Goal: Task Accomplishment & Management: Use online tool/utility

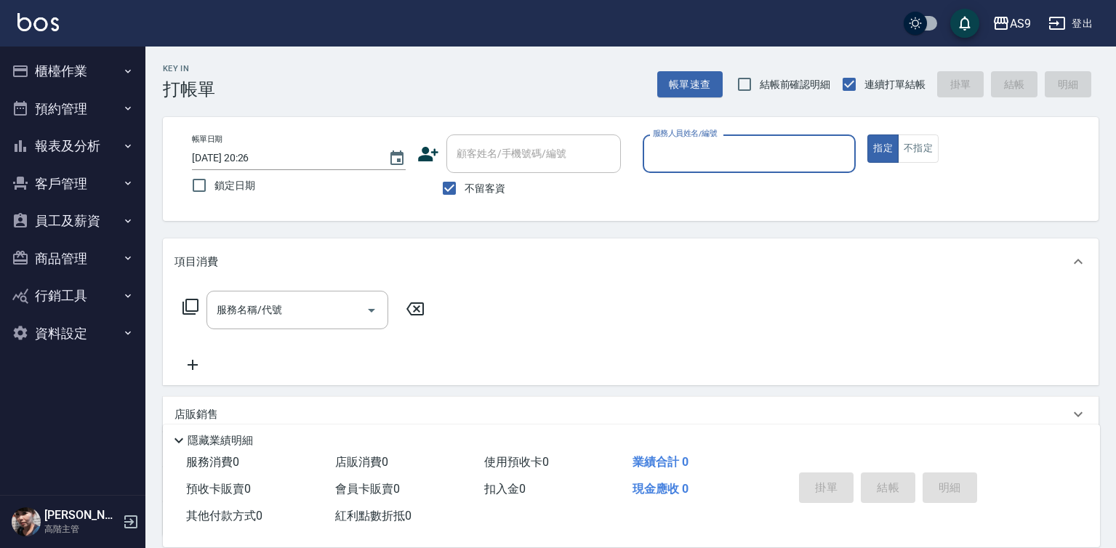
click at [674, 147] on input "服務人員姓名/編號" at bounding box center [749, 153] width 201 height 25
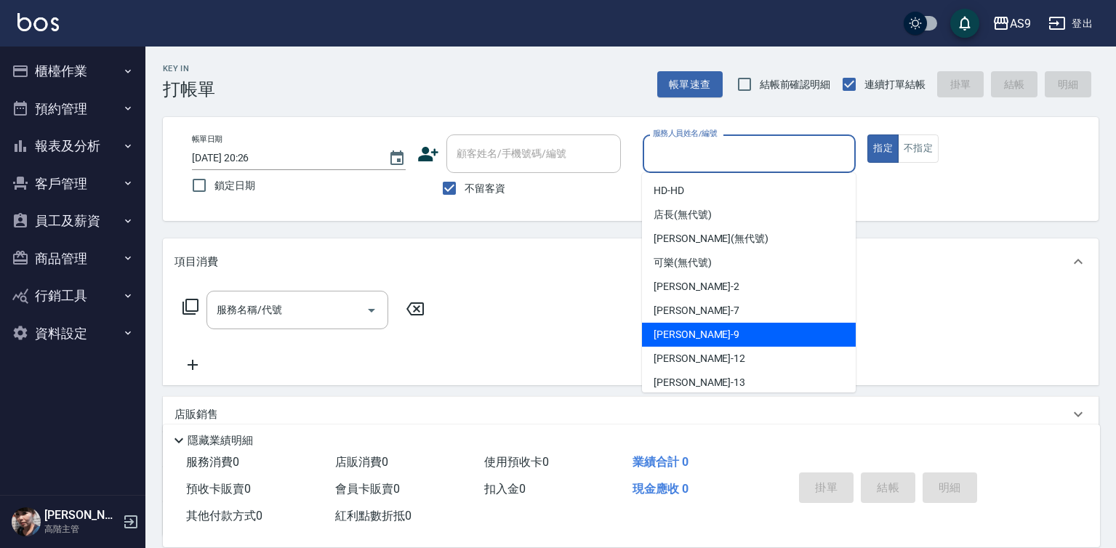
click at [683, 332] on span "[PERSON_NAME] -9" at bounding box center [697, 334] width 86 height 15
type input "[PERSON_NAME]-9"
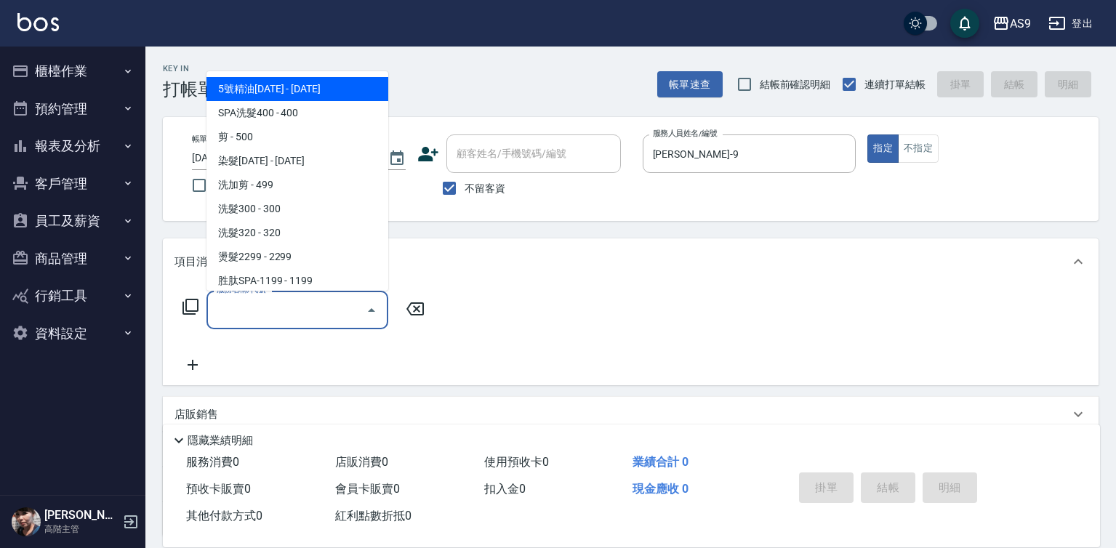
click at [293, 310] on input "服務名稱/代號" at bounding box center [286, 309] width 147 height 25
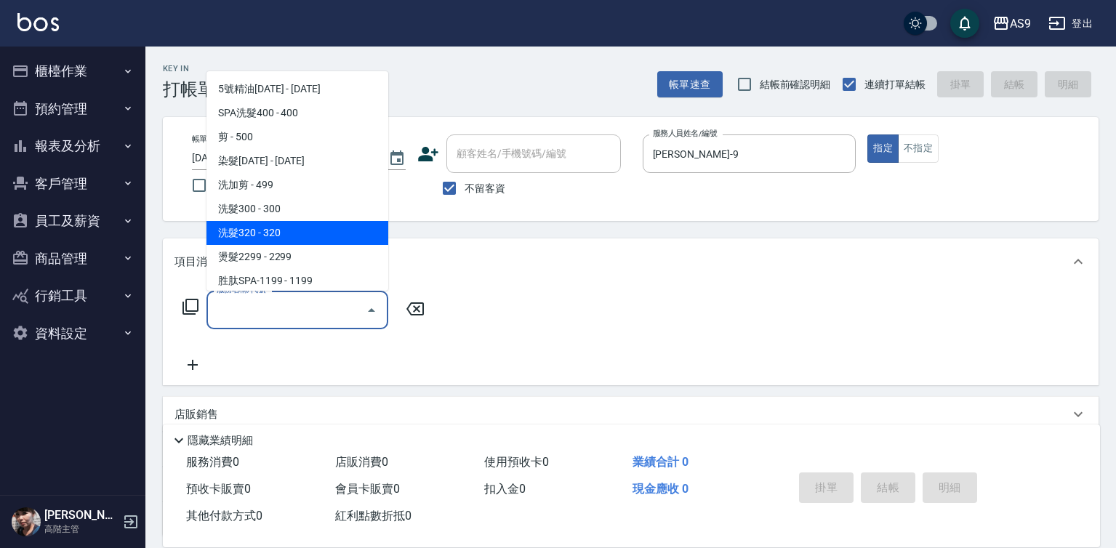
click at [285, 233] on span "洗髮320 - 320" at bounding box center [297, 233] width 182 height 24
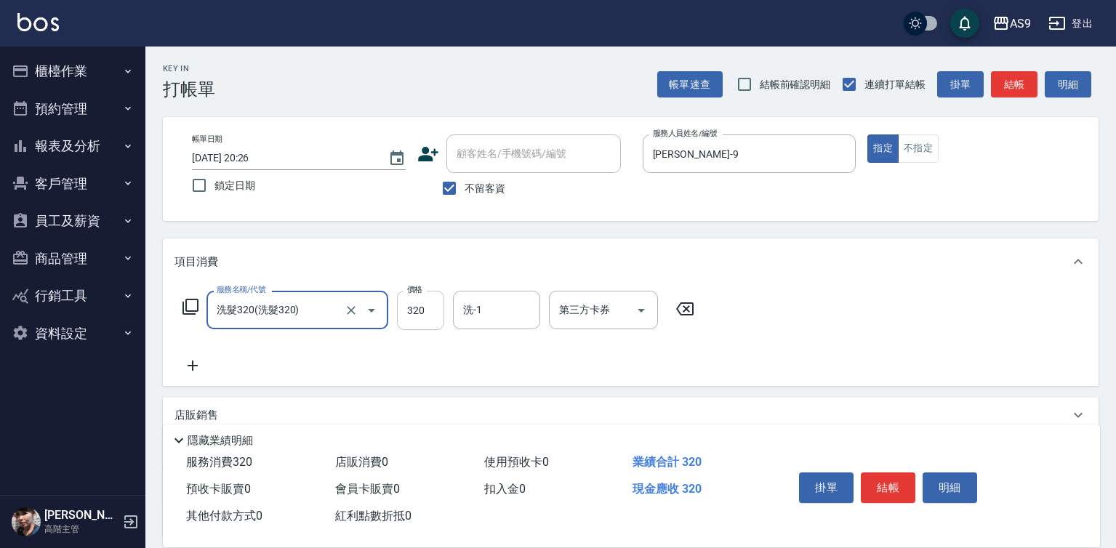
click at [411, 311] on input "320" at bounding box center [420, 310] width 47 height 39
type input "洗髮320"
drag, startPoint x: 411, startPoint y: 311, endPoint x: 402, endPoint y: 302, distance: 12.3
click at [410, 311] on input "320" at bounding box center [420, 310] width 47 height 39
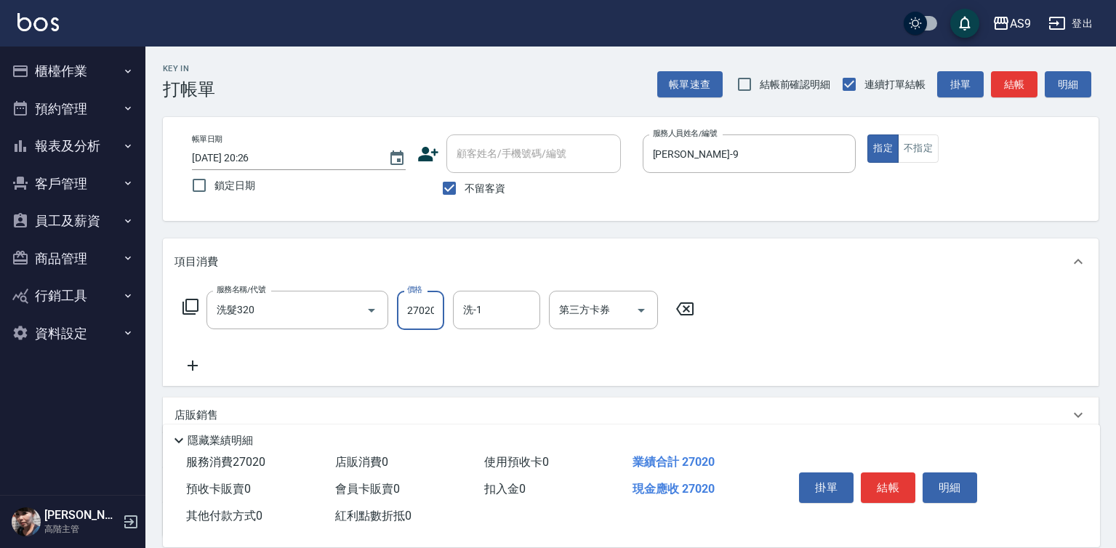
click at [424, 311] on input "27020" at bounding box center [420, 310] width 47 height 39
type input "270"
click at [488, 310] on input "洗-1" at bounding box center [496, 309] width 74 height 25
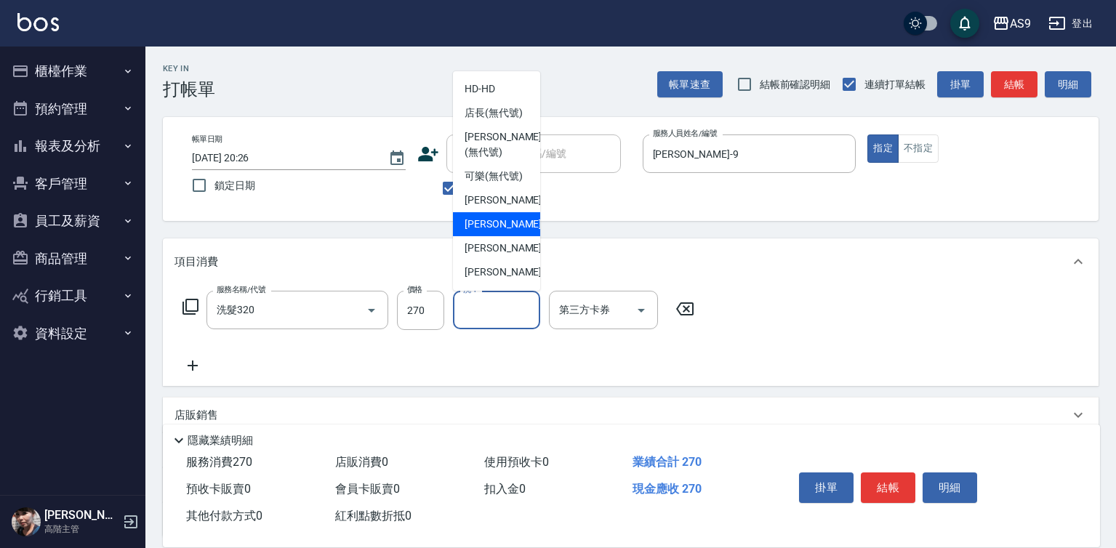
scroll to position [73, 0]
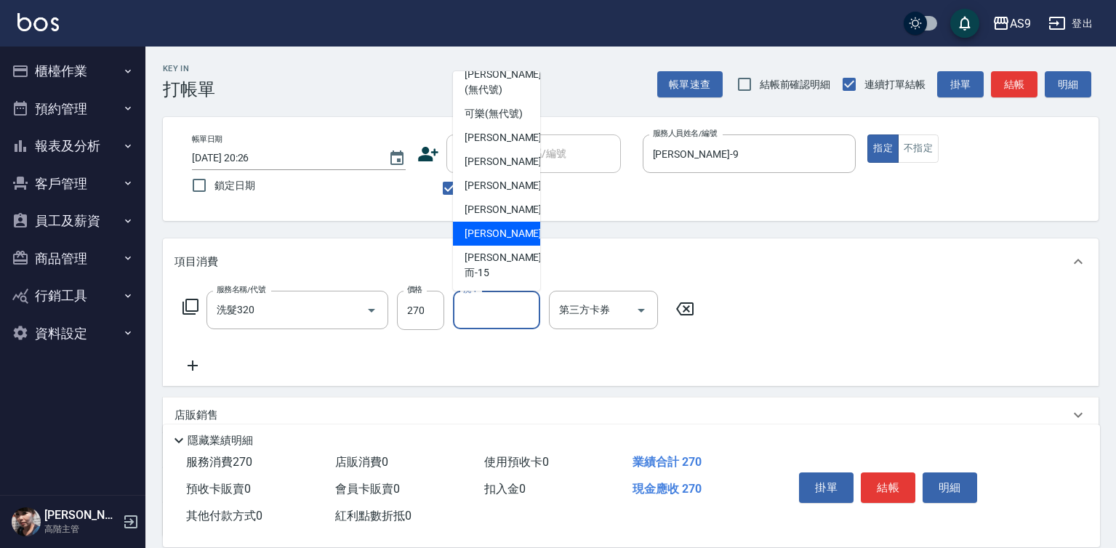
click at [502, 241] on span "[PERSON_NAME] -13" at bounding box center [511, 233] width 92 height 15
type input "[PERSON_NAME]-13"
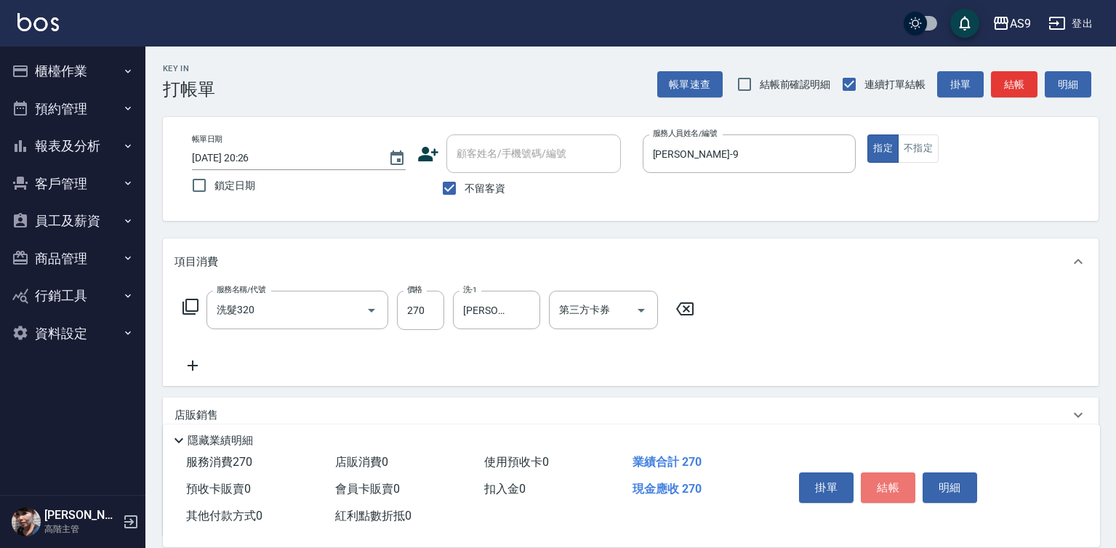
click at [877, 473] on button "結帳" at bounding box center [888, 488] width 55 height 31
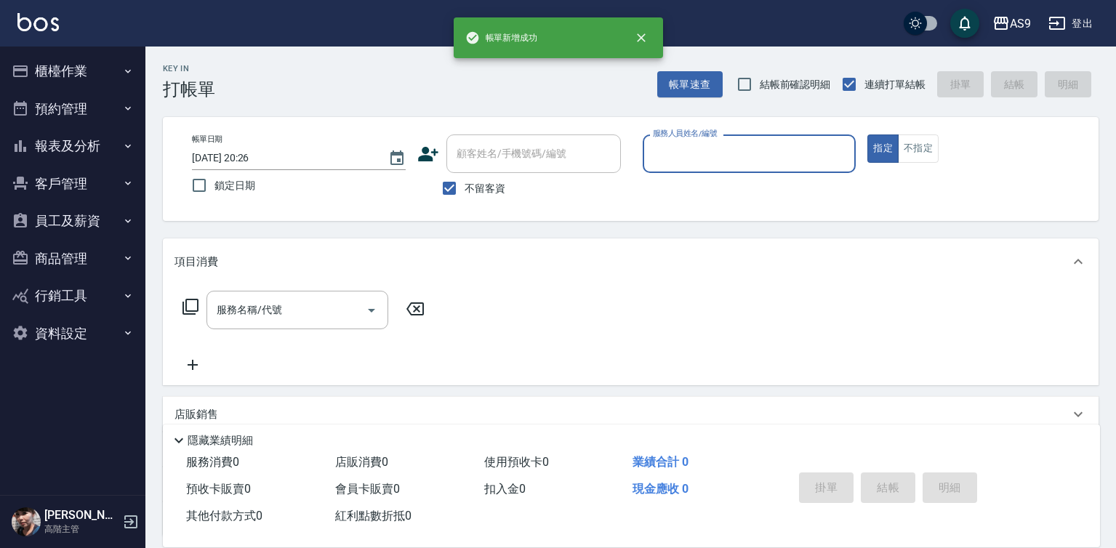
click at [708, 155] on input "服務人員姓名/編號" at bounding box center [749, 153] width 201 height 25
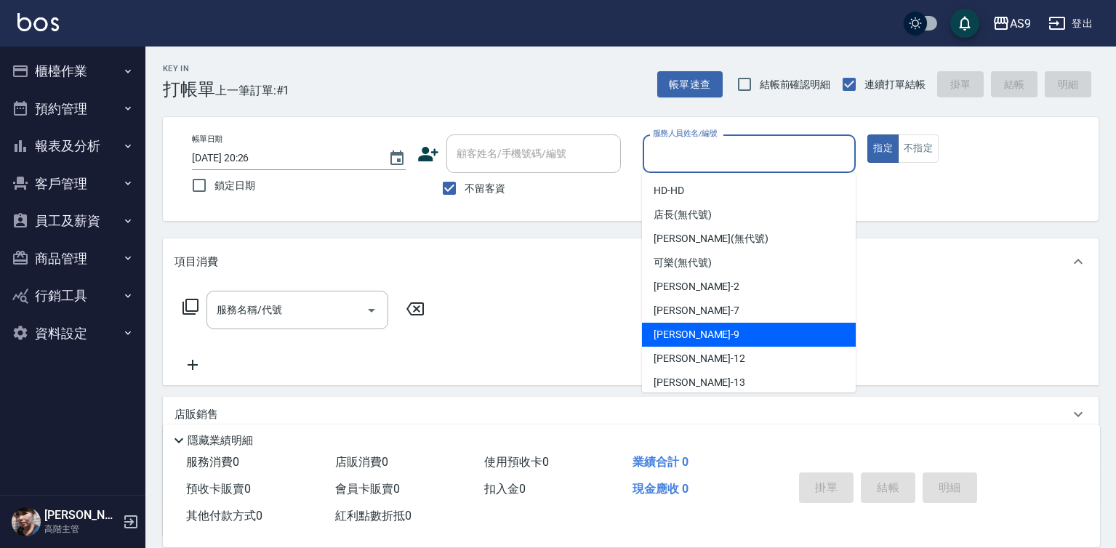
click at [702, 339] on div "[PERSON_NAME] -9" at bounding box center [749, 335] width 214 height 24
type input "[PERSON_NAME]-9"
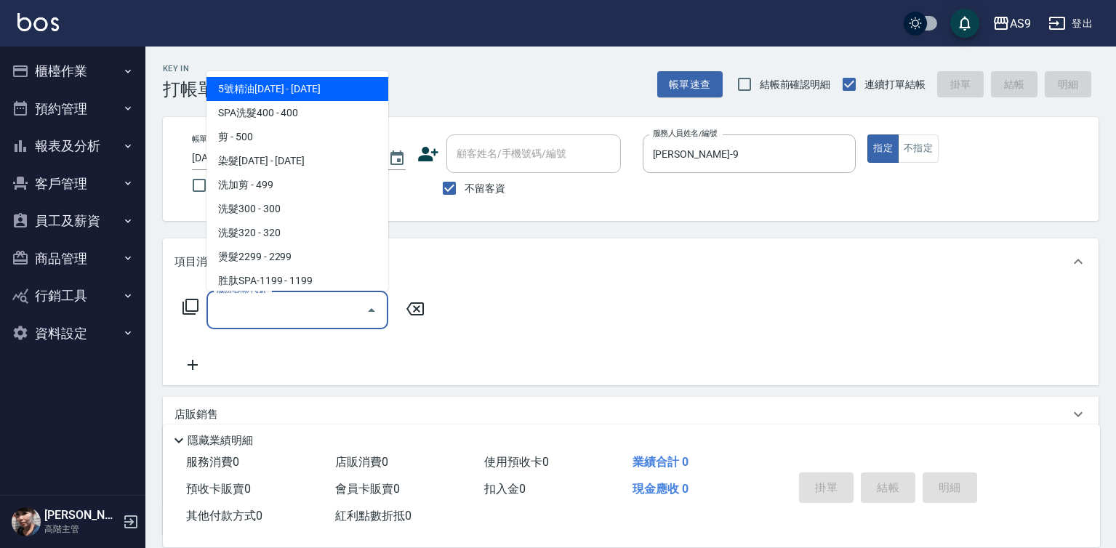
click at [284, 300] on input "服務名稱/代號" at bounding box center [286, 309] width 147 height 25
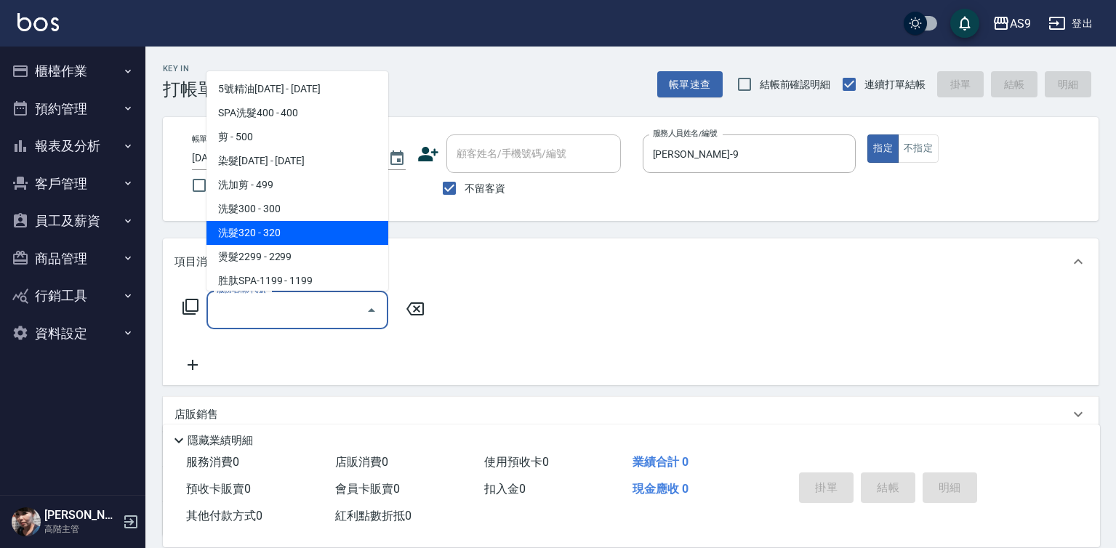
click at [274, 233] on span "洗髮320 - 320" at bounding box center [297, 233] width 182 height 24
type input "洗髮320"
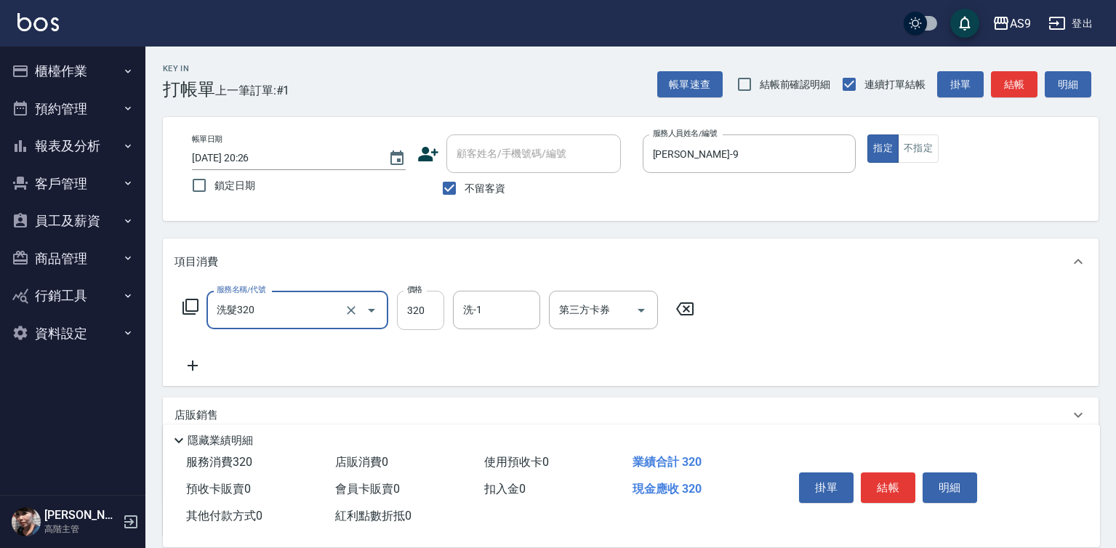
click at [418, 318] on input "320" at bounding box center [420, 310] width 47 height 39
click at [417, 318] on input "320" at bounding box center [420, 310] width 47 height 39
type input "270"
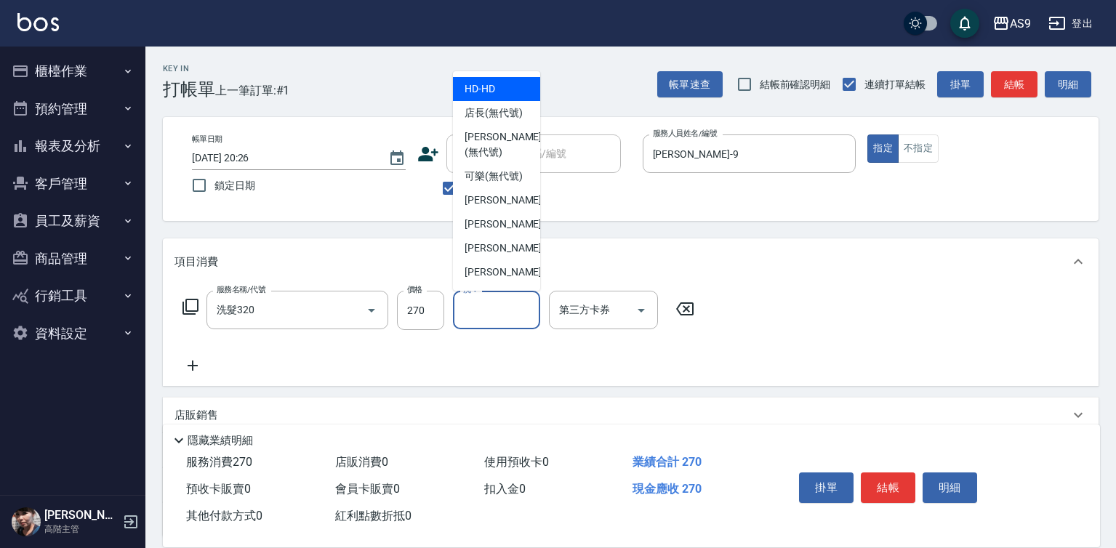
click at [473, 307] on input "洗-1" at bounding box center [496, 309] width 74 height 25
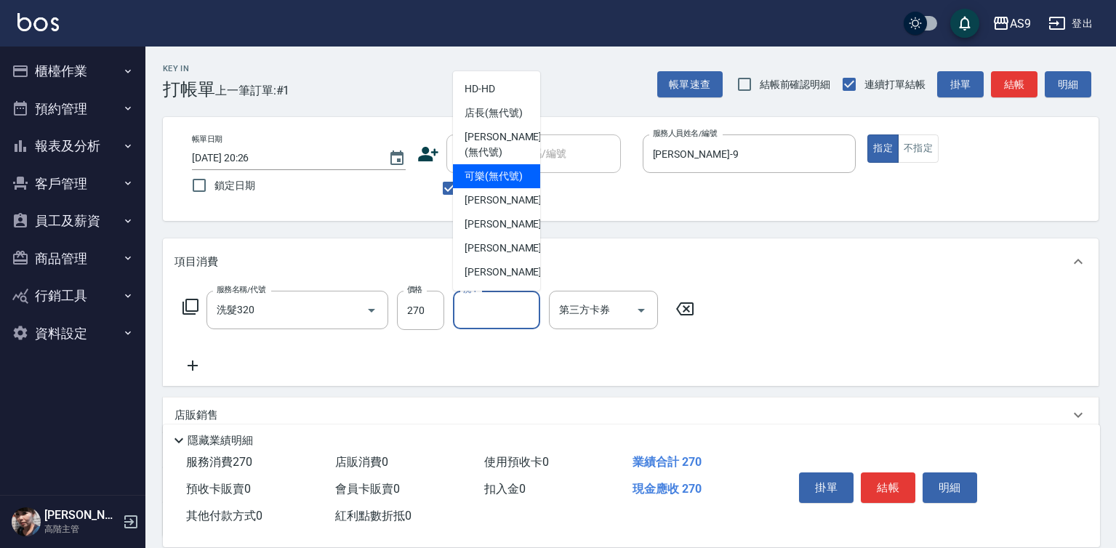
click at [481, 184] on span "可樂 (無代號)" at bounding box center [494, 176] width 58 height 15
type input "可樂(無代號)"
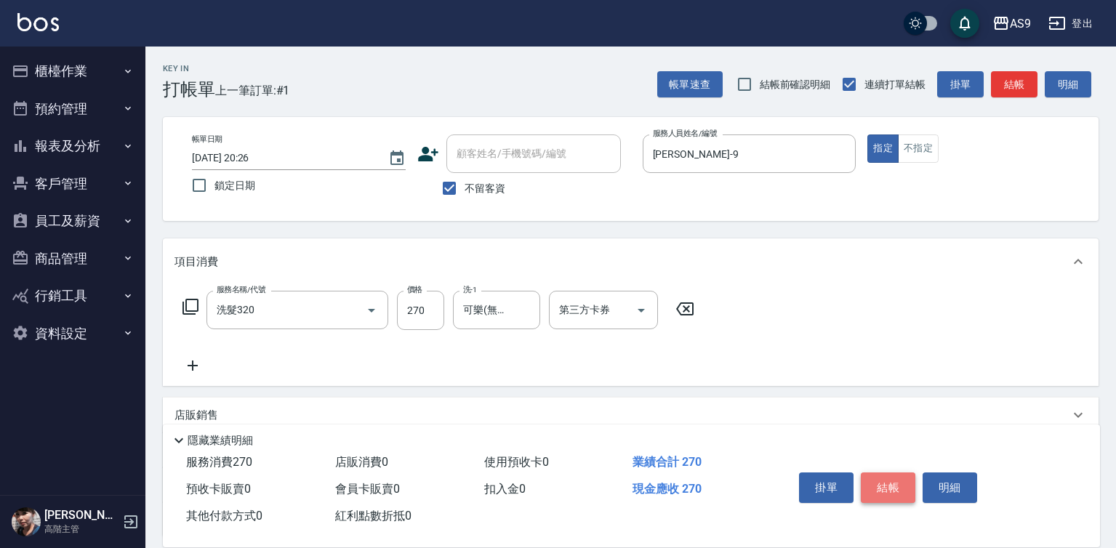
click at [899, 483] on button "結帳" at bounding box center [888, 488] width 55 height 31
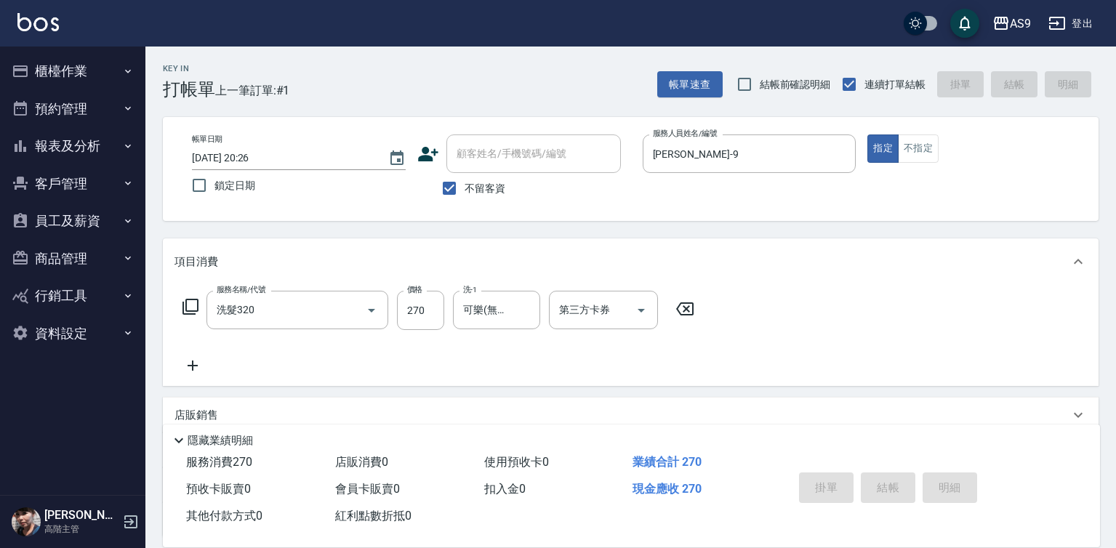
type input "[DATE] 20:27"
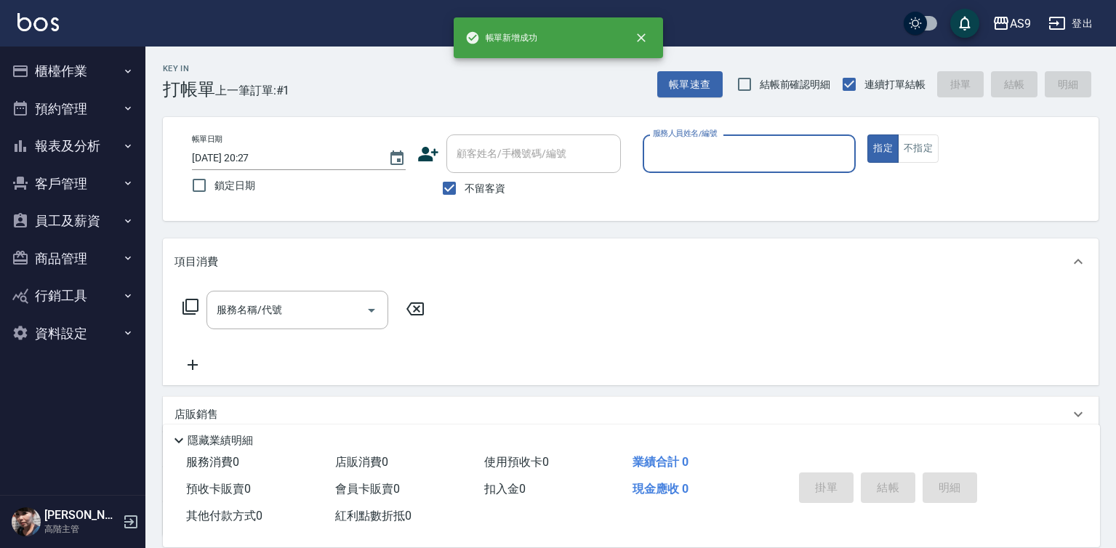
click at [717, 156] on input "服務人員姓名/編號" at bounding box center [749, 153] width 201 height 25
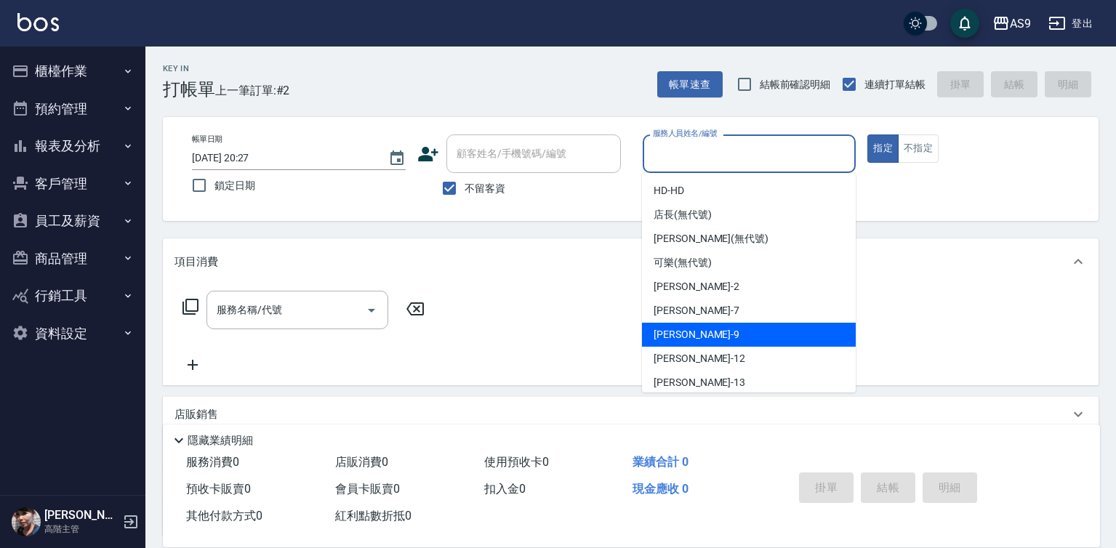
drag, startPoint x: 708, startPoint y: 330, endPoint x: 451, endPoint y: 342, distance: 256.9
click at [708, 331] on div "[PERSON_NAME] -9" at bounding box center [749, 335] width 214 height 24
type input "[PERSON_NAME]-9"
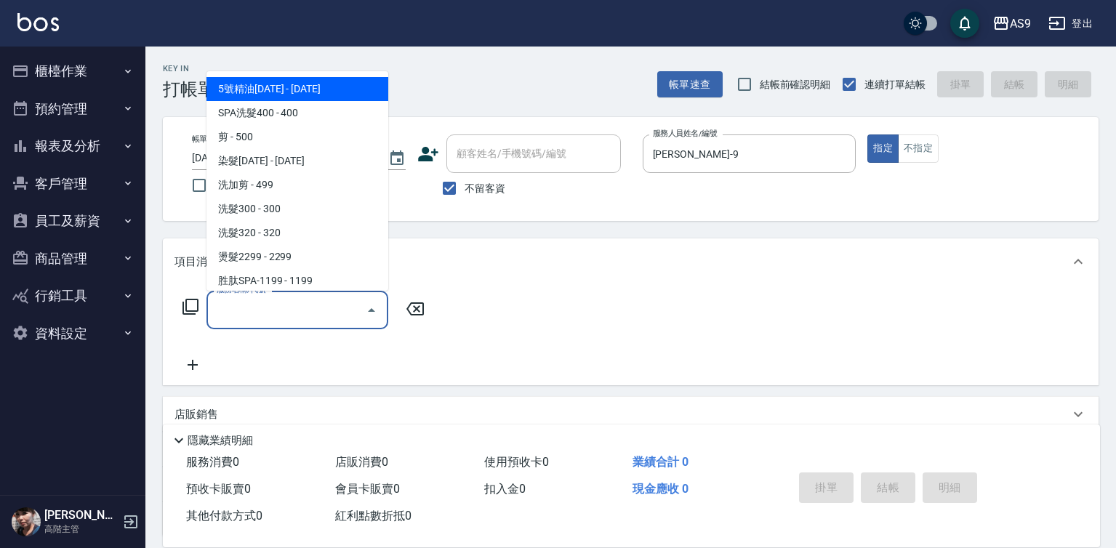
click at [257, 311] on input "服務名稱/代號" at bounding box center [286, 309] width 147 height 25
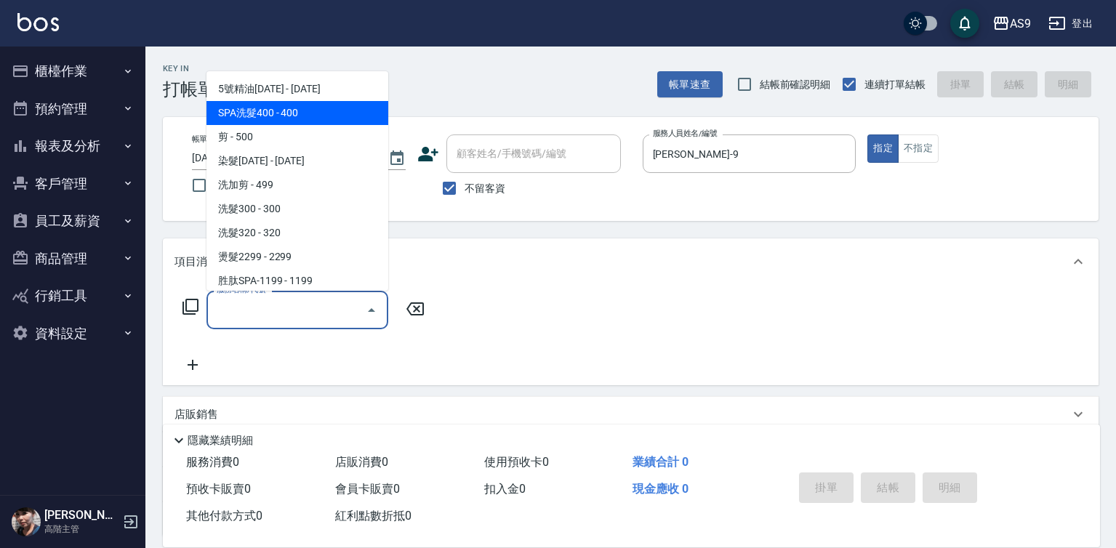
click at [263, 109] on span "SPA洗髮400 - 400" at bounding box center [297, 113] width 182 height 24
type input "SPA洗髮400(SPA洗髮400)"
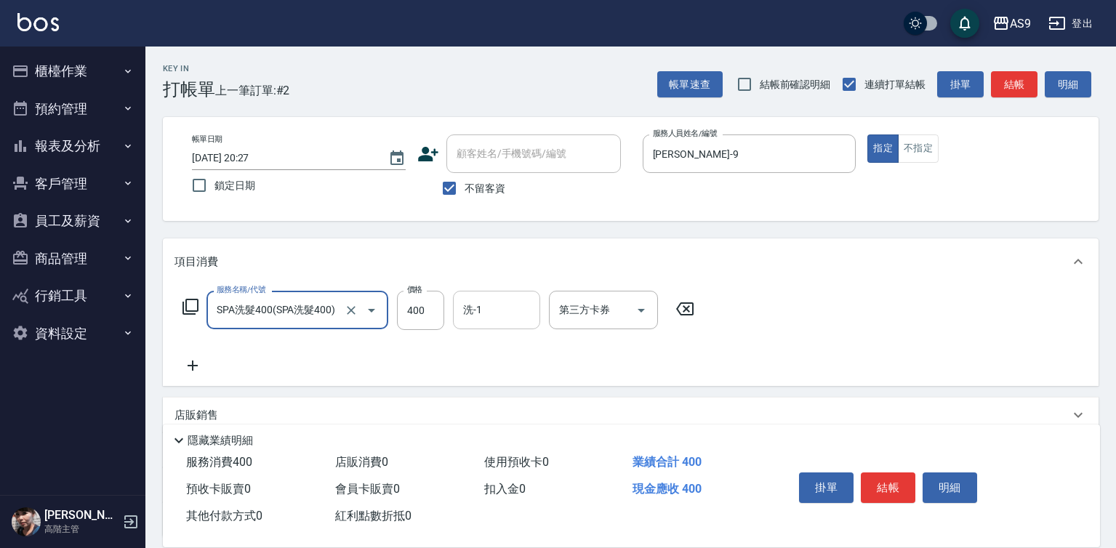
click at [519, 302] on input "洗-1" at bounding box center [496, 309] width 74 height 25
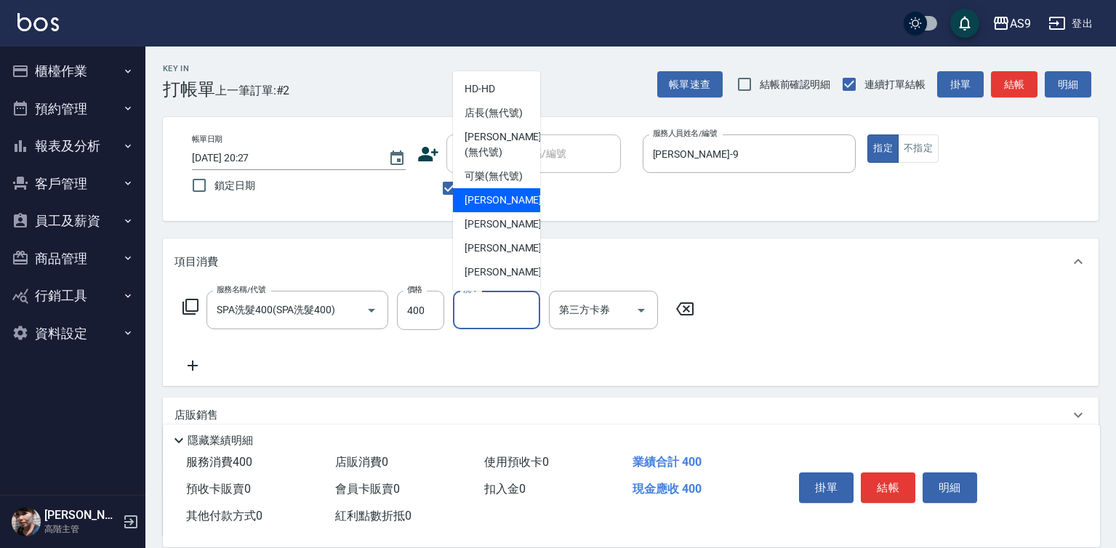
click at [504, 208] on span "[PERSON_NAME]蘭 -2" at bounding box center [508, 200] width 86 height 15
type input "[PERSON_NAME]蘭-2"
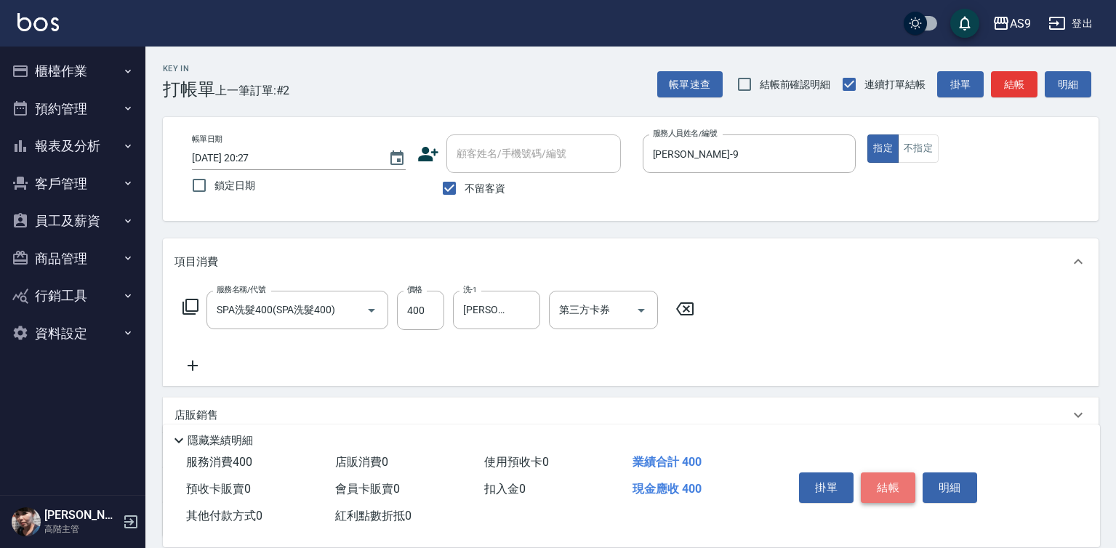
click at [893, 478] on button "結帳" at bounding box center [888, 488] width 55 height 31
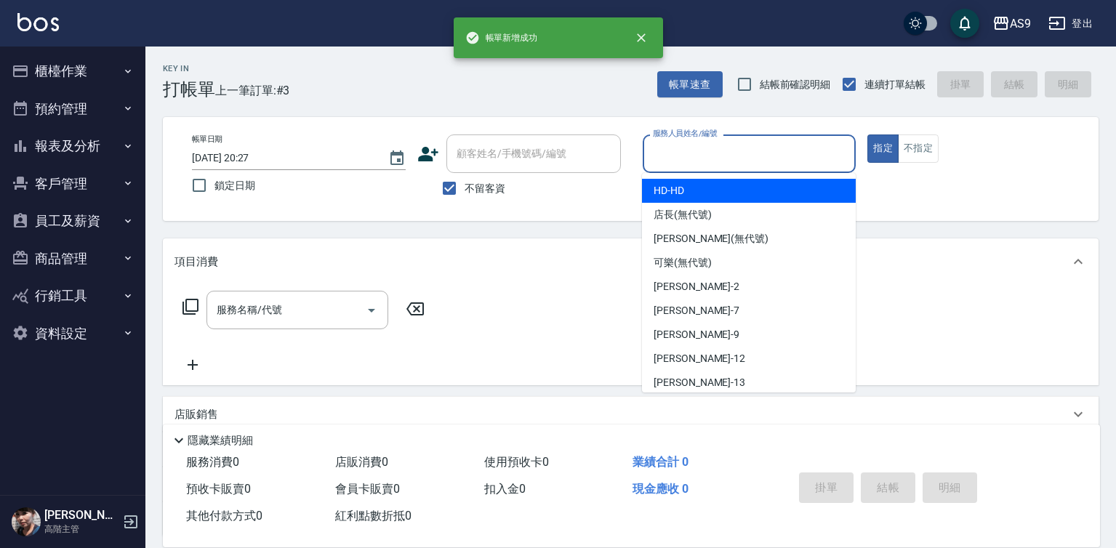
drag, startPoint x: 685, startPoint y: 142, endPoint x: 713, endPoint y: 295, distance: 155.3
click at [685, 151] on input "服務人員姓名/編號" at bounding box center [749, 153] width 201 height 25
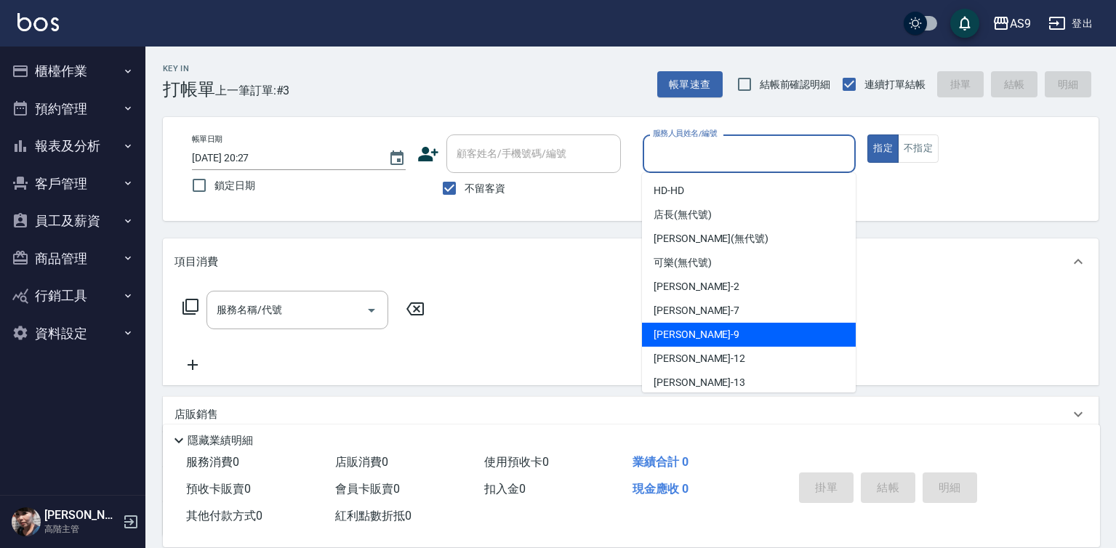
click at [709, 332] on div "[PERSON_NAME] -9" at bounding box center [749, 335] width 214 height 24
type input "[PERSON_NAME]-9"
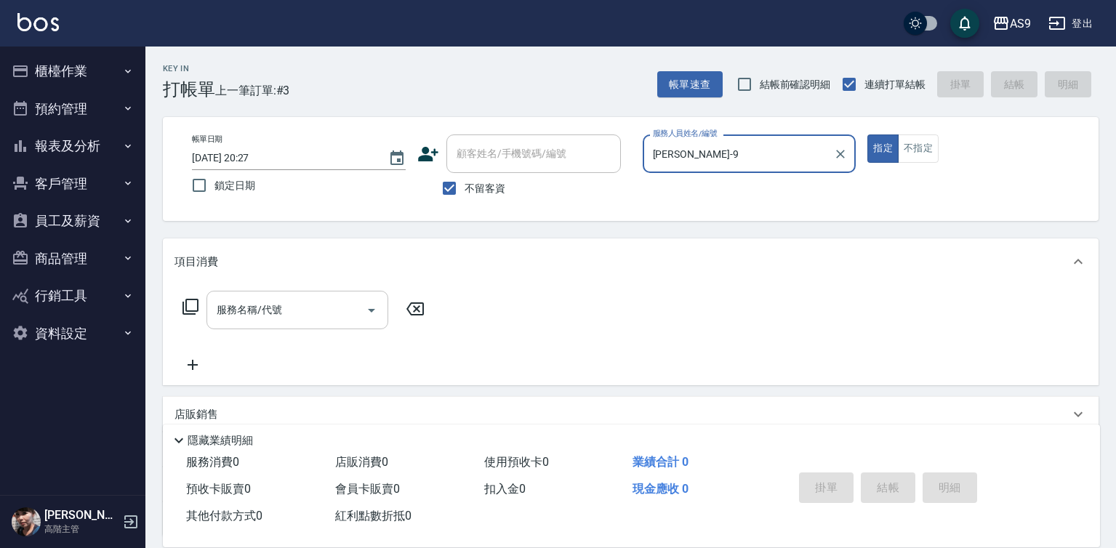
click at [305, 312] on input "服務名稱/代號" at bounding box center [286, 309] width 147 height 25
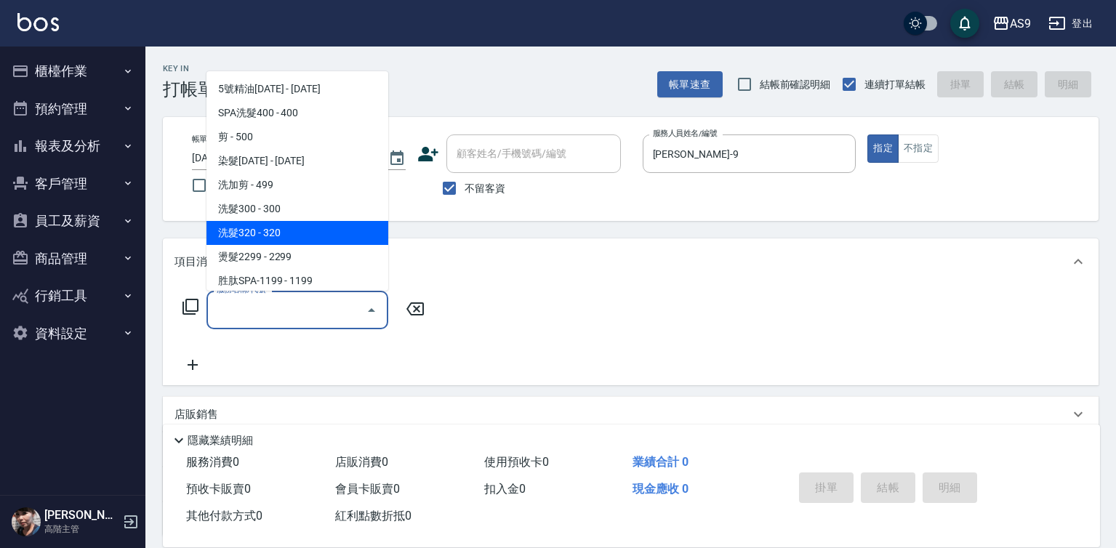
click at [277, 231] on span "洗髮320 - 320" at bounding box center [297, 233] width 182 height 24
type input "洗髮320"
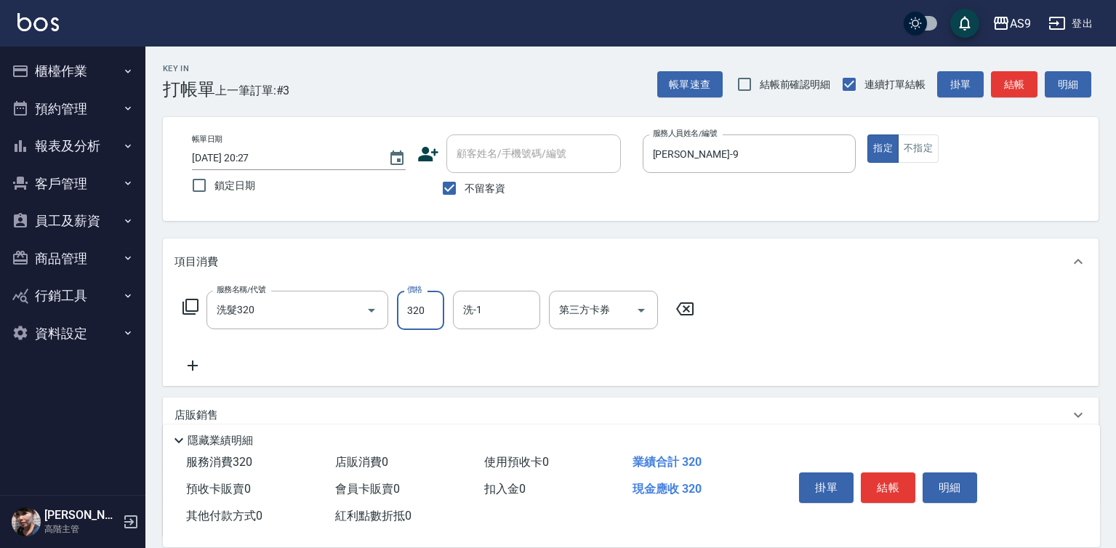
click at [429, 318] on input "320" at bounding box center [420, 310] width 47 height 39
type input "270"
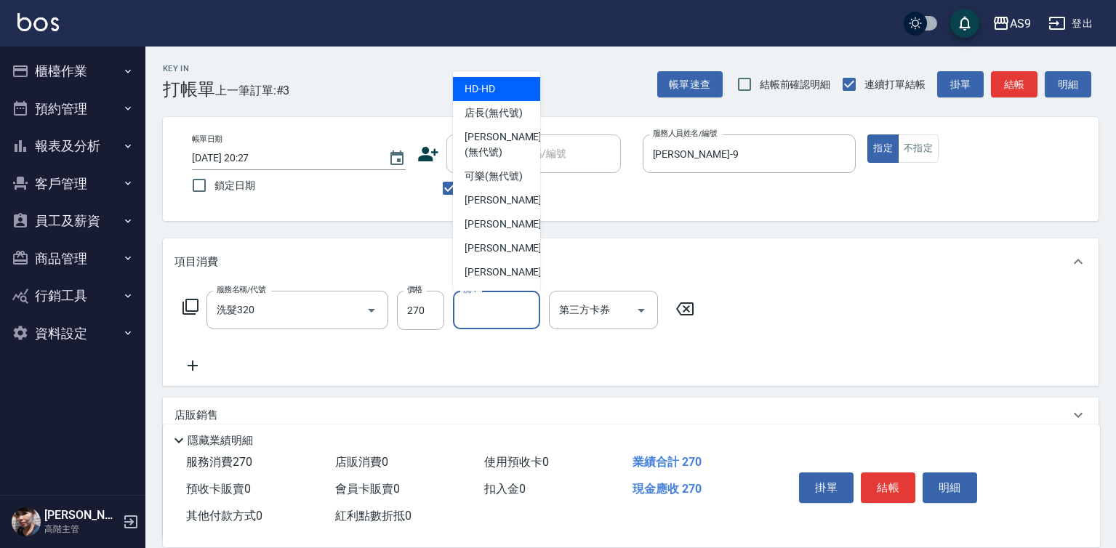
click at [487, 317] on input "洗-1" at bounding box center [496, 309] width 74 height 25
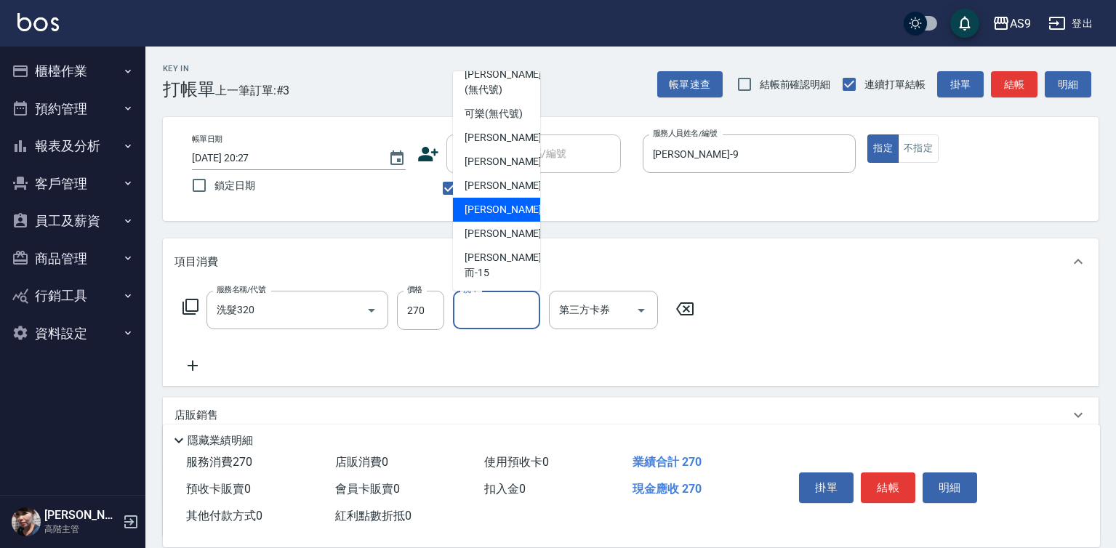
drag, startPoint x: 504, startPoint y: 257, endPoint x: 510, endPoint y: 273, distance: 17.0
click at [505, 222] on div "[PERSON_NAME]-12" at bounding box center [496, 210] width 87 height 24
type input "[PERSON_NAME]-12"
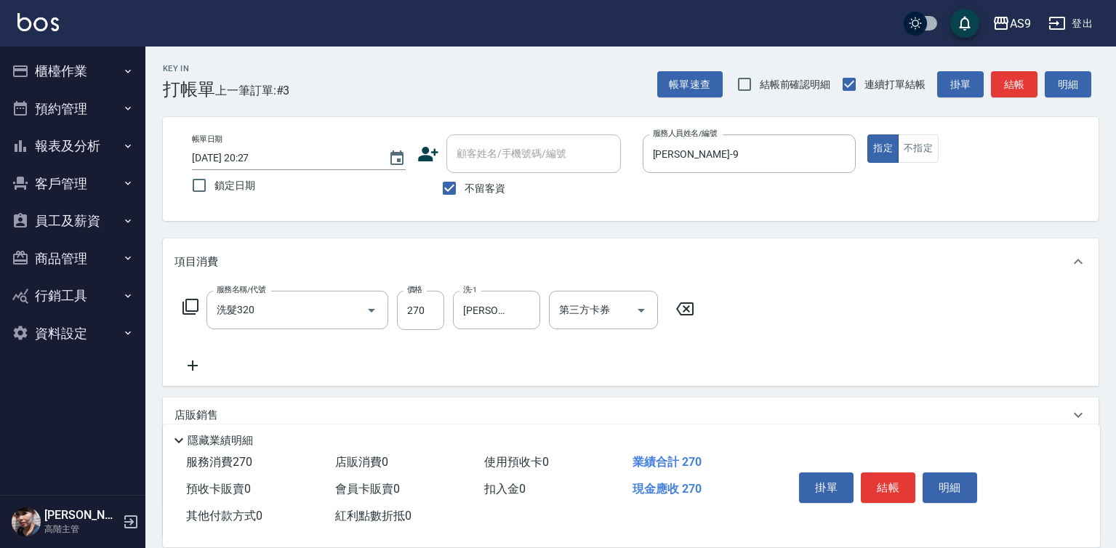
click at [510, 273] on div "項目消費" at bounding box center [631, 261] width 936 height 47
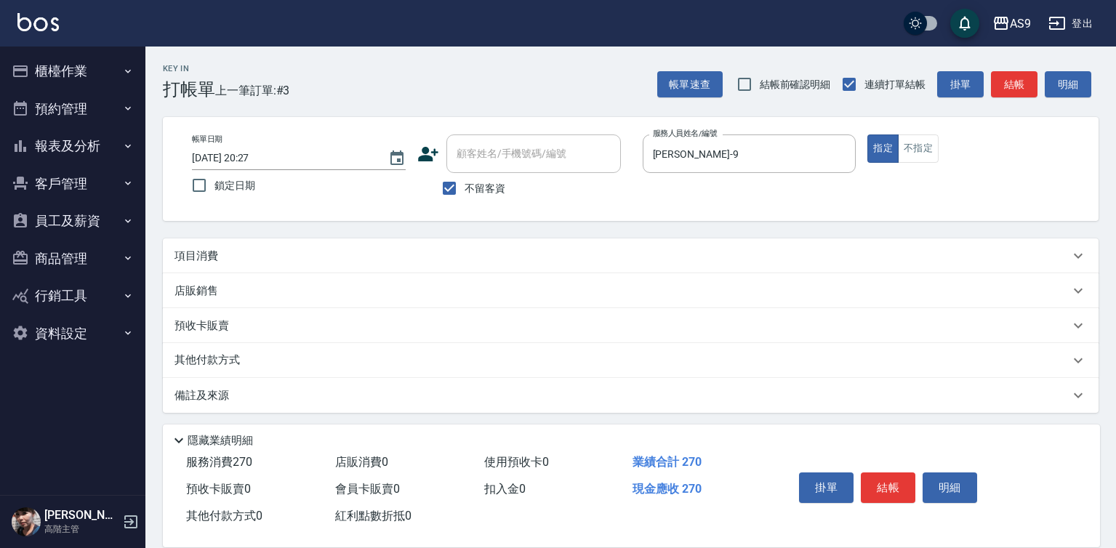
click at [514, 307] on div "店販銷售" at bounding box center [631, 290] width 936 height 35
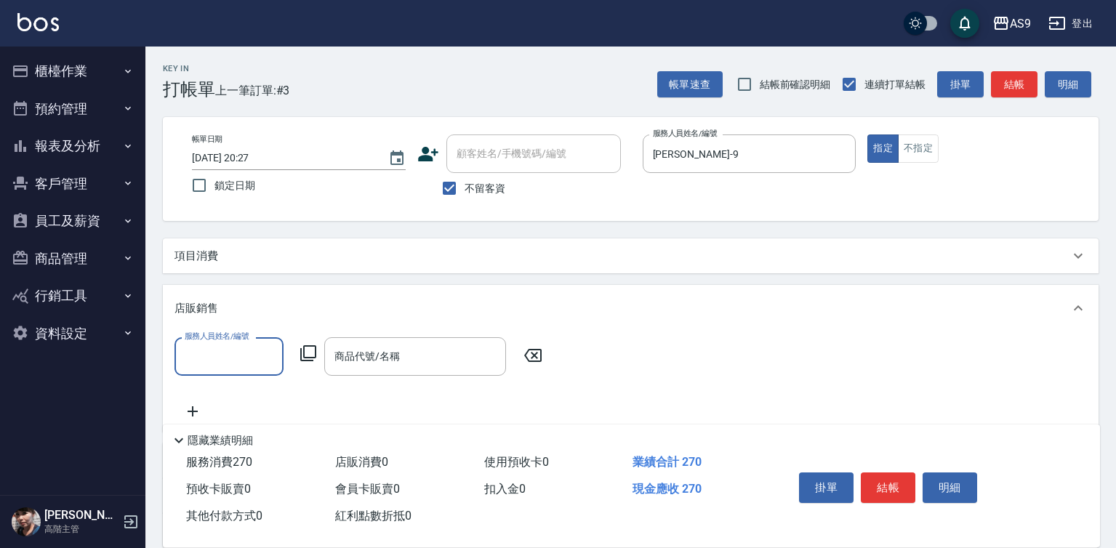
scroll to position [1, 0]
click at [276, 263] on div "項目消費" at bounding box center [621, 256] width 895 height 15
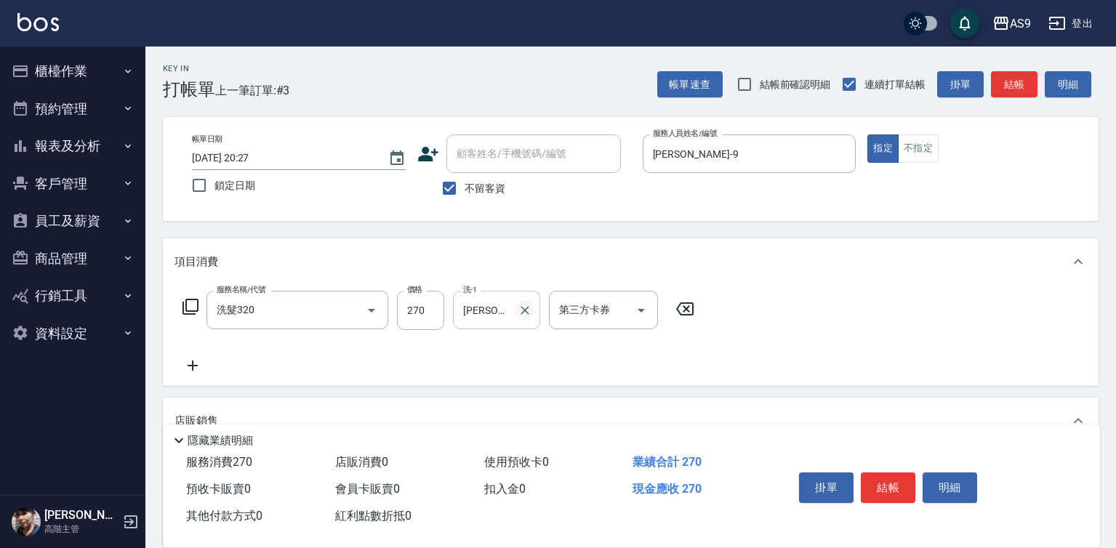
click at [515, 311] on button "Clear" at bounding box center [525, 310] width 20 height 20
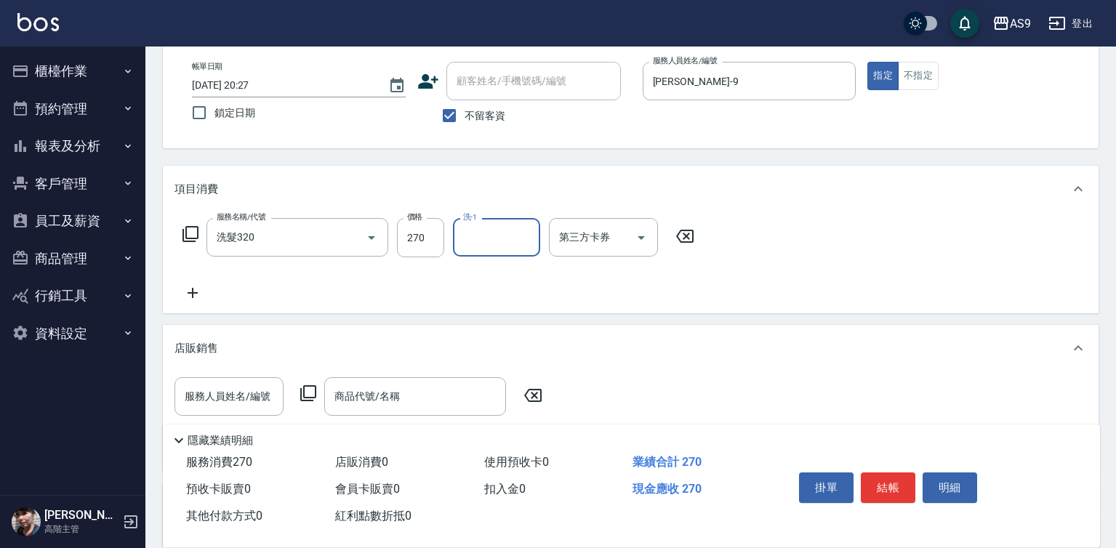
click at [491, 234] on input "洗-1" at bounding box center [496, 237] width 74 height 25
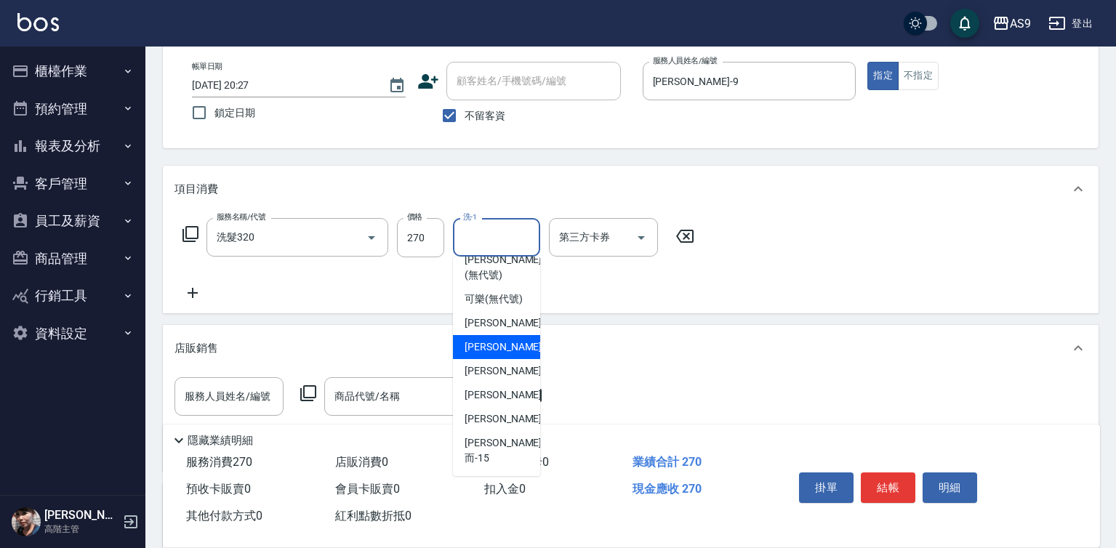
scroll to position [93, 0]
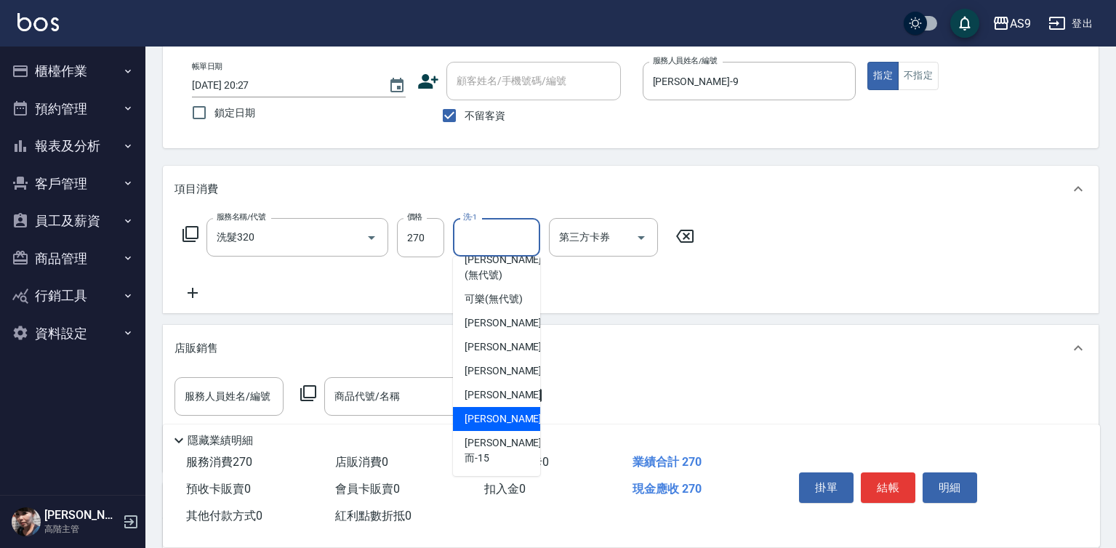
click at [508, 427] on span "[PERSON_NAME] -13" at bounding box center [511, 418] width 92 height 15
type input "[PERSON_NAME]-13"
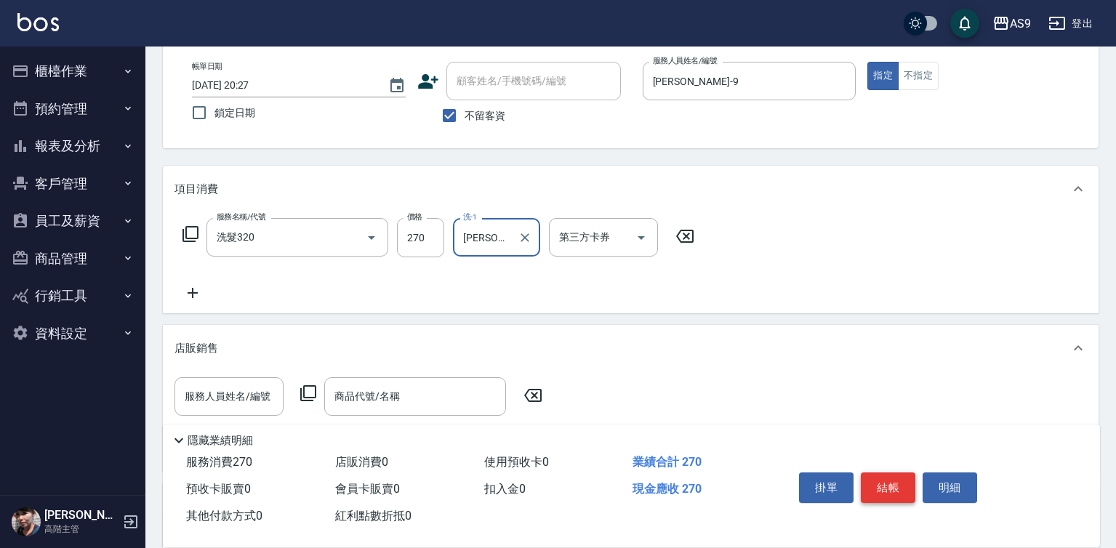
click at [891, 484] on button "結帳" at bounding box center [888, 488] width 55 height 31
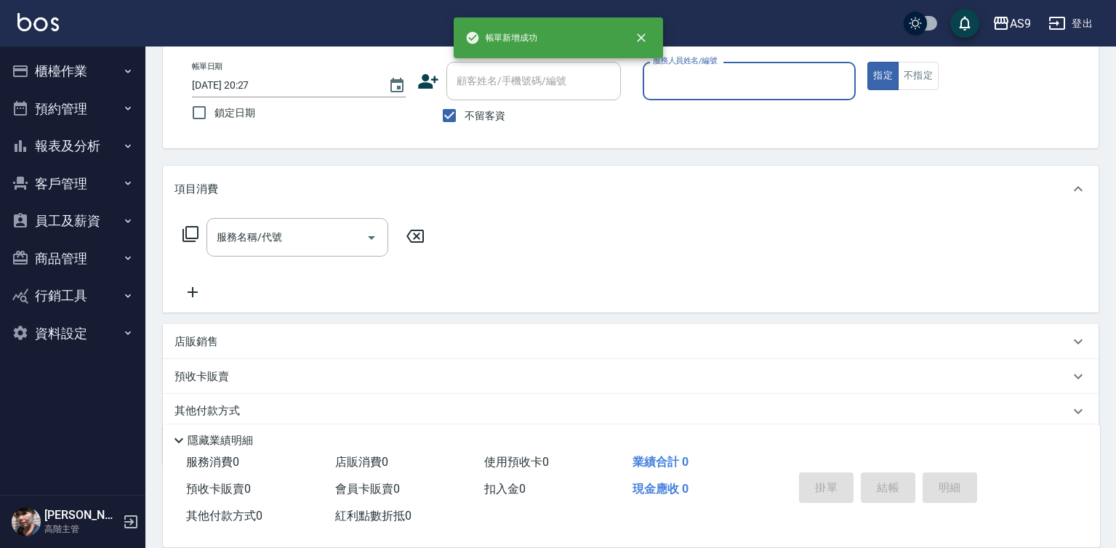
scroll to position [0, 0]
click at [677, 93] on input "服務人員姓名/編號" at bounding box center [749, 80] width 201 height 25
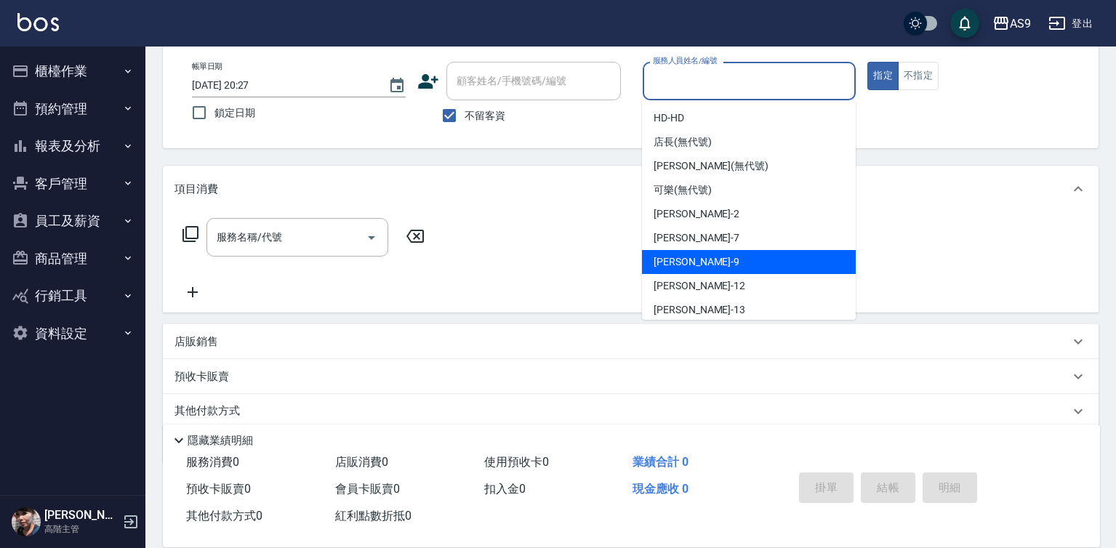
click at [718, 264] on div "[PERSON_NAME] -9" at bounding box center [749, 262] width 214 height 24
type input "[PERSON_NAME]-9"
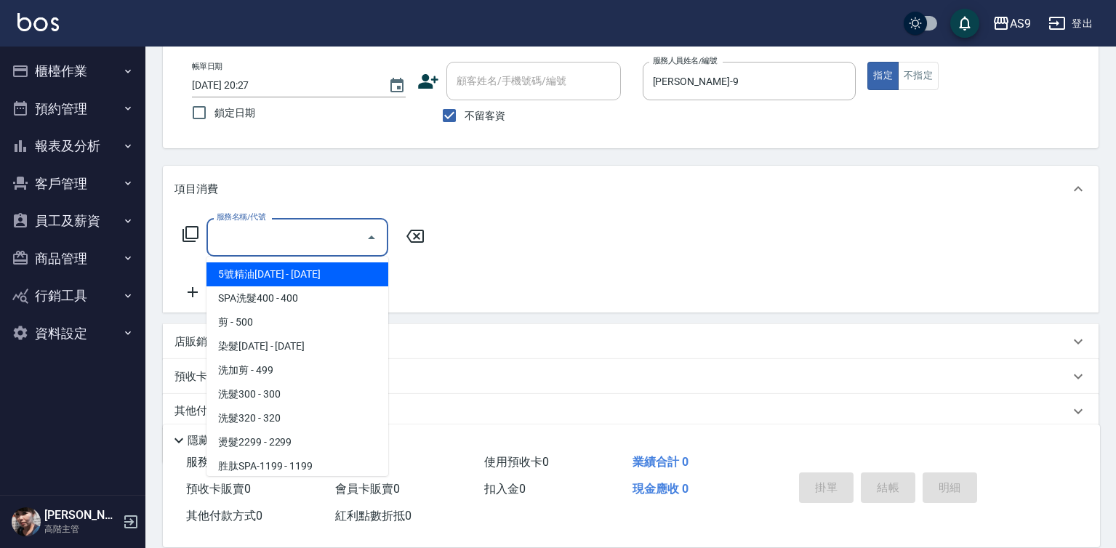
click at [332, 239] on input "服務名稱/代號" at bounding box center [286, 237] width 147 height 25
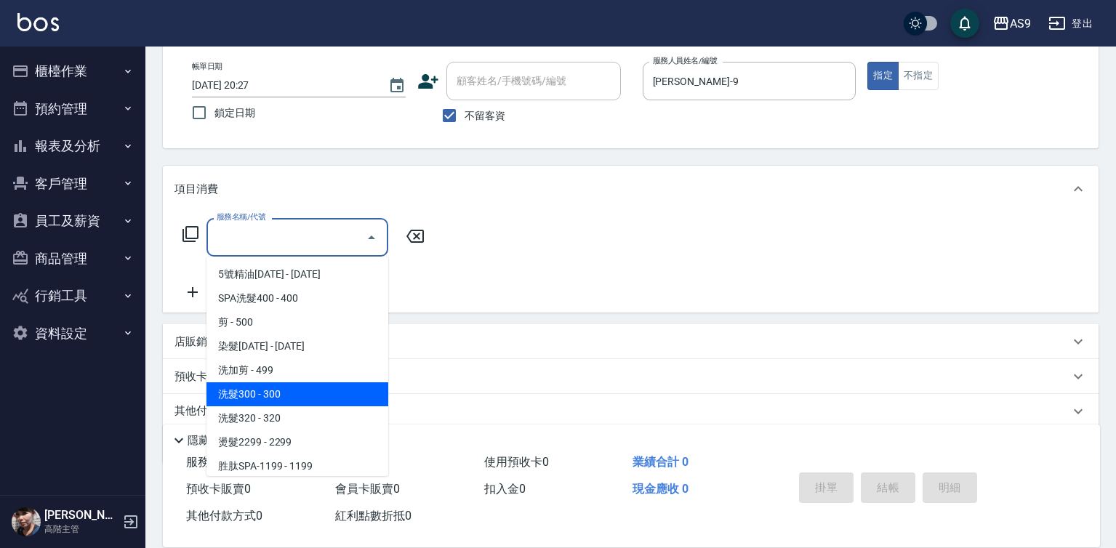
click at [308, 399] on span "洗髮300 - 300" at bounding box center [297, 394] width 182 height 24
type input "洗髮300(洗 髮300)"
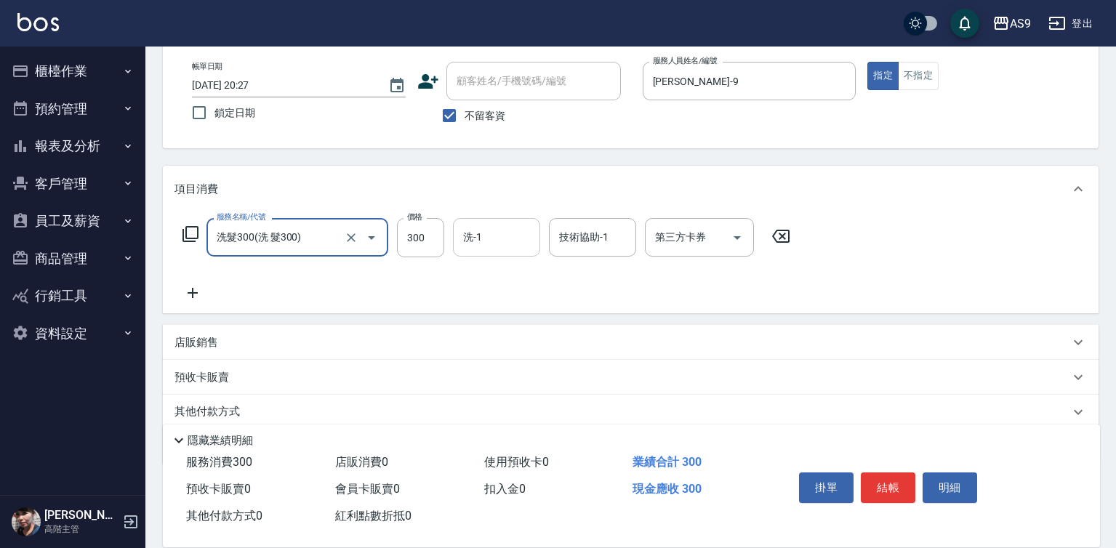
click at [473, 241] on input "洗-1" at bounding box center [496, 237] width 74 height 25
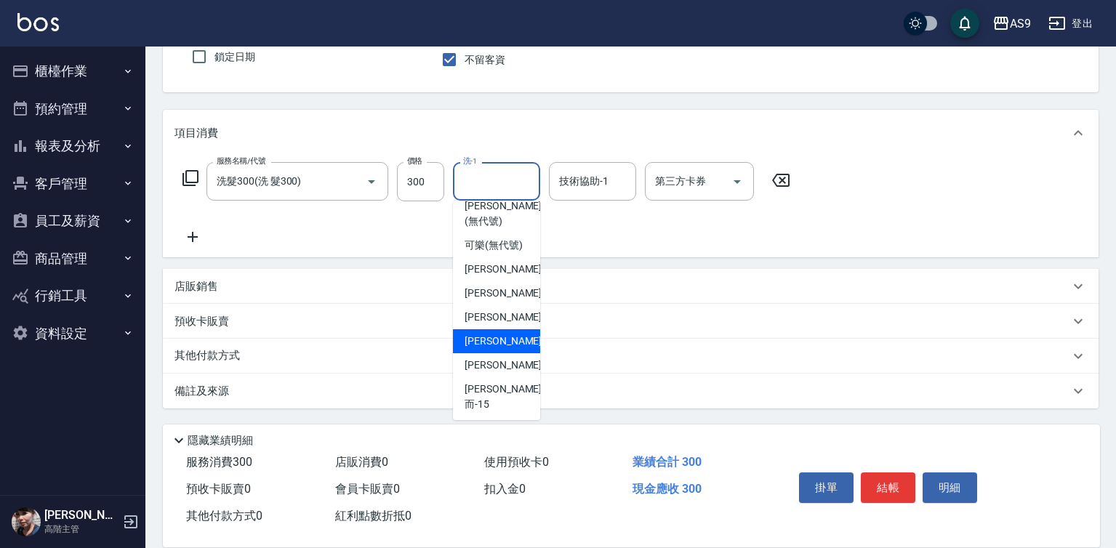
scroll to position [93, 0]
click at [512, 375] on div "[PERSON_NAME] -13" at bounding box center [496, 363] width 87 height 24
type input "[PERSON_NAME]-13"
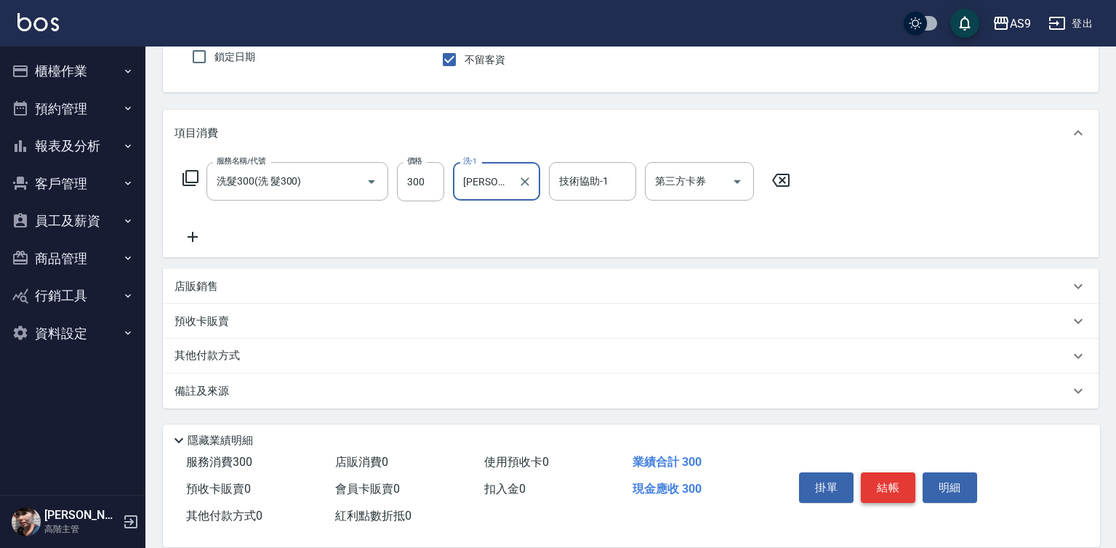
click at [872, 473] on button "結帳" at bounding box center [888, 488] width 55 height 31
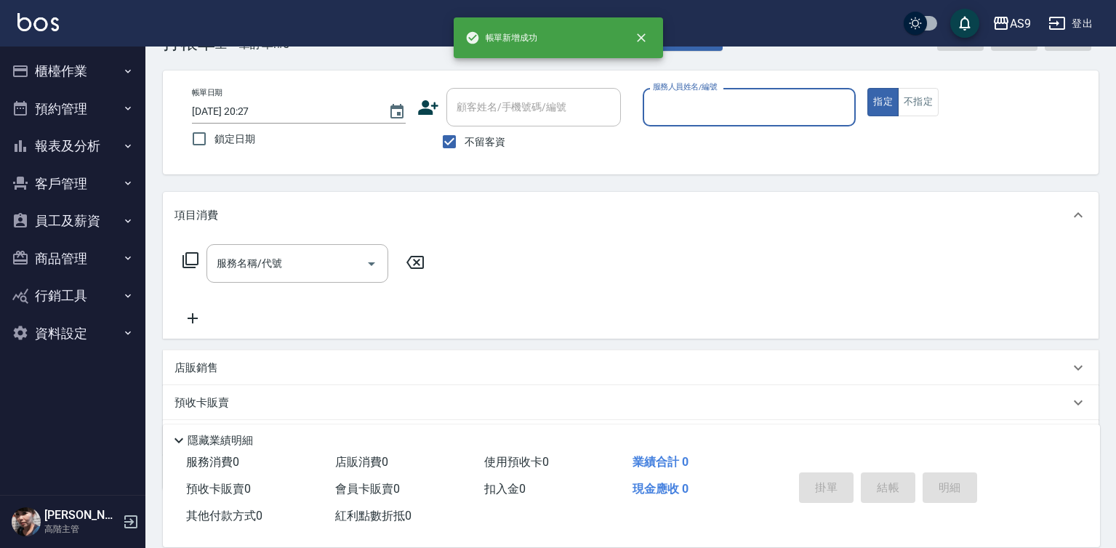
scroll to position [0, 0]
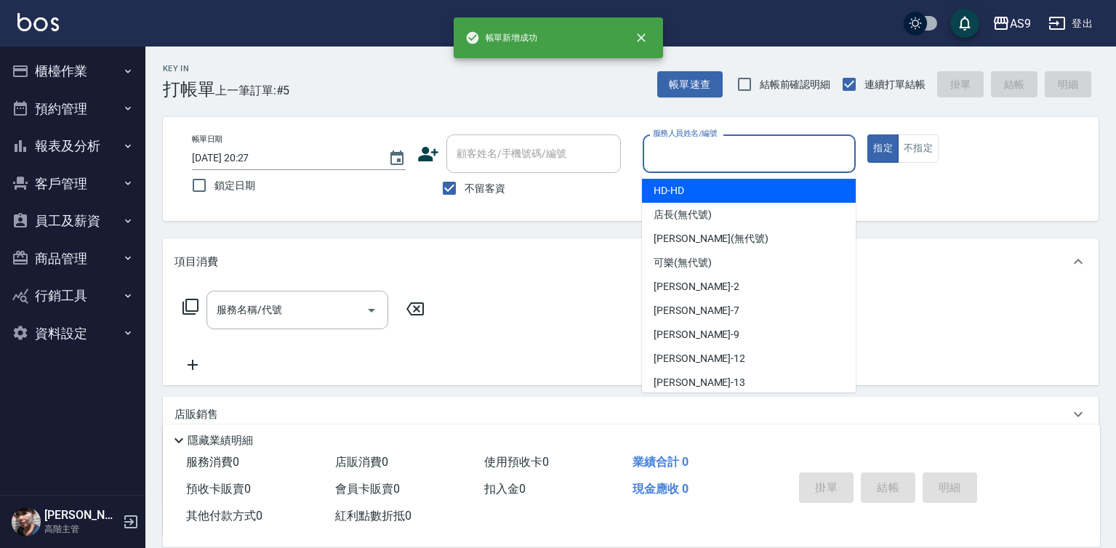
click at [697, 159] on input "服務人員姓名/編號" at bounding box center [749, 153] width 201 height 25
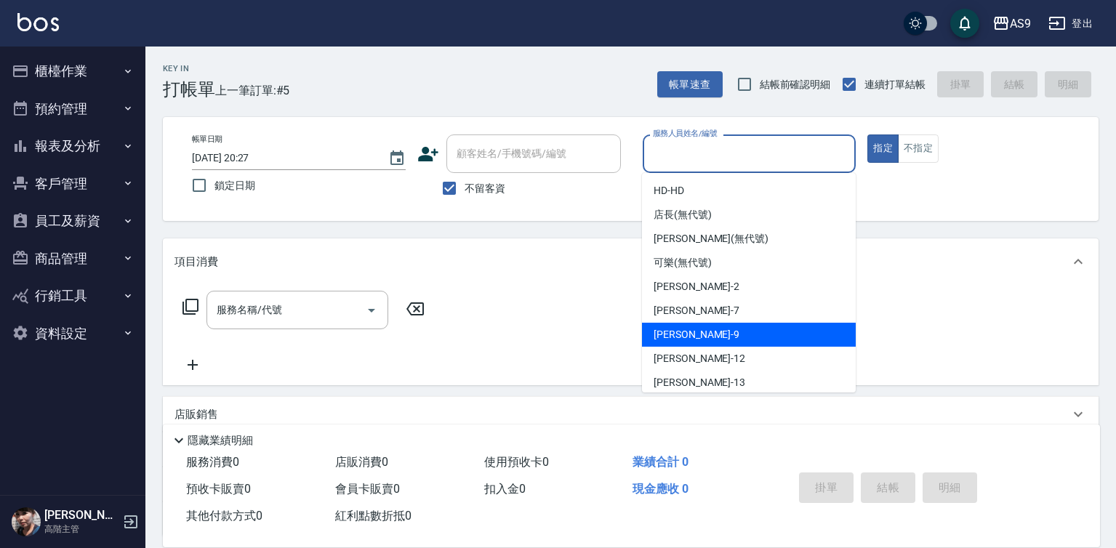
click at [726, 332] on div "[PERSON_NAME] -9" at bounding box center [749, 335] width 214 height 24
type input "[PERSON_NAME]-9"
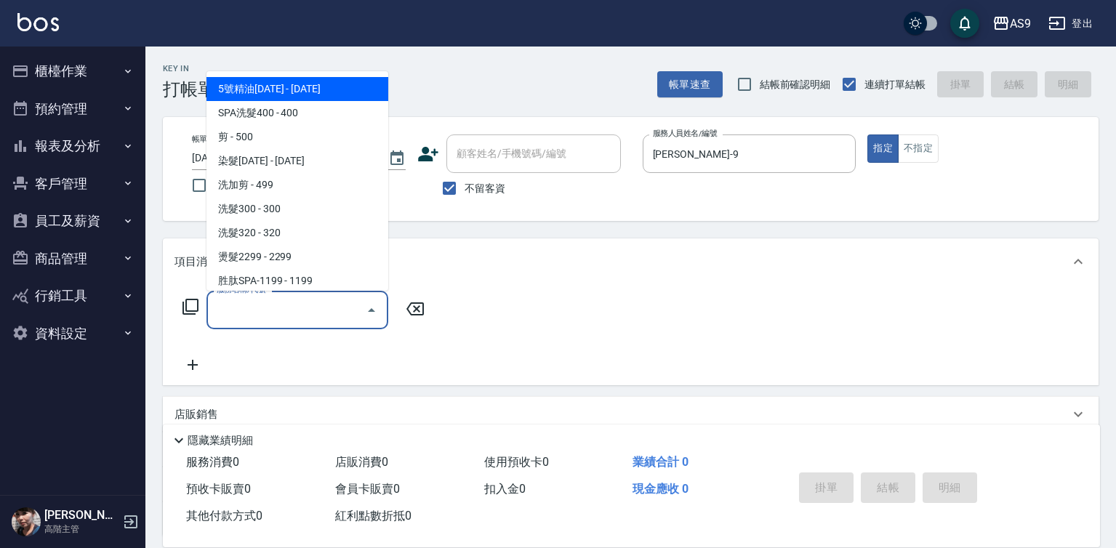
click at [339, 306] on input "服務名稱/代號" at bounding box center [286, 309] width 147 height 25
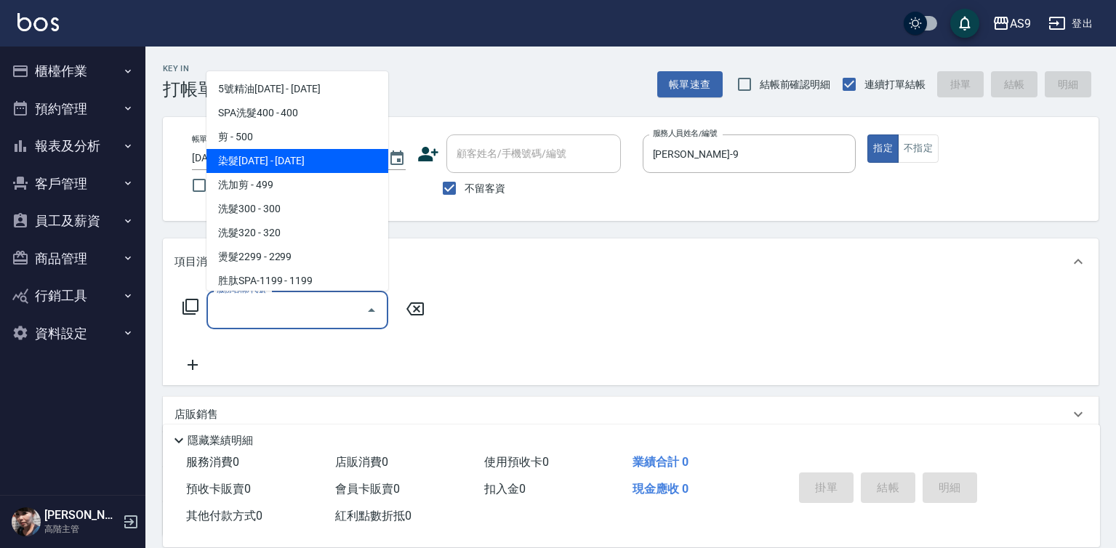
click at [305, 164] on span "染髮[DATE] - [DATE]" at bounding box center [297, 161] width 182 height 24
type input "染髮1500(染髮1500)"
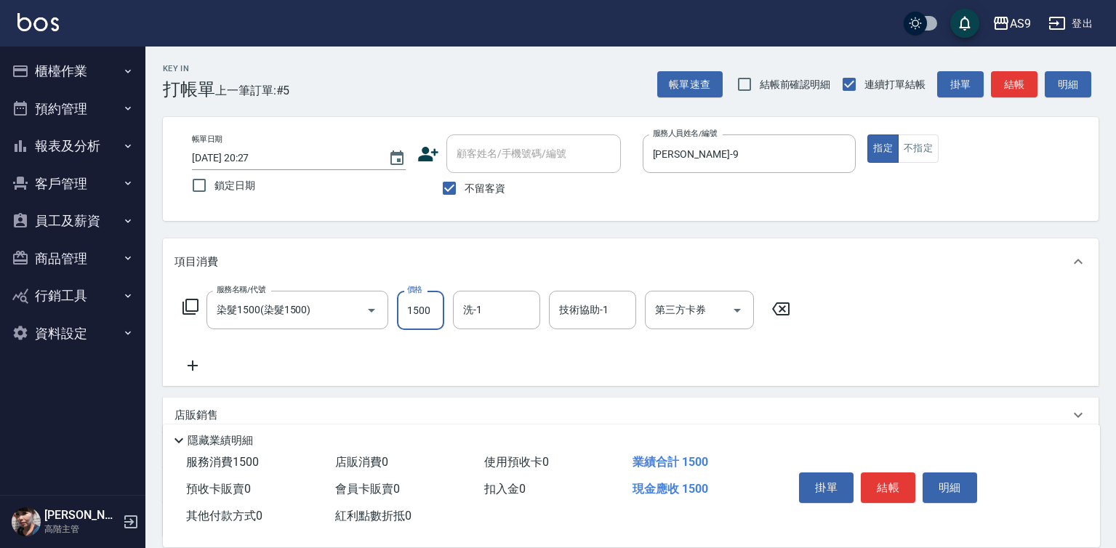
click at [414, 300] on input "1500" at bounding box center [420, 310] width 47 height 39
type input "2190"
click at [886, 477] on button "結帳" at bounding box center [888, 488] width 55 height 31
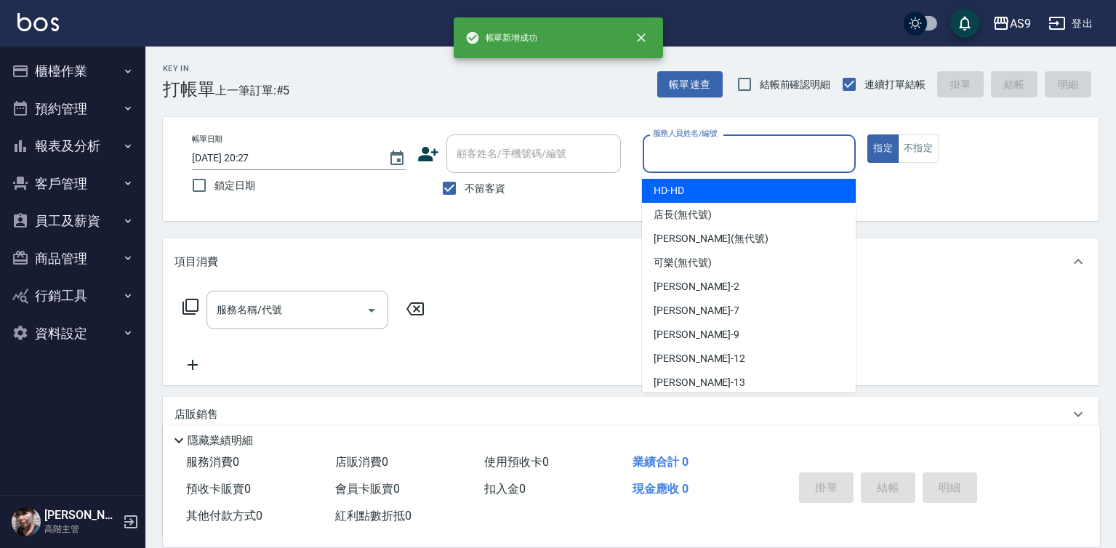
click at [684, 142] on input "服務人員姓名/編號" at bounding box center [749, 153] width 201 height 25
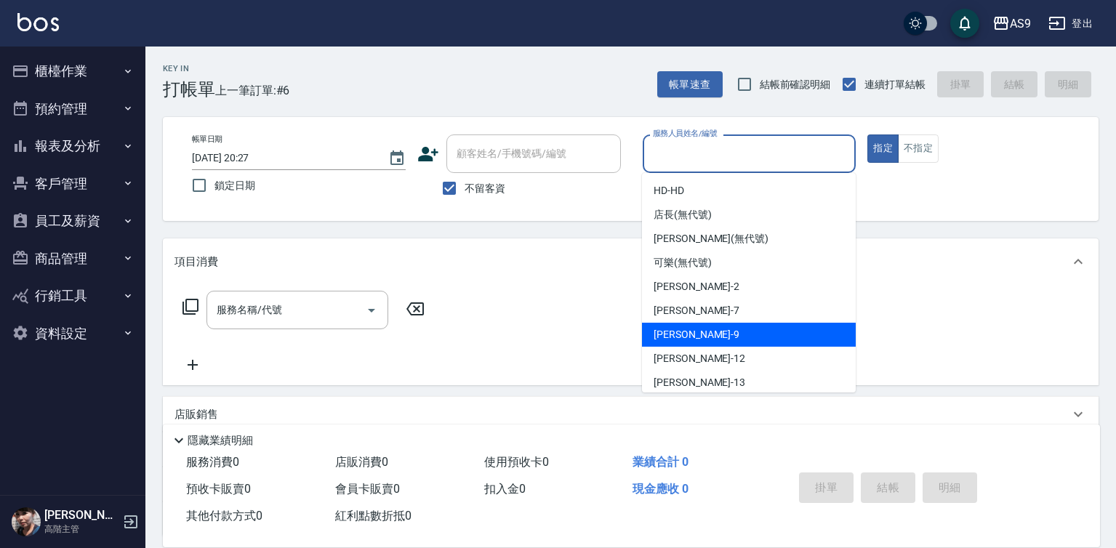
drag, startPoint x: 721, startPoint y: 329, endPoint x: 506, endPoint y: 335, distance: 215.3
click at [721, 330] on div "[PERSON_NAME] -9" at bounding box center [749, 335] width 214 height 24
type input "[PERSON_NAME]-9"
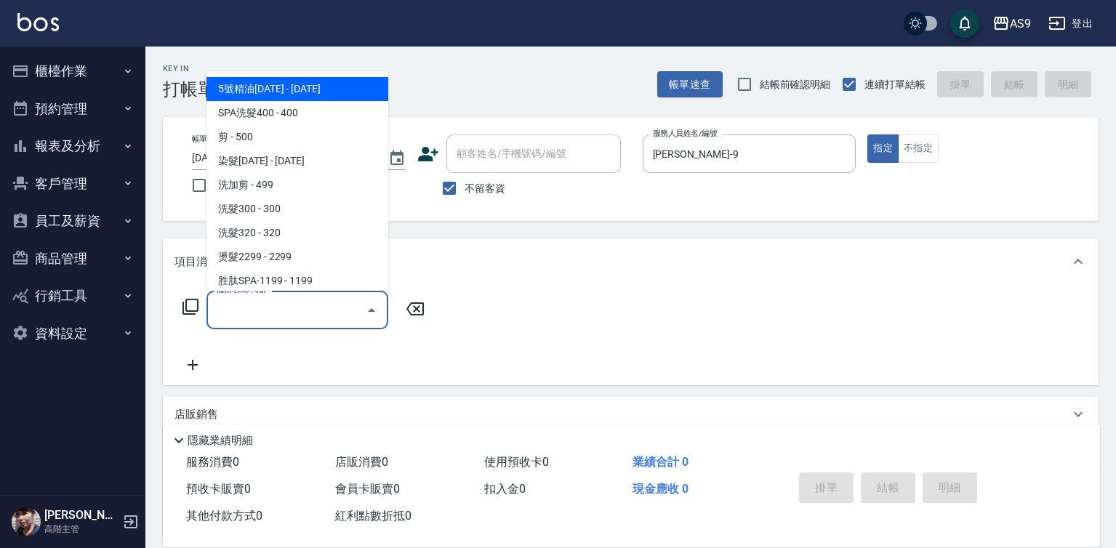
click at [308, 318] on input "服務名稱/代號" at bounding box center [286, 309] width 147 height 25
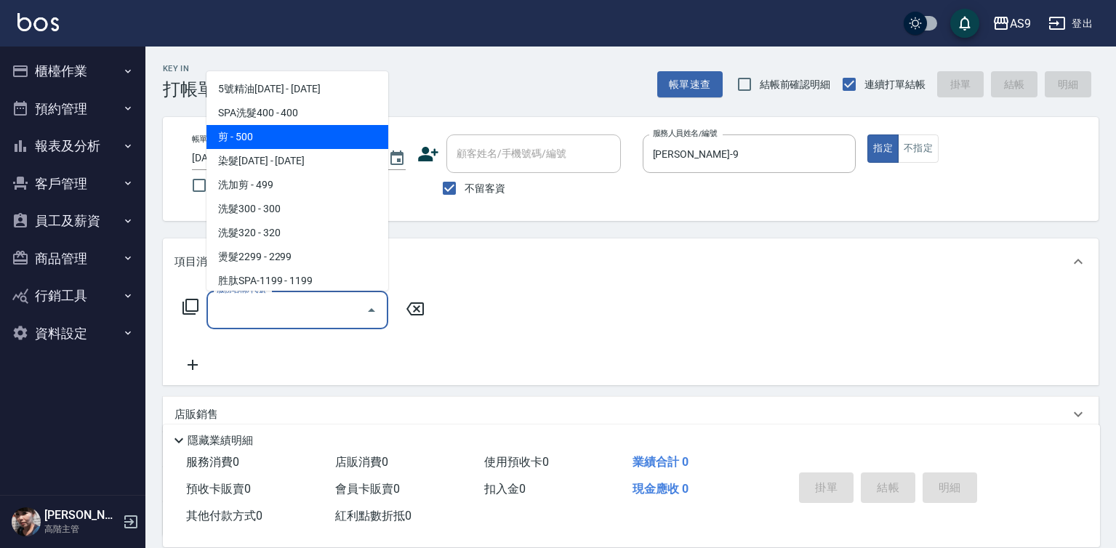
click at [252, 137] on span "剪 - 500" at bounding box center [297, 137] width 182 height 24
type input "剪(剪)"
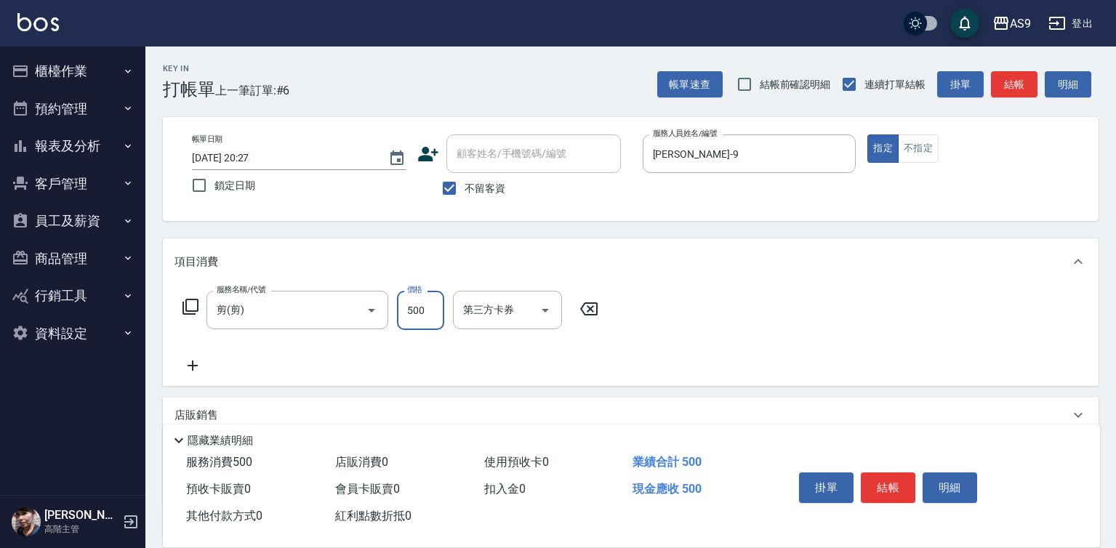
click at [422, 312] on input "500" at bounding box center [420, 310] width 47 height 39
type input "400"
click at [895, 478] on button "結帳" at bounding box center [888, 488] width 55 height 31
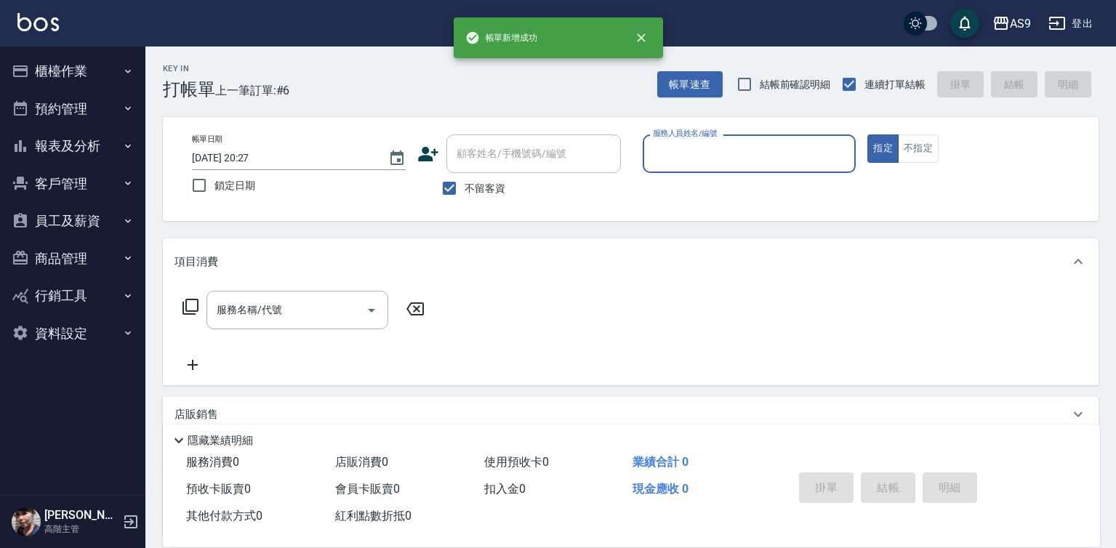
click at [687, 138] on label "服務人員姓名/編號" at bounding box center [685, 133] width 64 height 11
click at [687, 141] on input "服務人員姓名/編號" at bounding box center [749, 153] width 201 height 25
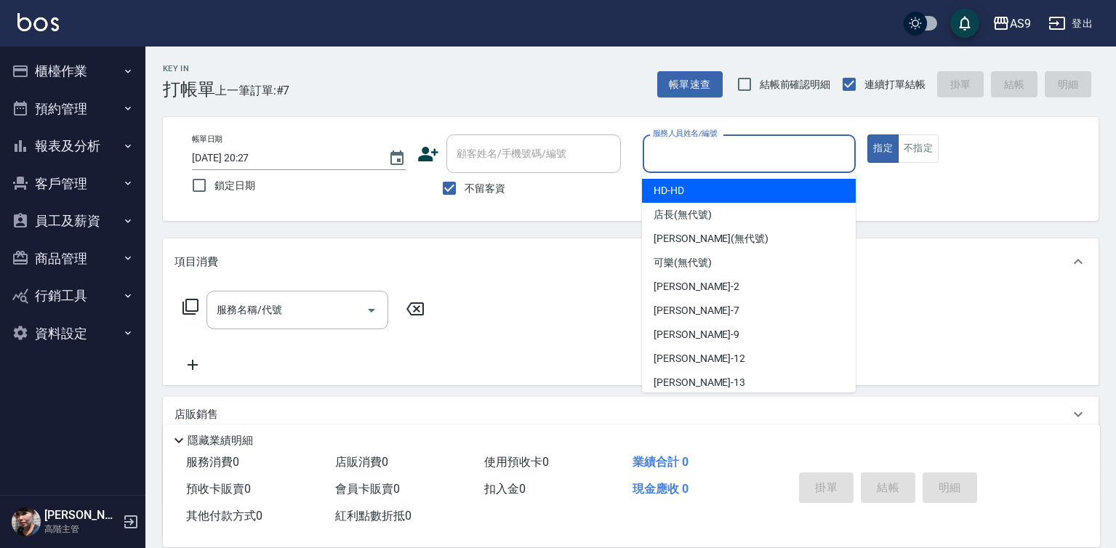
drag, startPoint x: 683, startPoint y: 152, endPoint x: 715, endPoint y: 334, distance: 185.3
click at [683, 158] on input "服務人員姓名/編號" at bounding box center [749, 153] width 201 height 25
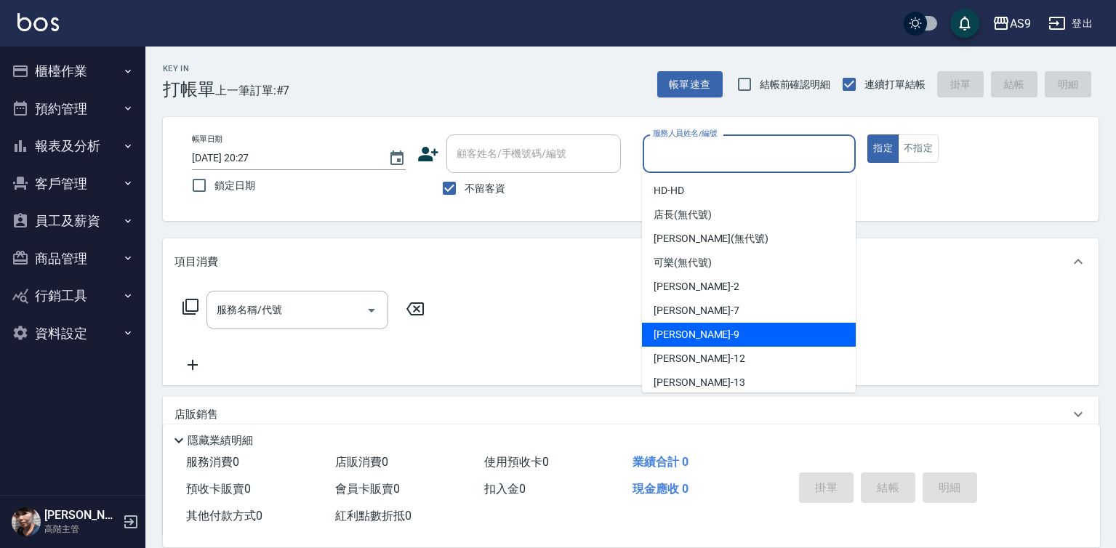
click at [712, 343] on div "[PERSON_NAME] -9" at bounding box center [749, 335] width 214 height 24
type input "[PERSON_NAME]-9"
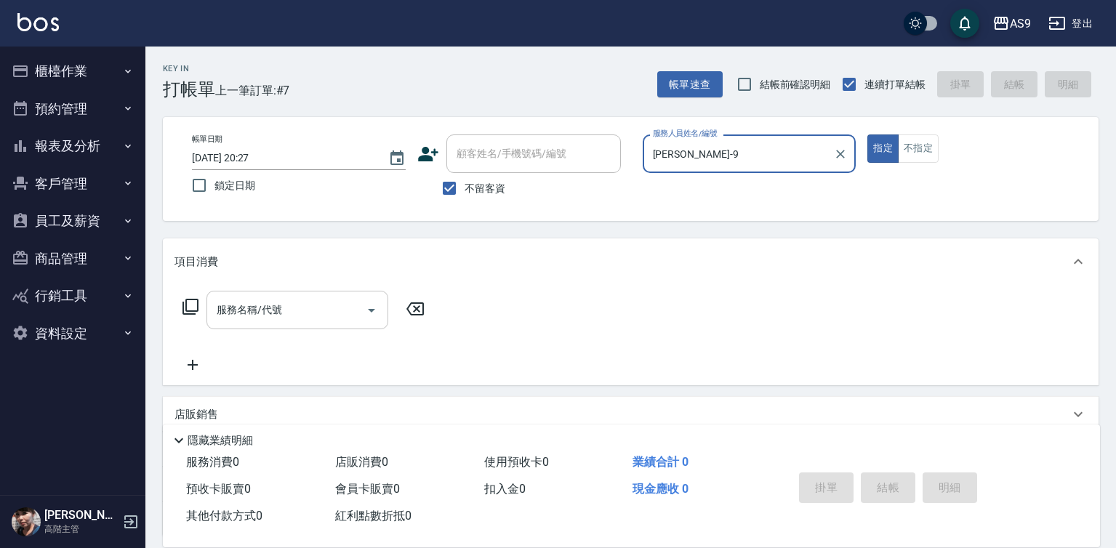
click at [307, 307] on input "服務名稱/代號" at bounding box center [286, 309] width 147 height 25
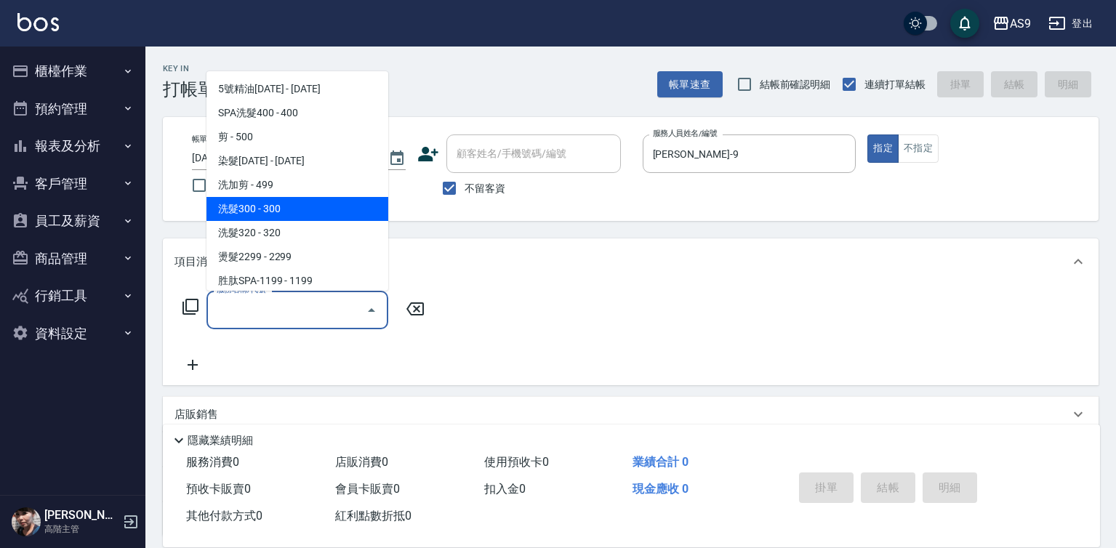
click at [291, 212] on span "洗髮300 - 300" at bounding box center [297, 209] width 182 height 24
type input "洗髮300(洗 髮300)"
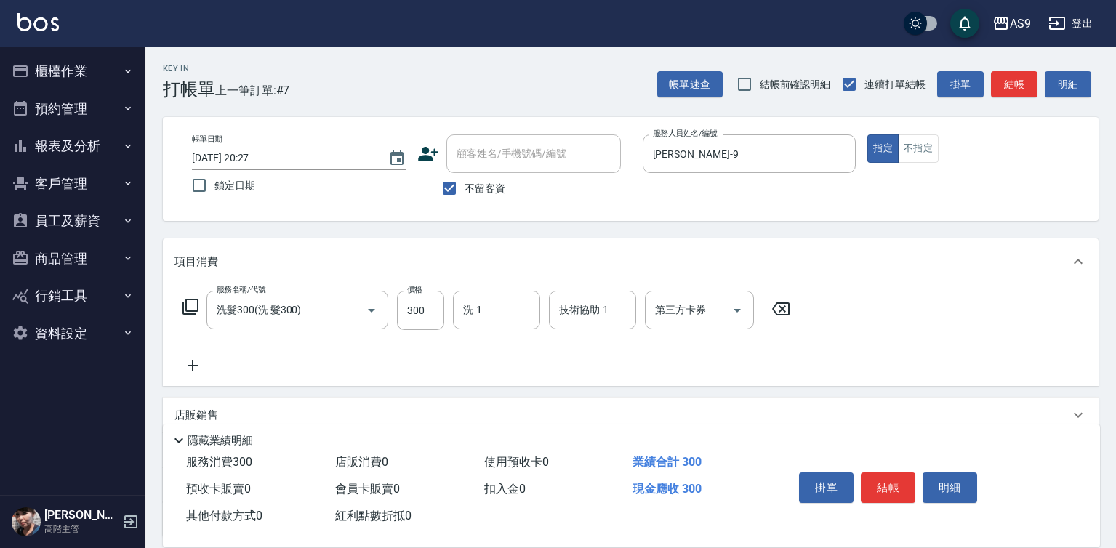
click at [490, 332] on div "服務名稱/代號 洗髮300(洗 髮300) 服務名稱/代號 價格 300 價格 洗-1 洗-1 技術協助-1 技術協助-1 第三方卡券 第三方卡券" at bounding box center [486, 333] width 624 height 84
click at [497, 304] on input "洗-1" at bounding box center [496, 309] width 74 height 25
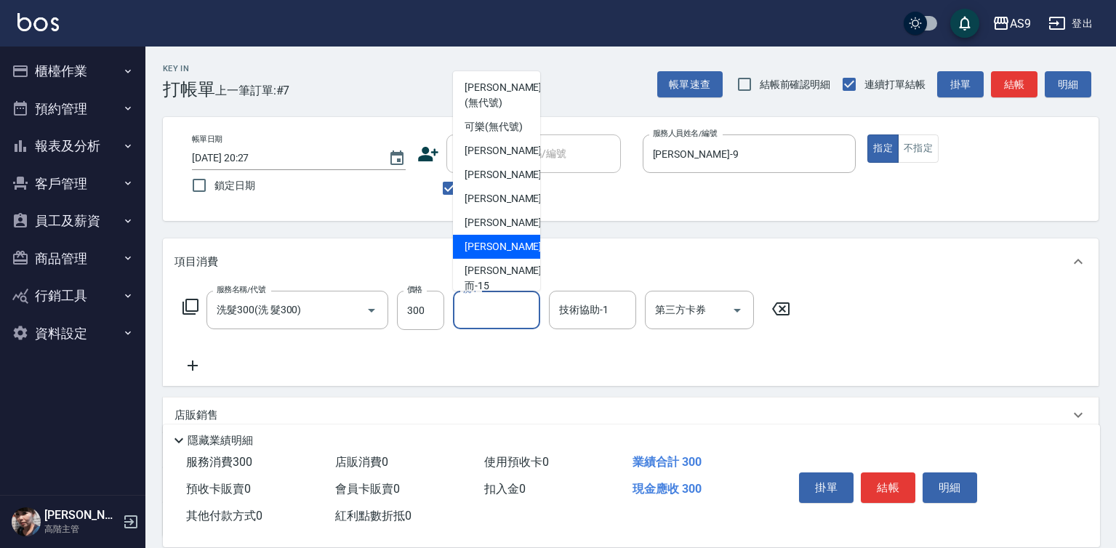
scroll to position [73, 0]
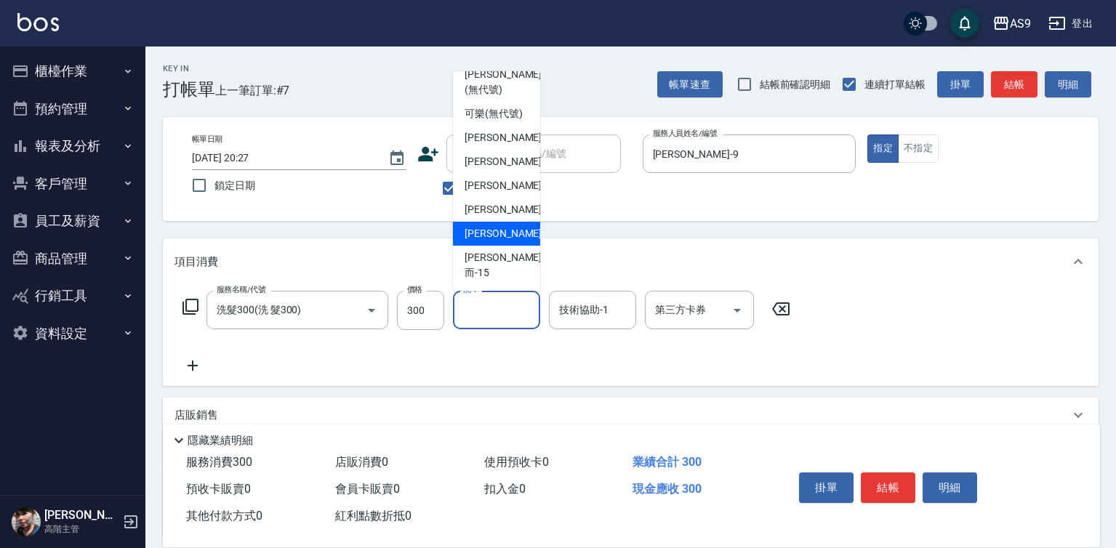
click at [503, 241] on span "[PERSON_NAME] -13" at bounding box center [511, 233] width 92 height 15
type input "[PERSON_NAME]-13"
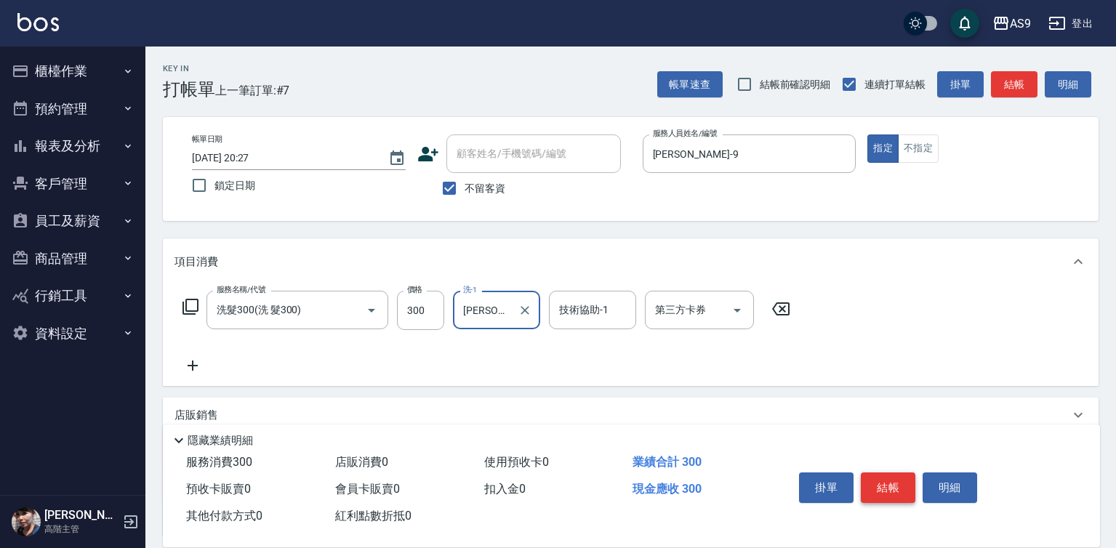
click at [895, 483] on button "結帳" at bounding box center [888, 488] width 55 height 31
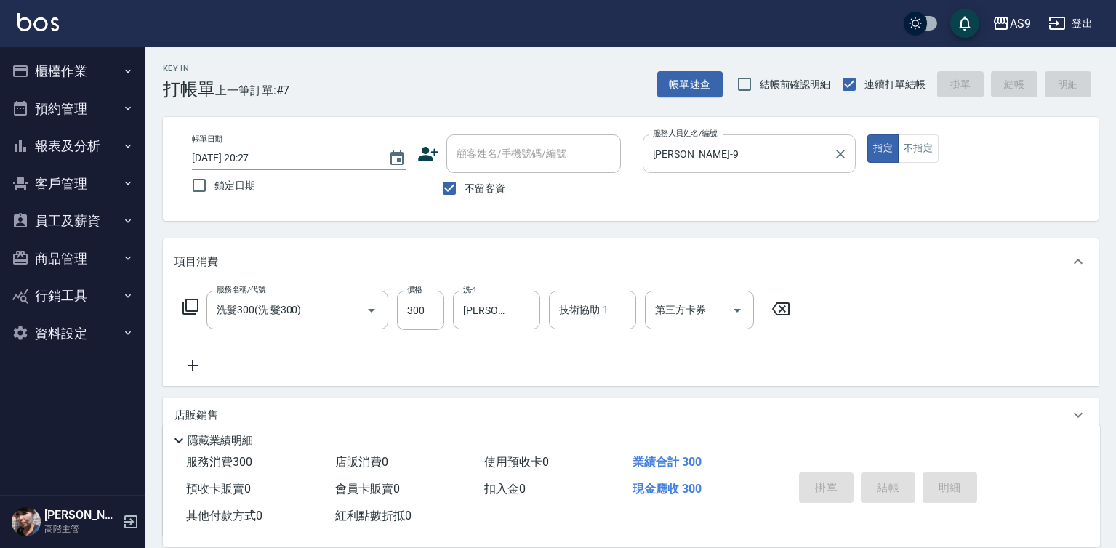
type input "[DATE] 20:28"
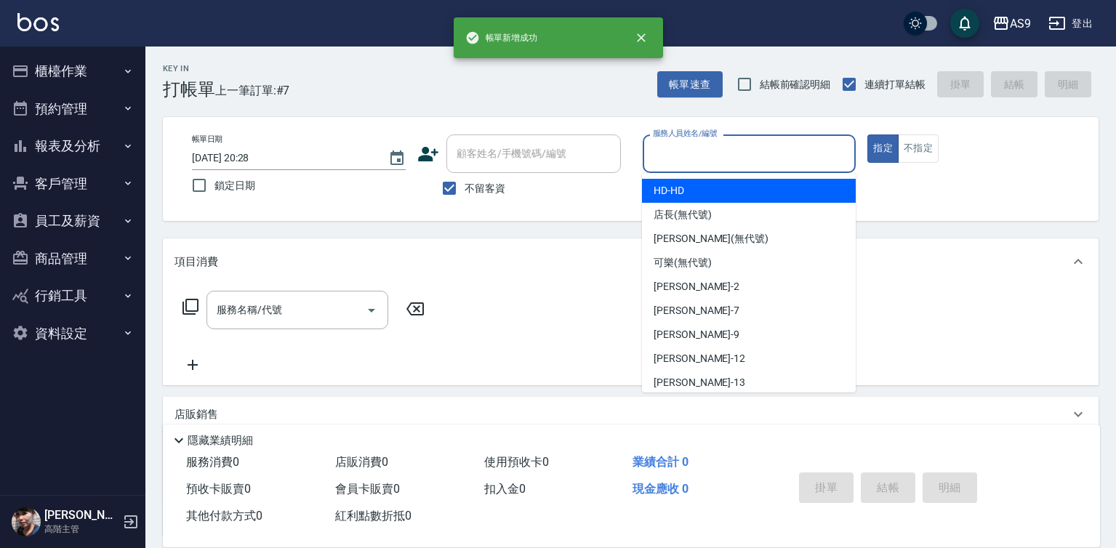
click at [714, 158] on input "服務人員姓名/編號" at bounding box center [749, 153] width 201 height 25
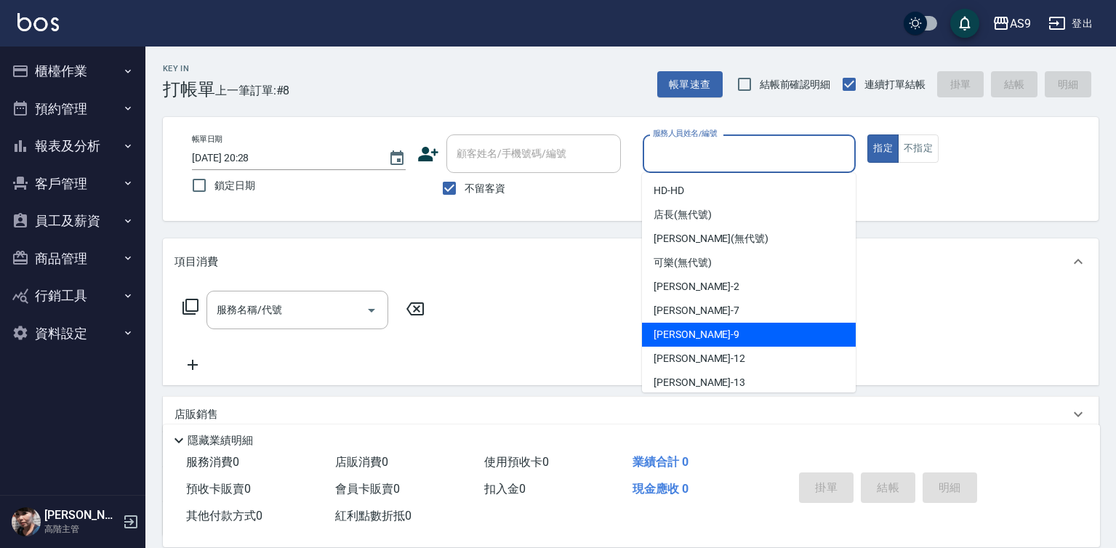
click at [726, 340] on div "[PERSON_NAME] -9" at bounding box center [749, 335] width 214 height 24
type input "[PERSON_NAME]-9"
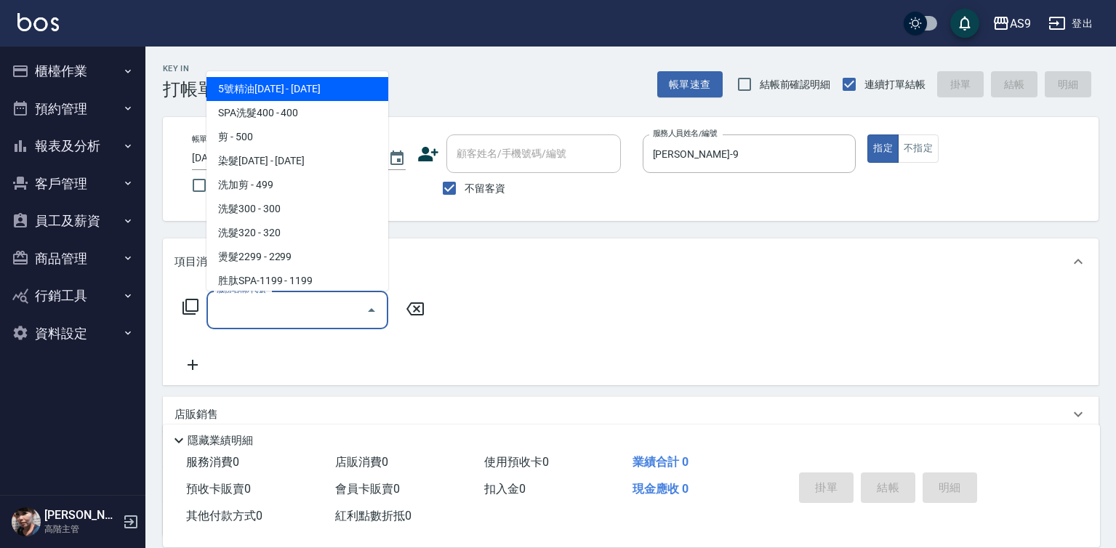
click at [297, 310] on input "服務名稱/代號" at bounding box center [286, 309] width 147 height 25
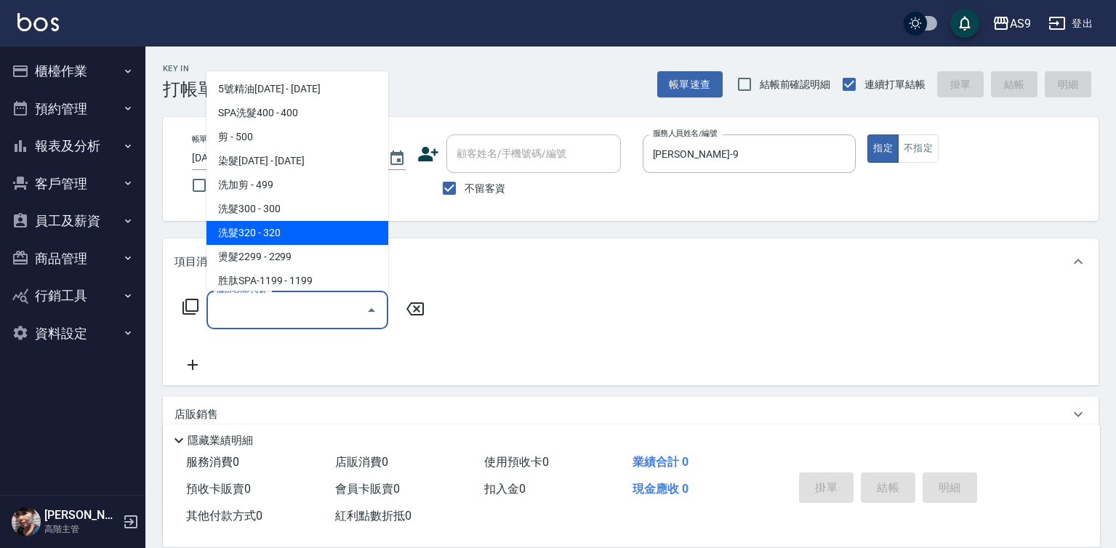
click at [288, 241] on span "洗髮320 - 320" at bounding box center [297, 233] width 182 height 24
type input "洗髮320"
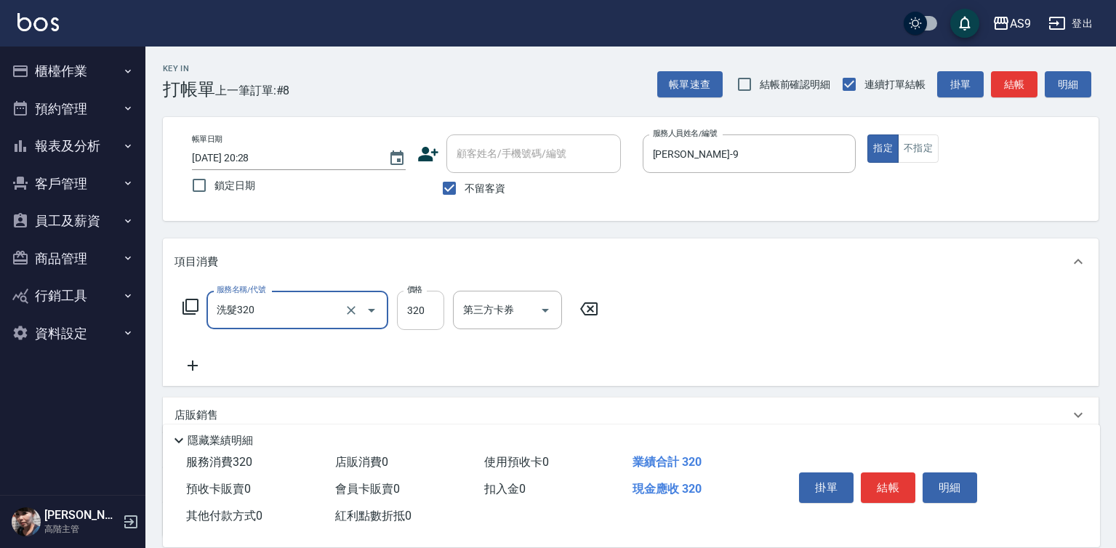
click at [431, 315] on input "320" at bounding box center [420, 310] width 47 height 39
type input "270"
click at [475, 313] on div "洗-1 洗-1" at bounding box center [496, 310] width 87 height 39
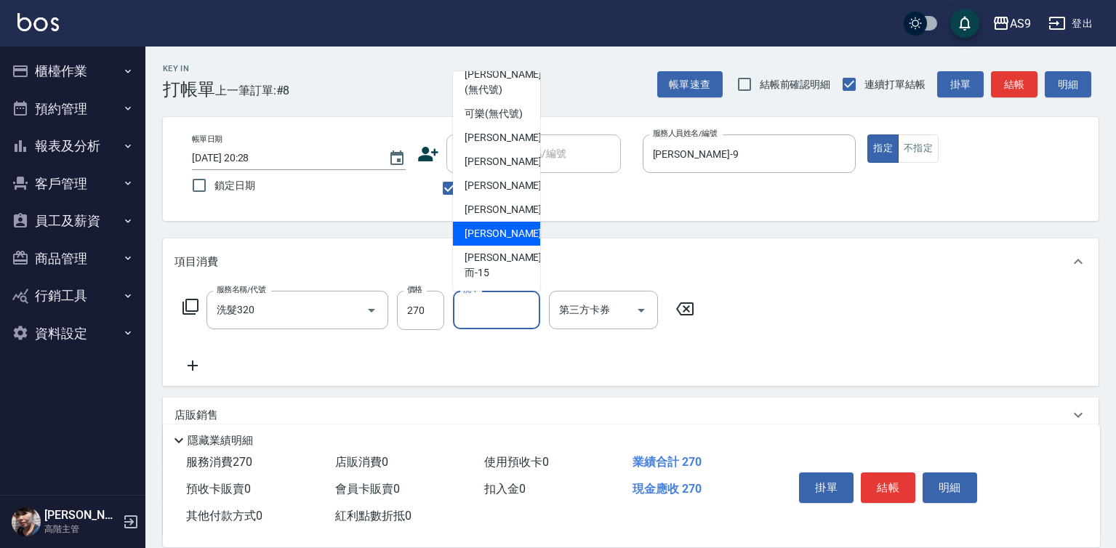
scroll to position [93, 0]
click at [523, 246] on div "[PERSON_NAME] -13" at bounding box center [496, 234] width 87 height 24
type input "[PERSON_NAME]-13"
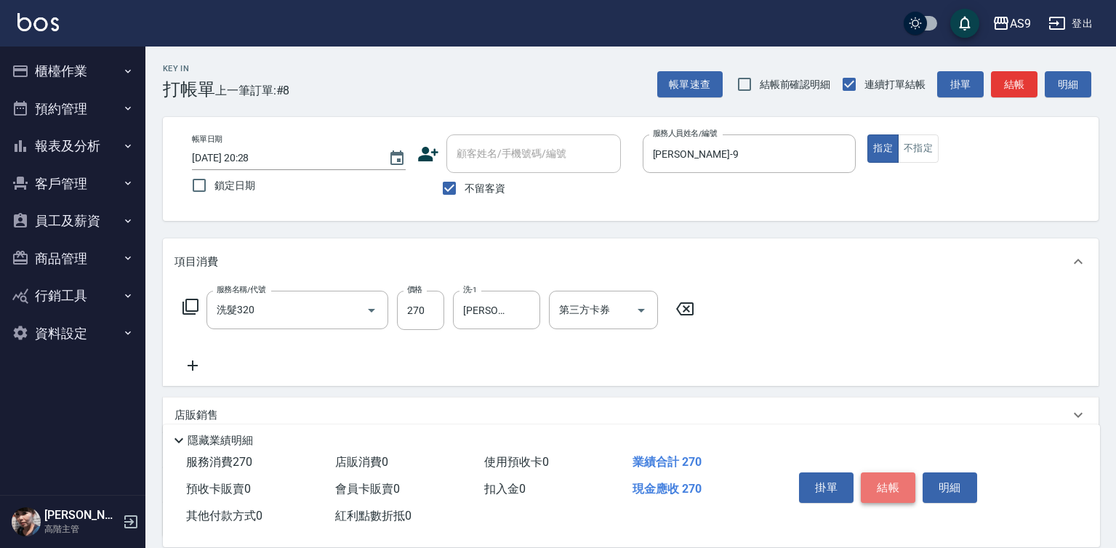
click at [869, 473] on button "結帳" at bounding box center [888, 488] width 55 height 31
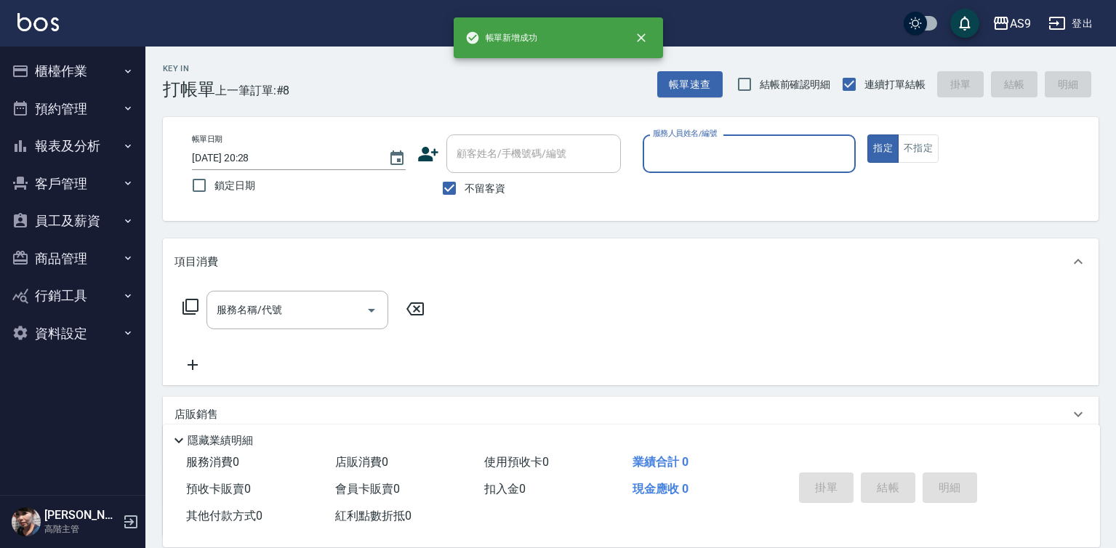
click at [671, 149] on input "服務人員姓名/編號" at bounding box center [749, 153] width 201 height 25
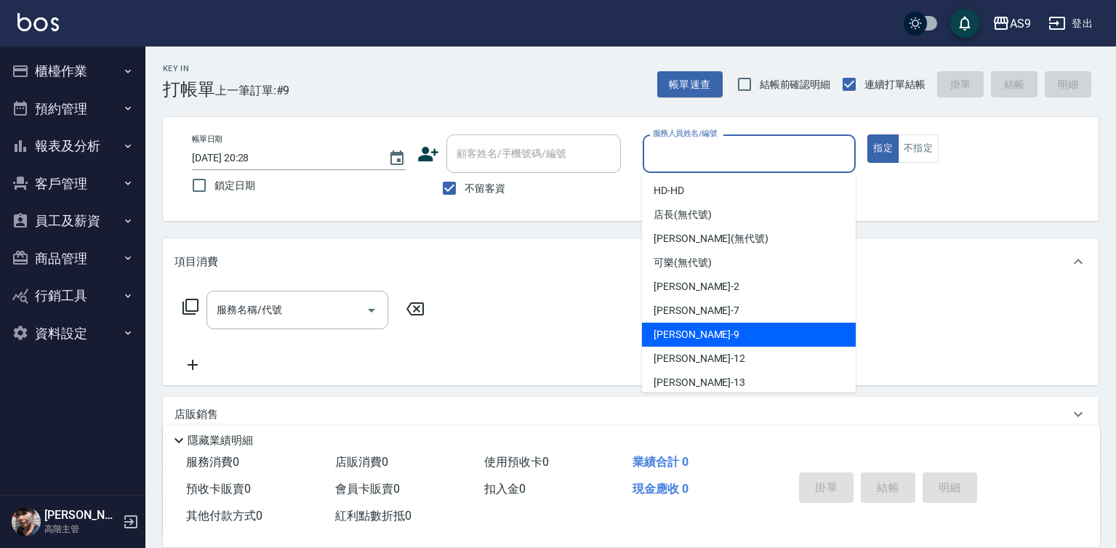
click at [707, 330] on div "[PERSON_NAME] -9" at bounding box center [749, 335] width 214 height 24
type input "[PERSON_NAME]-9"
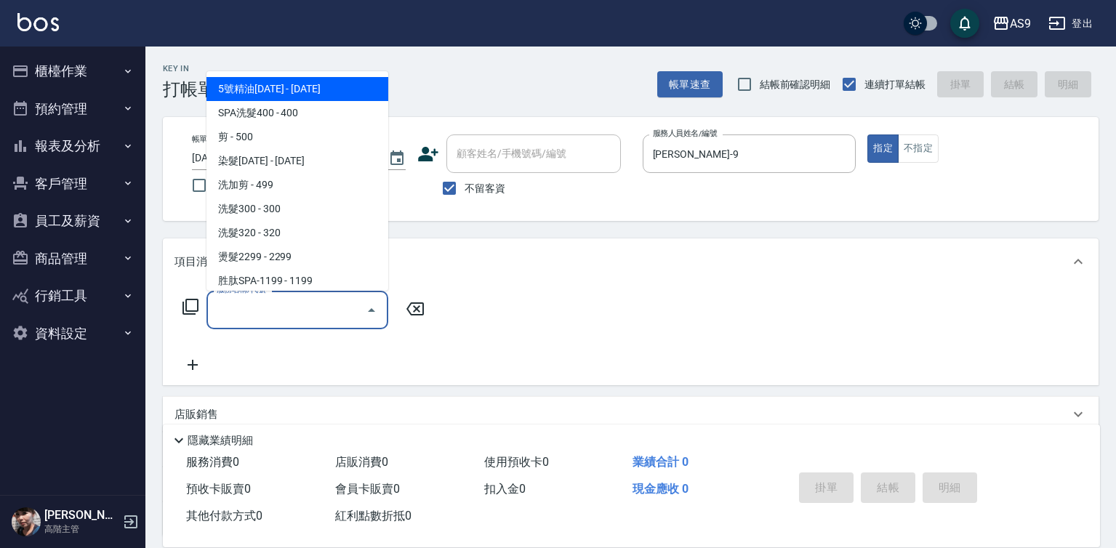
click at [337, 310] on input "服務名稱/代號" at bounding box center [286, 309] width 147 height 25
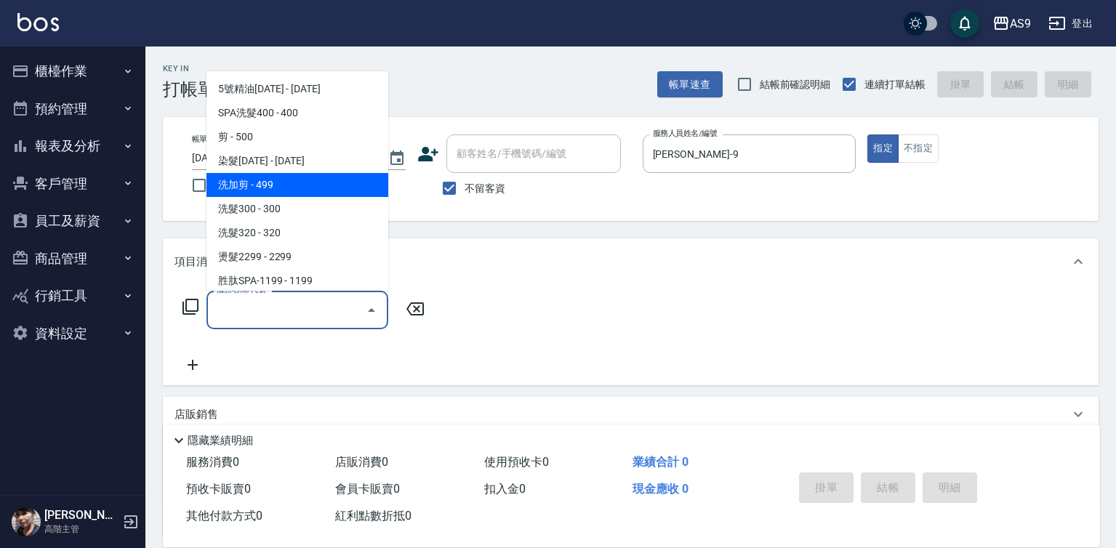
click at [277, 189] on span "洗加剪 - 499" at bounding box center [297, 185] width 182 height 24
type input "洗加剪(洗加剪)"
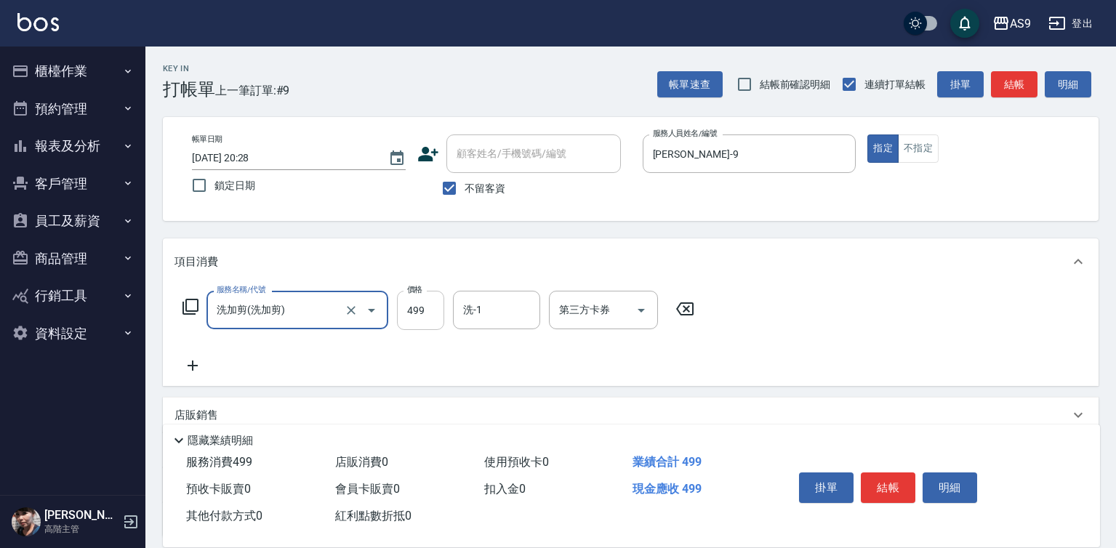
click at [435, 320] on input "499" at bounding box center [420, 310] width 47 height 39
type input "800"
click at [914, 478] on button "結帳" at bounding box center [888, 488] width 55 height 31
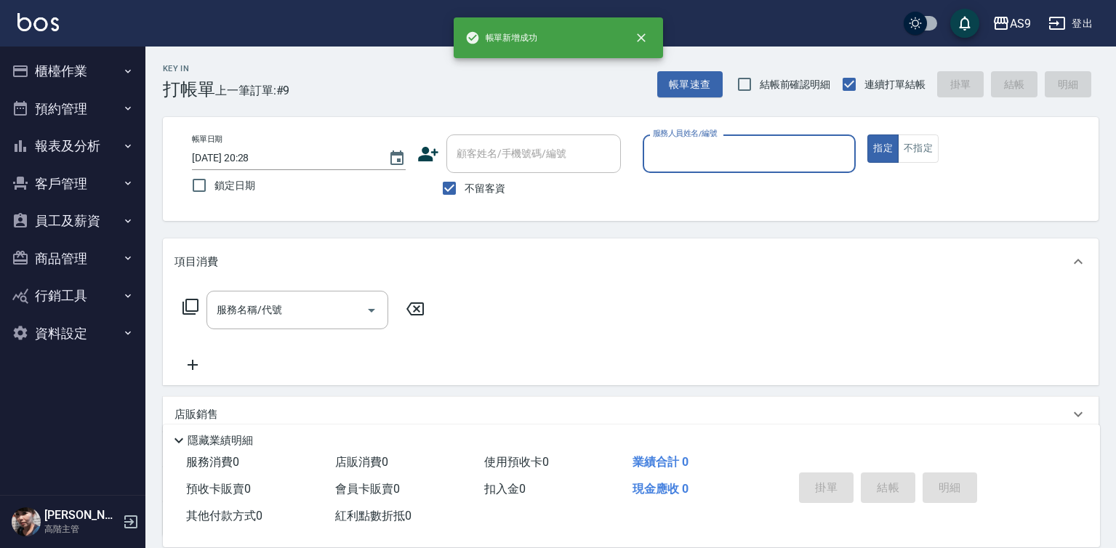
click at [726, 169] on div "服務人員姓名/編號" at bounding box center [750, 153] width 214 height 39
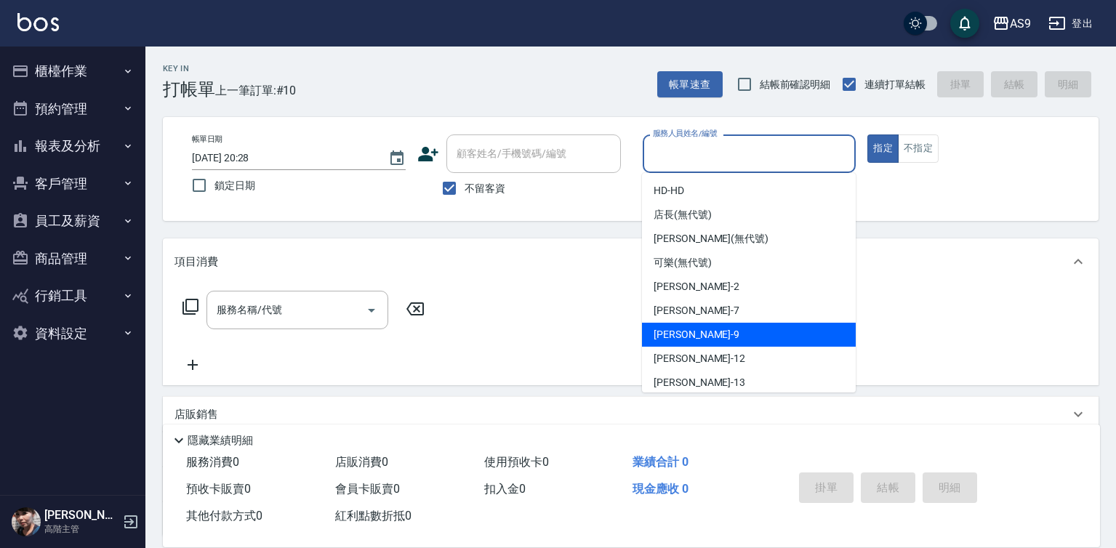
click at [704, 337] on div "[PERSON_NAME] -9" at bounding box center [749, 335] width 214 height 24
type input "[PERSON_NAME]-9"
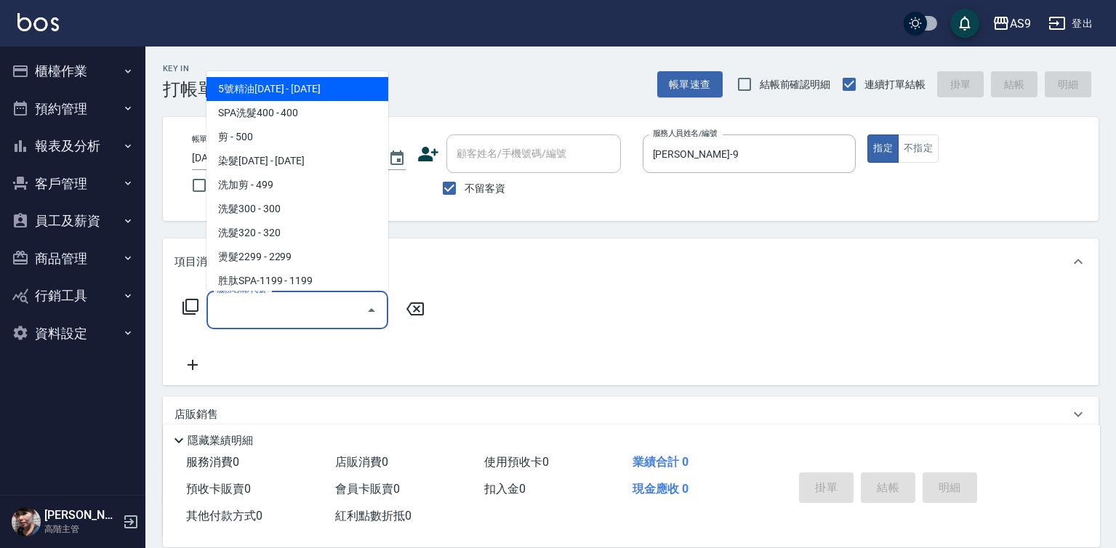
click at [313, 313] on input "服務名稱/代號" at bounding box center [286, 309] width 147 height 25
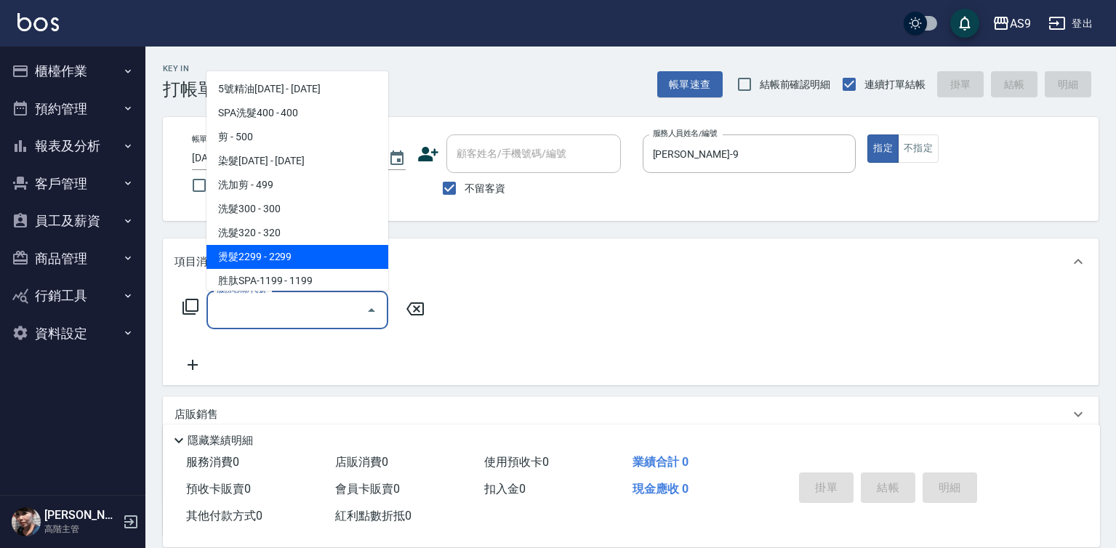
scroll to position [145, 0]
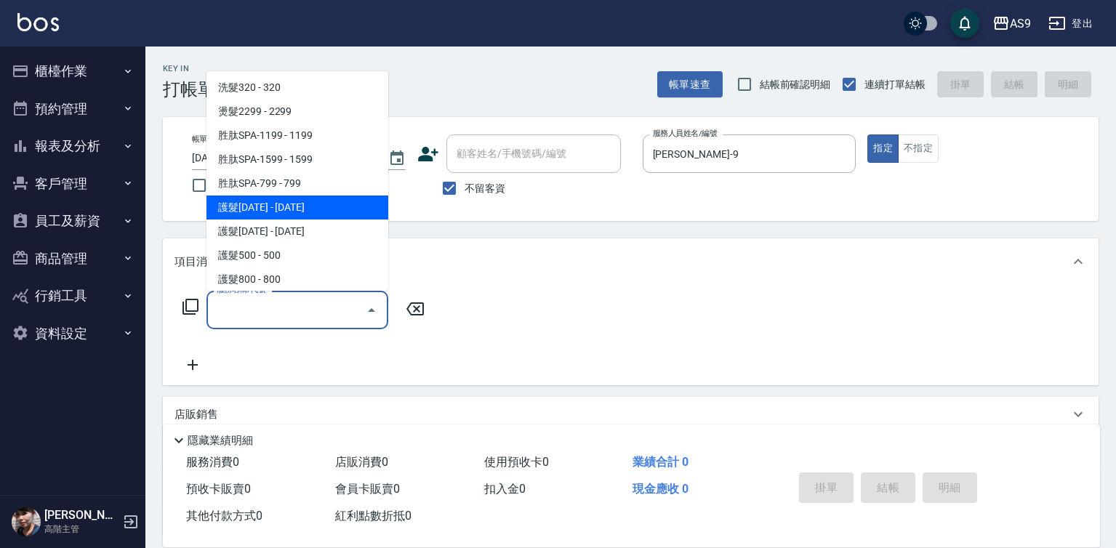
click at [285, 213] on span "護髮[DATE] - [DATE]" at bounding box center [297, 208] width 182 height 24
type input "護髮1200(護髮1200)"
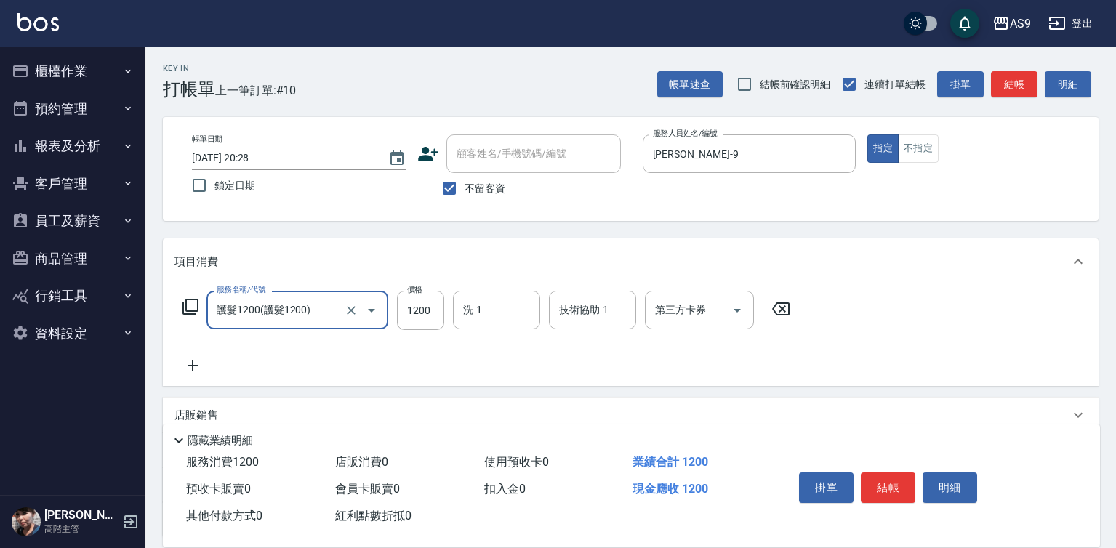
click at [191, 366] on icon at bounding box center [193, 366] width 10 height 10
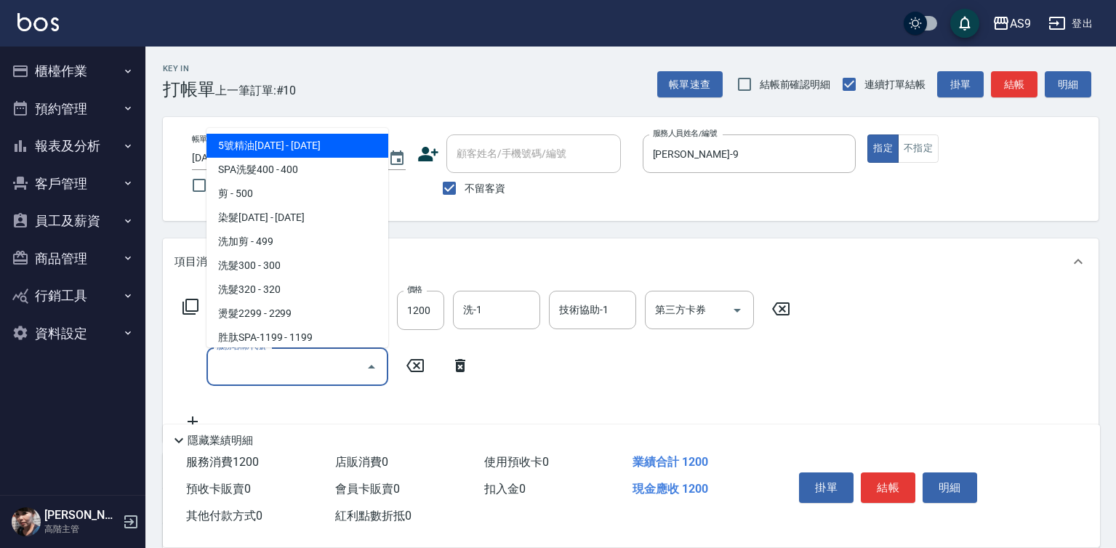
click at [246, 363] on input "服務名稱/代號" at bounding box center [286, 366] width 147 height 25
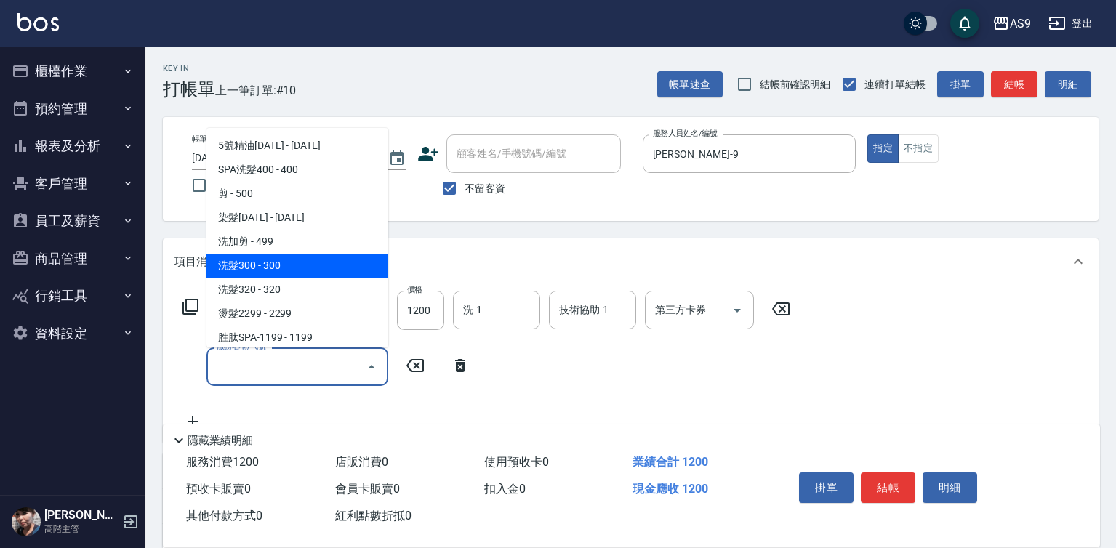
click at [272, 267] on span "洗髮300 - 300" at bounding box center [297, 266] width 182 height 24
type input "洗髮300(洗 髮300)"
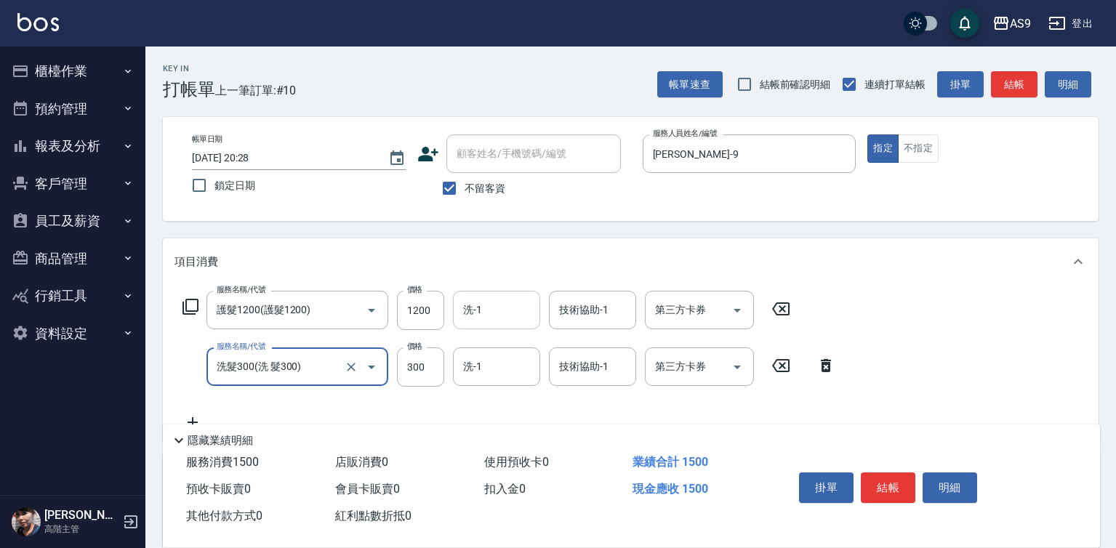
click at [470, 308] on input "洗-1" at bounding box center [496, 309] width 74 height 25
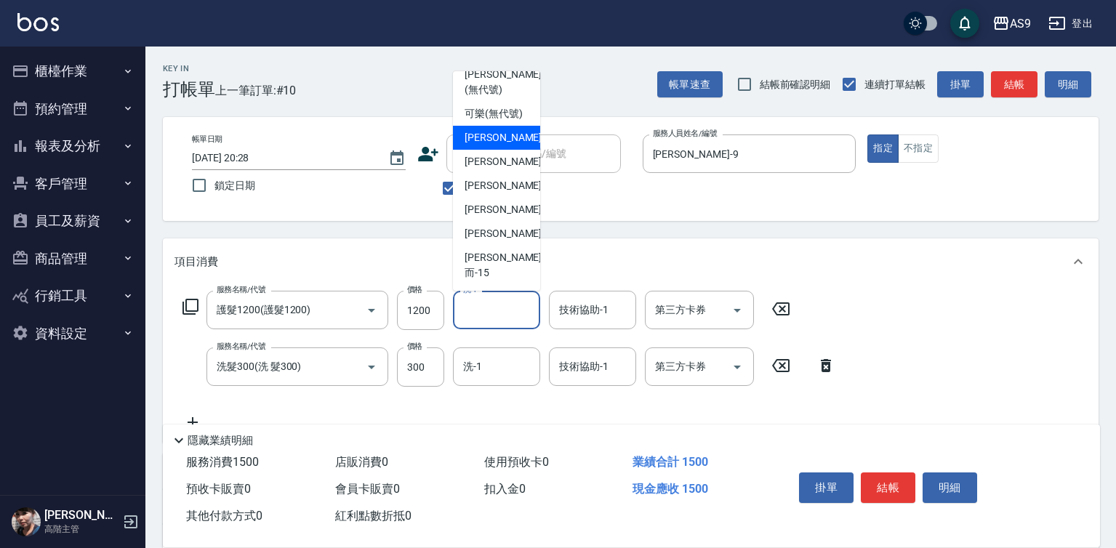
scroll to position [93, 0]
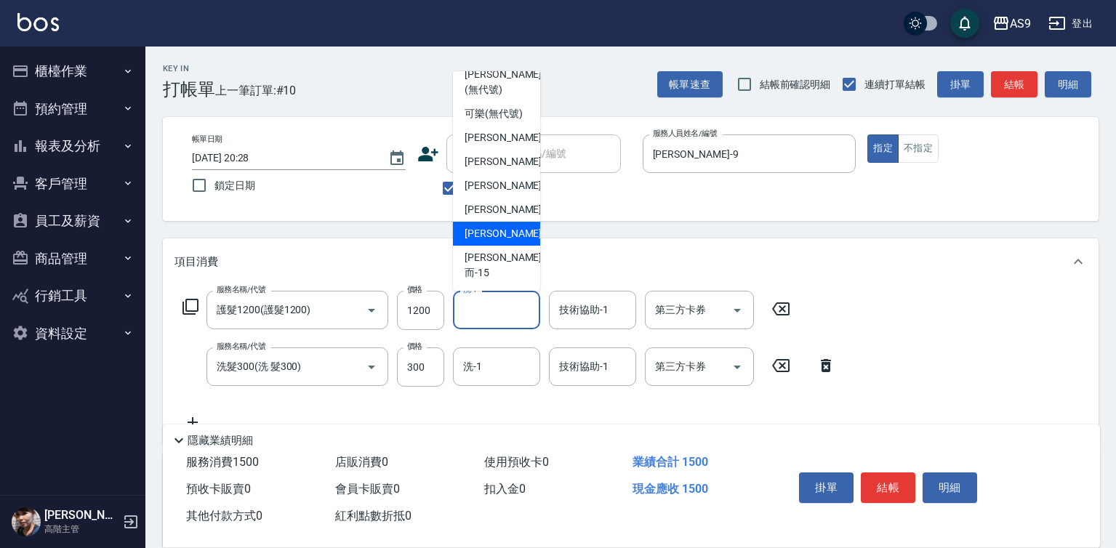
click at [503, 241] on span "[PERSON_NAME] -13" at bounding box center [511, 233] width 92 height 15
type input "[PERSON_NAME]-13"
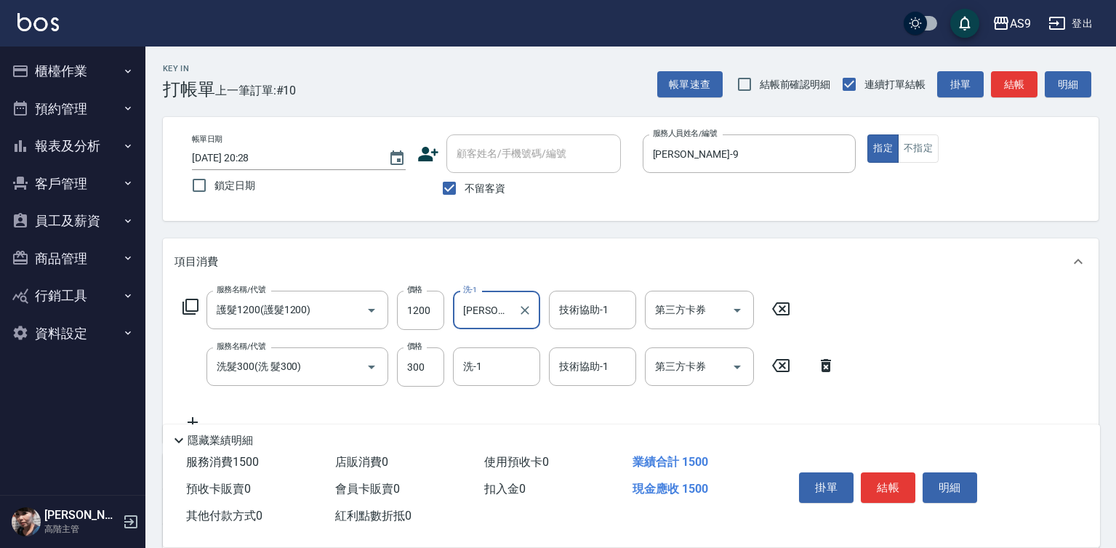
click at [585, 302] on div "技術協助-1 技術協助-1" at bounding box center [592, 310] width 87 height 39
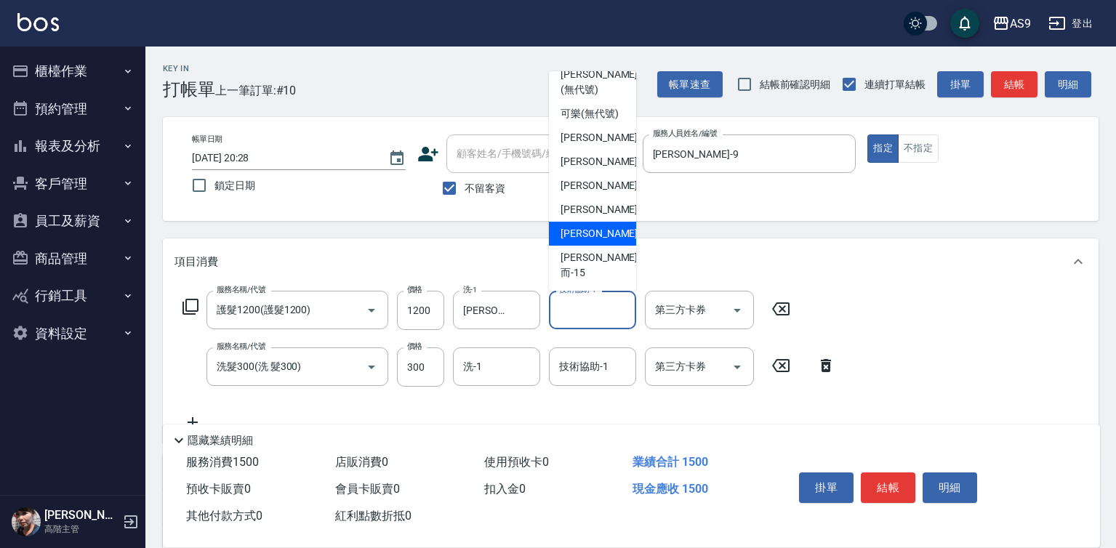
click at [595, 241] on span "[PERSON_NAME] -13" at bounding box center [607, 233] width 92 height 15
type input "[PERSON_NAME]-13"
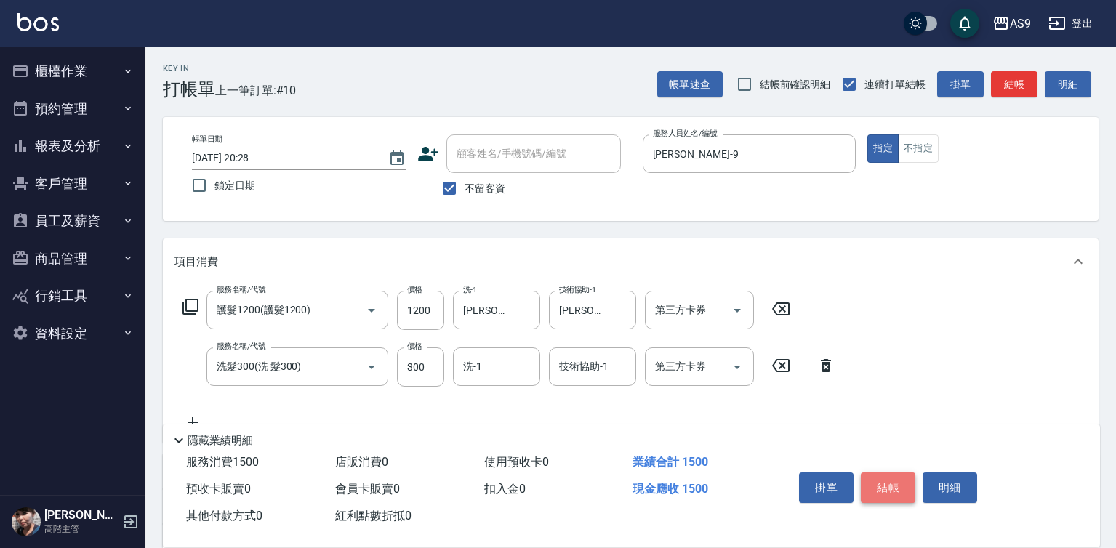
click at [890, 473] on button "結帳" at bounding box center [888, 488] width 55 height 31
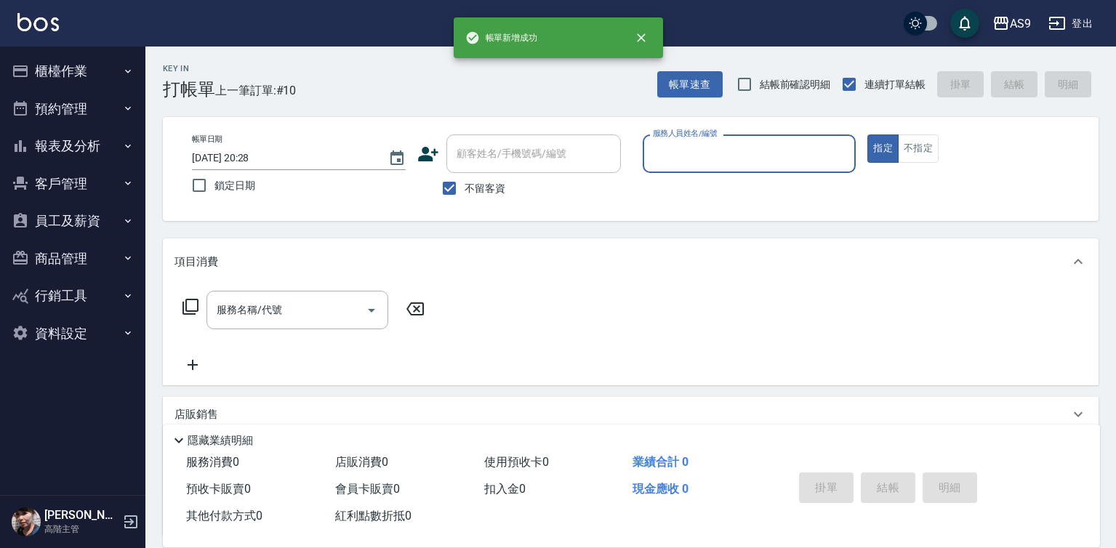
click at [711, 137] on label "服務人員姓名/編號" at bounding box center [685, 133] width 64 height 11
click at [711, 141] on input "服務人員姓名/編號" at bounding box center [749, 153] width 201 height 25
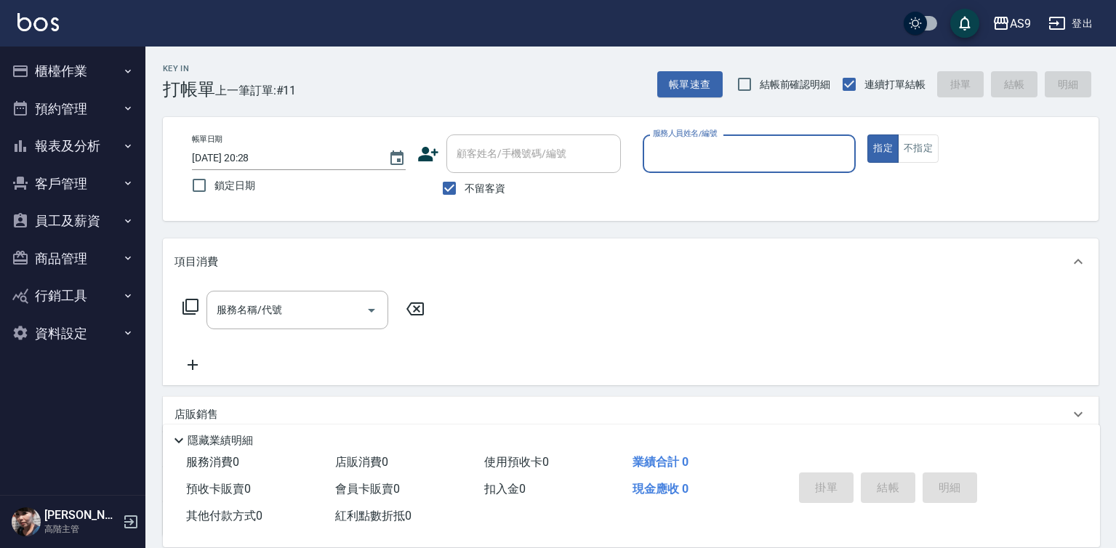
click at [694, 156] on input "服務人員姓名/編號" at bounding box center [749, 153] width 201 height 25
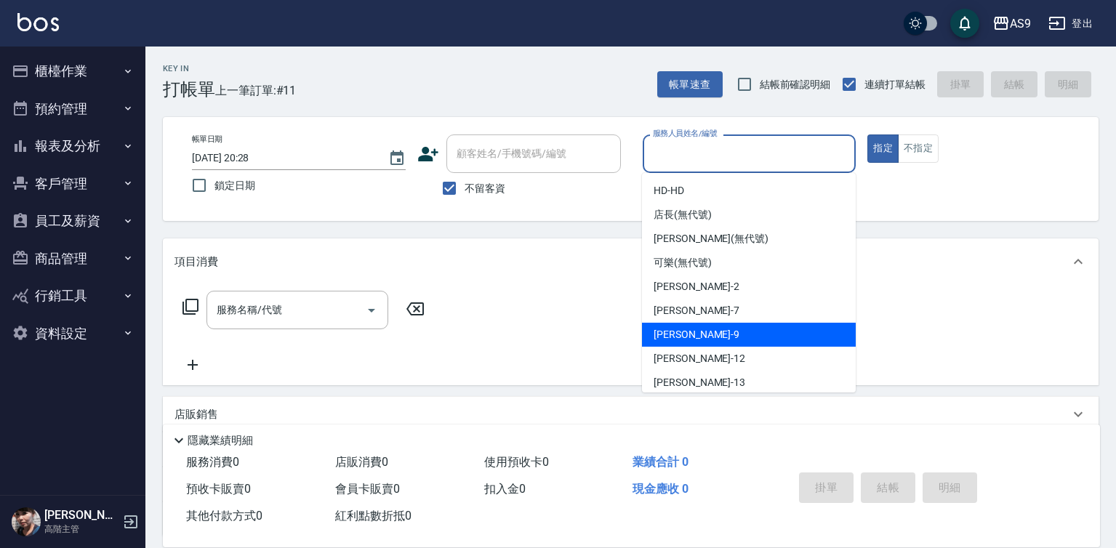
click at [711, 334] on div "[PERSON_NAME] -9" at bounding box center [749, 335] width 214 height 24
type input "[PERSON_NAME]-9"
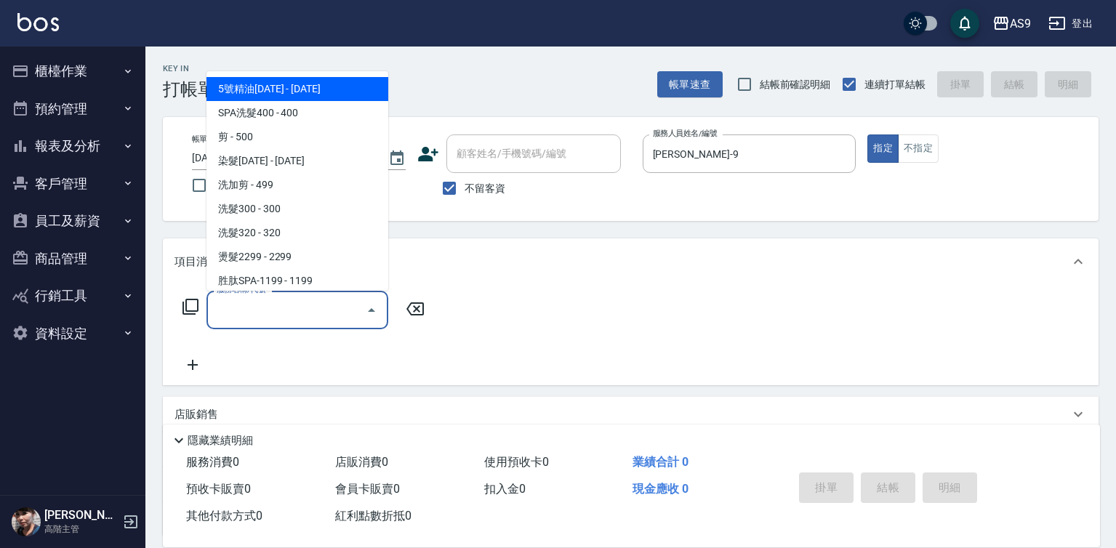
click at [313, 308] on input "服務名稱/代號" at bounding box center [286, 309] width 147 height 25
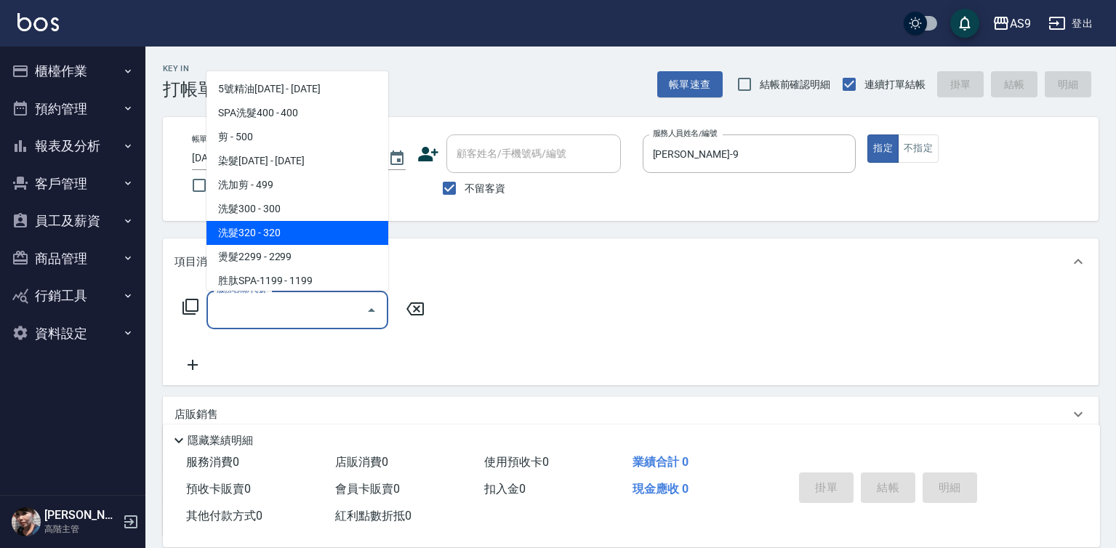
click at [281, 240] on span "洗髮320 - 320" at bounding box center [297, 233] width 182 height 24
type input "洗髮320"
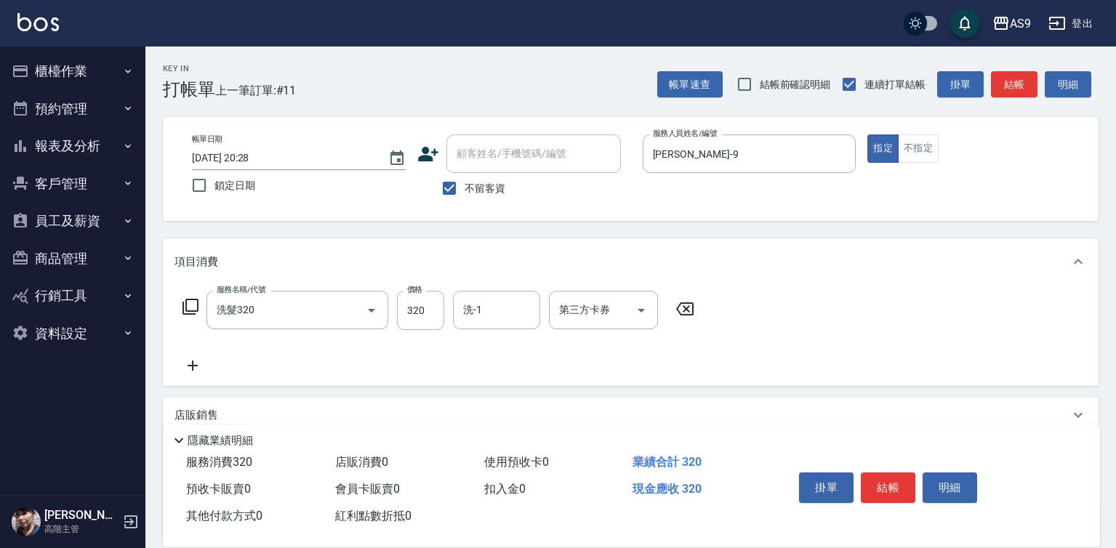
click at [394, 304] on div "服務名稱/代號 洗髮320 服務名稱/代號 價格 320 價格 洗-1 洗-1 第三方卡券 第三方卡券" at bounding box center [438, 310] width 529 height 39
click at [417, 316] on input "320" at bounding box center [420, 310] width 47 height 39
click at [418, 315] on input "320" at bounding box center [420, 310] width 47 height 39
click at [422, 308] on input "220" at bounding box center [420, 310] width 47 height 39
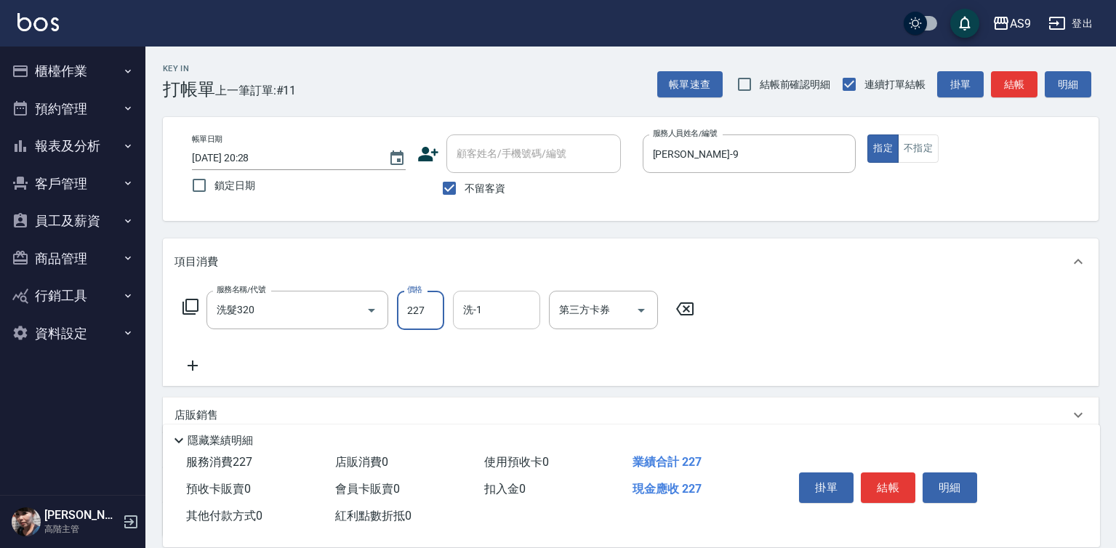
type input "227"
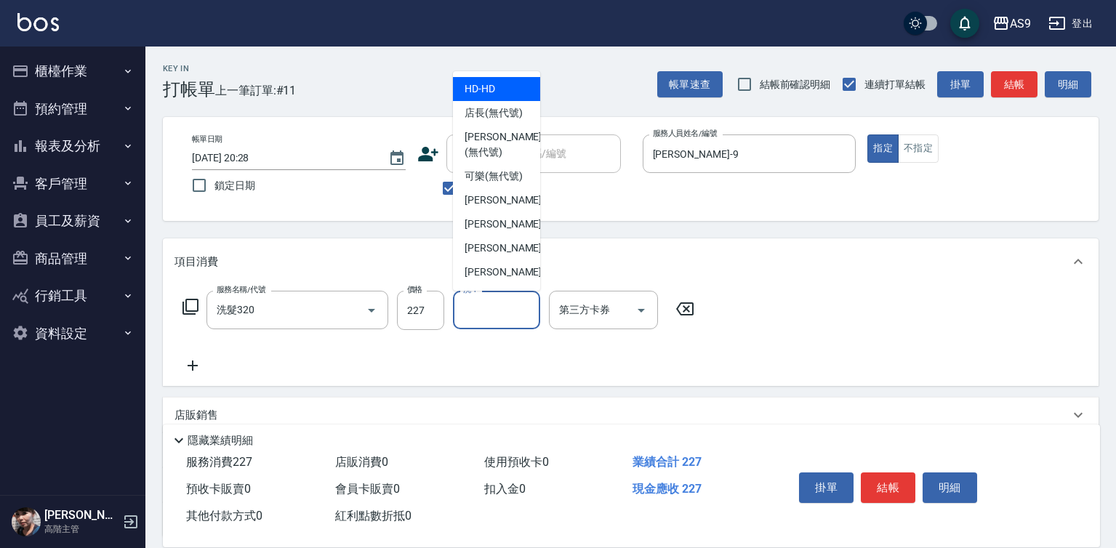
click at [494, 313] on input "洗-1" at bounding box center [496, 309] width 74 height 25
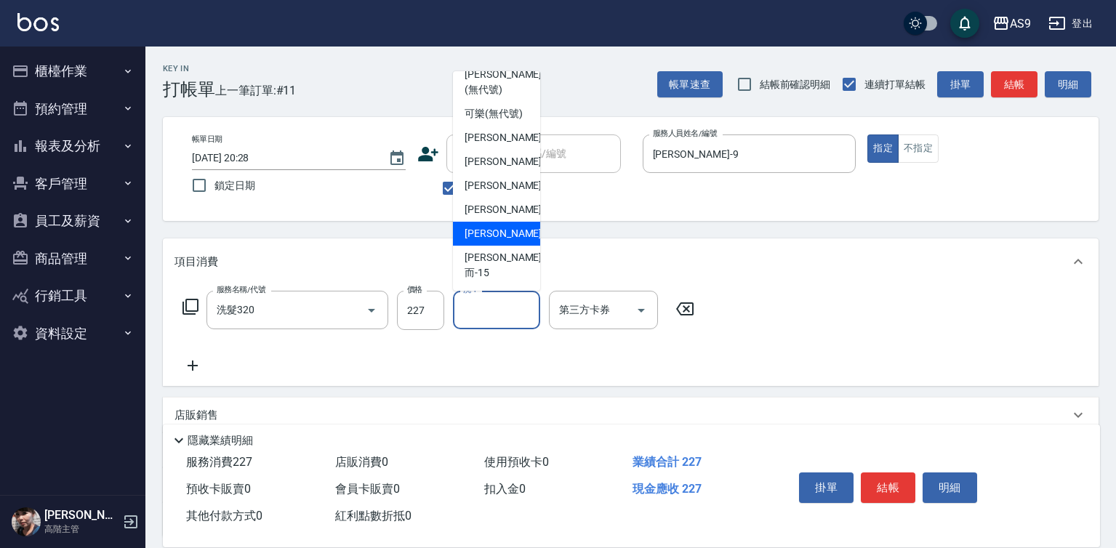
click at [519, 244] on div "[PERSON_NAME] -13" at bounding box center [496, 234] width 87 height 24
type input "[PERSON_NAME]-13"
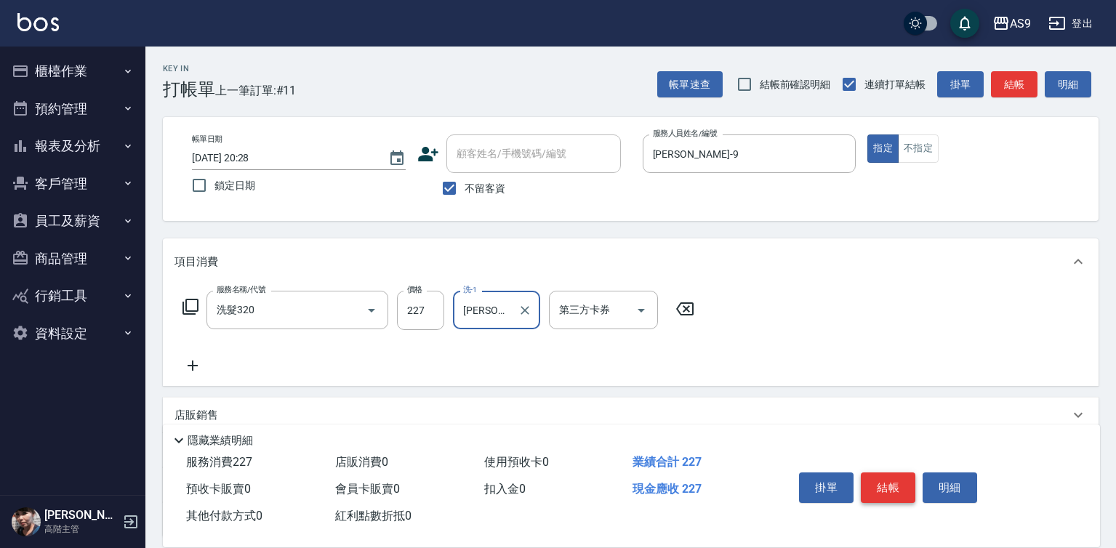
click at [884, 473] on button "結帳" at bounding box center [888, 488] width 55 height 31
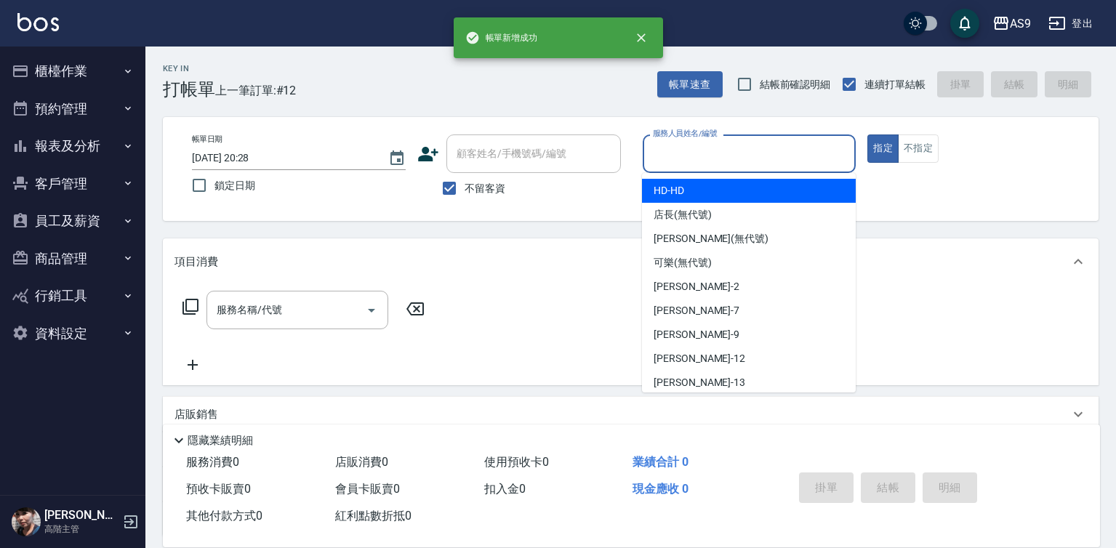
drag, startPoint x: 718, startPoint y: 157, endPoint x: 740, endPoint y: 272, distance: 117.1
click at [718, 158] on input "服務人員姓名/編號" at bounding box center [749, 153] width 201 height 25
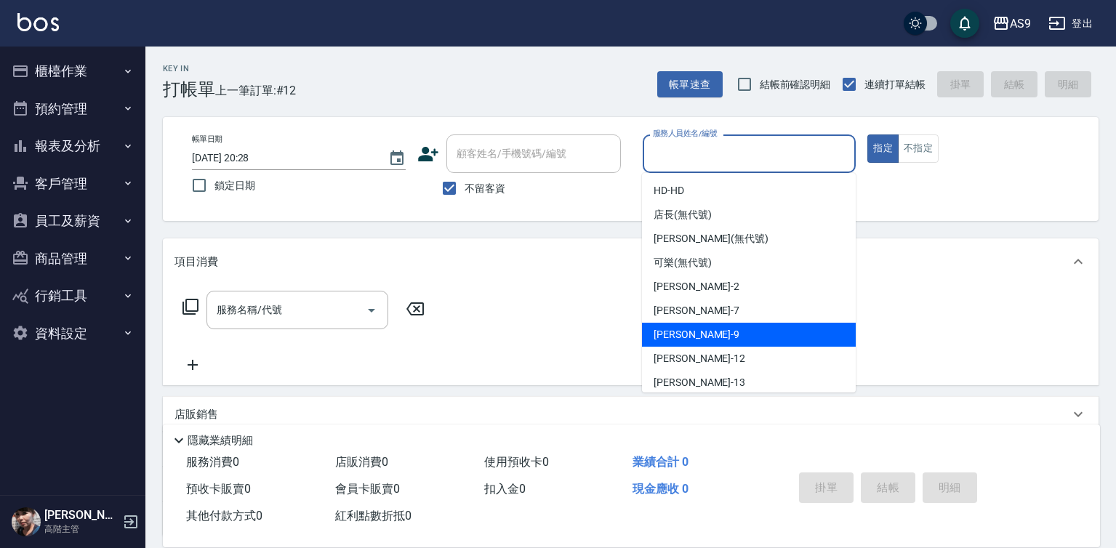
click at [723, 330] on div "[PERSON_NAME] -9" at bounding box center [749, 335] width 214 height 24
type input "[PERSON_NAME]-9"
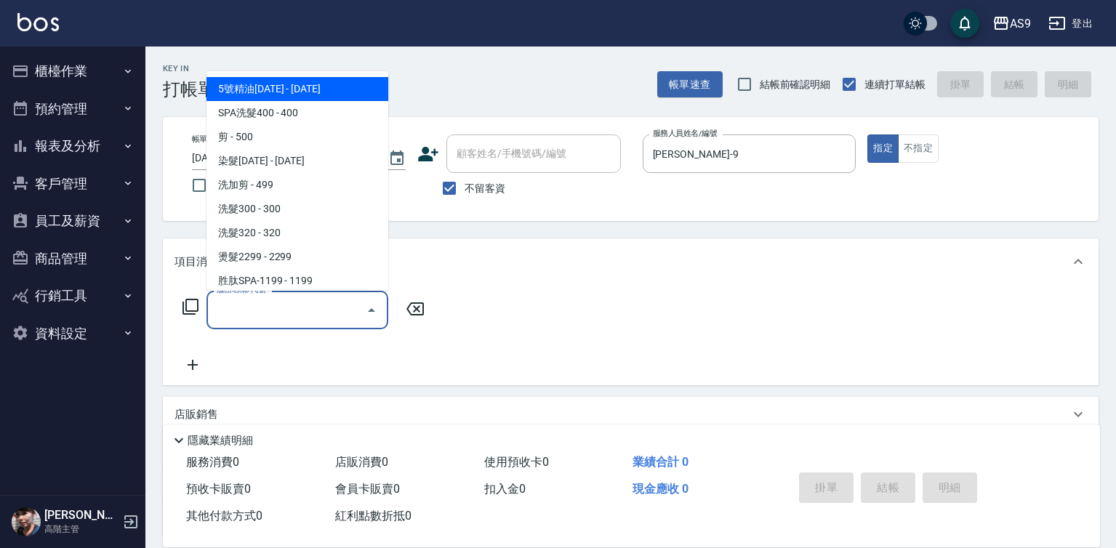
click at [292, 308] on input "服務名稱/代號" at bounding box center [286, 309] width 147 height 25
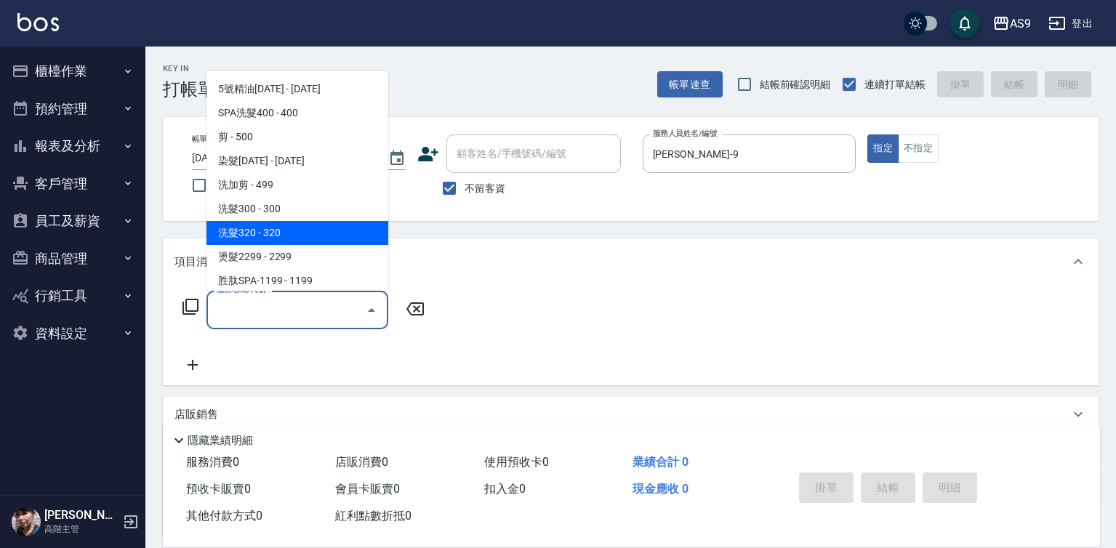
click at [295, 232] on span "洗髮320 - 320" at bounding box center [297, 233] width 182 height 24
type input "洗髮320"
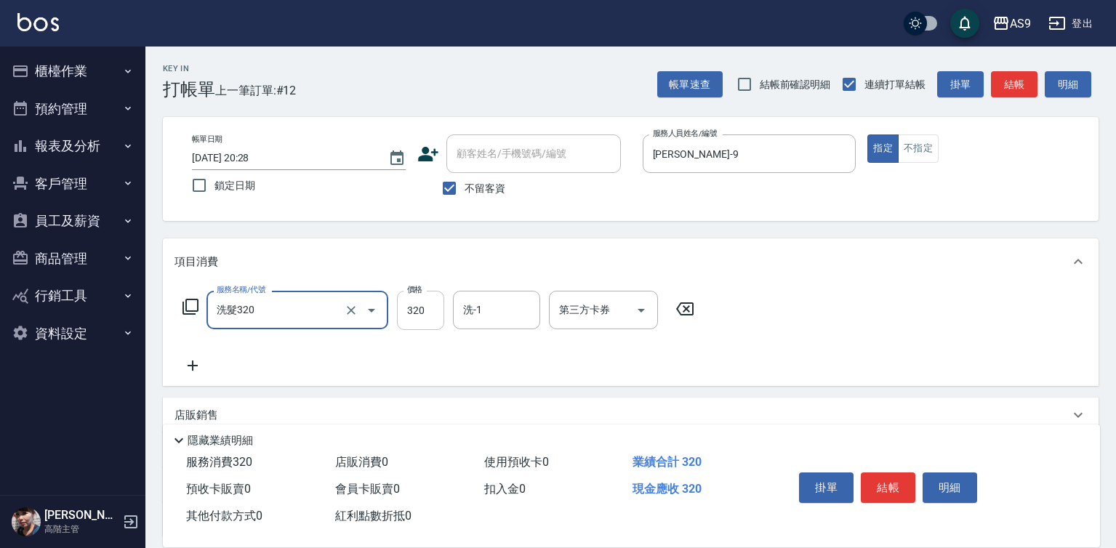
click at [425, 297] on input "320" at bounding box center [420, 310] width 47 height 39
click at [426, 297] on input "320" at bounding box center [420, 310] width 47 height 39
type input "290"
click at [898, 483] on button "結帳" at bounding box center [888, 488] width 55 height 31
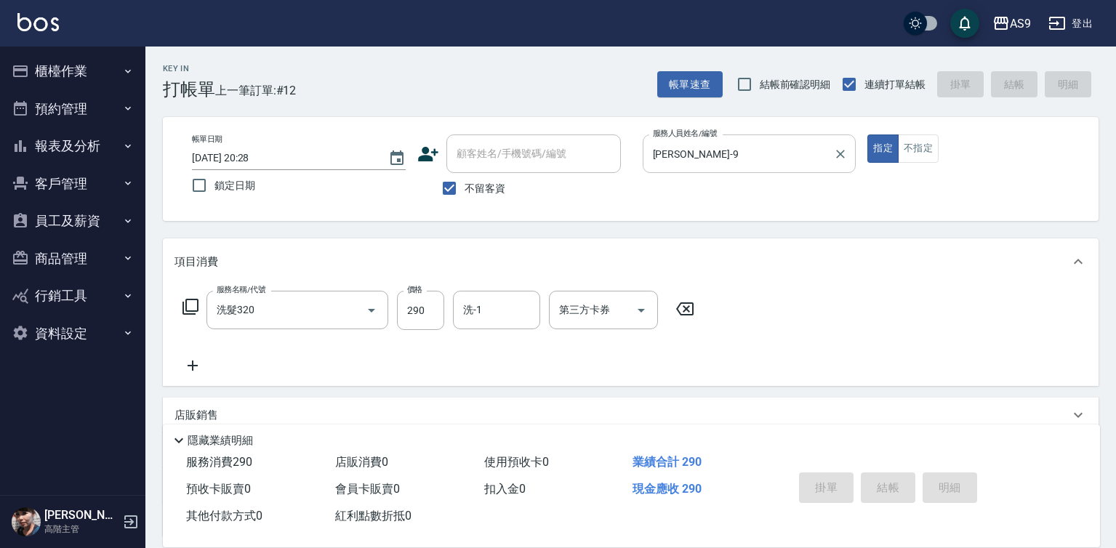
type input "[DATE] 20:29"
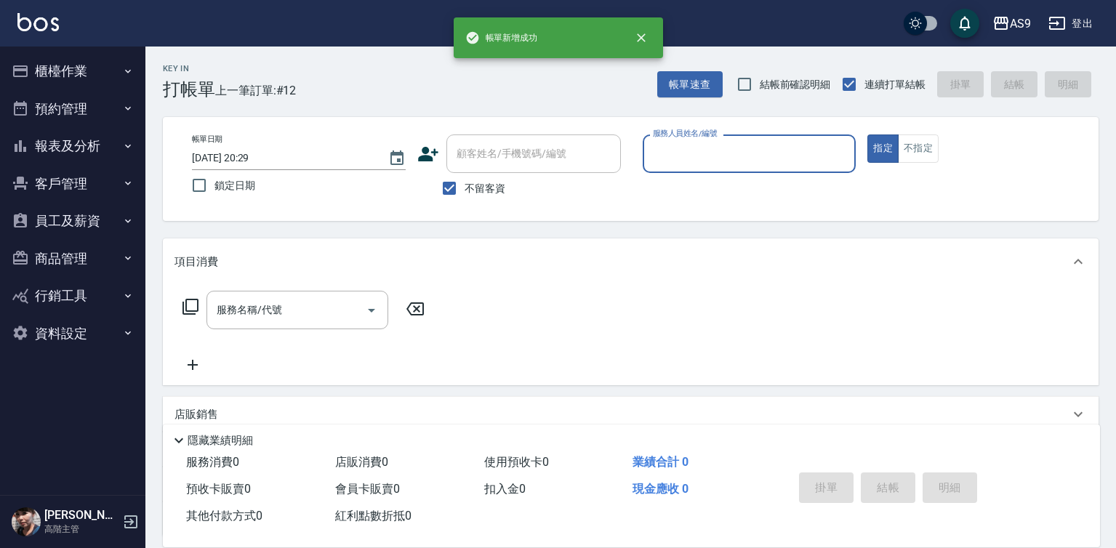
click at [704, 156] on input "服務人員姓名/編號" at bounding box center [749, 153] width 201 height 25
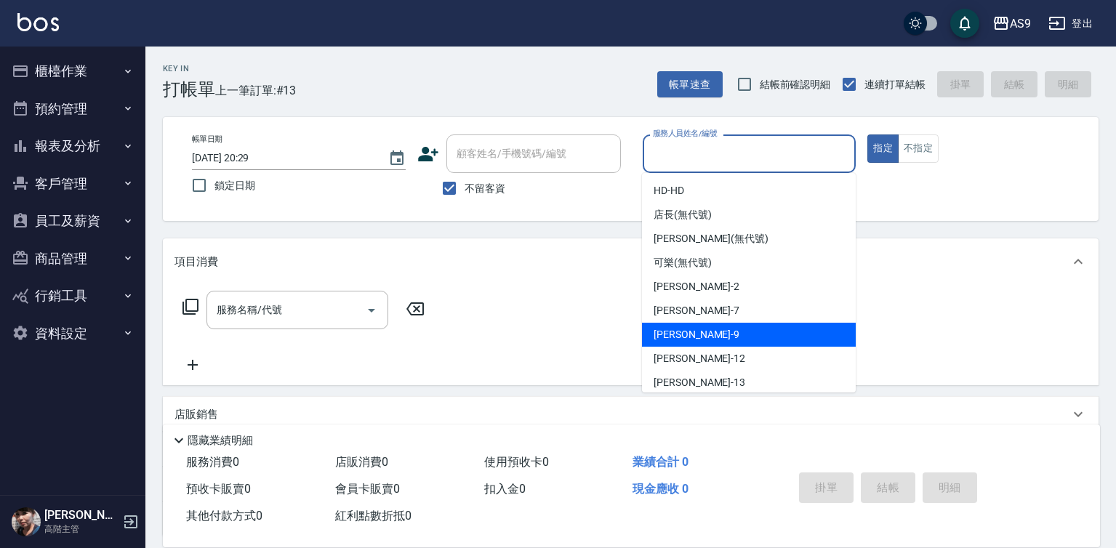
click at [736, 333] on div "[PERSON_NAME] -9" at bounding box center [749, 335] width 214 height 24
type input "[PERSON_NAME]-9"
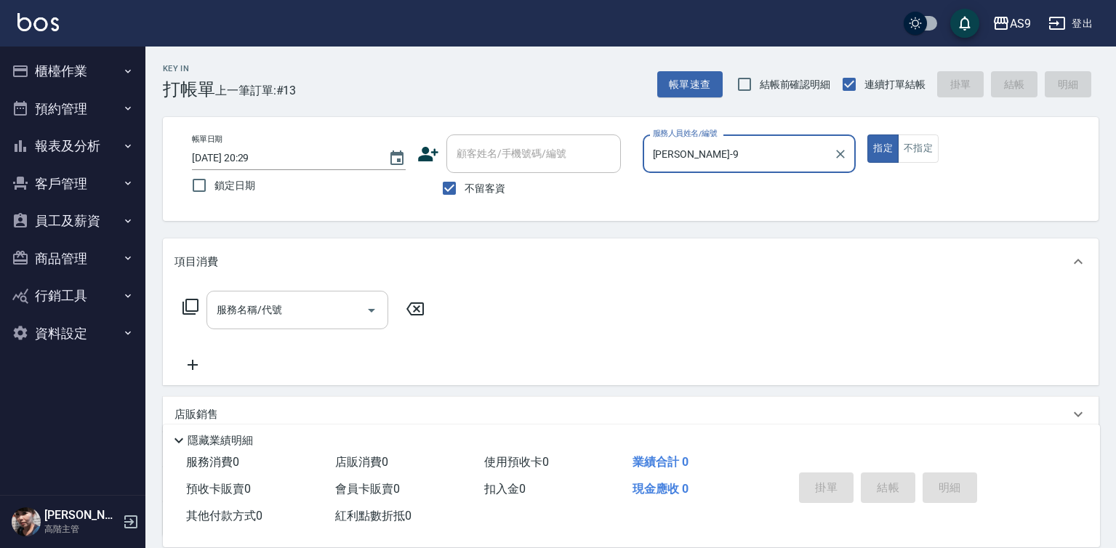
click at [303, 310] on input "服務名稱/代號" at bounding box center [286, 309] width 147 height 25
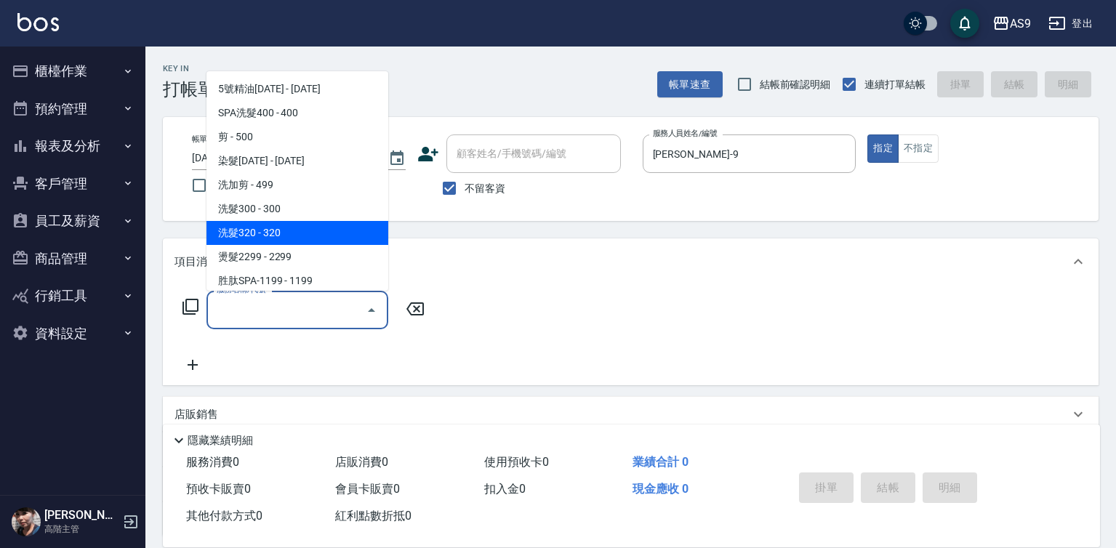
click at [290, 222] on span "洗髮320 - 320" at bounding box center [297, 233] width 182 height 24
type input "洗髮320"
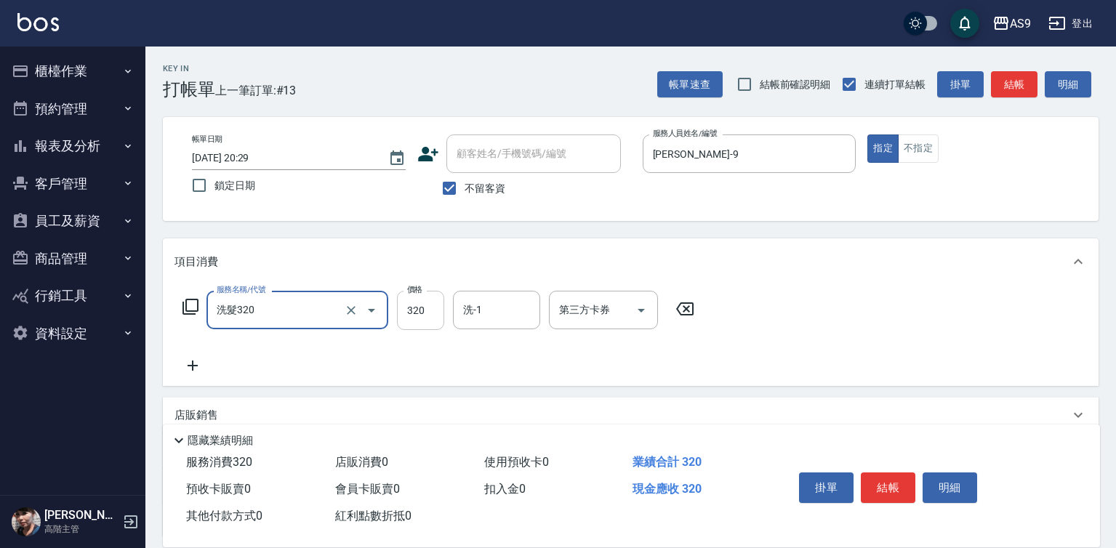
click at [422, 303] on input "320" at bounding box center [420, 310] width 47 height 39
type input "290"
click at [502, 312] on input "洗-1" at bounding box center [496, 309] width 74 height 25
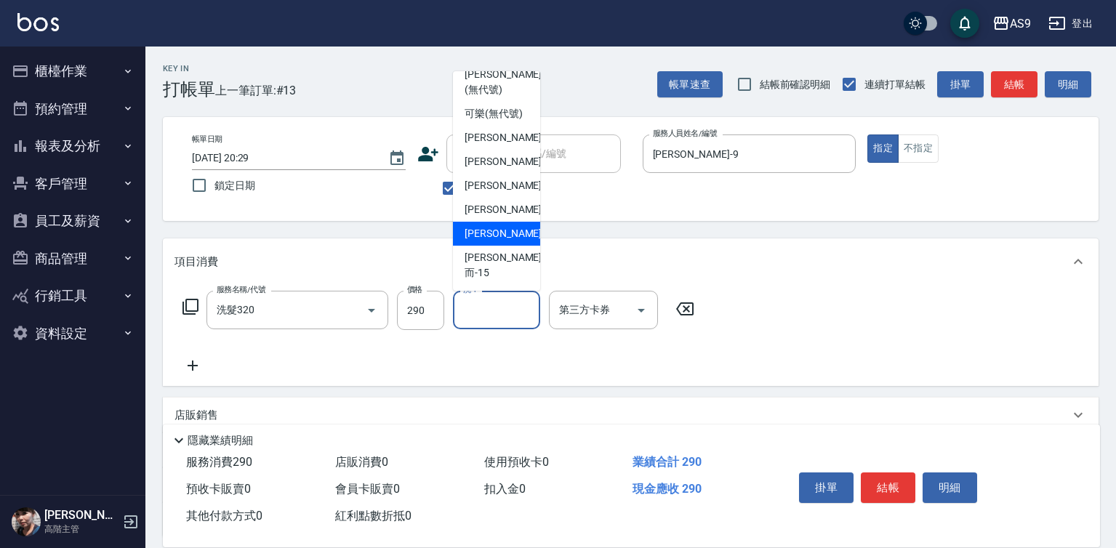
drag, startPoint x: 509, startPoint y: 246, endPoint x: 606, endPoint y: 284, distance: 103.8
click at [510, 246] on div "[PERSON_NAME] -13" at bounding box center [496, 234] width 87 height 24
type input "[PERSON_NAME]-13"
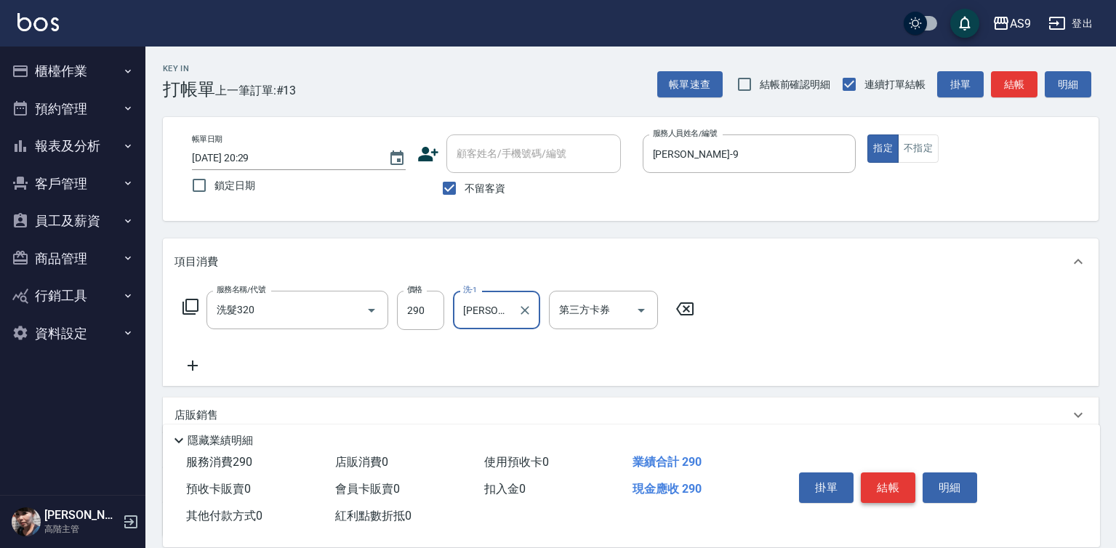
click at [891, 477] on button "結帳" at bounding box center [888, 488] width 55 height 31
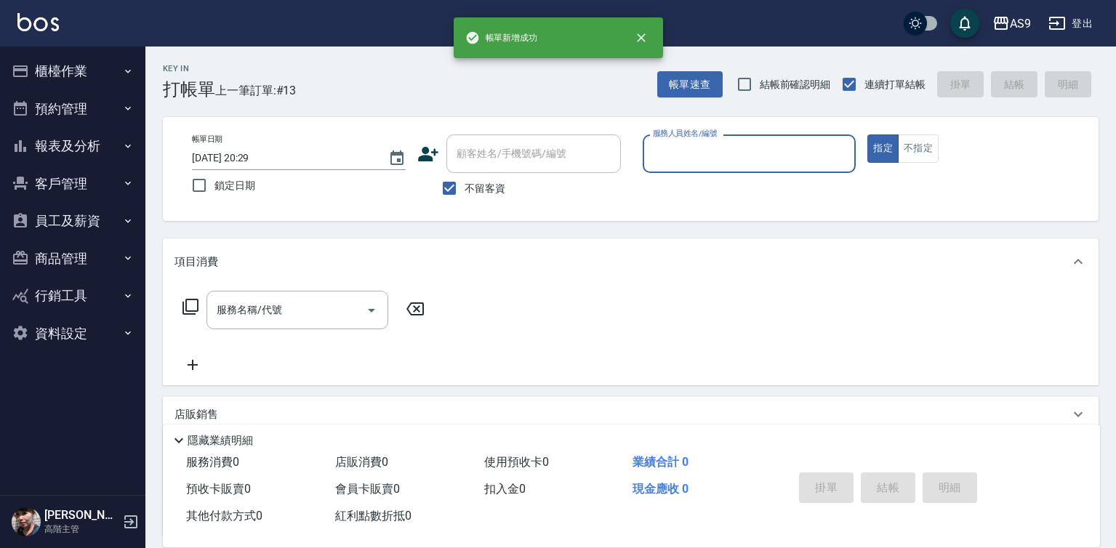
click at [683, 155] on input "服務人員姓名/編號" at bounding box center [749, 153] width 201 height 25
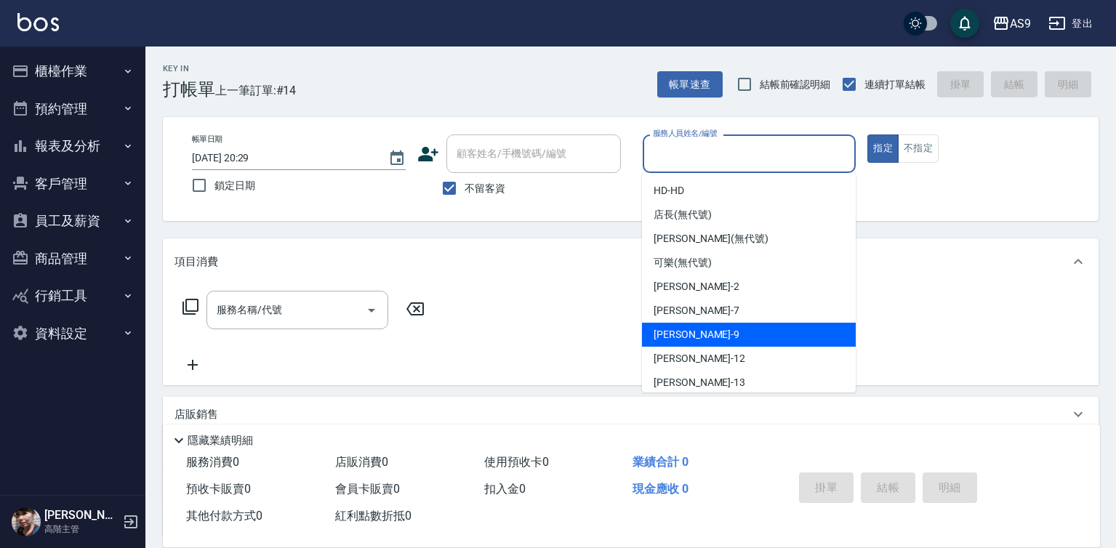
click at [736, 339] on div "[PERSON_NAME] -9" at bounding box center [749, 335] width 214 height 24
type input "[PERSON_NAME]-9"
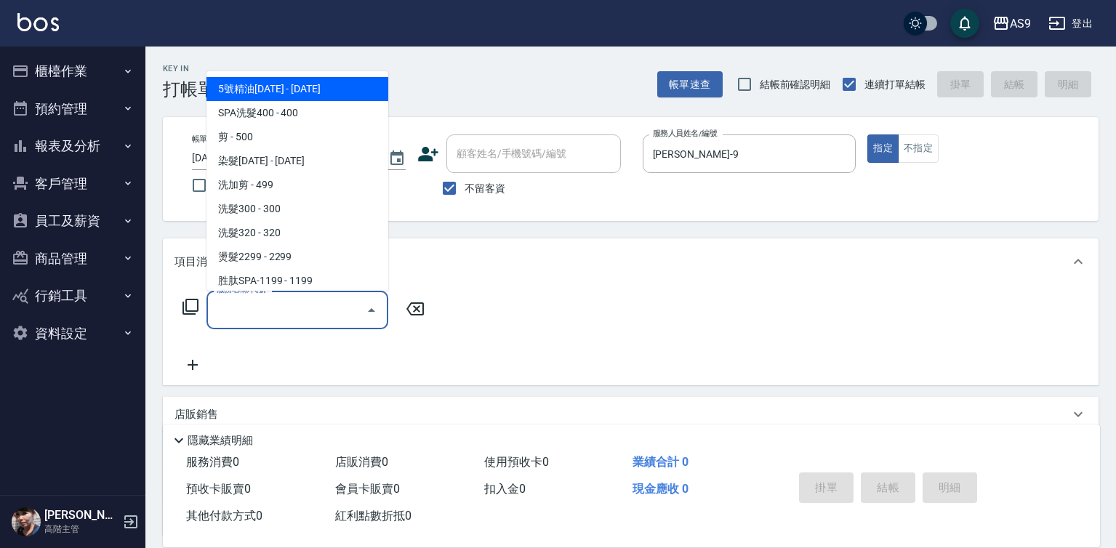
click at [353, 315] on input "服務名稱/代號" at bounding box center [286, 309] width 147 height 25
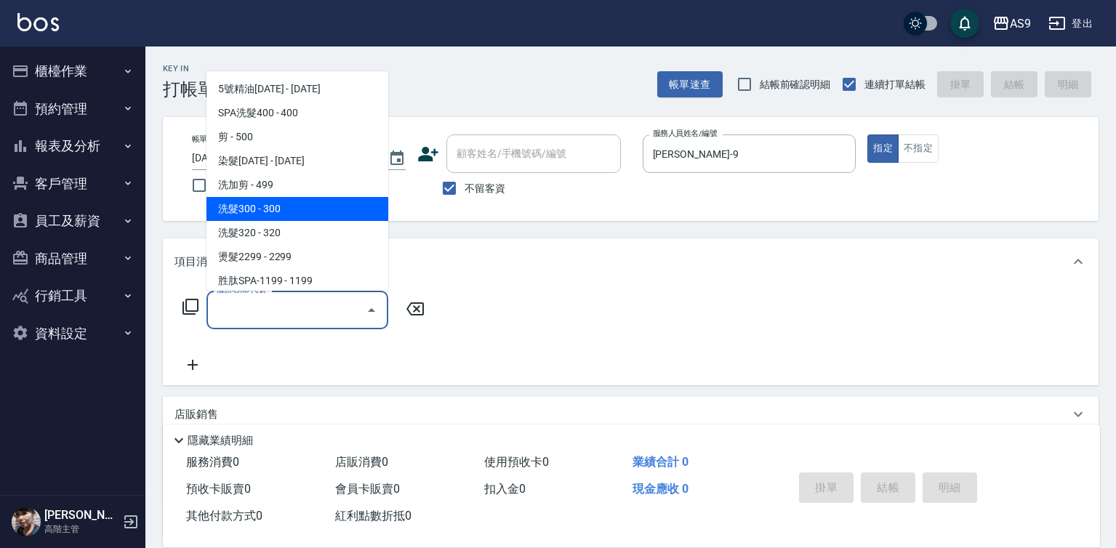
click at [311, 210] on span "洗髮300 - 300" at bounding box center [297, 209] width 182 height 24
type input "洗髮300(洗 髮300)"
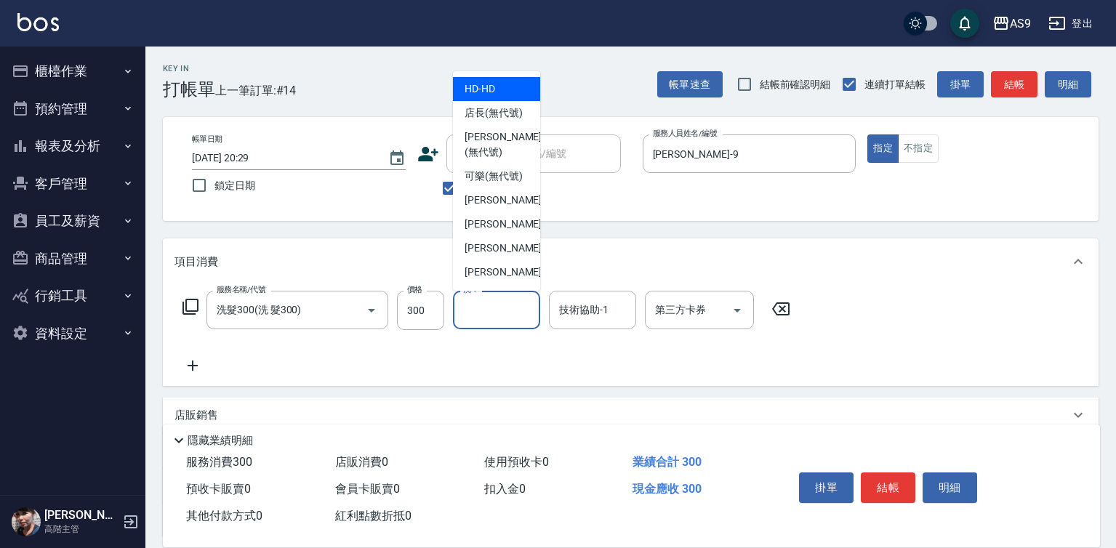
click at [502, 308] on input "洗-1" at bounding box center [496, 309] width 74 height 25
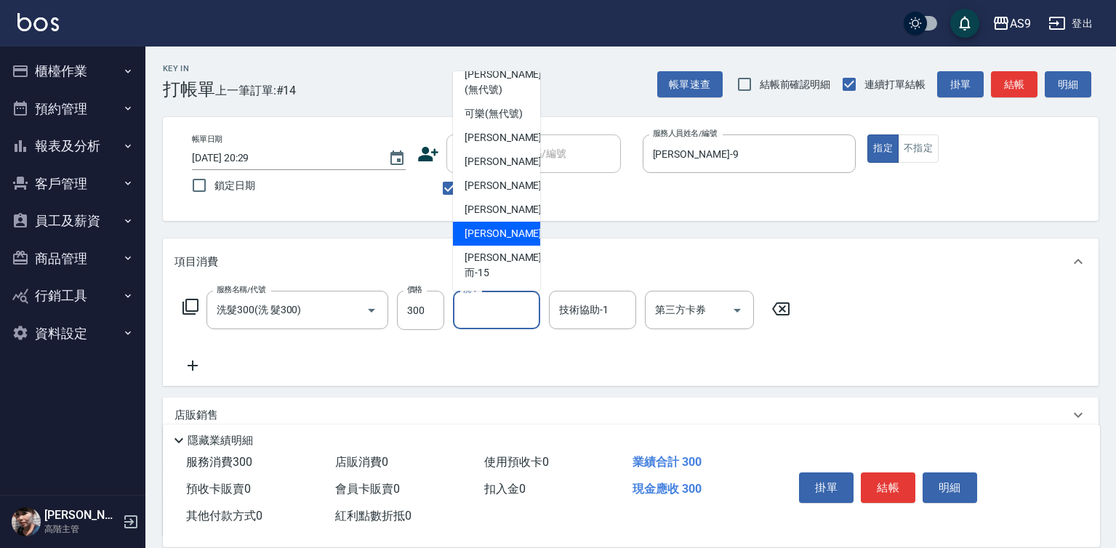
click at [505, 241] on span "[PERSON_NAME] -13" at bounding box center [511, 233] width 92 height 15
type input "[PERSON_NAME]-13"
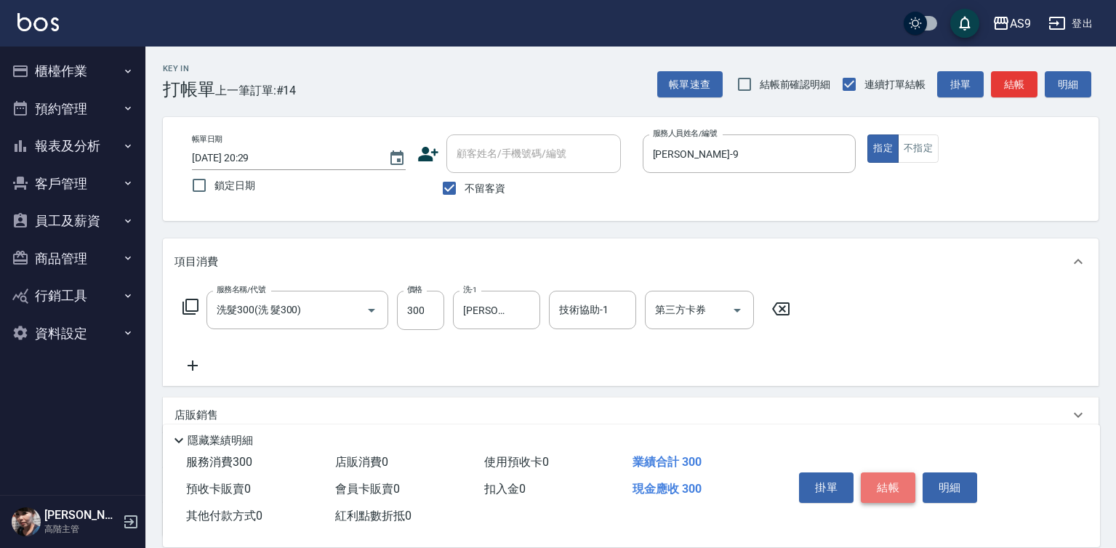
click at [909, 497] on button "結帳" at bounding box center [888, 488] width 55 height 31
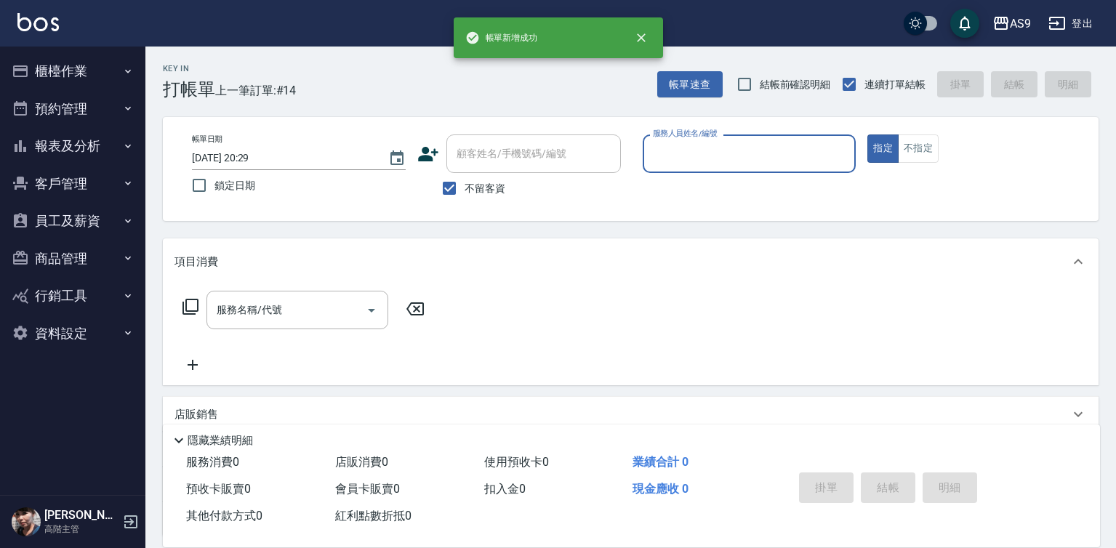
click at [687, 156] on input "服務人員姓名/編號" at bounding box center [749, 153] width 201 height 25
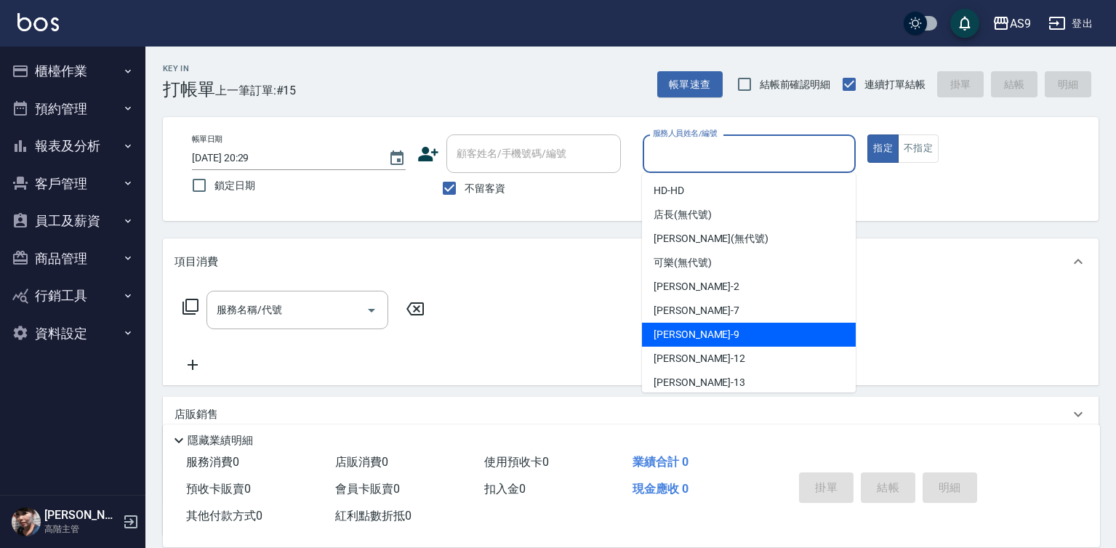
click at [719, 325] on div "[PERSON_NAME] -9" at bounding box center [749, 335] width 214 height 24
type input "[PERSON_NAME]-9"
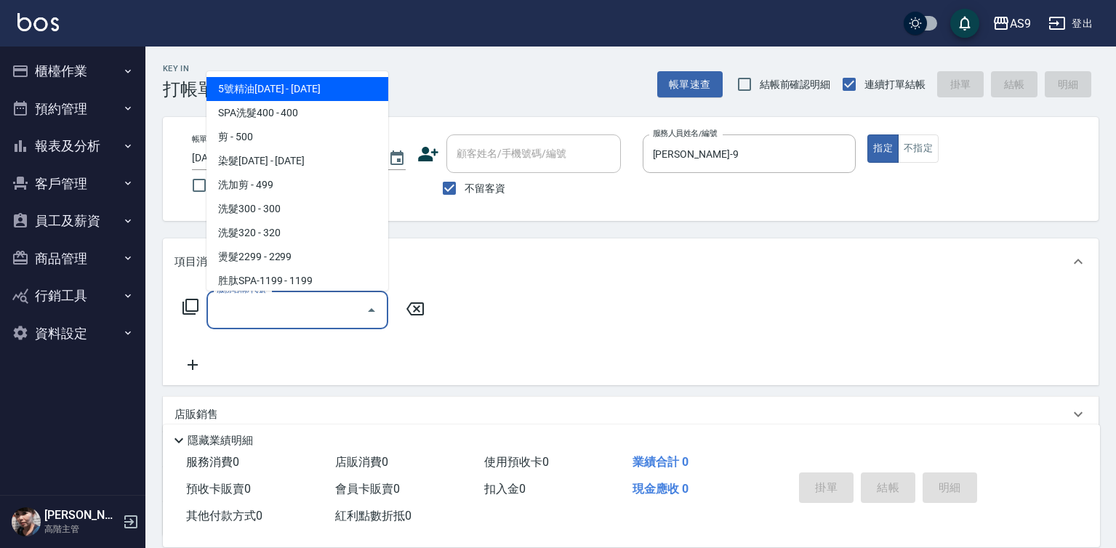
click at [332, 313] on input "服務名稱/代號" at bounding box center [286, 309] width 147 height 25
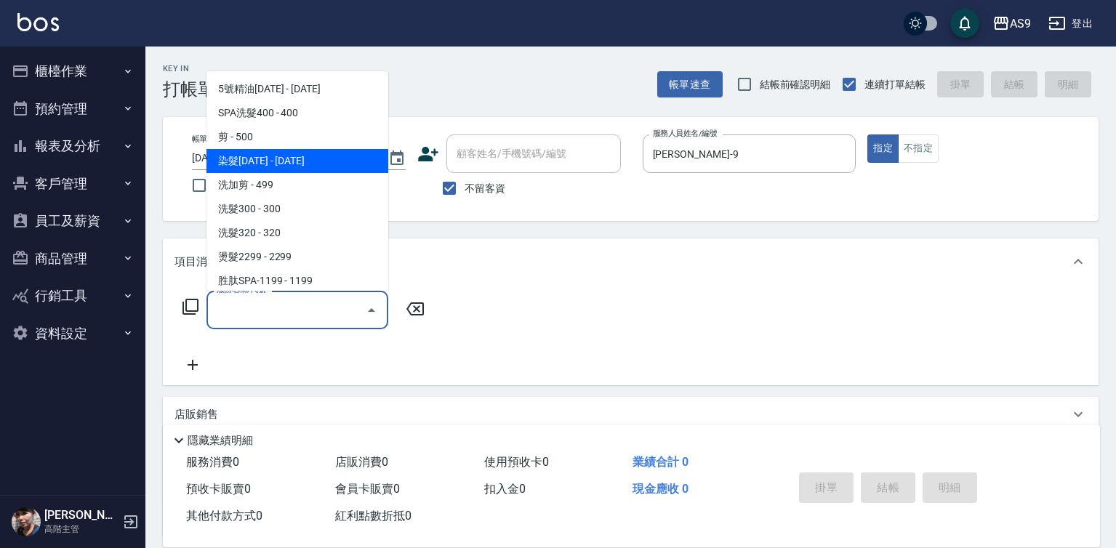
click at [272, 152] on span "染髮[DATE] - [DATE]" at bounding box center [297, 161] width 182 height 24
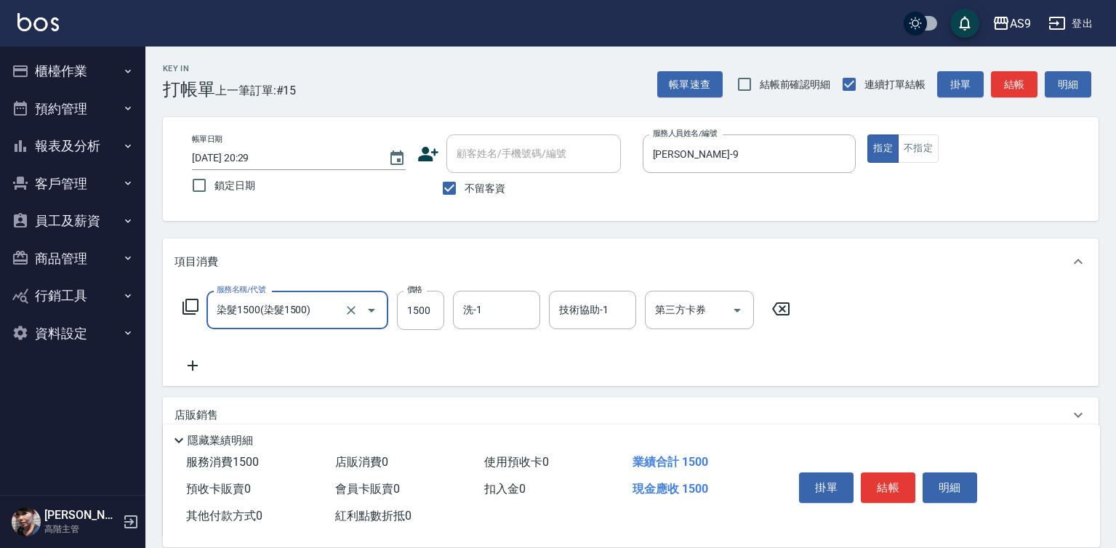
click at [310, 304] on input "染髮1500(染髮1500)" at bounding box center [277, 309] width 128 height 25
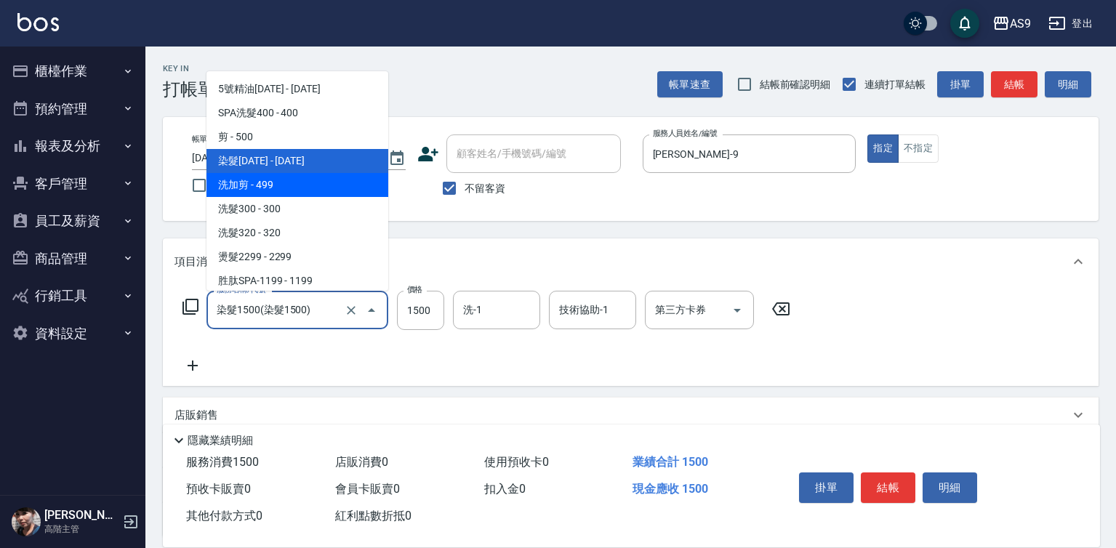
click at [274, 193] on span "洗加剪 - 499" at bounding box center [297, 185] width 182 height 24
type input "洗加剪(洗加剪)"
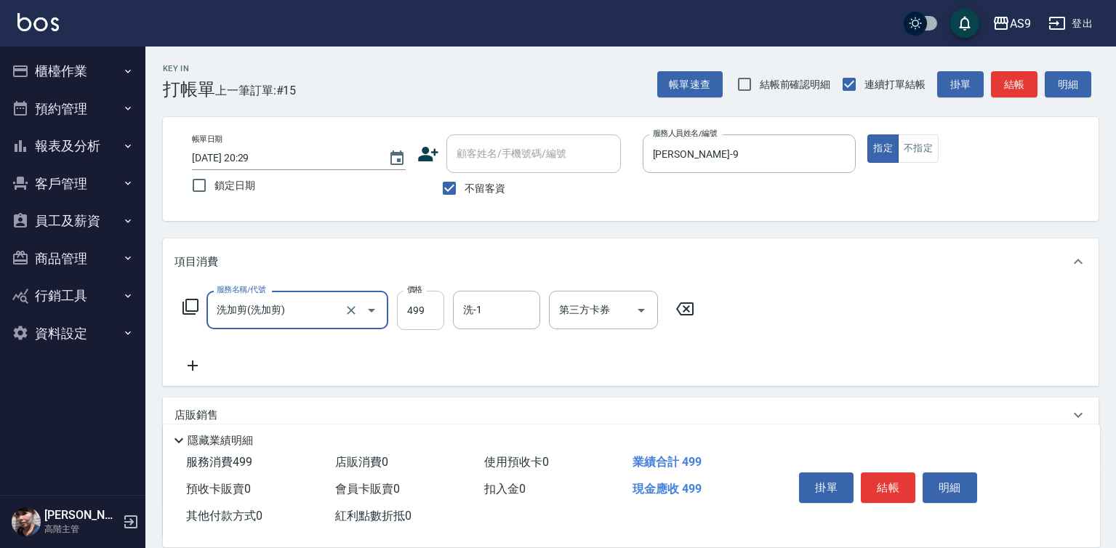
click at [422, 307] on input "499" at bounding box center [420, 310] width 47 height 39
type input "500"
click at [494, 303] on input "洗-1" at bounding box center [496, 309] width 74 height 25
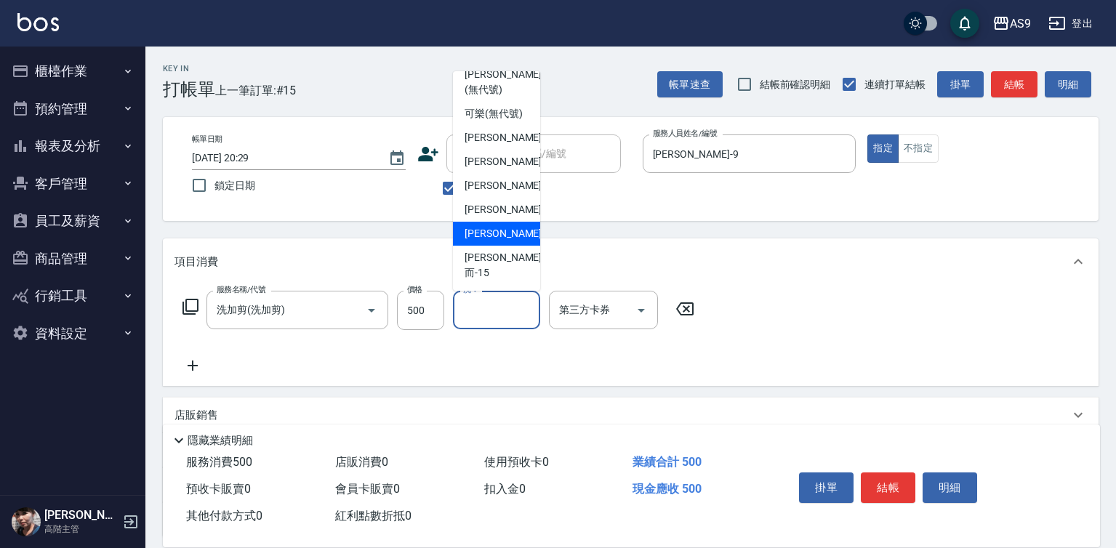
click at [501, 241] on span "[PERSON_NAME] -13" at bounding box center [511, 233] width 92 height 15
type input "[PERSON_NAME]-13"
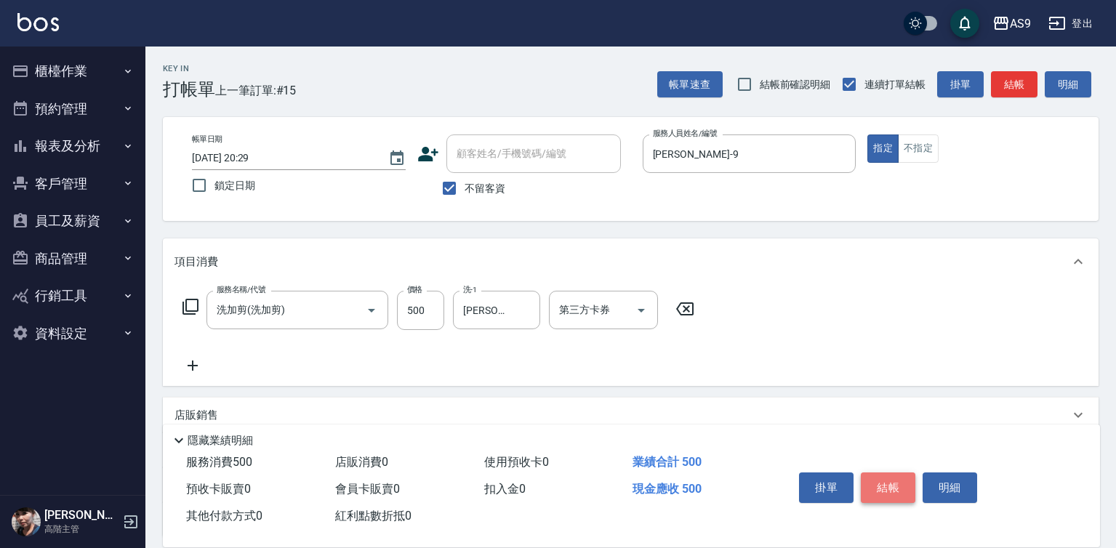
click at [872, 480] on button "結帳" at bounding box center [888, 488] width 55 height 31
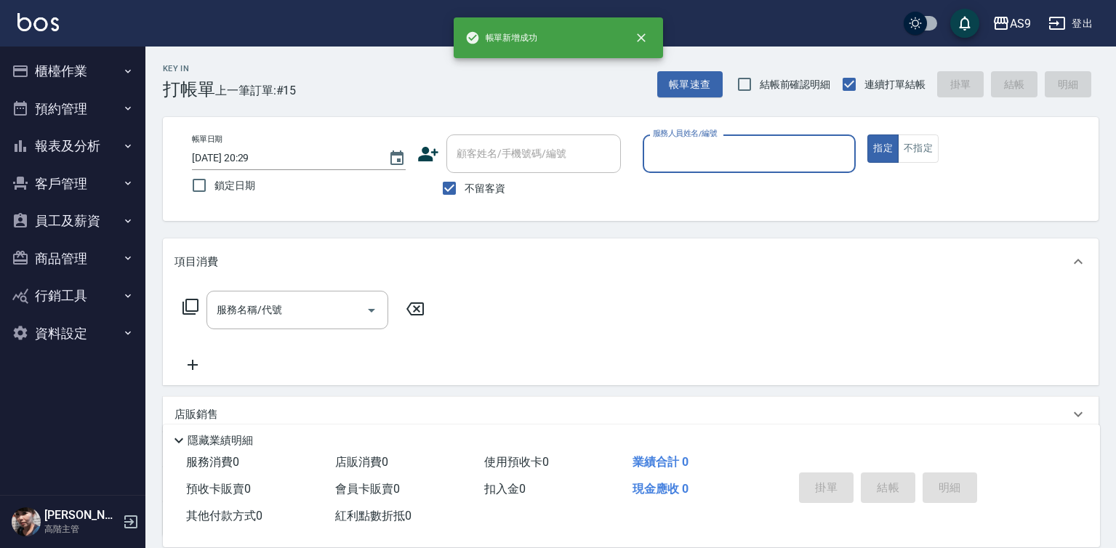
drag, startPoint x: 702, startPoint y: 137, endPoint x: 723, endPoint y: 222, distance: 87.5
click at [702, 142] on div "服務人員姓名/編號 服務人員姓名/編號" at bounding box center [750, 153] width 214 height 39
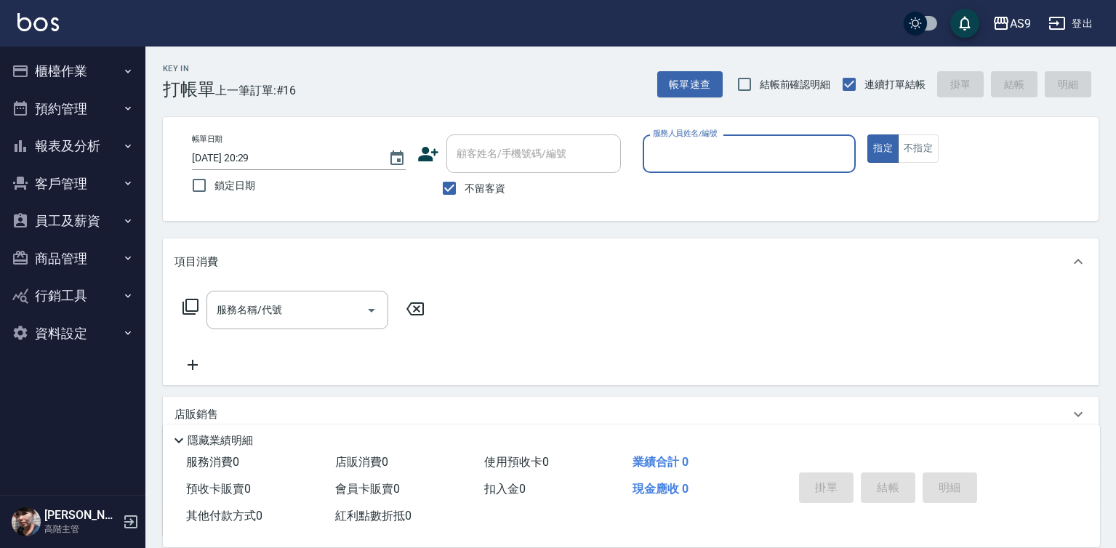
drag, startPoint x: 686, startPoint y: 148, endPoint x: 687, endPoint y: 167, distance: 19.7
click at [686, 148] on input "服務人員姓名/編號" at bounding box center [749, 153] width 201 height 25
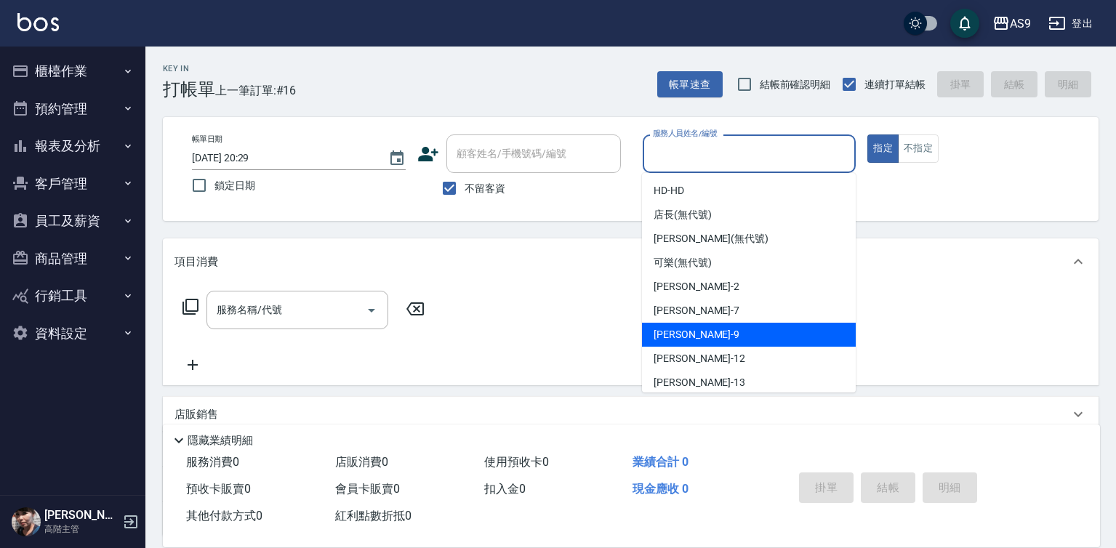
click at [720, 333] on div "[PERSON_NAME] -9" at bounding box center [749, 335] width 214 height 24
type input "[PERSON_NAME]-9"
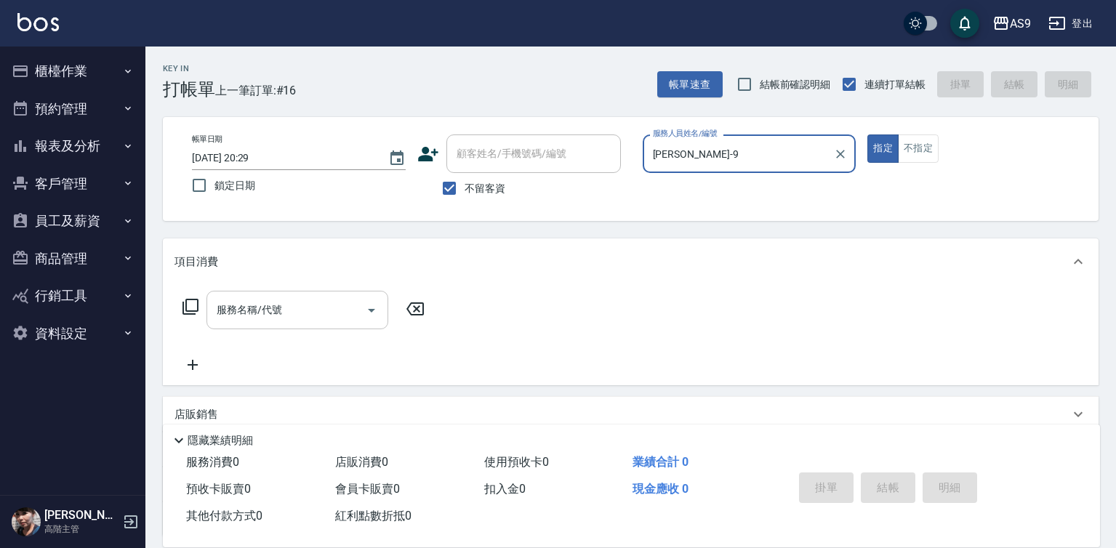
click at [331, 305] on input "服務名稱/代號" at bounding box center [286, 309] width 147 height 25
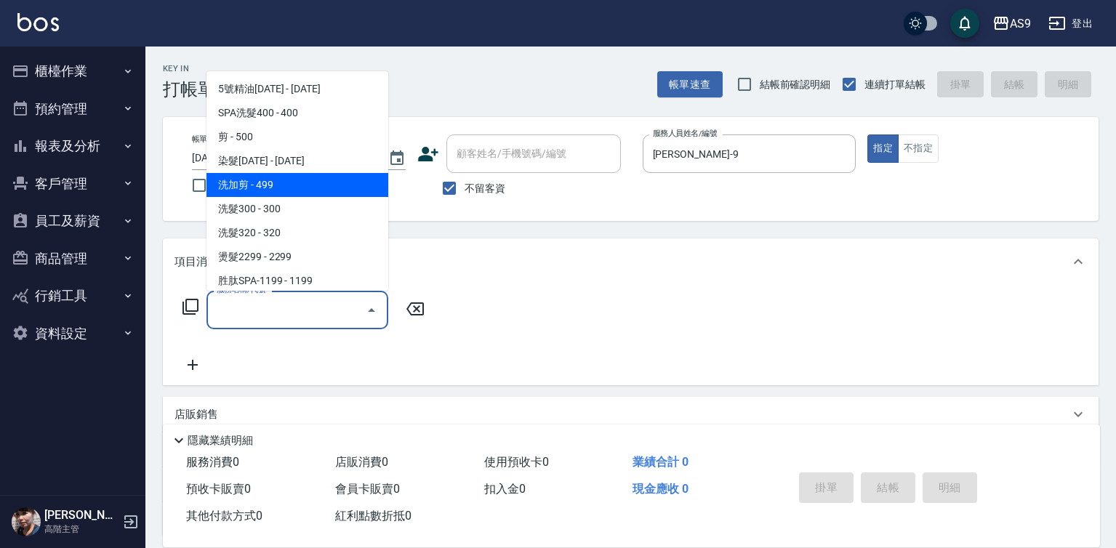
click at [272, 190] on span "洗加剪 - 499" at bounding box center [297, 185] width 182 height 24
type input "洗加剪(洗加剪)"
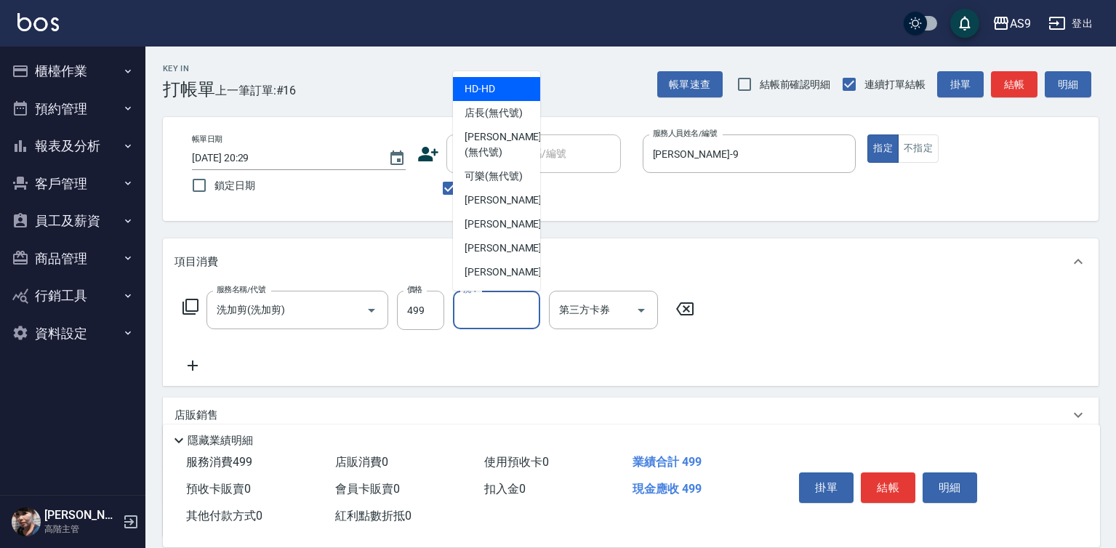
click at [497, 311] on input "洗-1" at bounding box center [496, 309] width 74 height 25
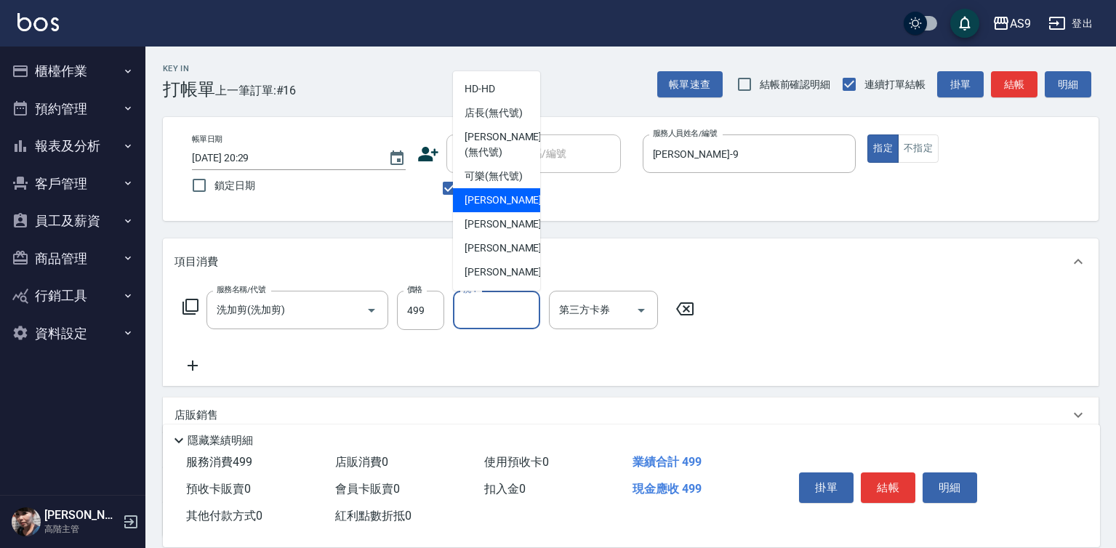
click at [494, 208] on span "[PERSON_NAME]蘭 -2" at bounding box center [508, 200] width 86 height 15
type input "[PERSON_NAME]蘭-2"
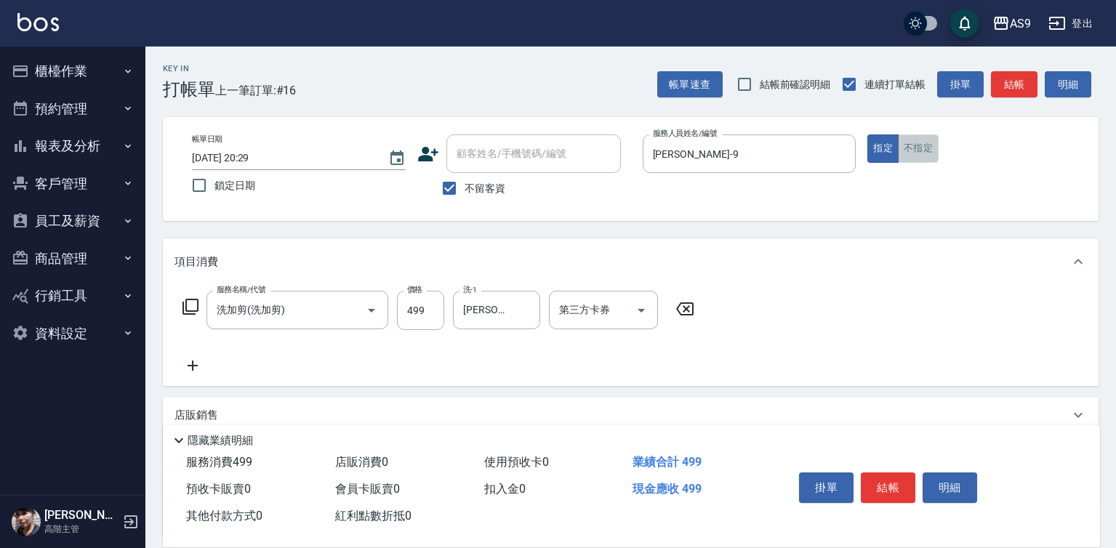
click at [919, 162] on button "不指定" at bounding box center [918, 148] width 41 height 28
click at [883, 473] on button "結帳" at bounding box center [888, 488] width 55 height 31
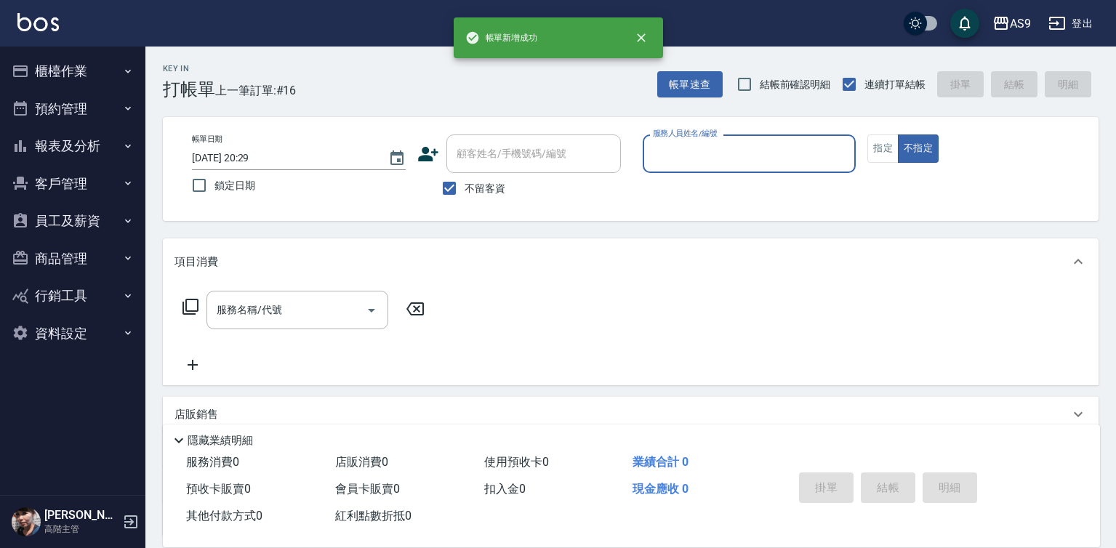
click at [722, 159] on input "服務人員姓名/編號" at bounding box center [749, 153] width 201 height 25
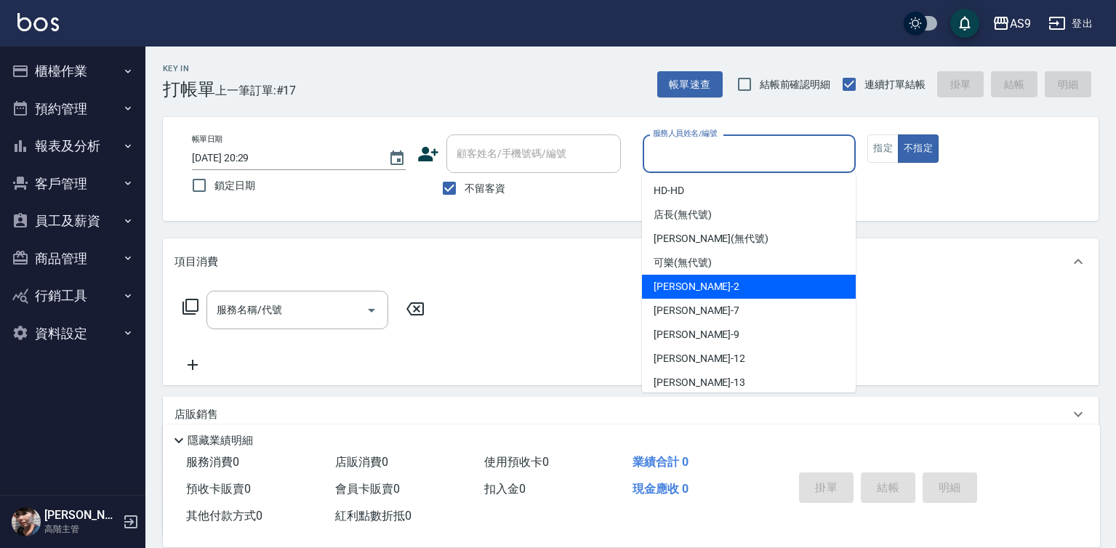
click at [733, 295] on div "[PERSON_NAME]蘭 -2" at bounding box center [749, 287] width 214 height 24
type input "[PERSON_NAME]蘭-2"
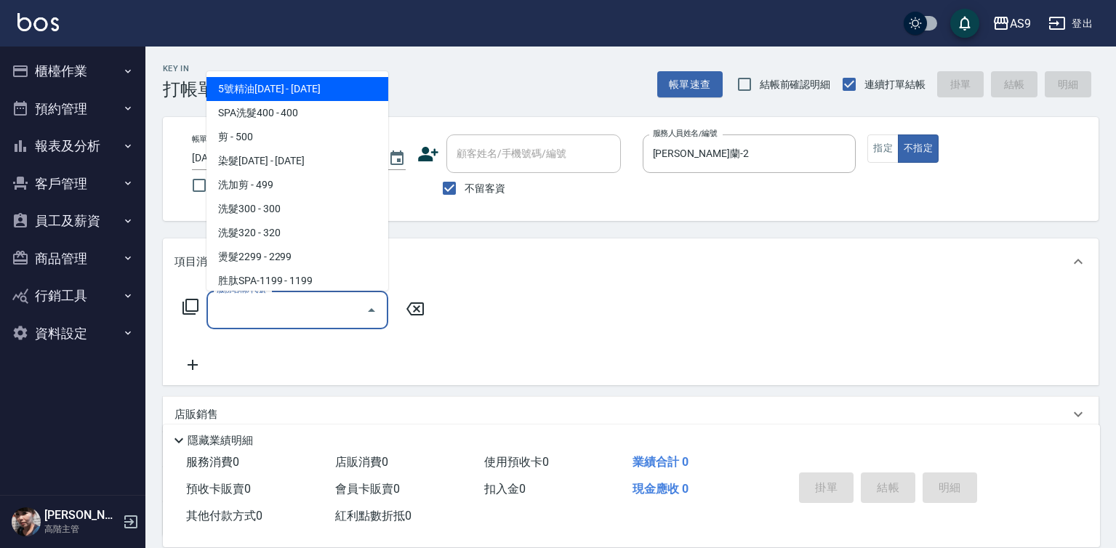
click at [332, 313] on input "服務名稱/代號" at bounding box center [286, 309] width 147 height 25
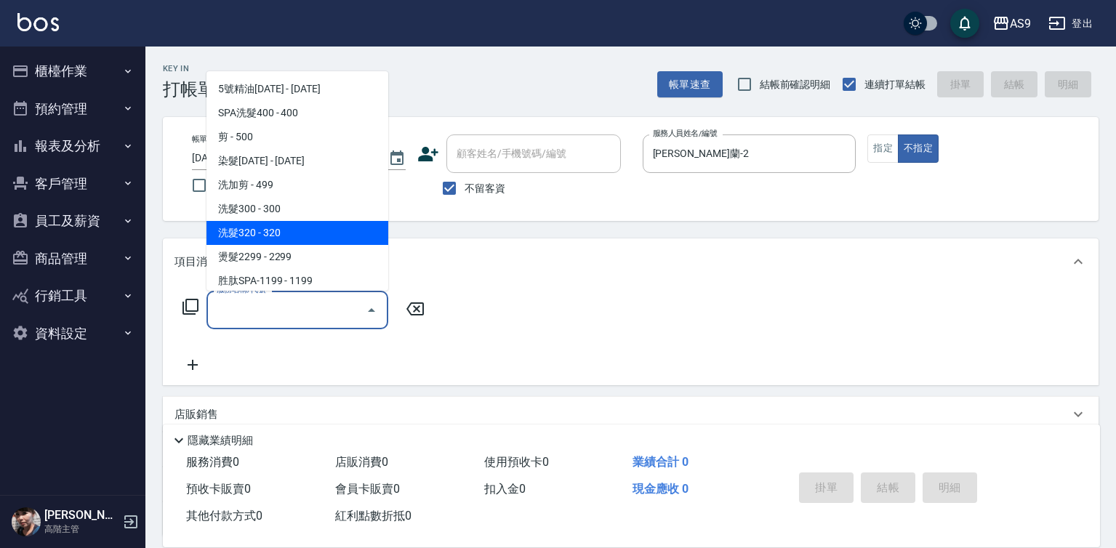
click at [289, 225] on span "洗髮320 - 320" at bounding box center [297, 233] width 182 height 24
type input "洗髮320"
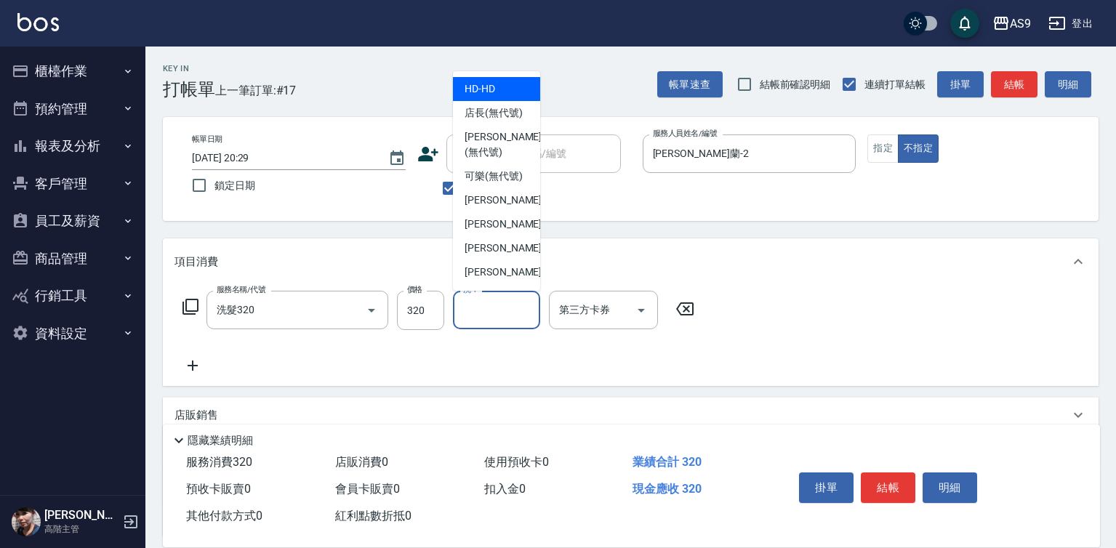
click at [498, 315] on input "洗-1" at bounding box center [496, 309] width 74 height 25
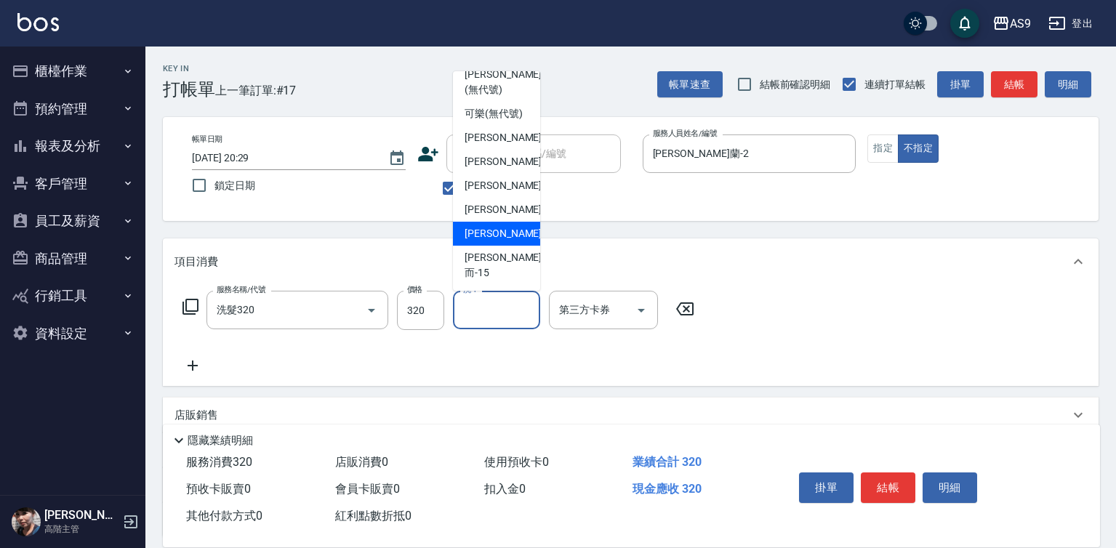
click at [494, 241] on span "[PERSON_NAME] -13" at bounding box center [511, 233] width 92 height 15
type input "[PERSON_NAME]-13"
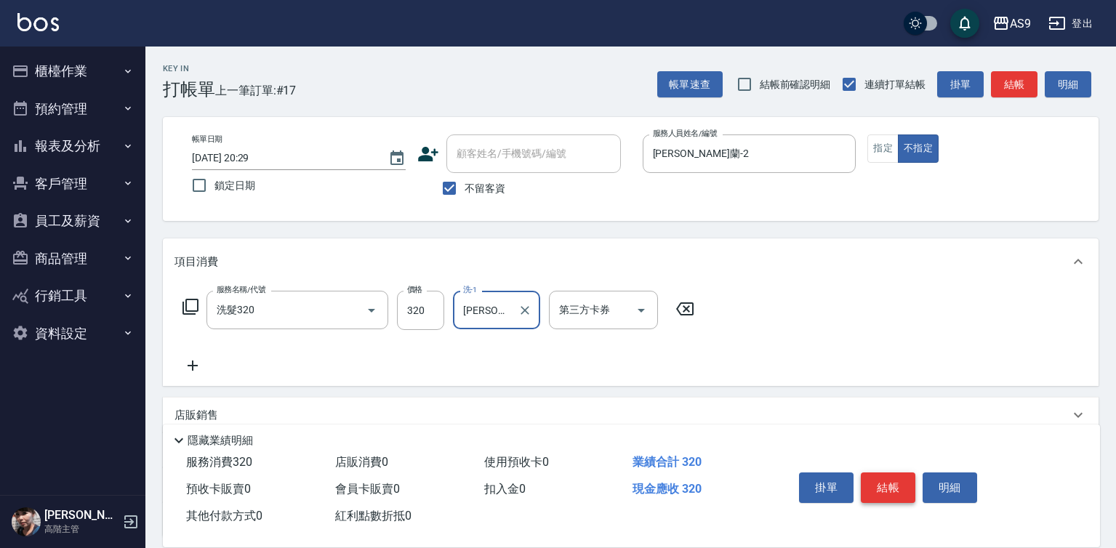
click at [883, 486] on button "結帳" at bounding box center [888, 488] width 55 height 31
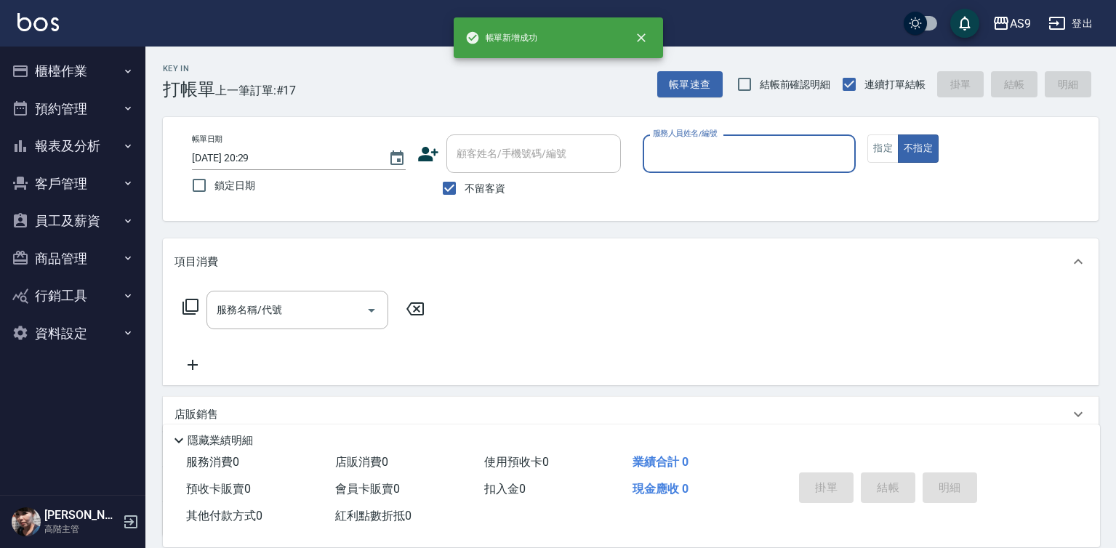
click at [696, 162] on input "服務人員姓名/編號" at bounding box center [749, 153] width 201 height 25
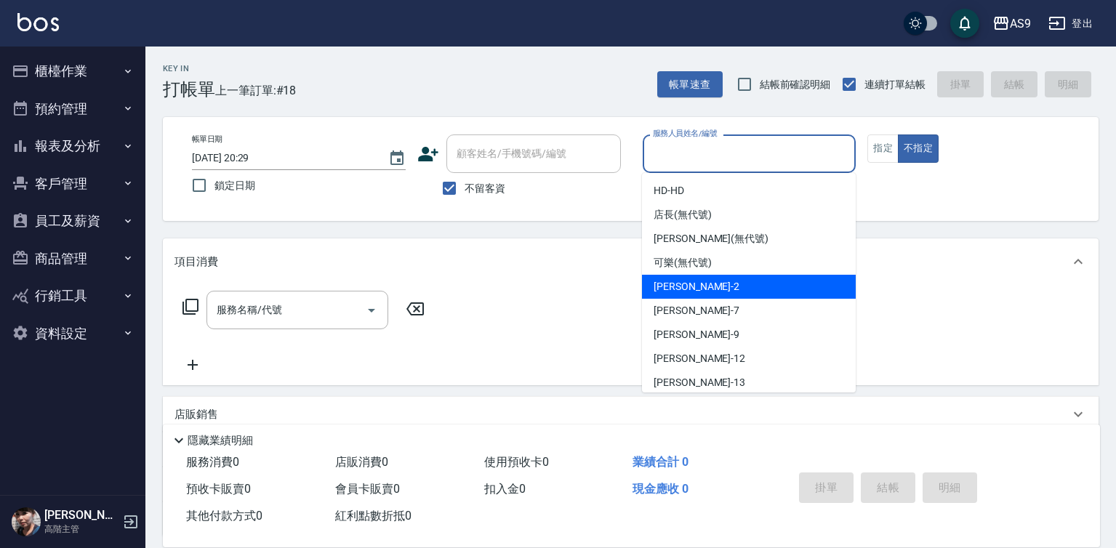
click at [723, 292] on div "[PERSON_NAME]蘭 -2" at bounding box center [749, 287] width 214 height 24
type input "[PERSON_NAME]蘭-2"
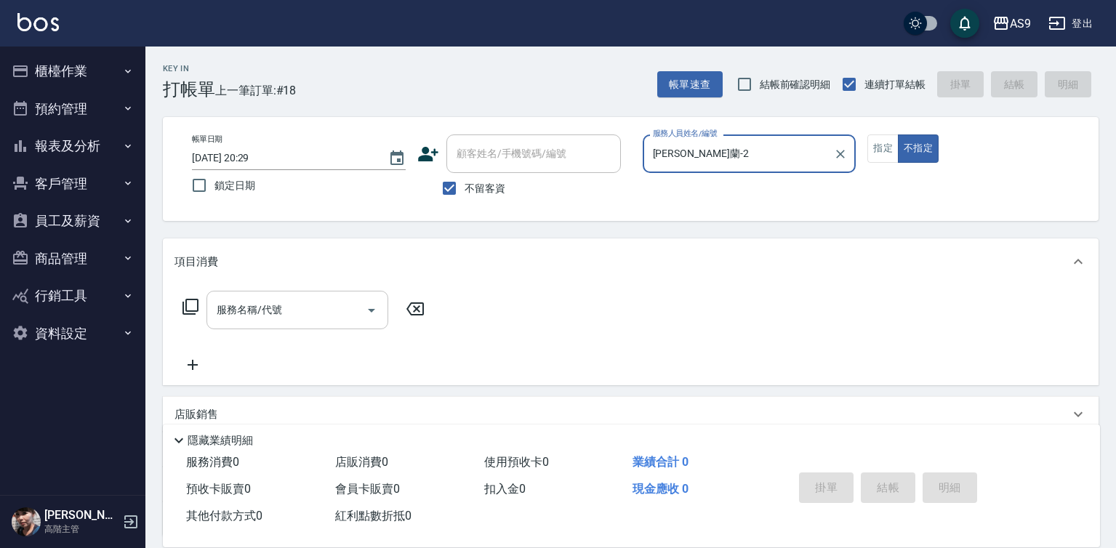
click at [300, 319] on input "服務名稱/代號" at bounding box center [286, 309] width 147 height 25
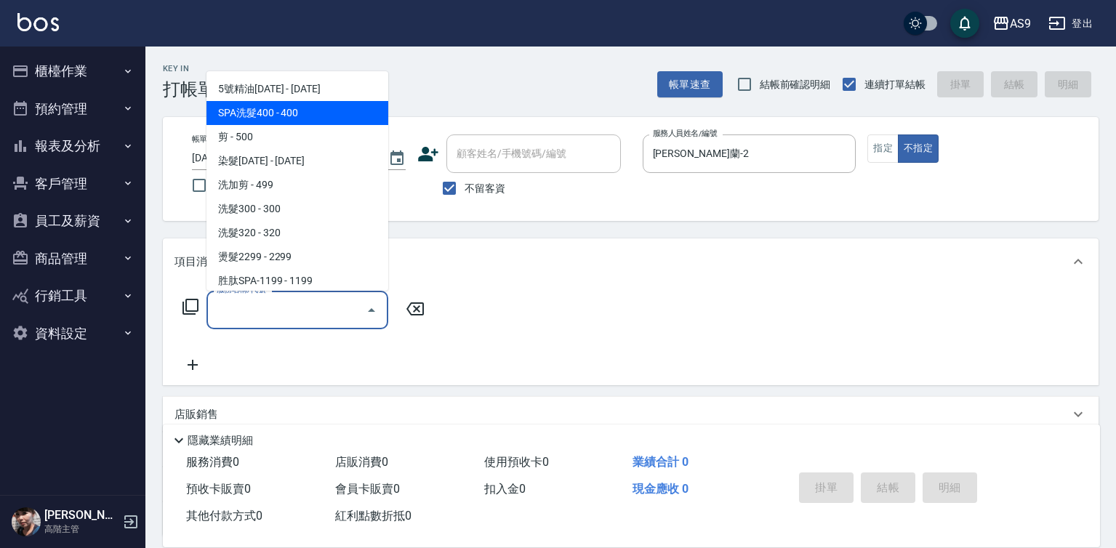
click at [268, 116] on span "SPA洗髮400 - 400" at bounding box center [297, 113] width 182 height 24
type input "SPA洗髮400(SPA洗髮400)"
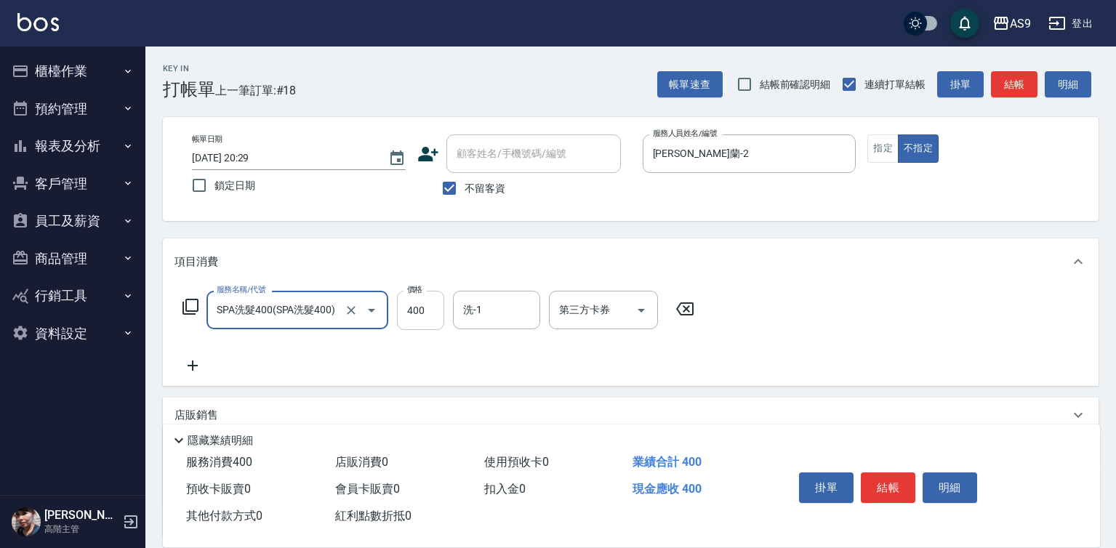
click at [440, 310] on input "400" at bounding box center [420, 310] width 47 height 39
type input "318"
click at [885, 479] on button "結帳" at bounding box center [888, 488] width 55 height 31
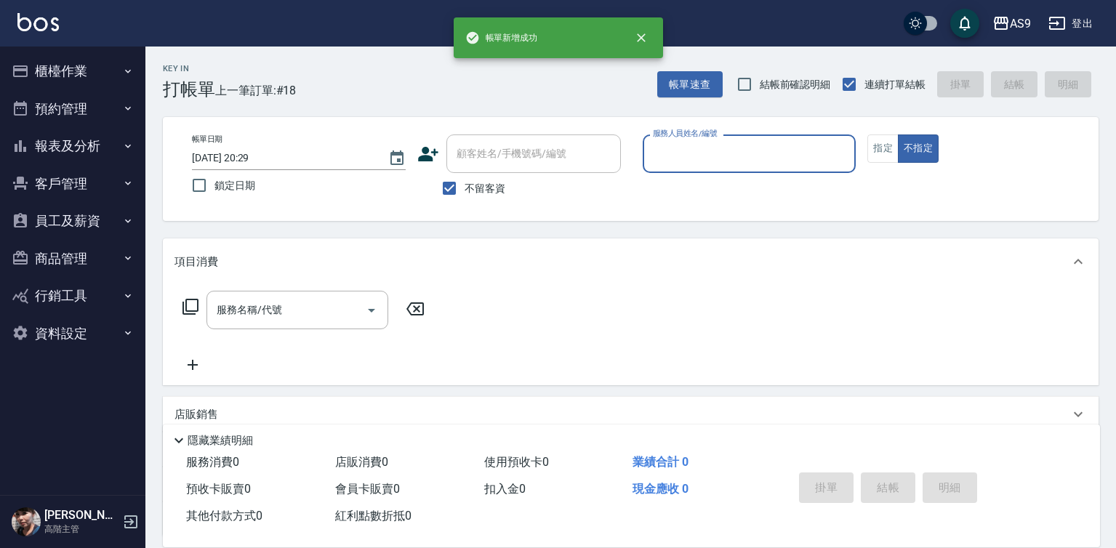
click at [691, 158] on input "服務人員姓名/編號" at bounding box center [749, 153] width 201 height 25
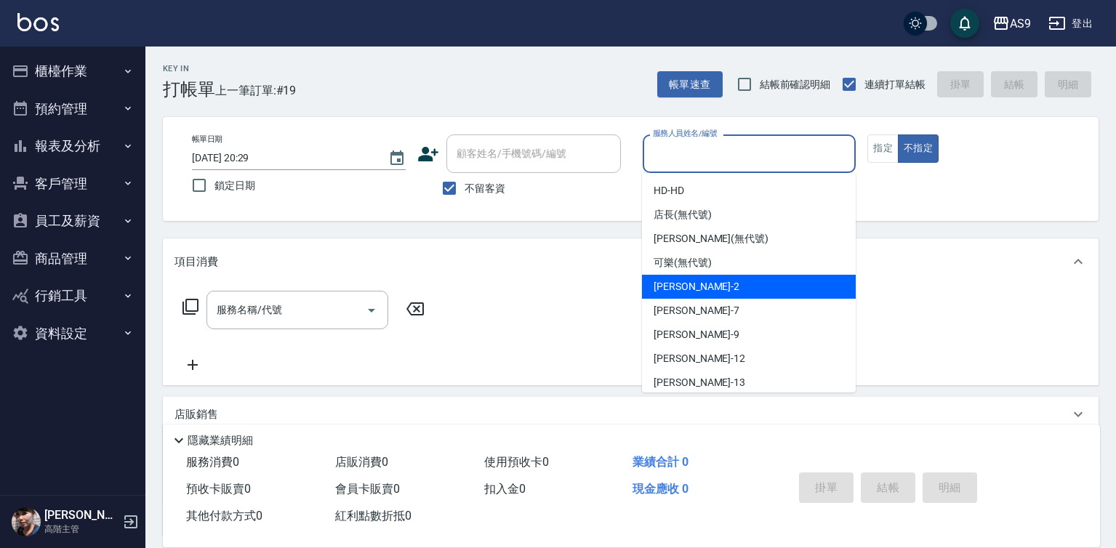
click at [710, 282] on span "[PERSON_NAME]蘭 -2" at bounding box center [697, 286] width 86 height 15
type input "[PERSON_NAME]蘭-2"
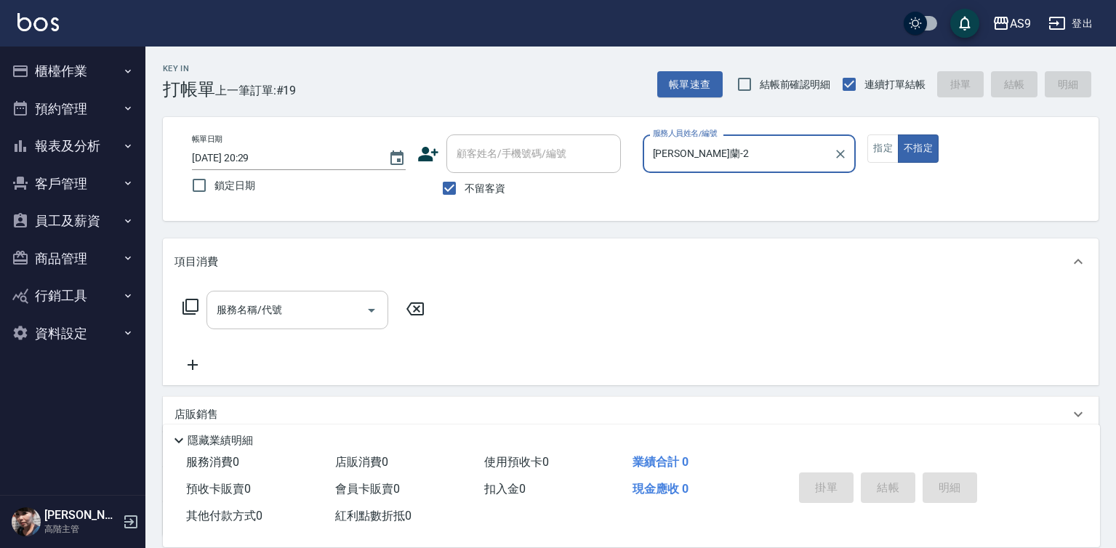
click at [333, 308] on input "服務名稱/代號" at bounding box center [286, 309] width 147 height 25
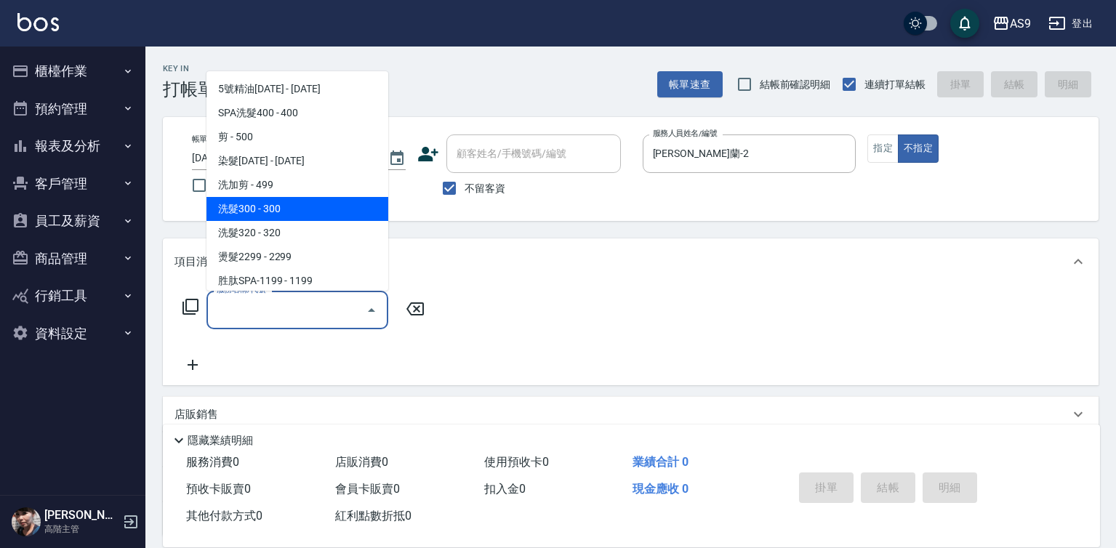
click at [272, 211] on span "洗髮300 - 300" at bounding box center [297, 209] width 182 height 24
type input "洗髮300(洗 髮300)"
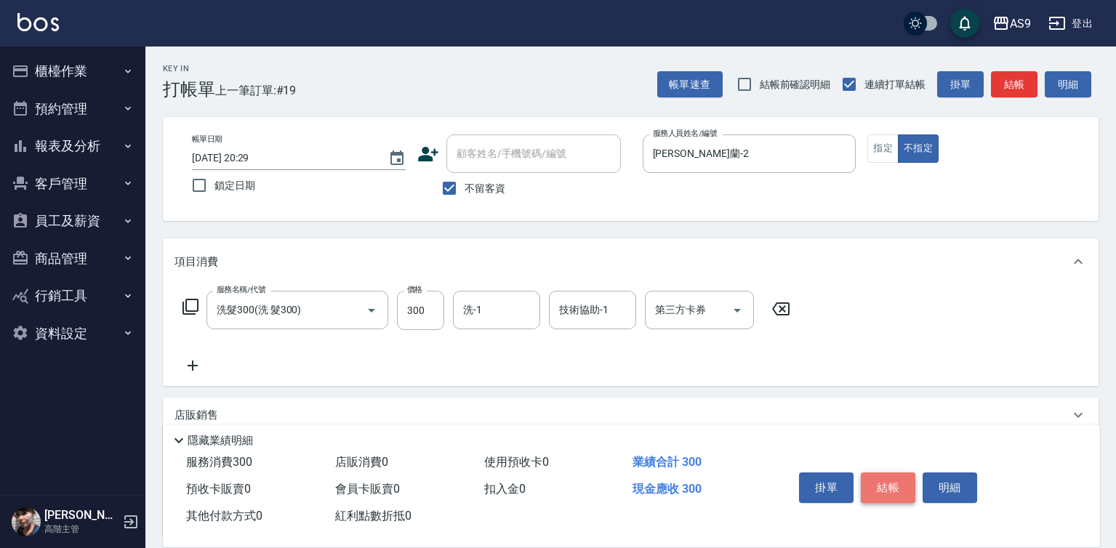
click at [877, 489] on button "結帳" at bounding box center [888, 488] width 55 height 31
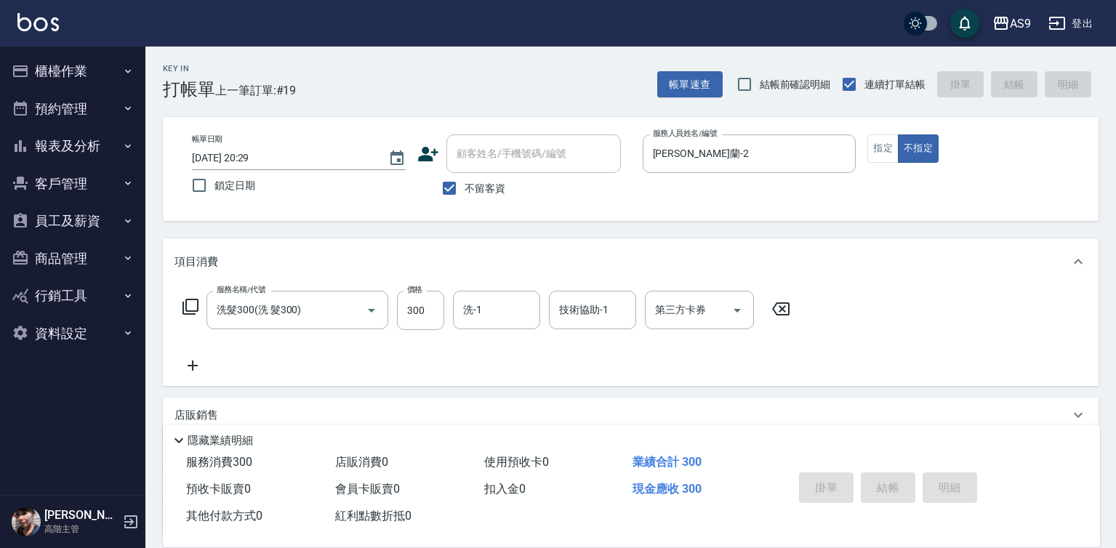
type input "[DATE] 20:30"
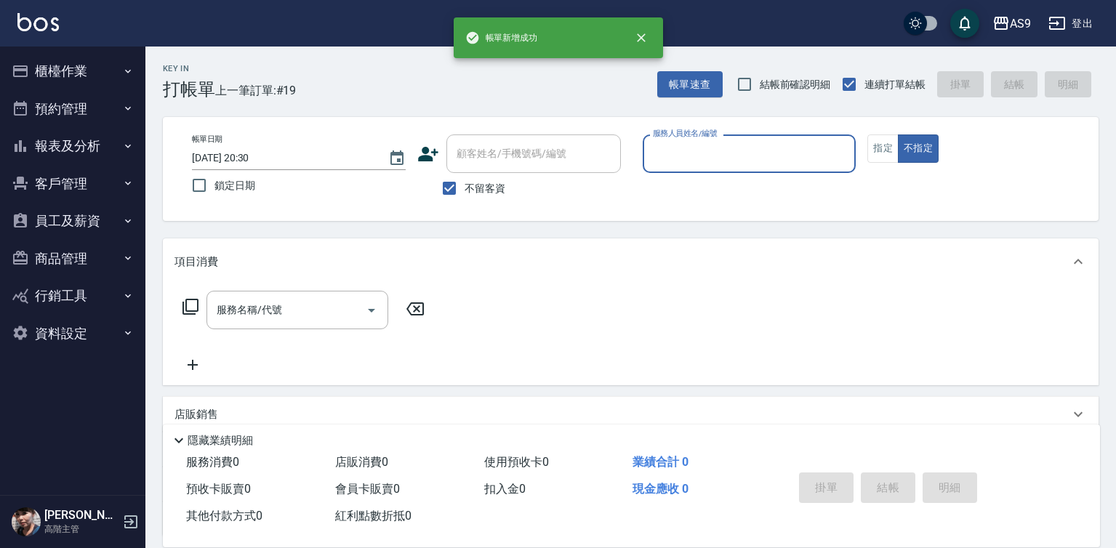
click at [664, 146] on input "服務人員姓名/編號" at bounding box center [749, 153] width 201 height 25
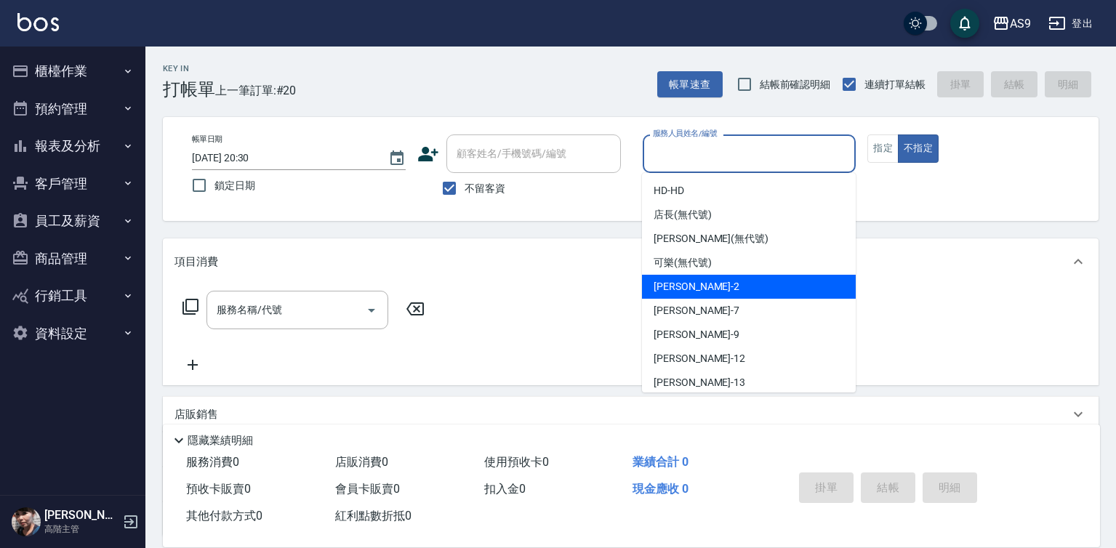
click at [694, 284] on span "[PERSON_NAME]蘭 -2" at bounding box center [697, 286] width 86 height 15
type input "[PERSON_NAME]蘭-2"
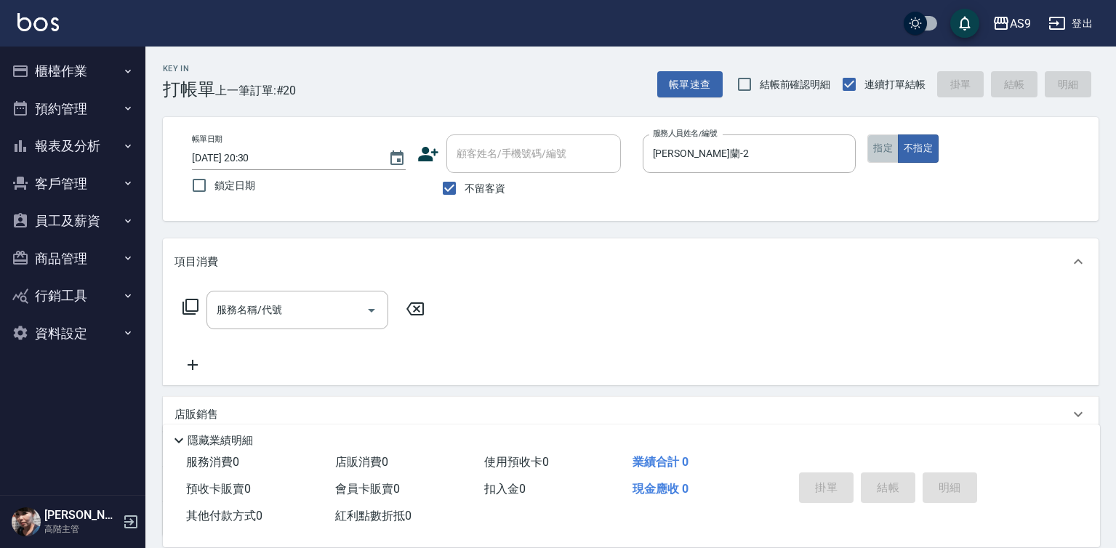
click at [887, 157] on button "指定" at bounding box center [882, 148] width 31 height 28
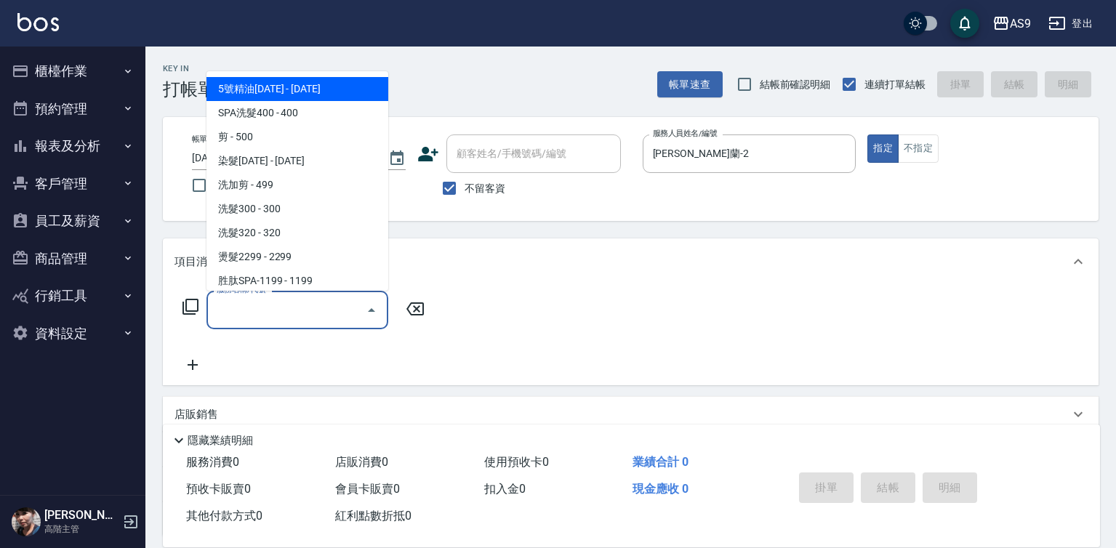
click at [282, 312] on input "服務名稱/代號" at bounding box center [286, 309] width 147 height 25
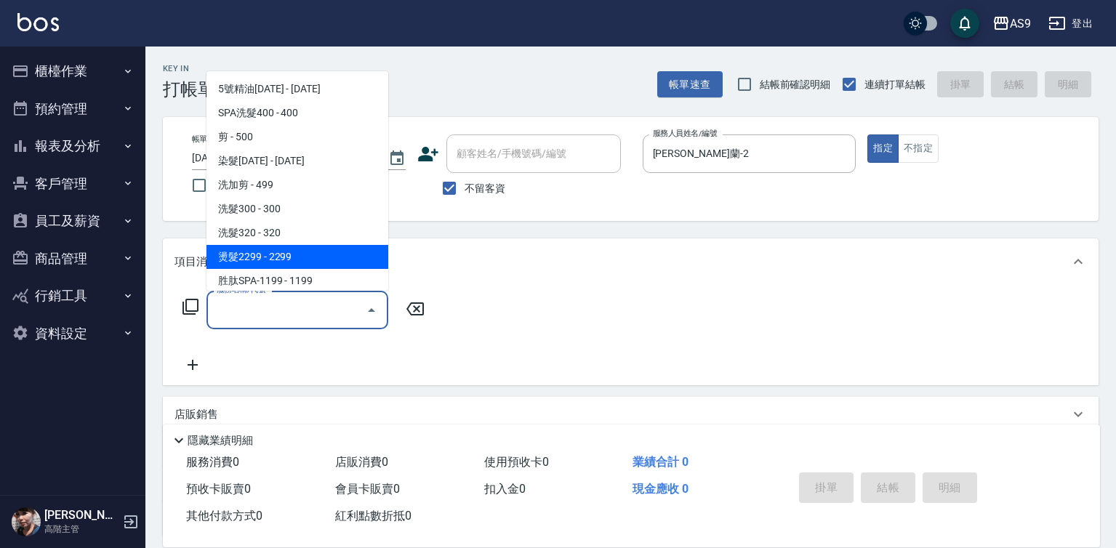
scroll to position [218, 0]
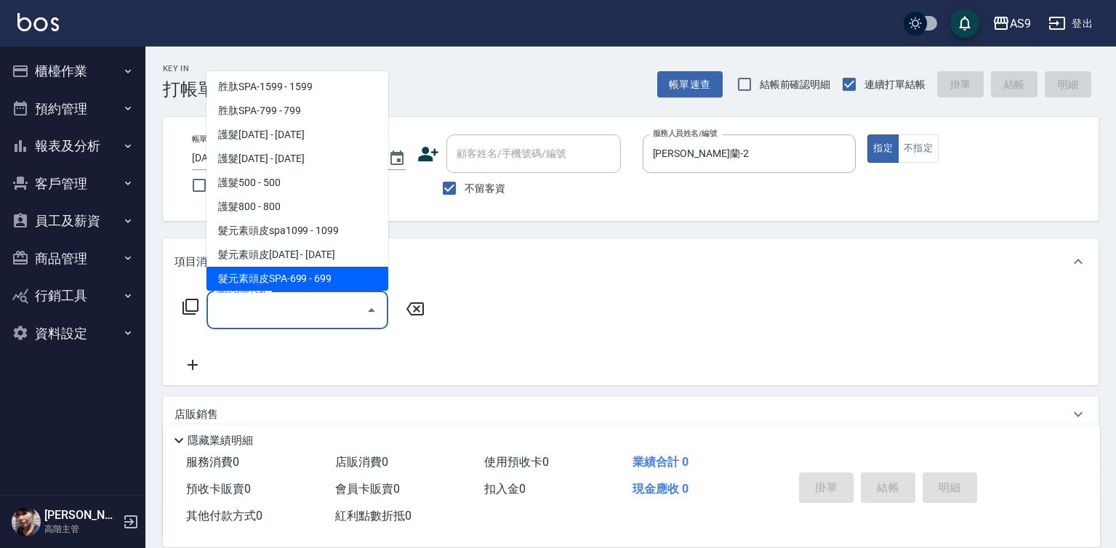
click at [319, 280] on span "髮元素頭皮SPA-699 - 699" at bounding box center [297, 279] width 182 height 24
type input "髮元素頭皮SPA-699(髮元素頭皮SPA-699)"
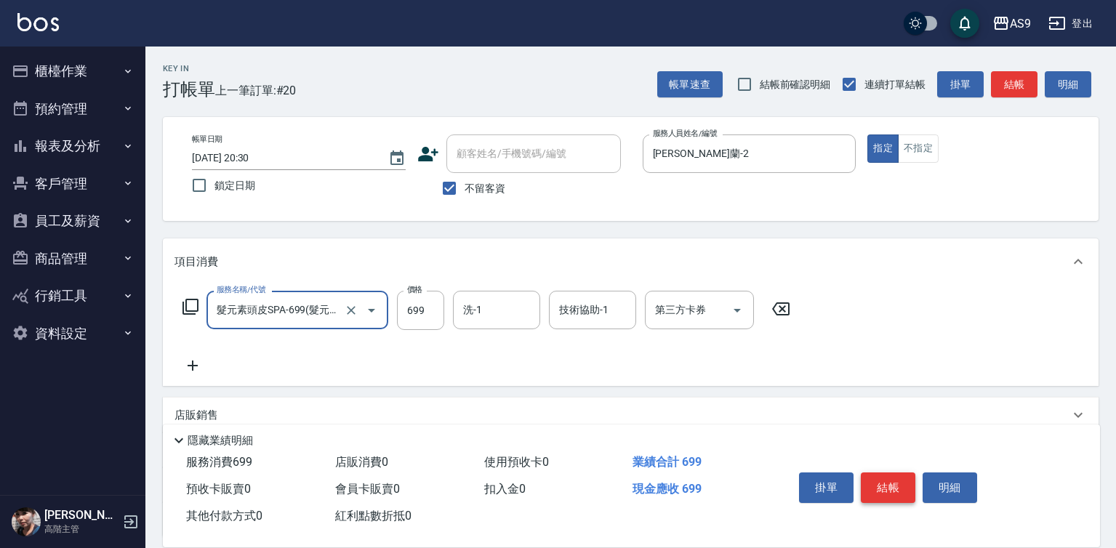
click at [880, 486] on button "結帳" at bounding box center [888, 488] width 55 height 31
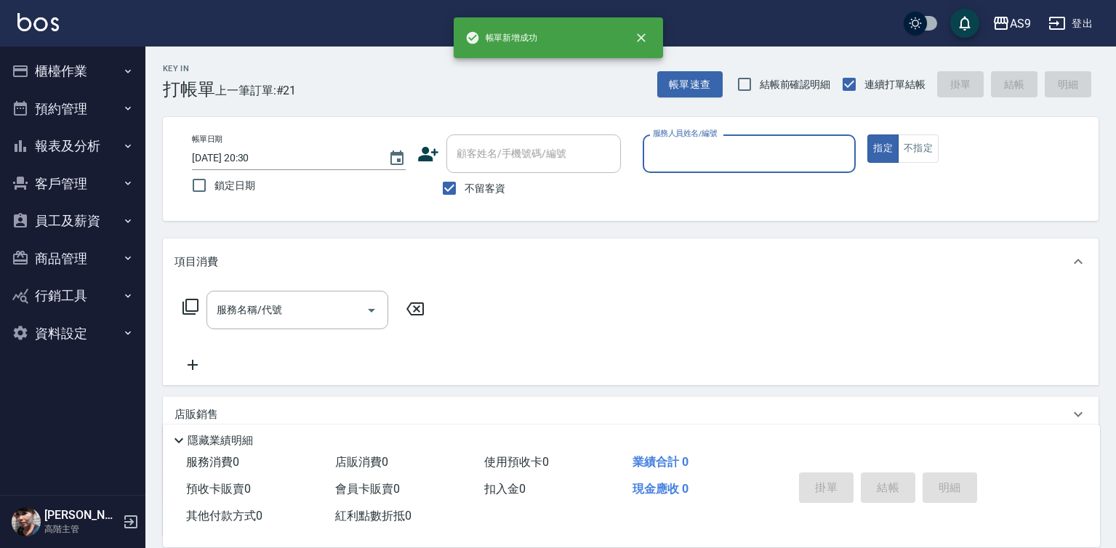
click at [672, 158] on input "服務人員姓名/編號" at bounding box center [749, 153] width 201 height 25
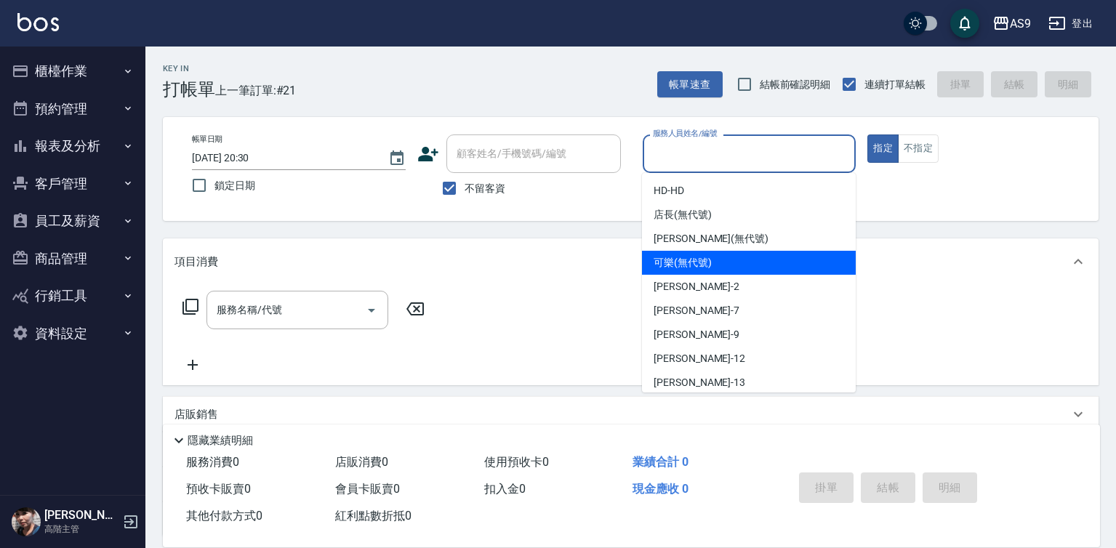
click at [682, 265] on span "可樂 (無代號)" at bounding box center [683, 262] width 58 height 15
type input "可樂(無代號)"
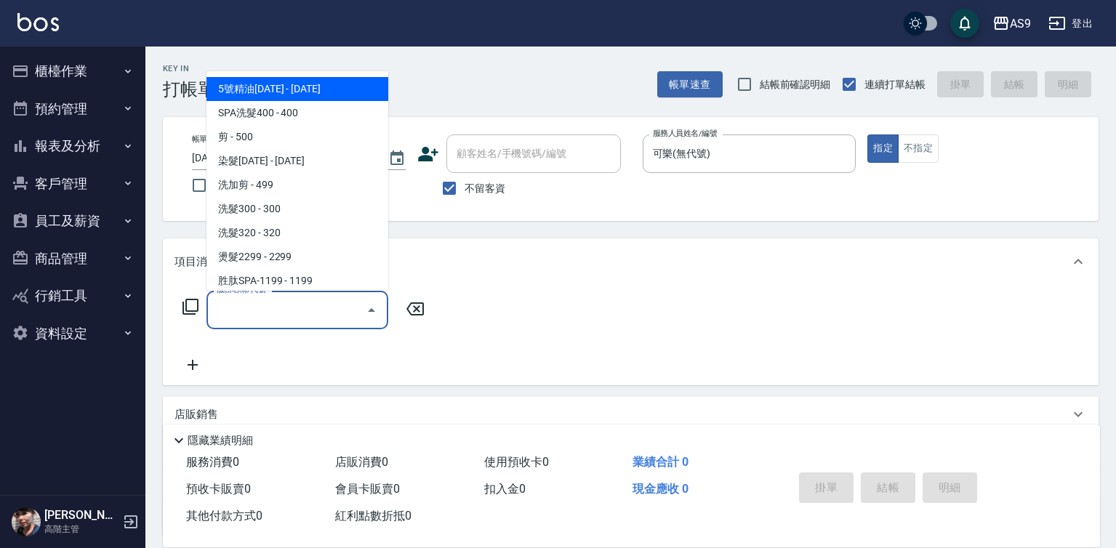
click at [334, 313] on input "服務名稱/代號" at bounding box center [286, 309] width 147 height 25
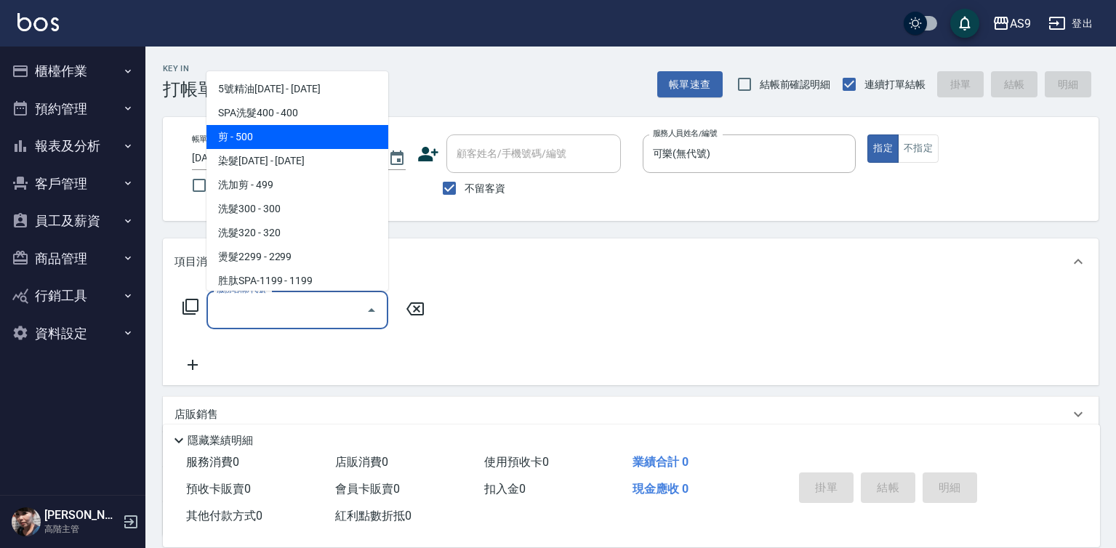
click at [249, 138] on span "剪 - 500" at bounding box center [297, 137] width 182 height 24
type input "剪(剪)"
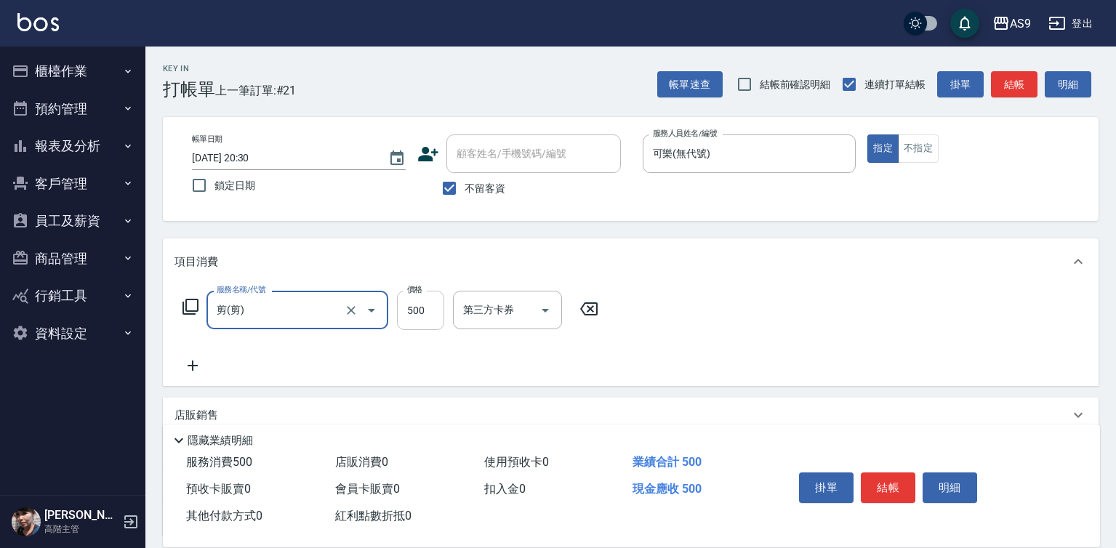
click at [401, 300] on input "500" at bounding box center [420, 310] width 47 height 39
click at [422, 301] on input "400500" at bounding box center [420, 310] width 47 height 39
type input "400"
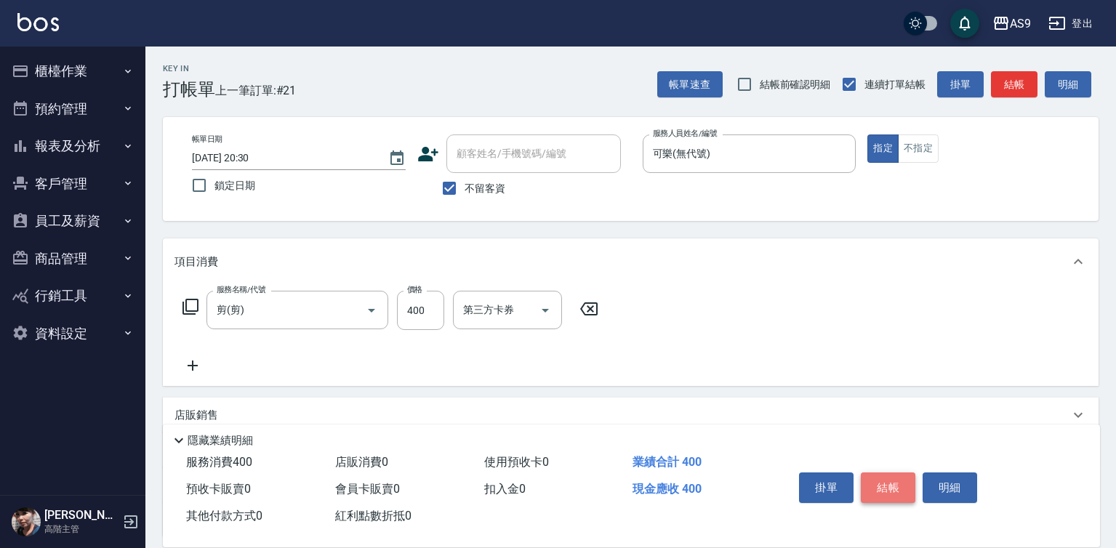
click at [892, 484] on button "結帳" at bounding box center [888, 488] width 55 height 31
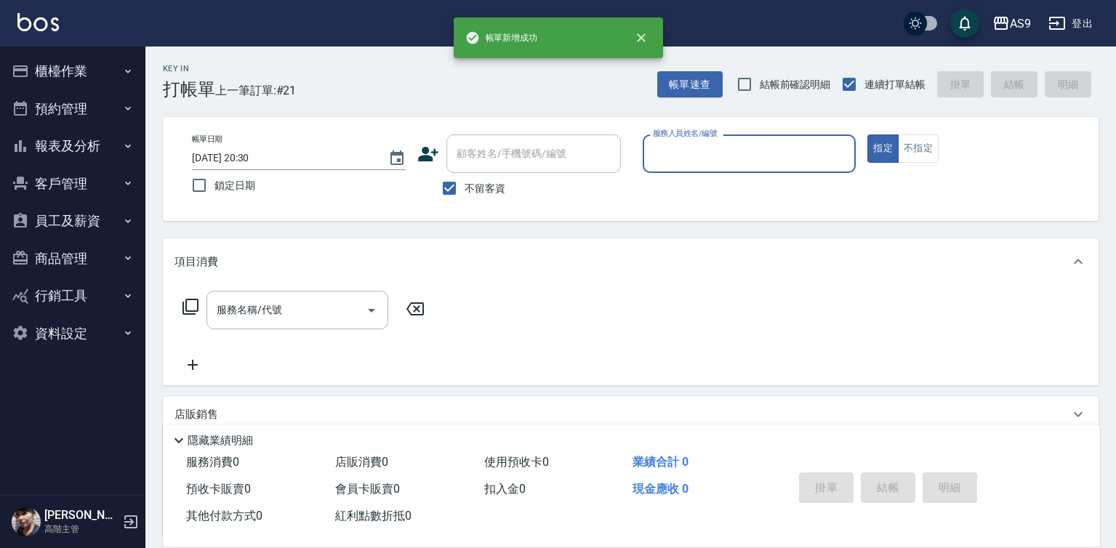
click at [704, 158] on input "服務人員姓名/編號" at bounding box center [749, 153] width 201 height 25
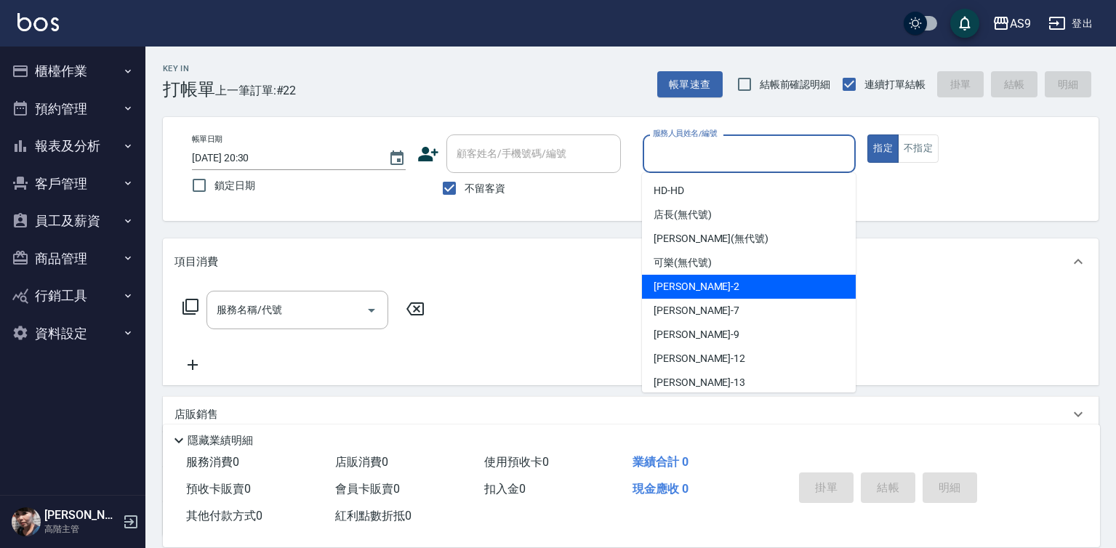
click at [699, 276] on div "[PERSON_NAME]蘭 -2" at bounding box center [749, 287] width 214 height 24
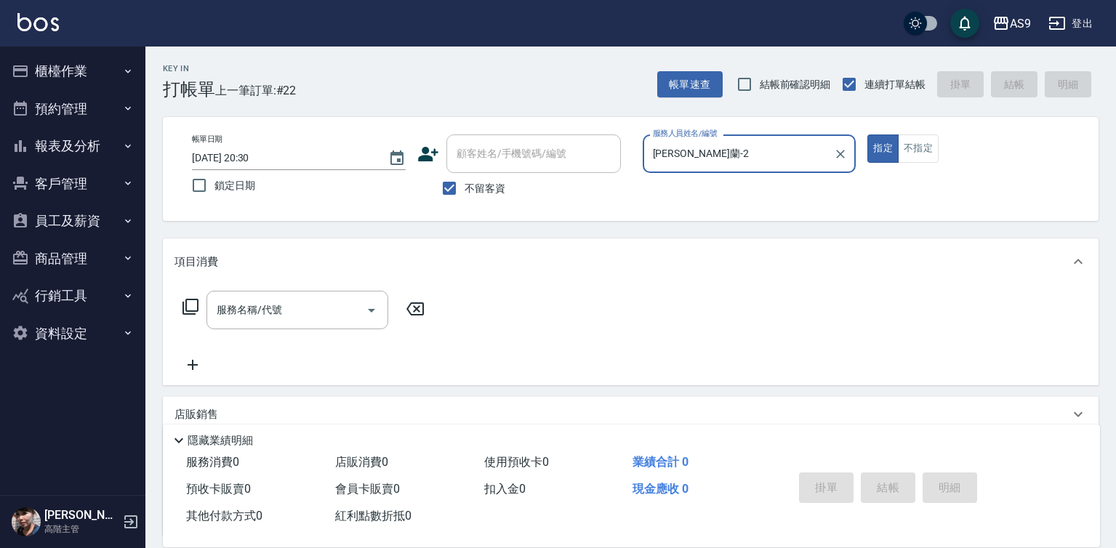
click at [667, 164] on input "[PERSON_NAME]蘭-2" at bounding box center [738, 153] width 179 height 25
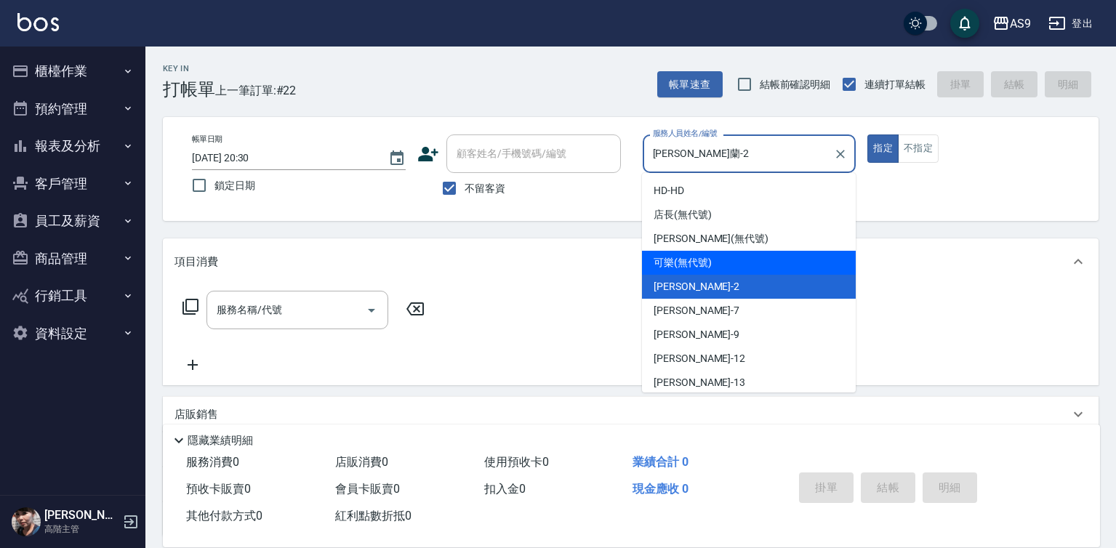
click at [686, 265] on span "可樂 (無代號)" at bounding box center [683, 262] width 58 height 15
type input "可樂(無代號)"
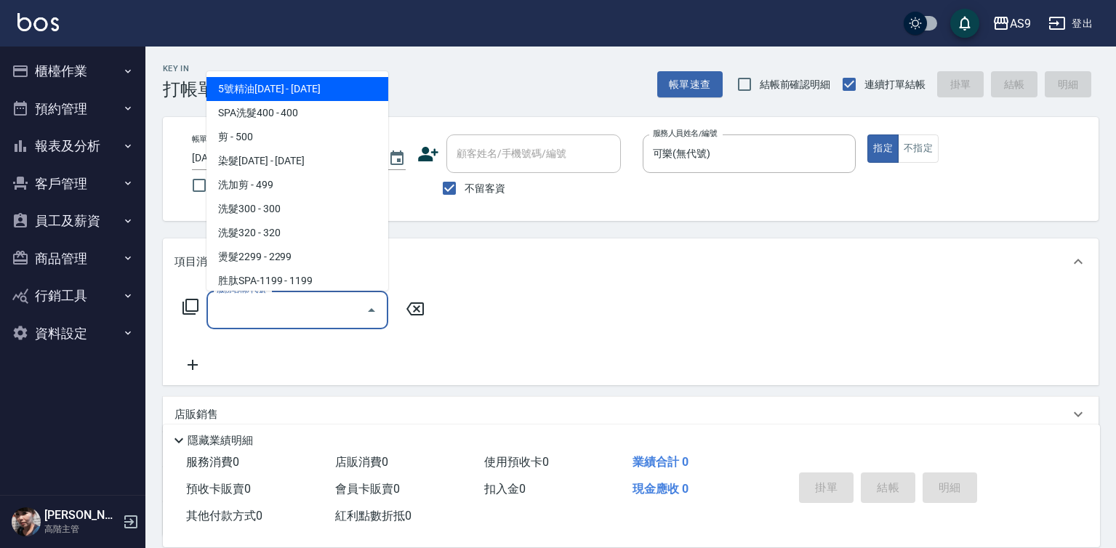
click at [295, 313] on input "服務名稱/代號" at bounding box center [286, 309] width 147 height 25
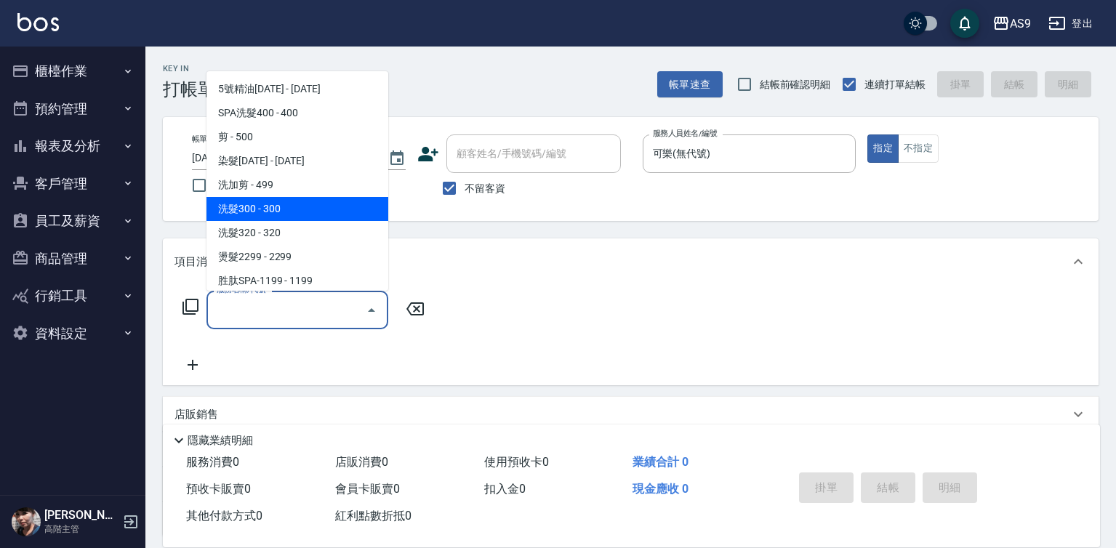
click at [271, 208] on span "洗髮300 - 300" at bounding box center [297, 209] width 182 height 24
type input "洗髮300(洗 髮300)"
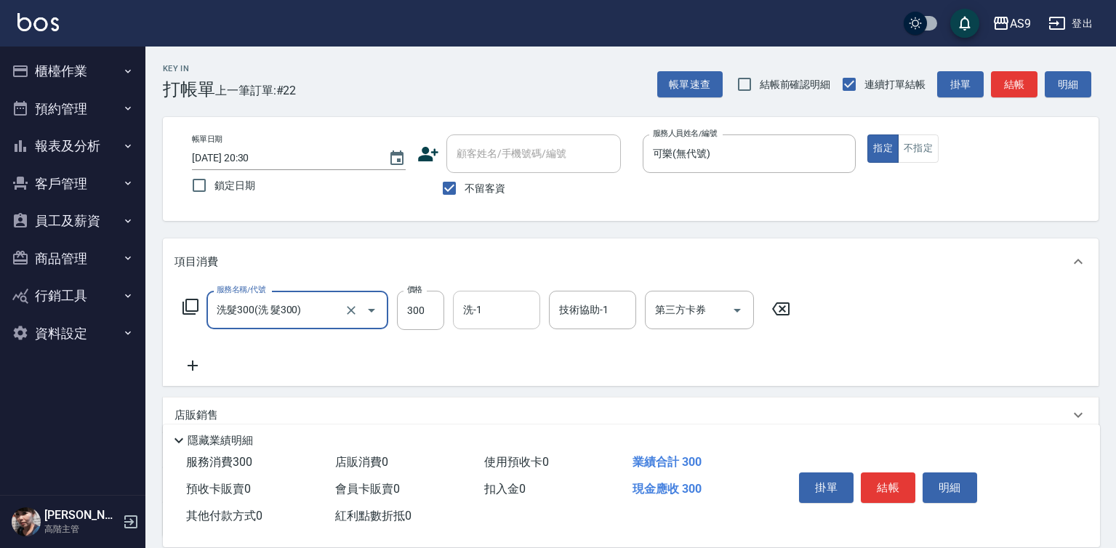
click at [491, 308] on input "洗-1" at bounding box center [496, 309] width 74 height 25
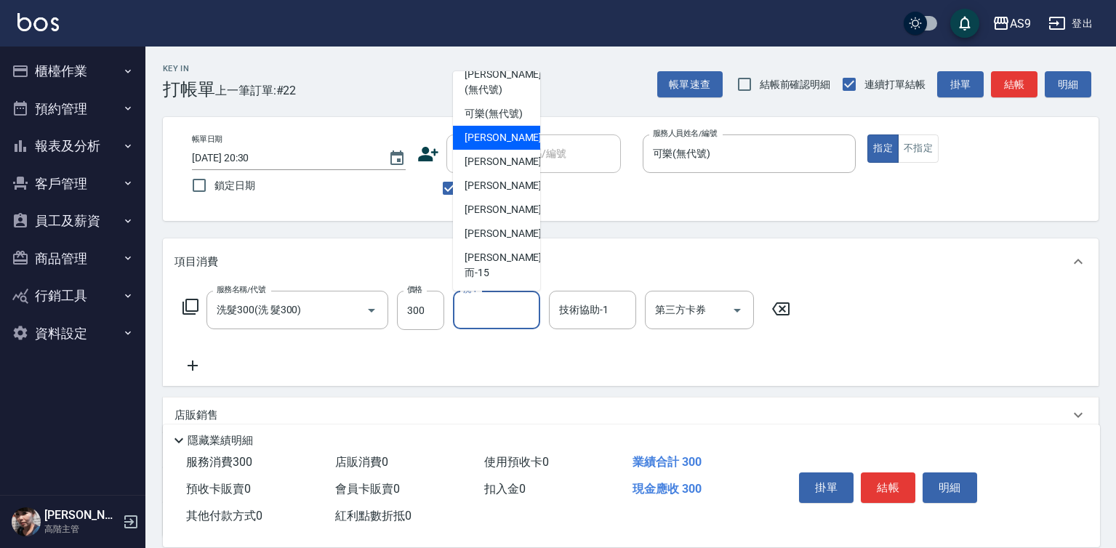
scroll to position [93, 0]
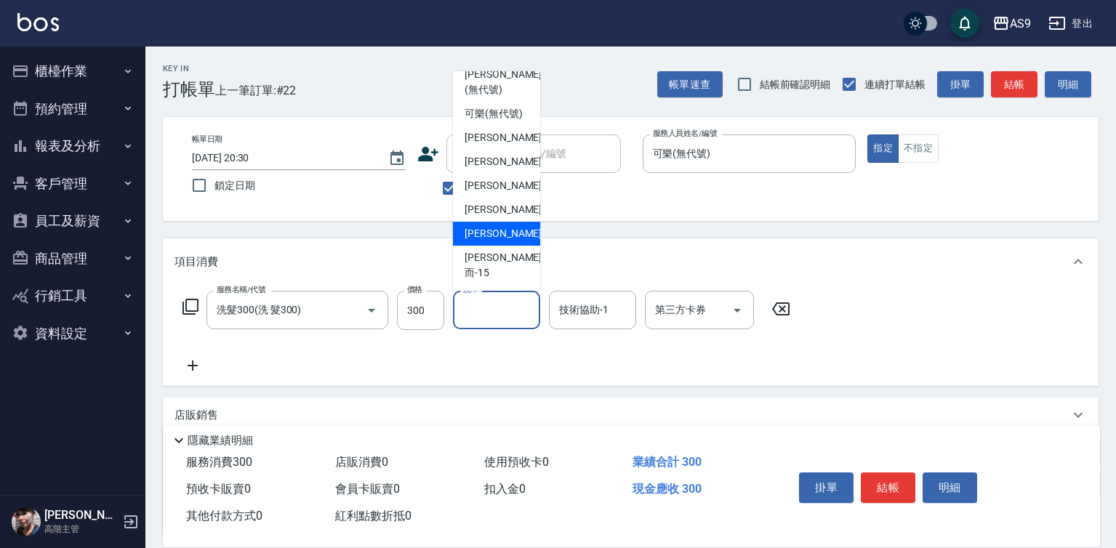
drag, startPoint x: 510, startPoint y: 247, endPoint x: 720, endPoint y: 358, distance: 237.7
click at [512, 246] on div "[PERSON_NAME] -13" at bounding box center [496, 234] width 87 height 24
type input "[PERSON_NAME]-13"
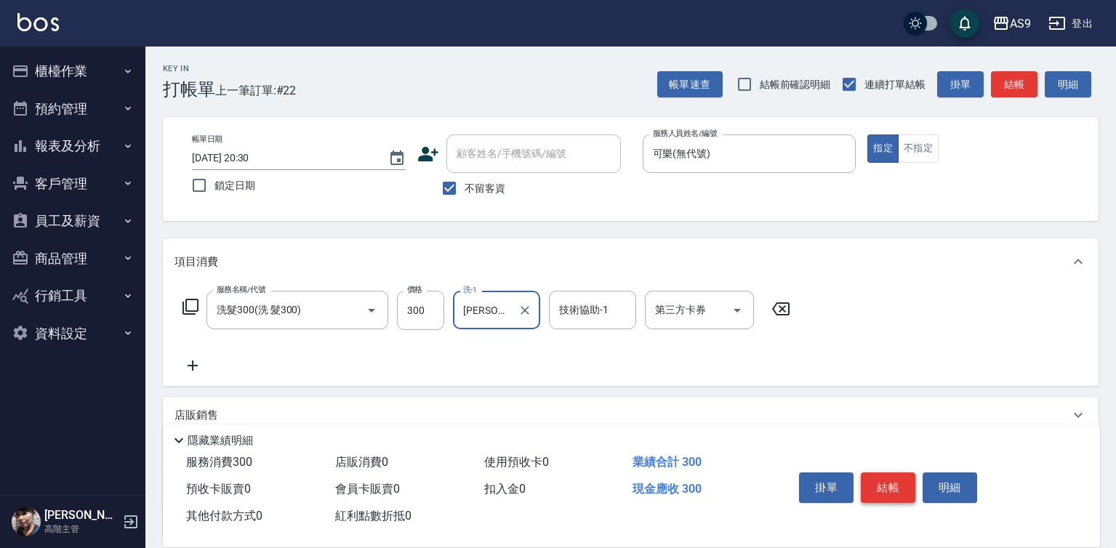
click at [881, 479] on button "結帳" at bounding box center [888, 488] width 55 height 31
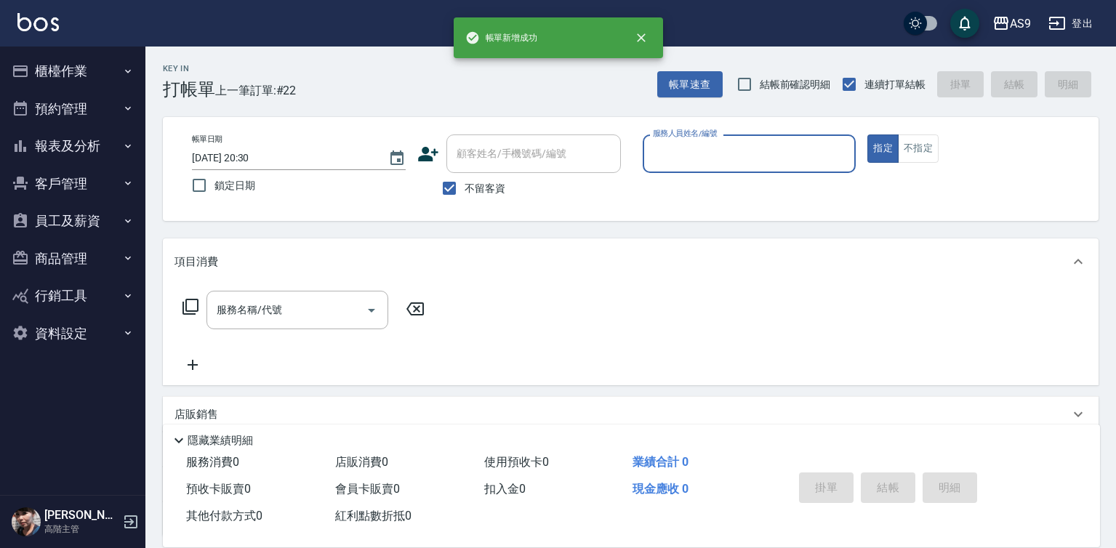
drag, startPoint x: 693, startPoint y: 156, endPoint x: 693, endPoint y: 165, distance: 9.5
click at [693, 165] on input "服務人員姓名/編號" at bounding box center [749, 153] width 201 height 25
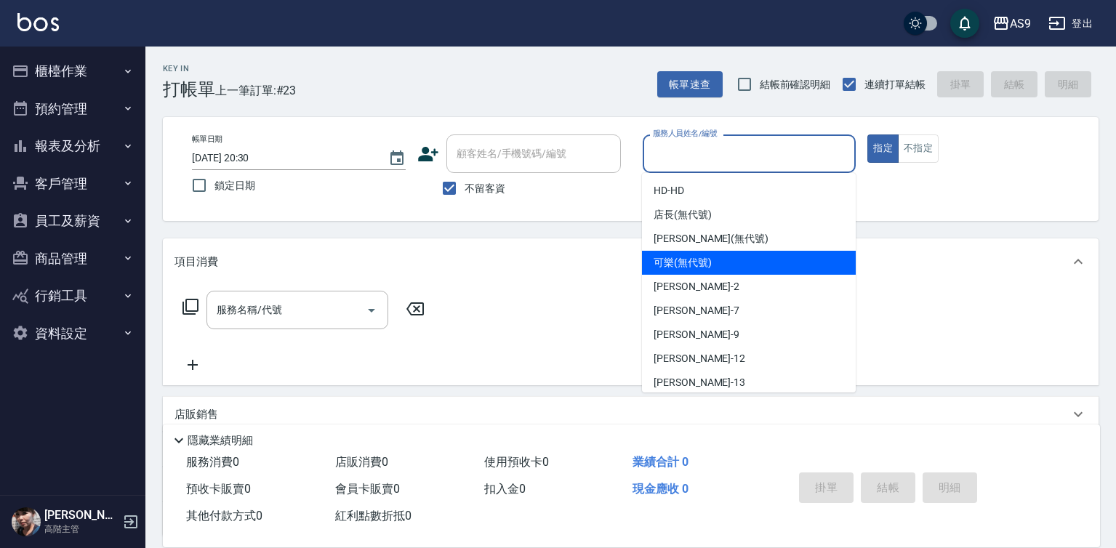
click at [696, 265] on span "可樂 (無代號)" at bounding box center [683, 262] width 58 height 15
type input "可樂(無代號)"
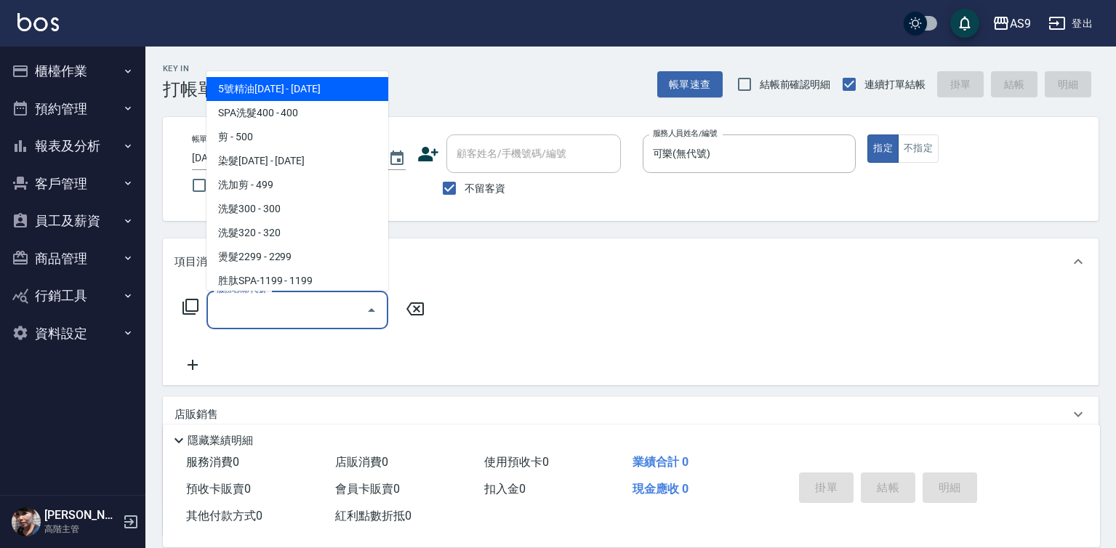
click at [322, 317] on input "服務名稱/代號" at bounding box center [286, 309] width 147 height 25
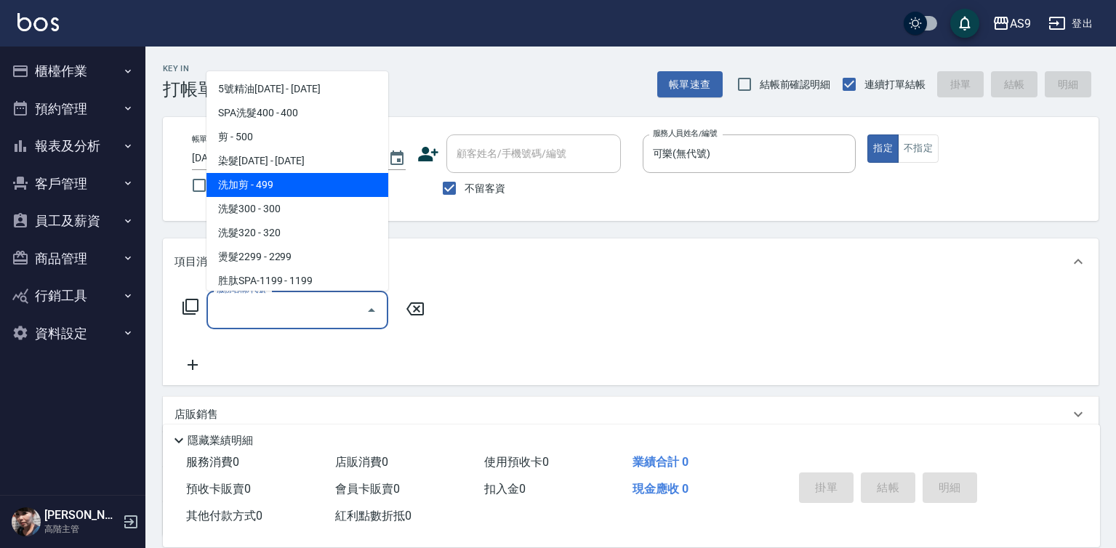
click at [270, 191] on span "洗加剪 - 499" at bounding box center [297, 185] width 182 height 24
type input "洗加剪(洗加剪)"
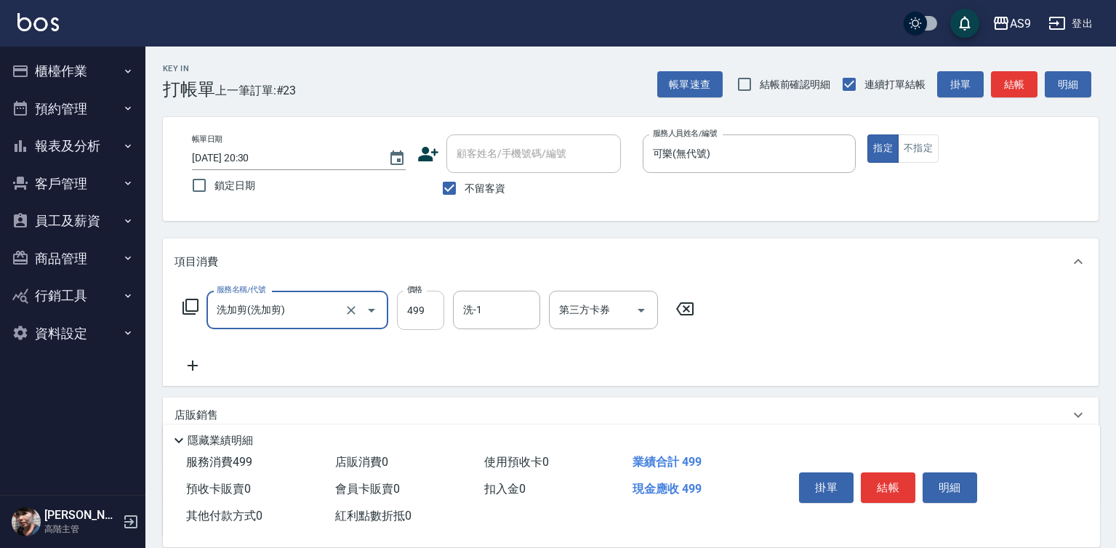
click at [430, 313] on input "499" at bounding box center [420, 310] width 47 height 39
type input "700"
click at [497, 312] on input "洗-1" at bounding box center [496, 309] width 74 height 25
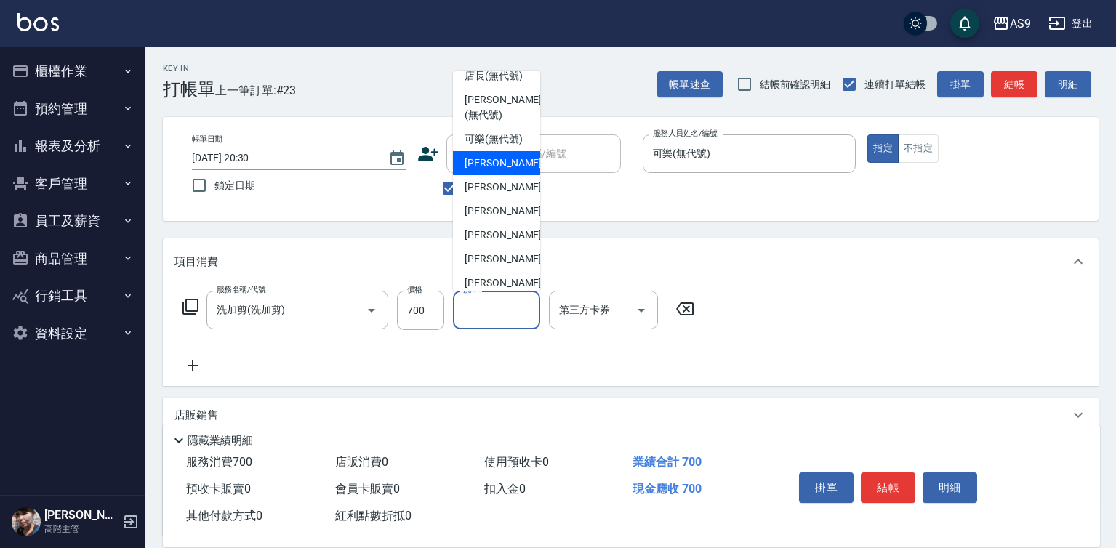
scroll to position [73, 0]
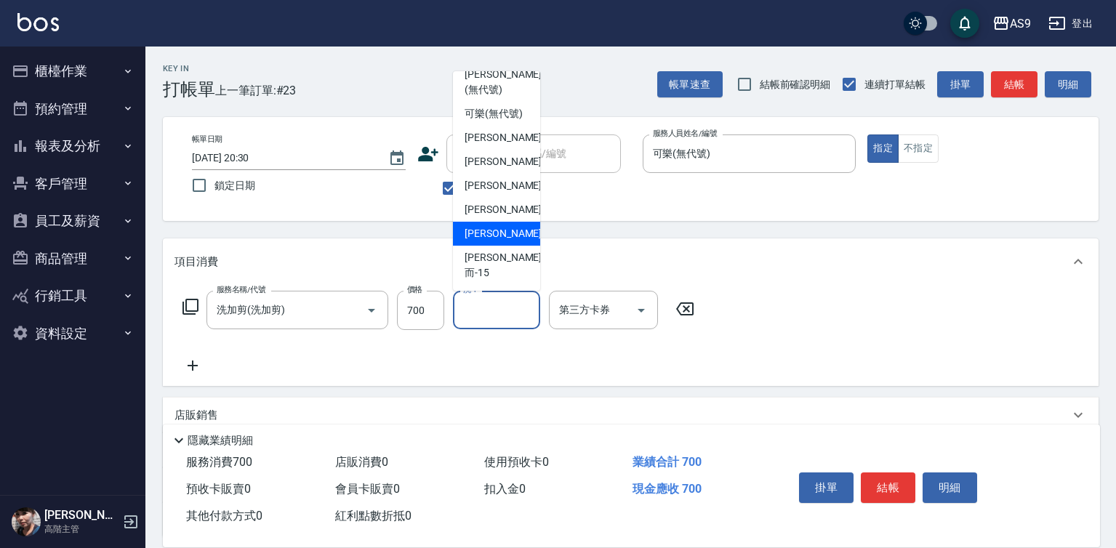
click at [515, 246] on div "[PERSON_NAME] -13" at bounding box center [496, 234] width 87 height 24
type input "[PERSON_NAME]-13"
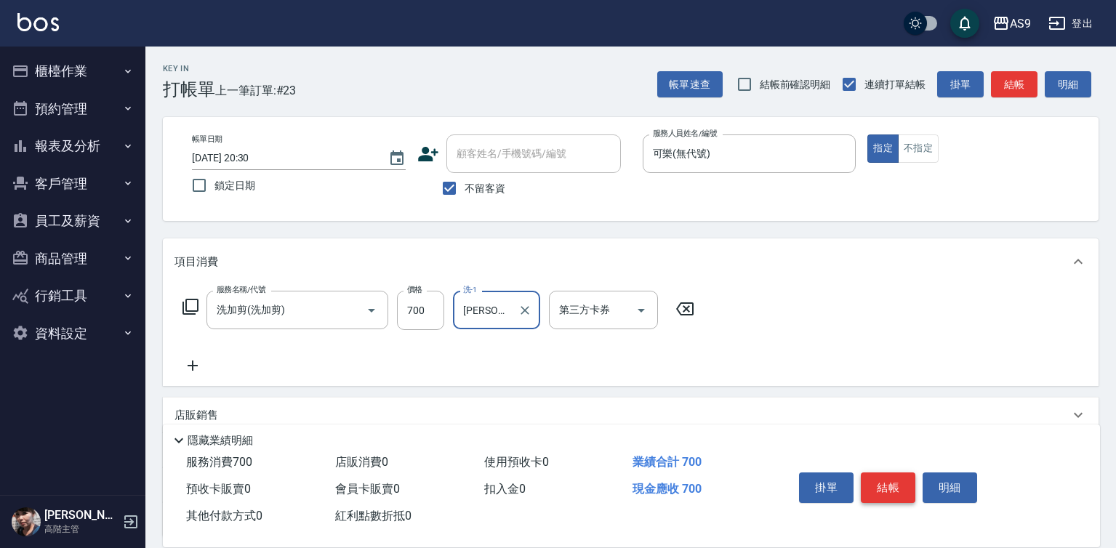
click at [900, 481] on button "結帳" at bounding box center [888, 488] width 55 height 31
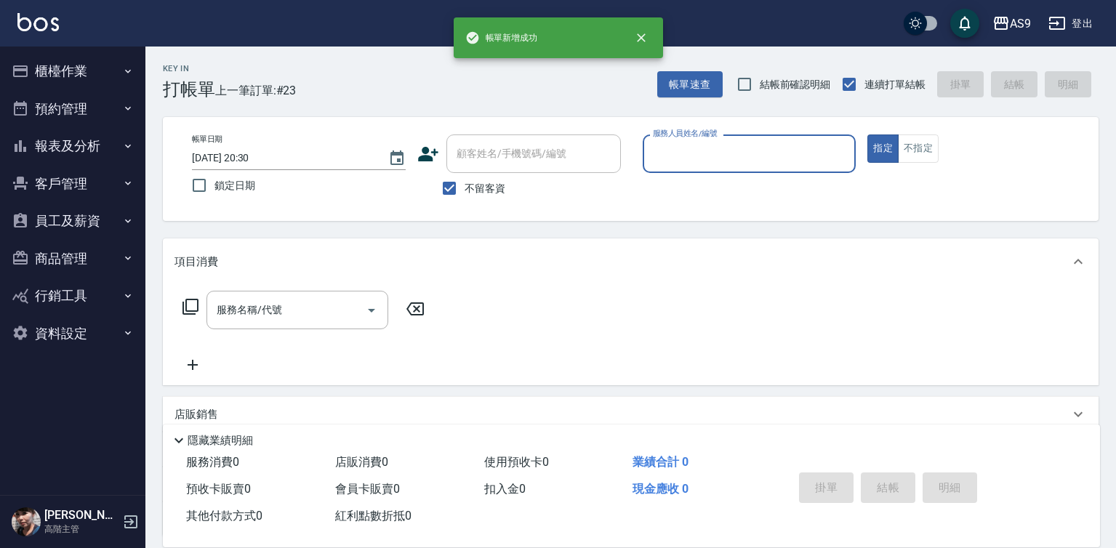
click at [719, 158] on input "服務人員姓名/編號" at bounding box center [749, 153] width 201 height 25
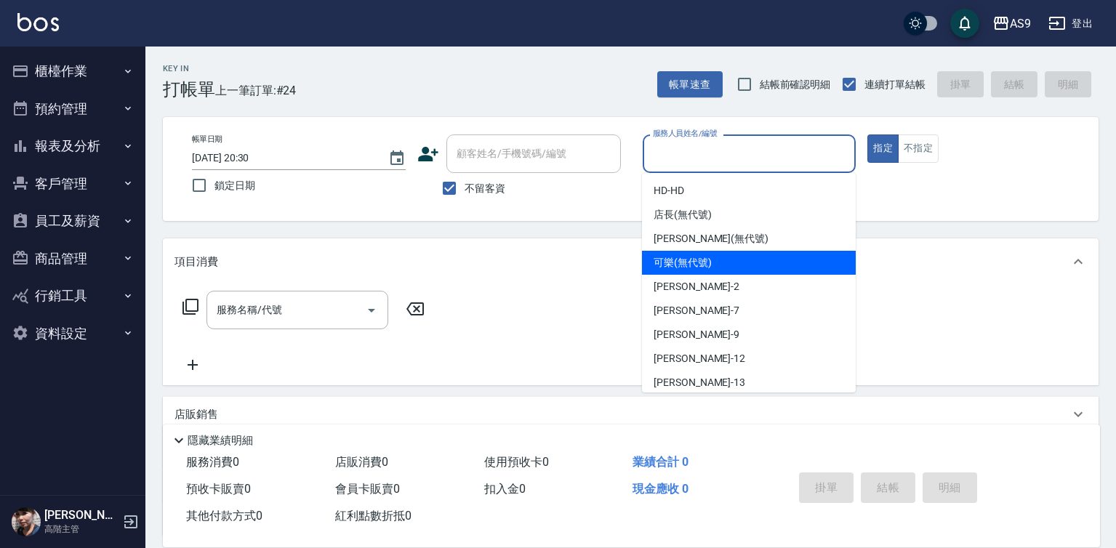
click at [699, 264] on span "可樂 (無代號)" at bounding box center [683, 262] width 58 height 15
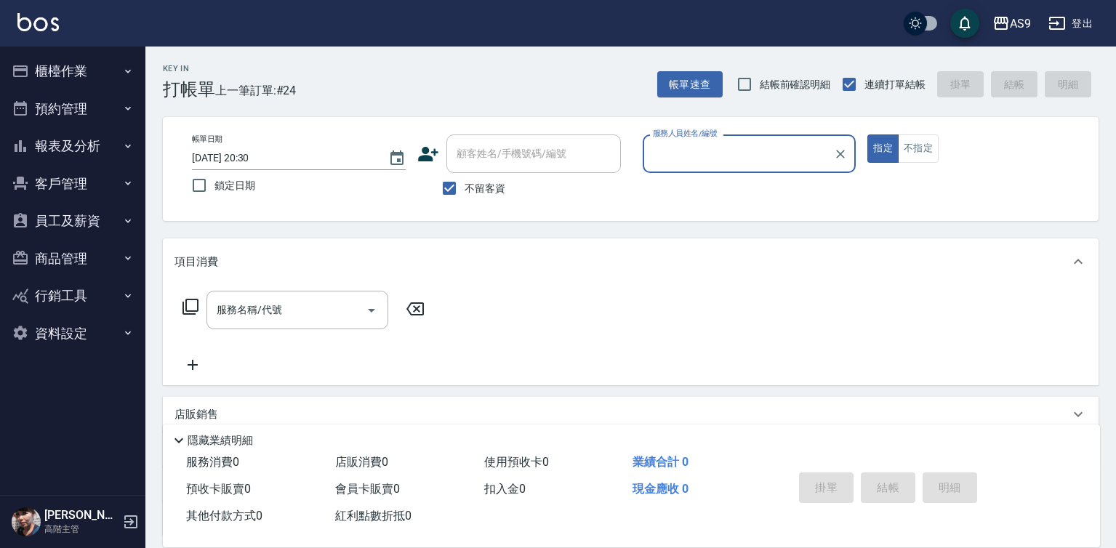
type input "可樂(無代號)"
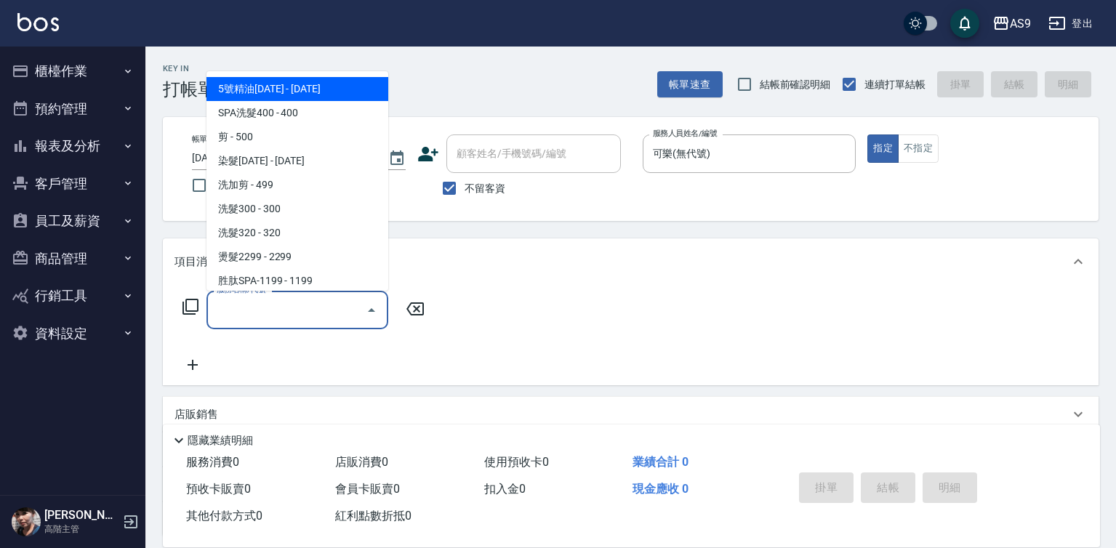
click at [320, 307] on input "服務名稱/代號" at bounding box center [286, 309] width 147 height 25
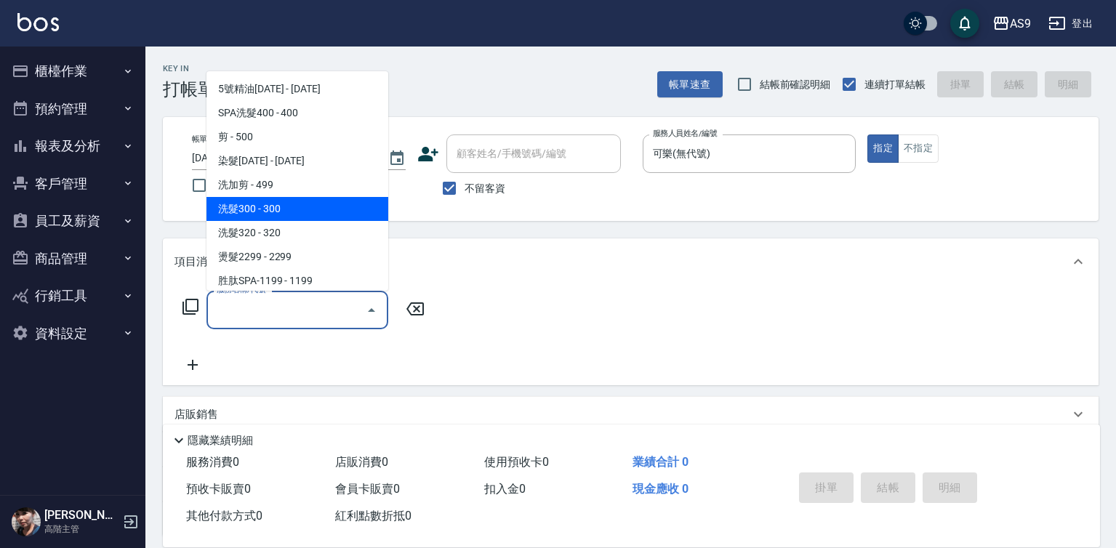
click at [299, 212] on span "洗髮300 - 300" at bounding box center [297, 209] width 182 height 24
type input "洗髮300(洗 髮300)"
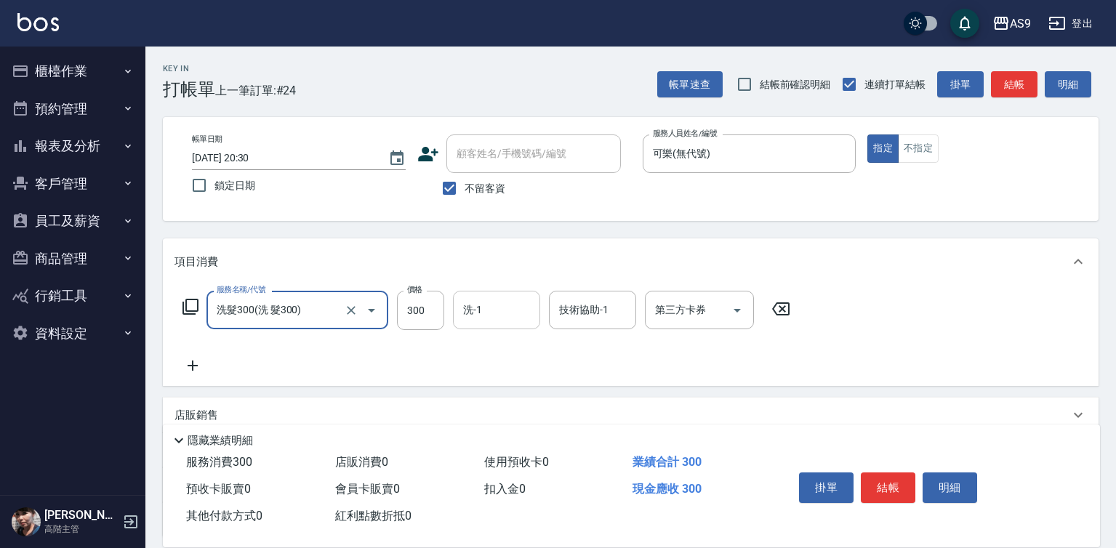
click at [477, 315] on input "洗-1" at bounding box center [496, 309] width 74 height 25
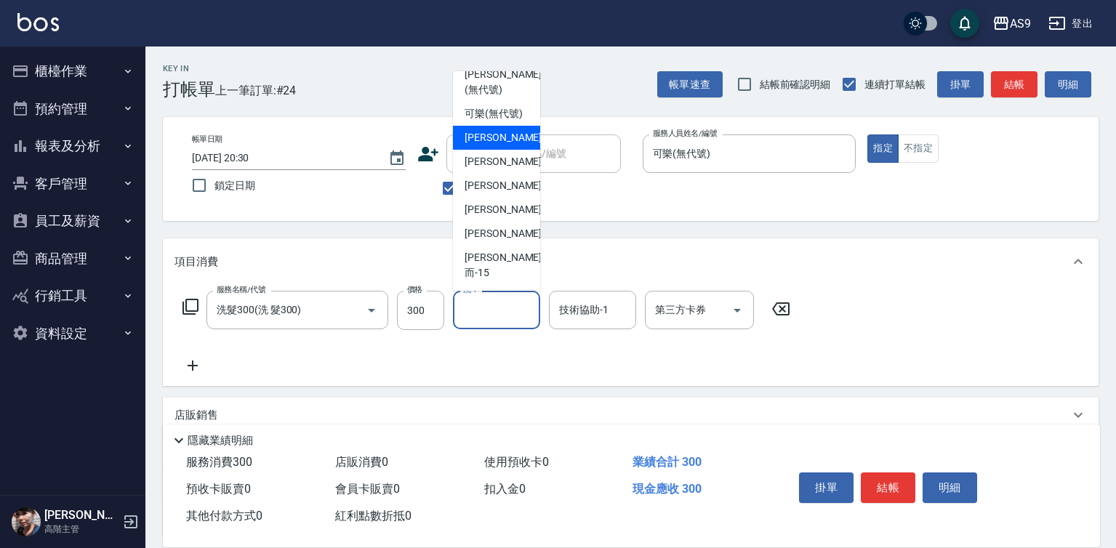
scroll to position [93, 0]
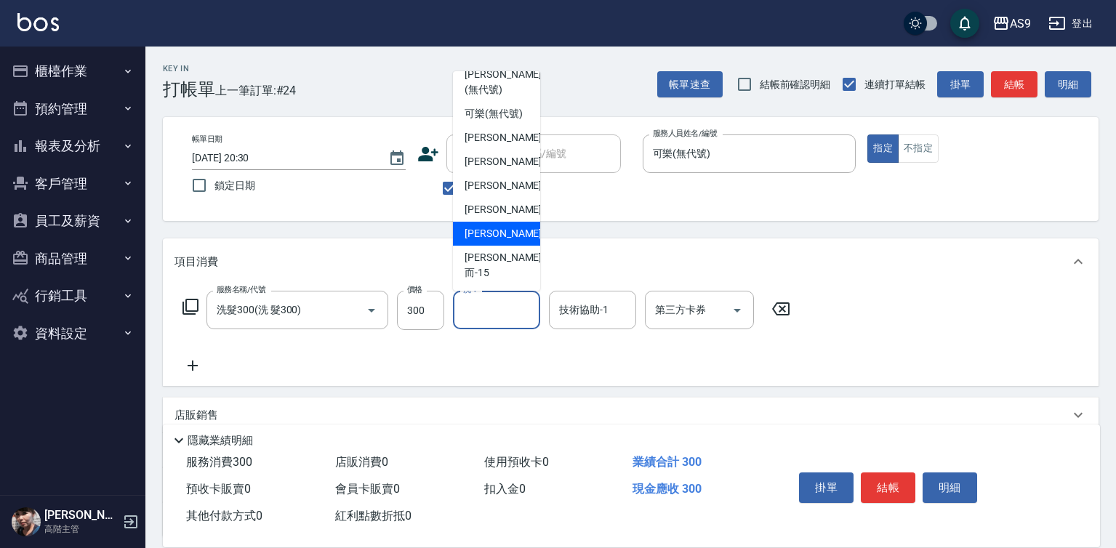
click at [508, 241] on span "[PERSON_NAME] -13" at bounding box center [511, 233] width 92 height 15
type input "[PERSON_NAME]-13"
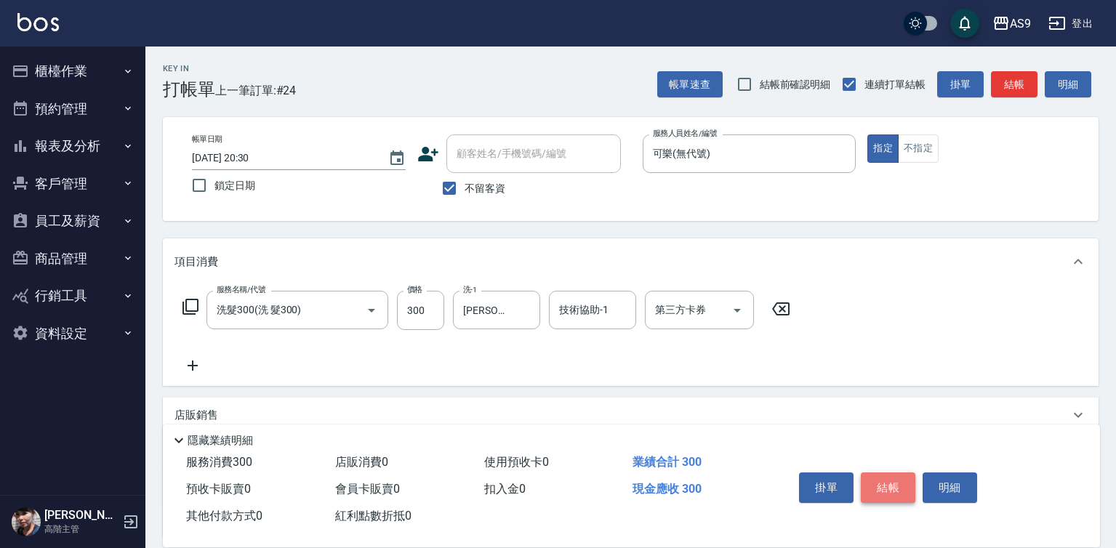
click at [891, 475] on button "結帳" at bounding box center [888, 488] width 55 height 31
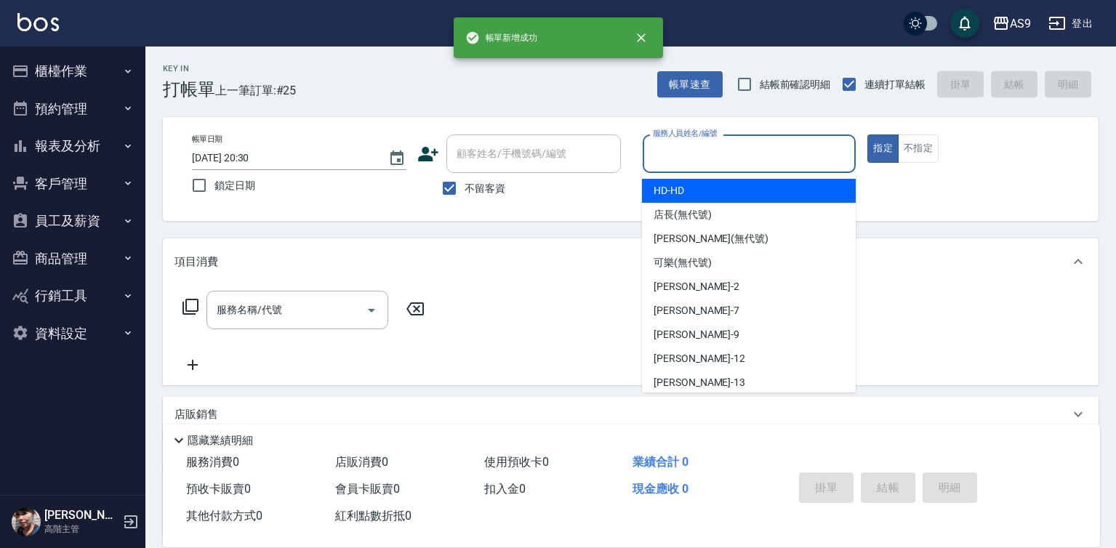
drag, startPoint x: 671, startPoint y: 148, endPoint x: 683, endPoint y: 230, distance: 83.0
click at [671, 151] on input "服務人員姓名/編號" at bounding box center [749, 153] width 201 height 25
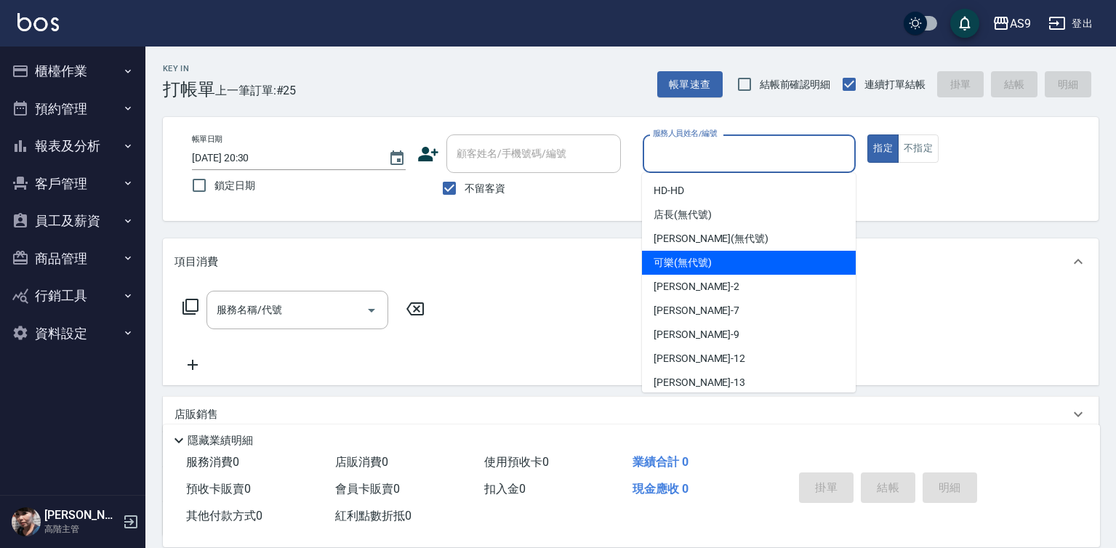
click at [683, 260] on span "可樂 (無代號)" at bounding box center [683, 262] width 58 height 15
type input "可樂(無代號)"
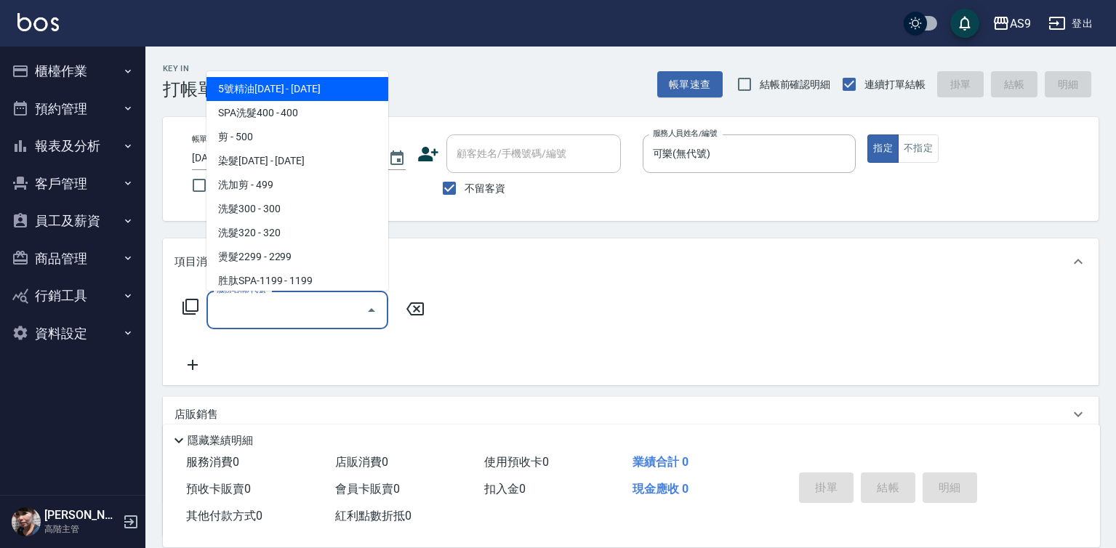
click at [351, 318] on input "服務名稱/代號" at bounding box center [286, 309] width 147 height 25
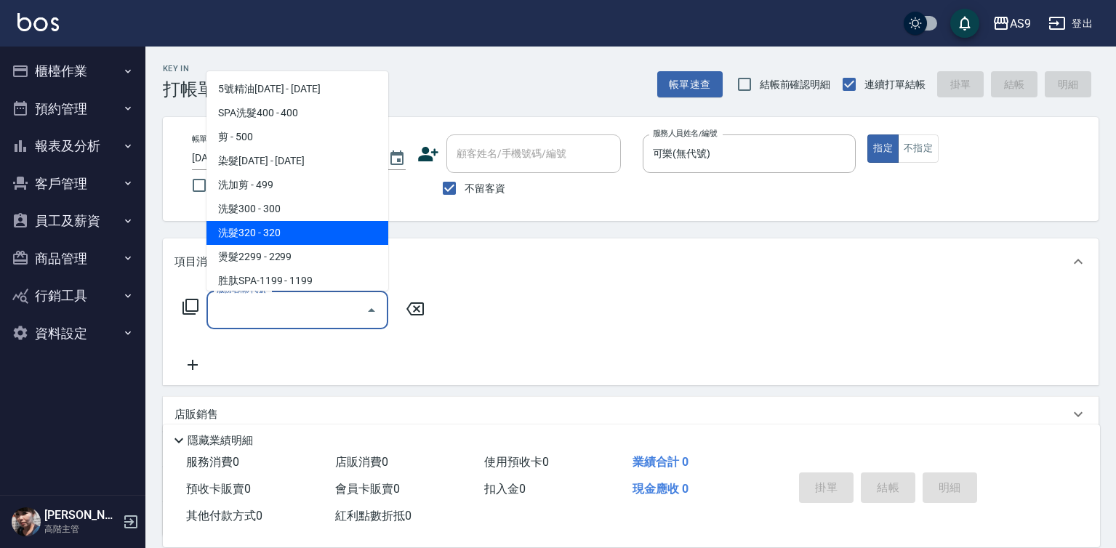
click at [254, 236] on span "洗髮320 - 320" at bounding box center [297, 233] width 182 height 24
type input "洗髮320"
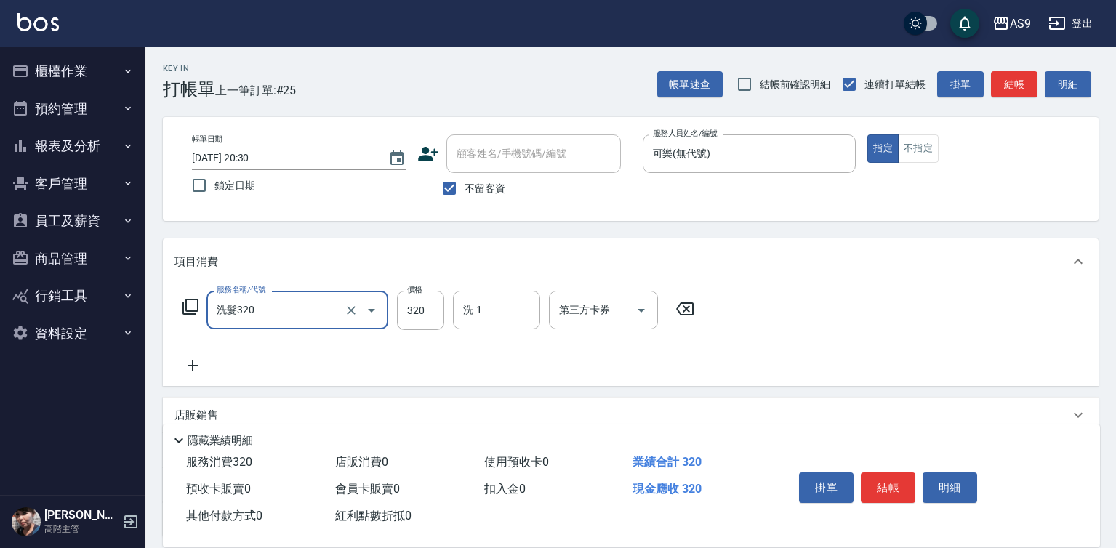
click at [396, 310] on div "服務名稱/代號 洗髮320 服務名稱/代號 價格 320 價格 洗-1 洗-1 第三方卡券 第三方卡券" at bounding box center [438, 310] width 529 height 39
drag, startPoint x: 396, startPoint y: 310, endPoint x: 407, endPoint y: 310, distance: 10.9
click at [401, 310] on div "服務名稱/代號 洗髮320 服務名稱/代號 價格 320 價格 洗-1 洗-1 第三方卡券 第三方卡券" at bounding box center [438, 310] width 529 height 39
click at [408, 311] on input "320" at bounding box center [420, 310] width 47 height 39
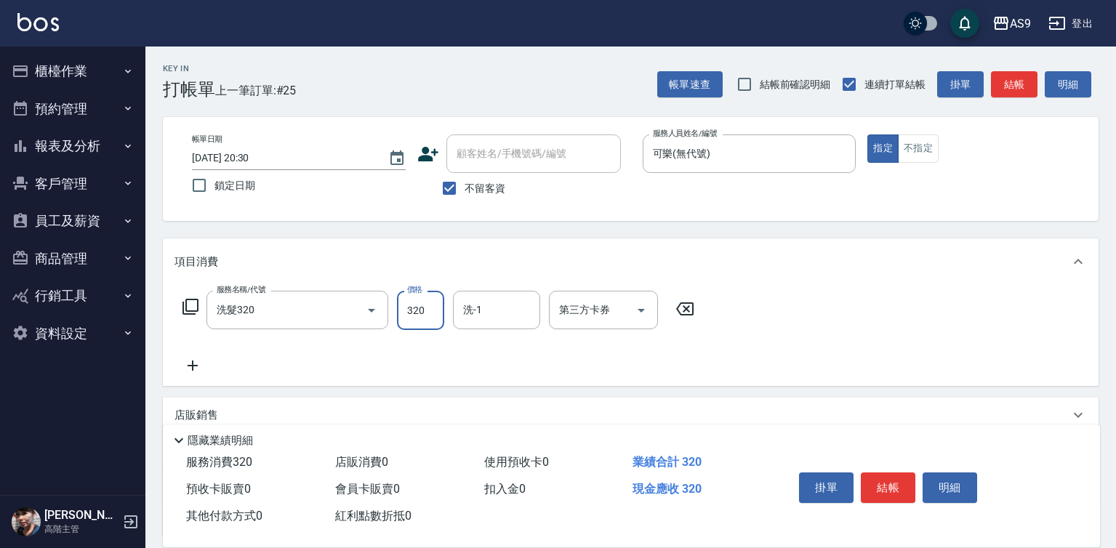
click at [408, 311] on input "320" at bounding box center [420, 310] width 47 height 39
type input "270"
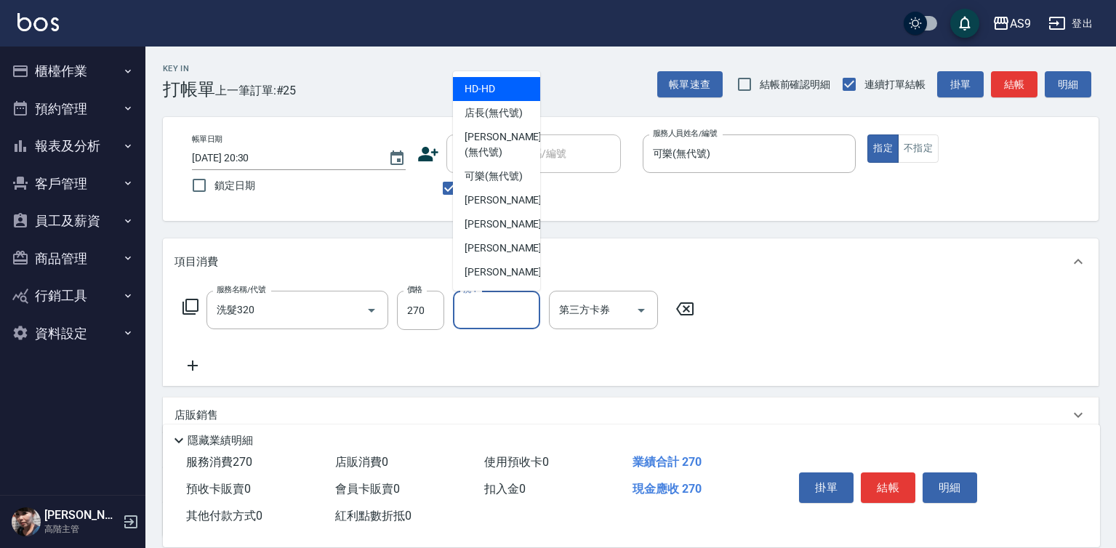
click at [519, 318] on input "洗-1" at bounding box center [496, 309] width 74 height 25
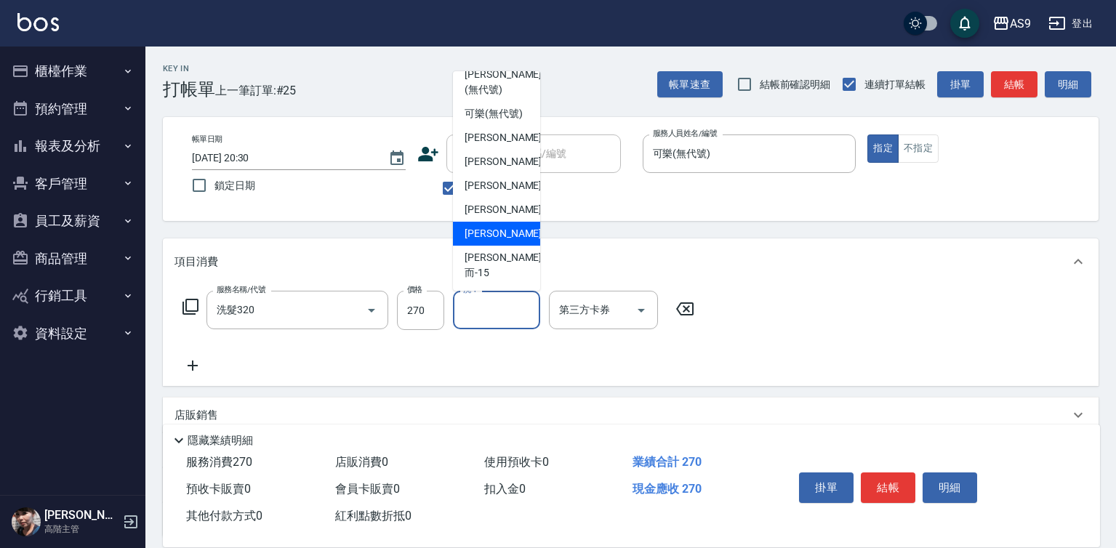
click at [495, 241] on span "[PERSON_NAME] -13" at bounding box center [511, 233] width 92 height 15
type input "[PERSON_NAME]-13"
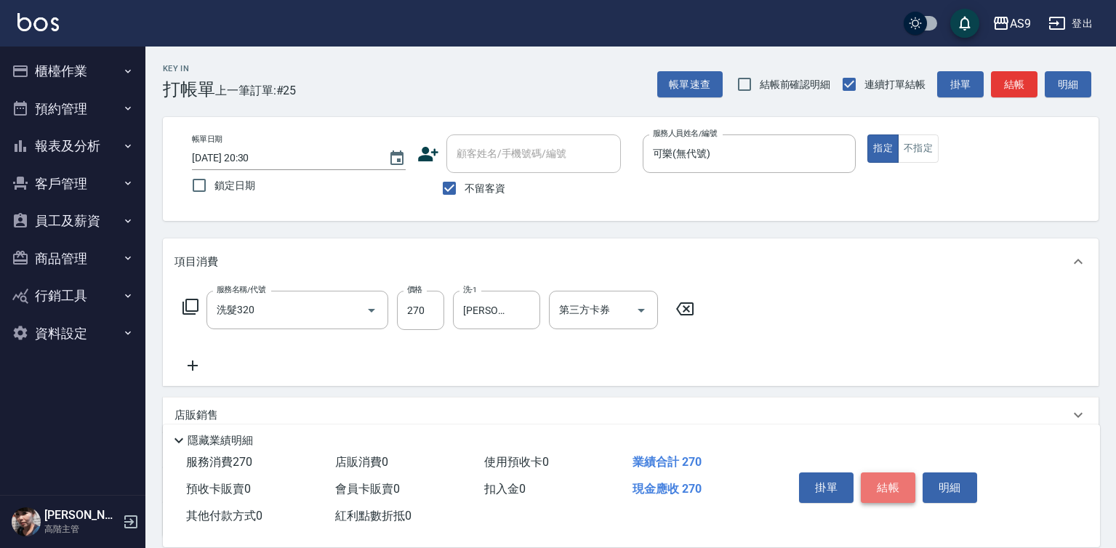
click at [875, 479] on button "結帳" at bounding box center [888, 488] width 55 height 31
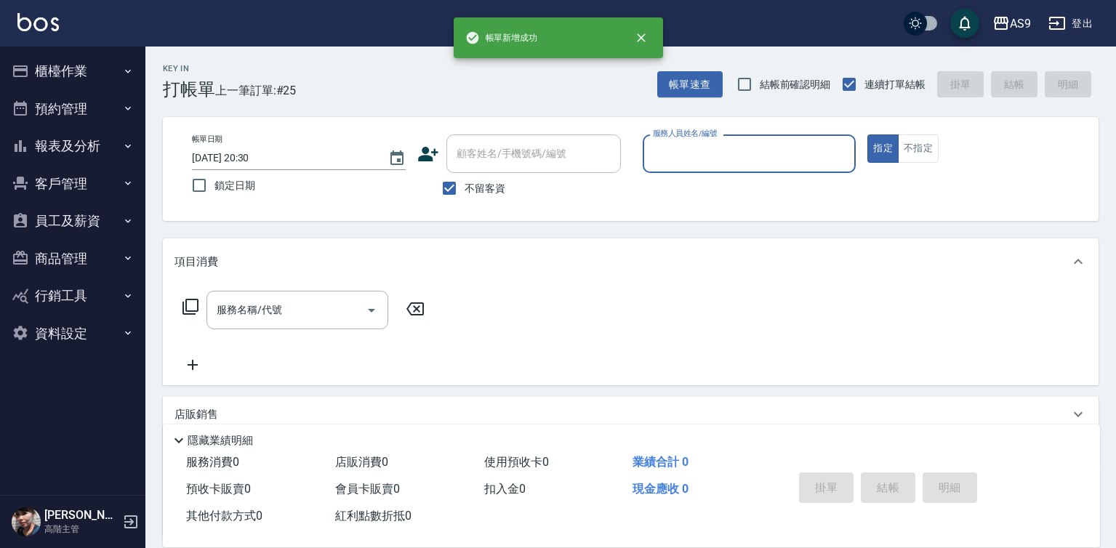
click at [695, 157] on input "服務人員姓名/編號" at bounding box center [749, 153] width 201 height 25
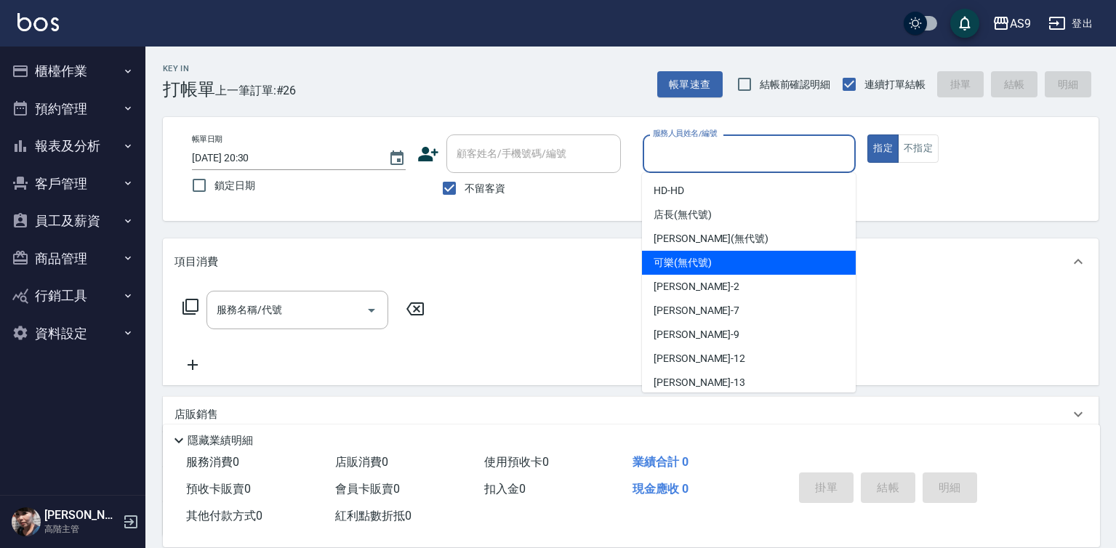
click at [701, 260] on span "可樂 (無代號)" at bounding box center [683, 262] width 58 height 15
type input "可樂(無代號)"
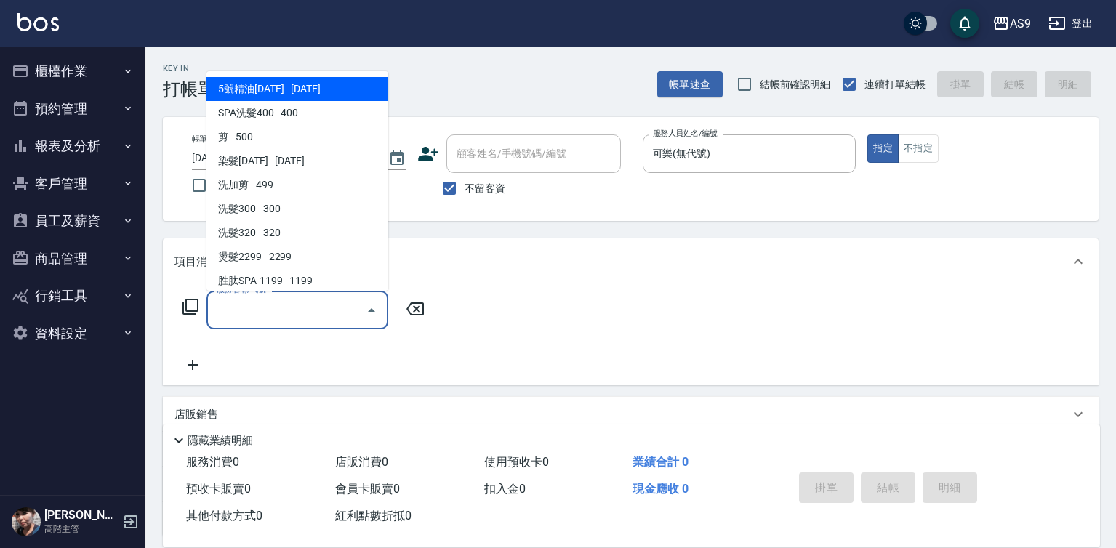
click at [322, 313] on input "服務名稱/代號" at bounding box center [286, 309] width 147 height 25
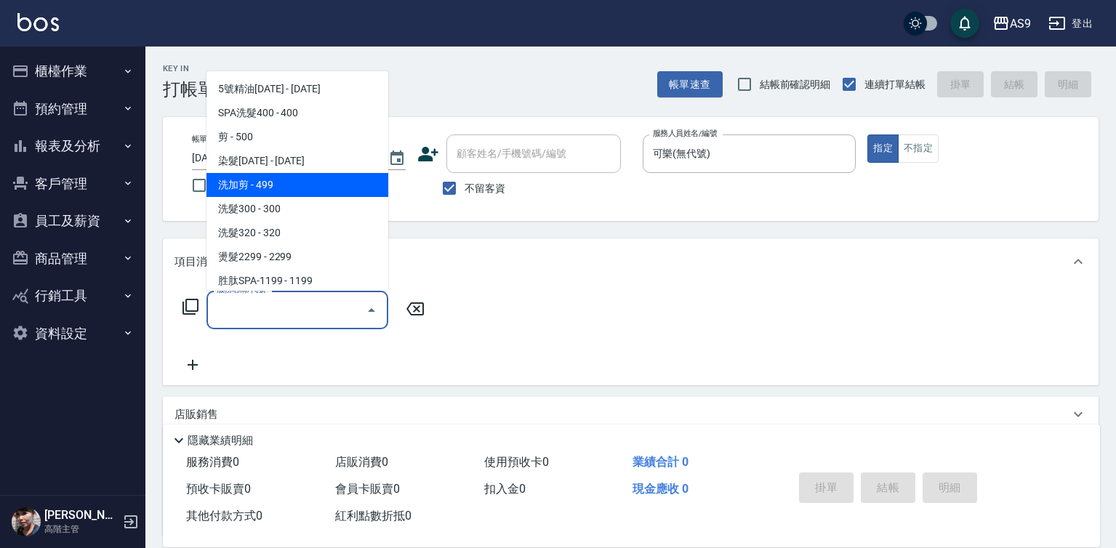
click at [260, 193] on span "洗加剪 - 499" at bounding box center [297, 185] width 182 height 24
type input "洗加剪(洗加剪)"
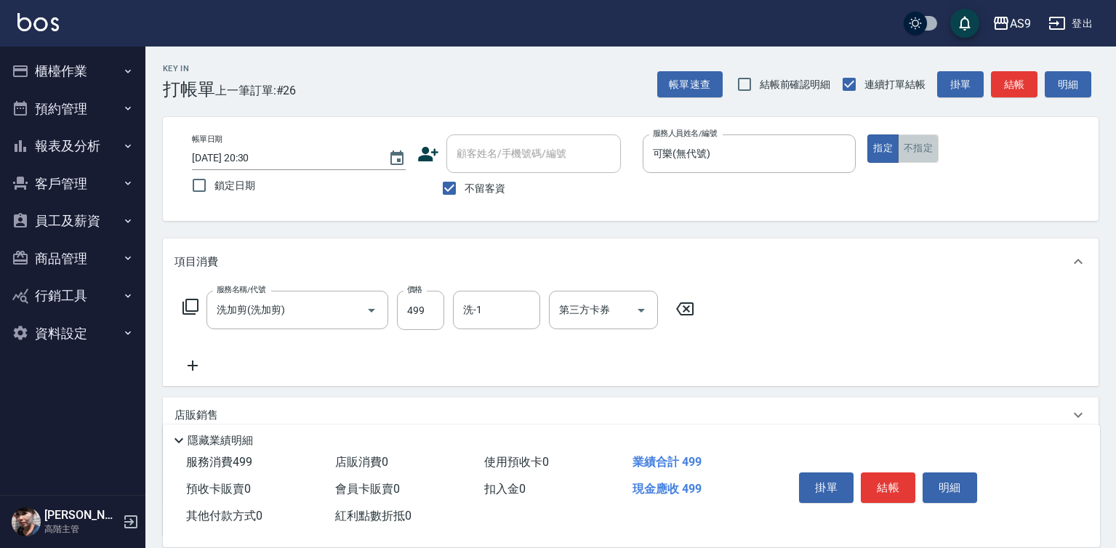
click at [915, 144] on button "不指定" at bounding box center [918, 148] width 41 height 28
drag, startPoint x: 888, startPoint y: 485, endPoint x: 826, endPoint y: 401, distance: 104.0
click at [887, 482] on button "結帳" at bounding box center [888, 488] width 55 height 31
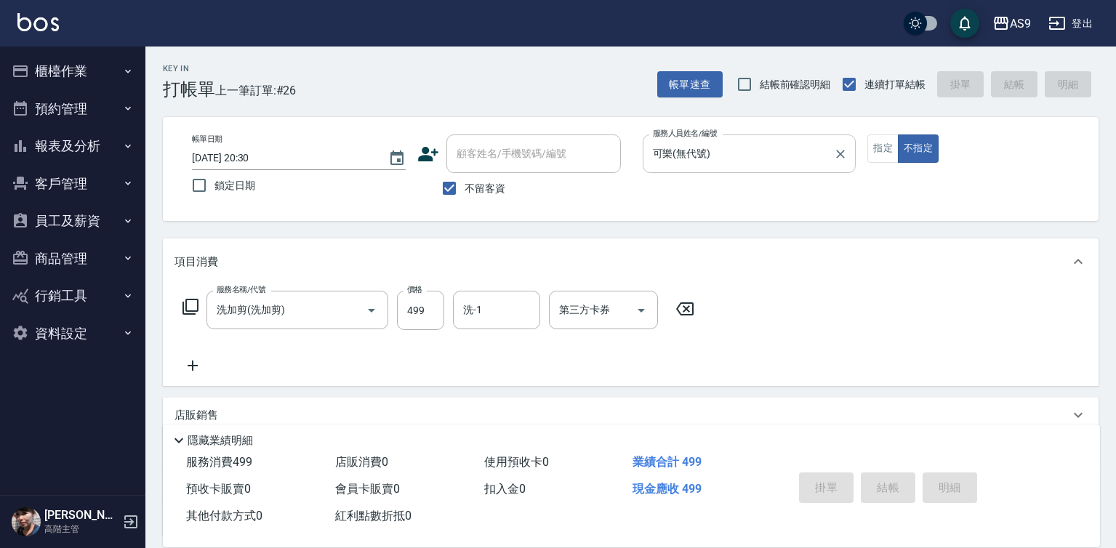
type input "[DATE] 20:31"
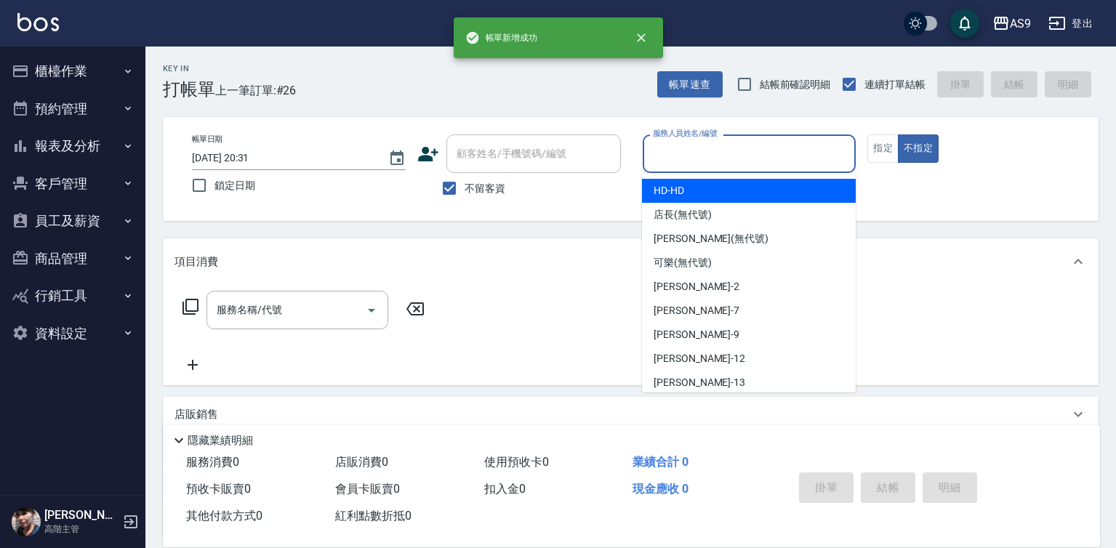
drag, startPoint x: 674, startPoint y: 157, endPoint x: 675, endPoint y: 183, distance: 26.2
click at [674, 159] on input "服務人員姓名/編號" at bounding box center [749, 153] width 201 height 25
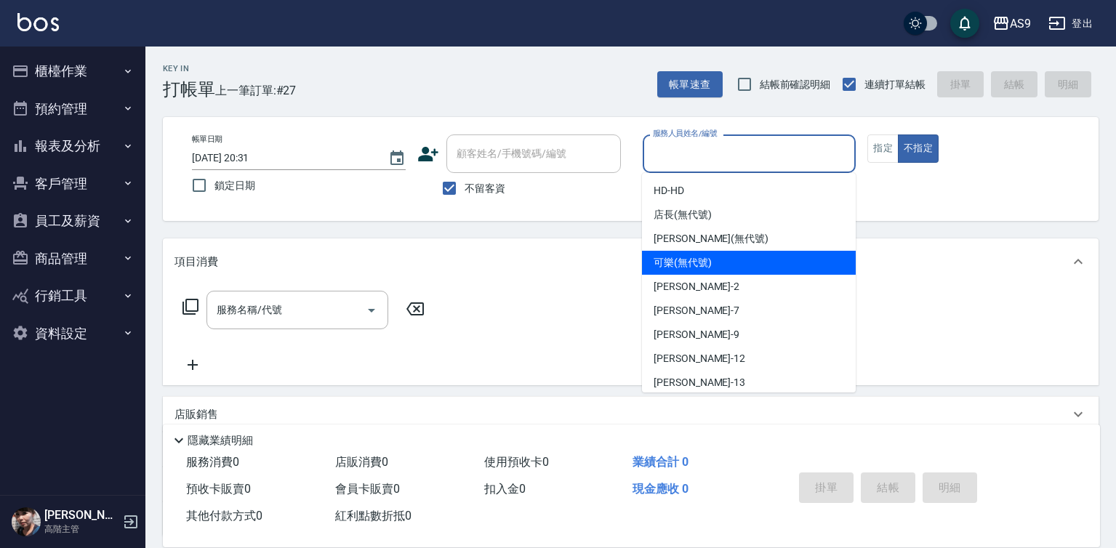
click at [680, 254] on div "可樂 (無代號)" at bounding box center [749, 263] width 214 height 24
type input "可樂(無代號)"
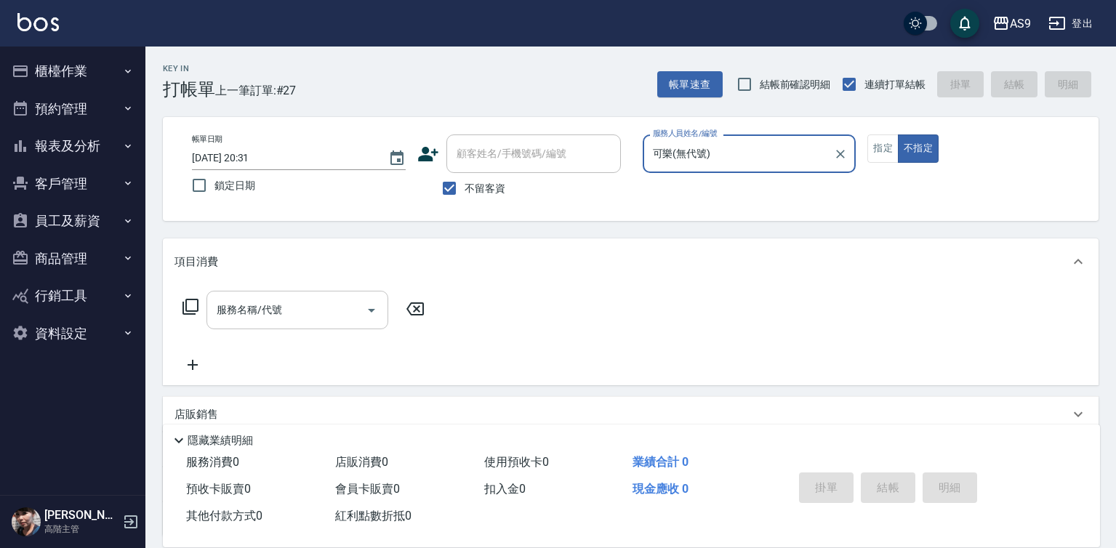
click at [346, 311] on input "服務名稱/代號" at bounding box center [286, 309] width 147 height 25
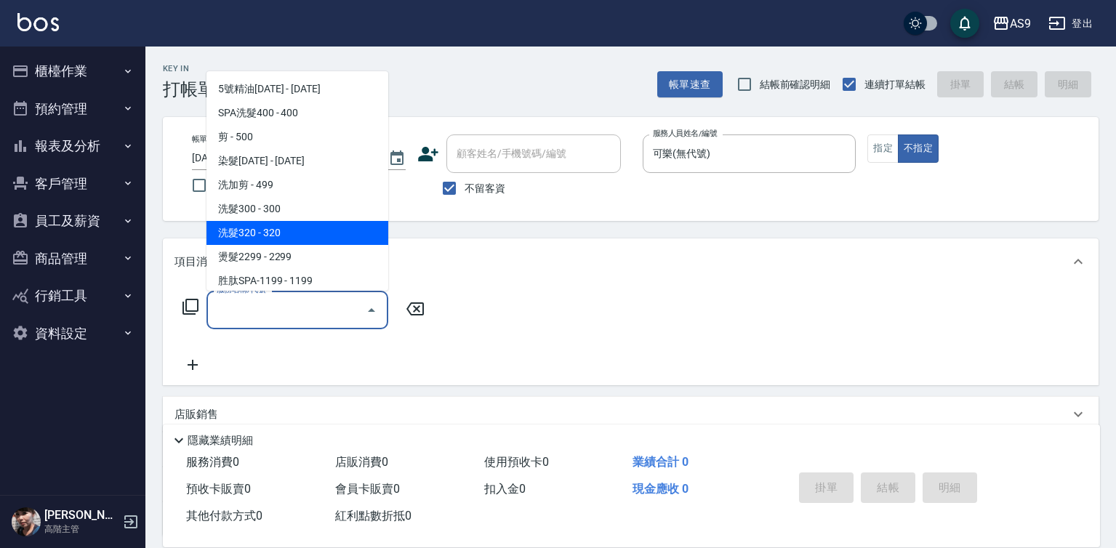
drag, startPoint x: 283, startPoint y: 233, endPoint x: 449, endPoint y: 310, distance: 182.8
click at [282, 233] on span "洗髮320 - 320" at bounding box center [297, 233] width 182 height 24
type input "洗髮320"
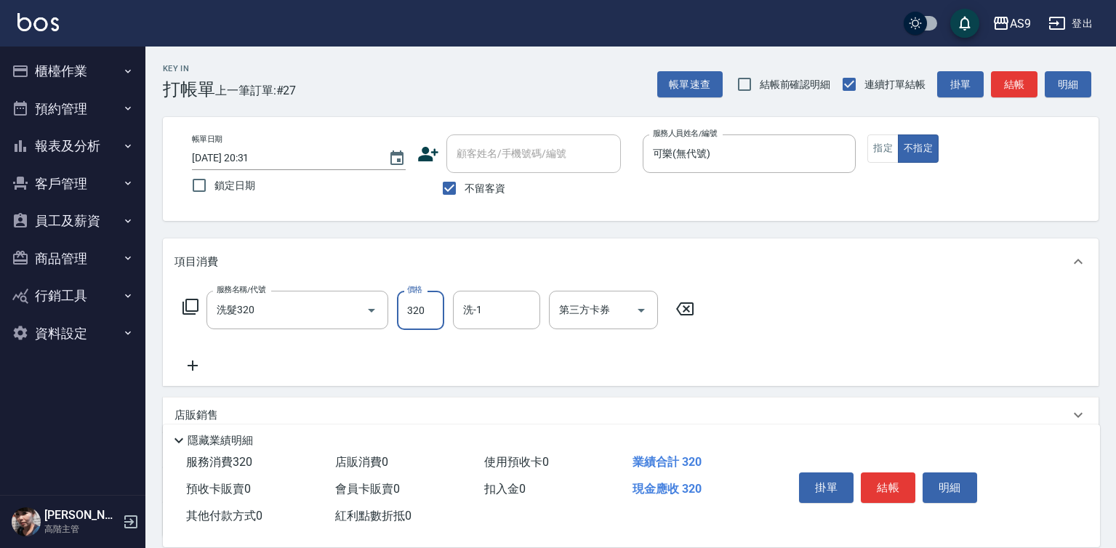
click at [432, 313] on input "320" at bounding box center [420, 310] width 47 height 39
type input "227"
click at [509, 313] on input "洗-1" at bounding box center [496, 309] width 74 height 25
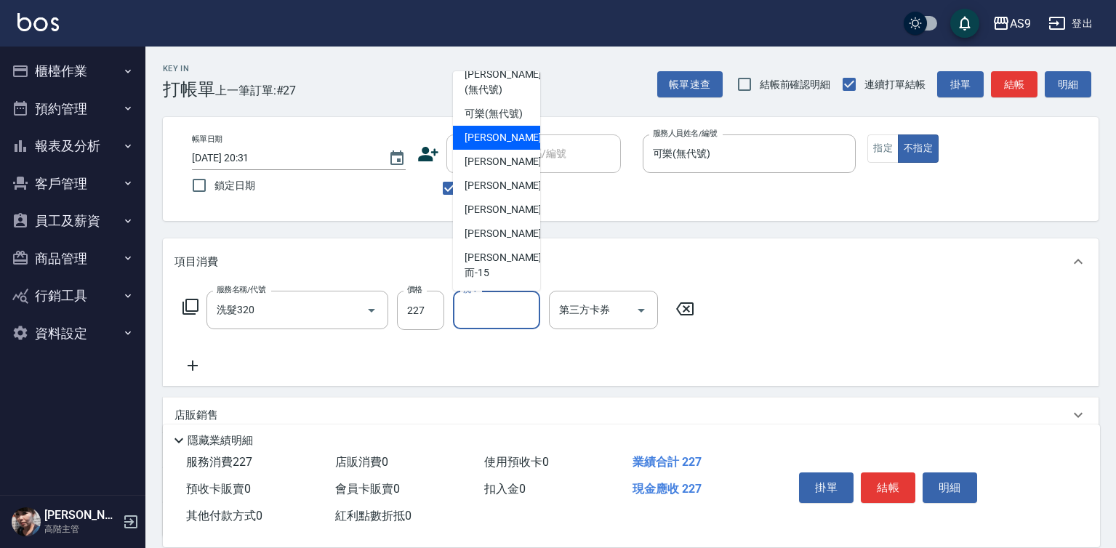
click at [518, 246] on div "[PERSON_NAME] -13" at bounding box center [496, 234] width 87 height 24
type input "[PERSON_NAME]-13"
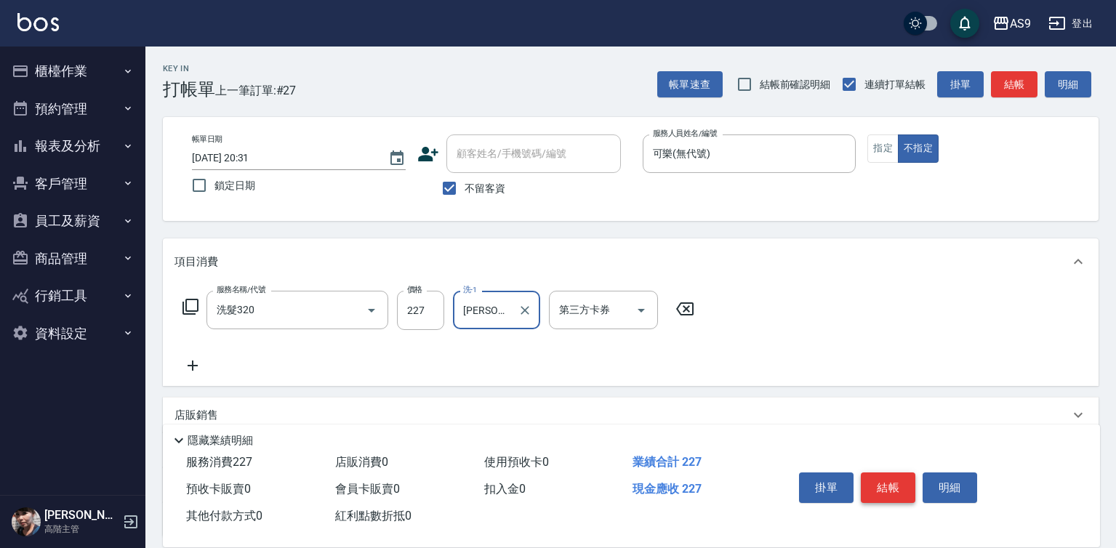
click at [896, 478] on button "結帳" at bounding box center [888, 488] width 55 height 31
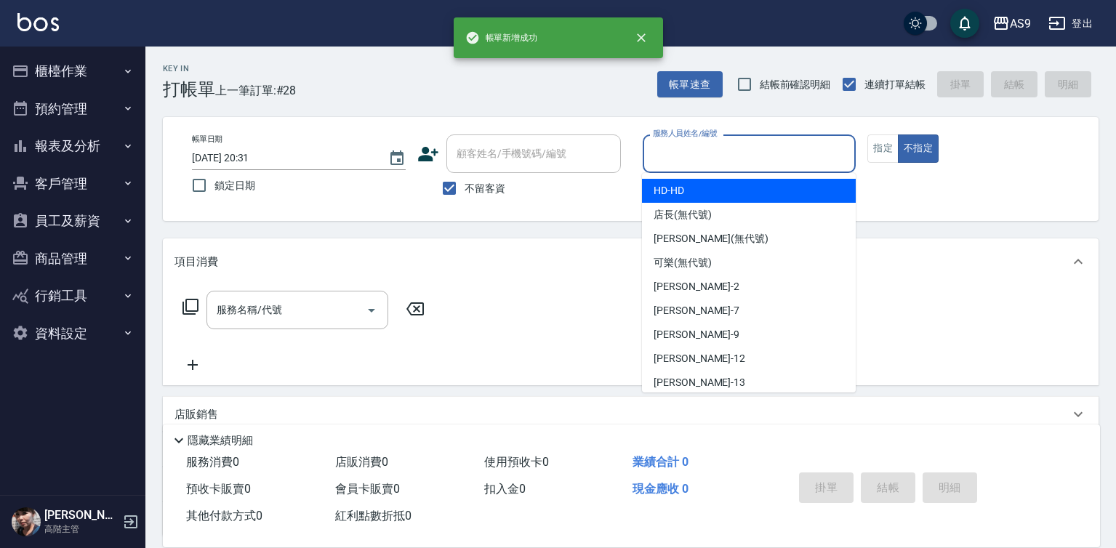
drag, startPoint x: 683, startPoint y: 156, endPoint x: 689, endPoint y: 217, distance: 60.7
click at [683, 176] on body "帳[PERSON_NAME]成功 AS9 登出 櫃檯作業 打帳單 帳單列表 掛單列表 座位開單 營業儀表板 現金收支登錄 高階收支登錄 材料自購登錄 每日結帳…" at bounding box center [558, 338] width 1116 height 676
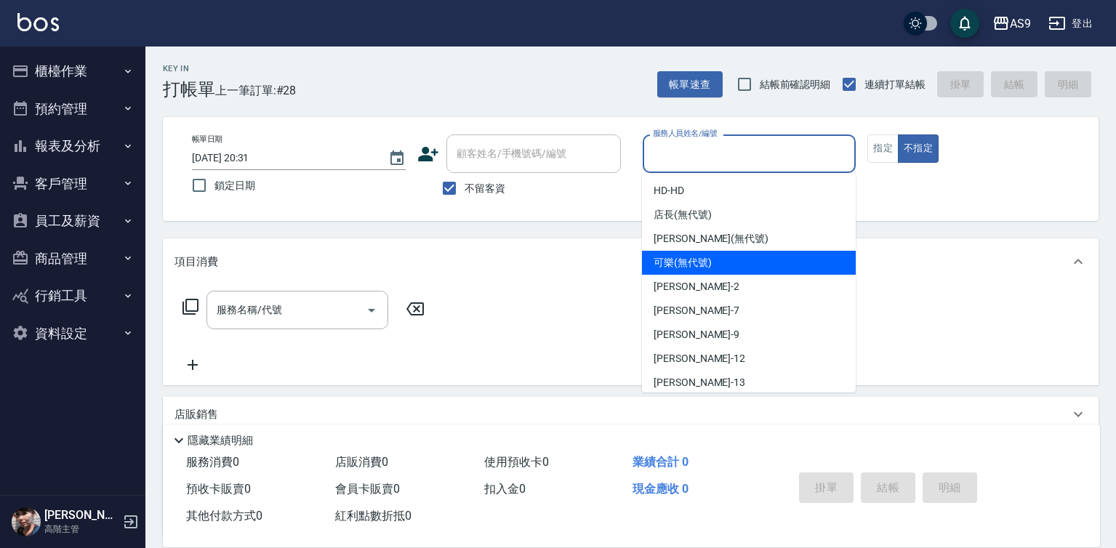
click at [690, 263] on span "可樂 (無代號)" at bounding box center [683, 262] width 58 height 15
type input "可樂(無代號)"
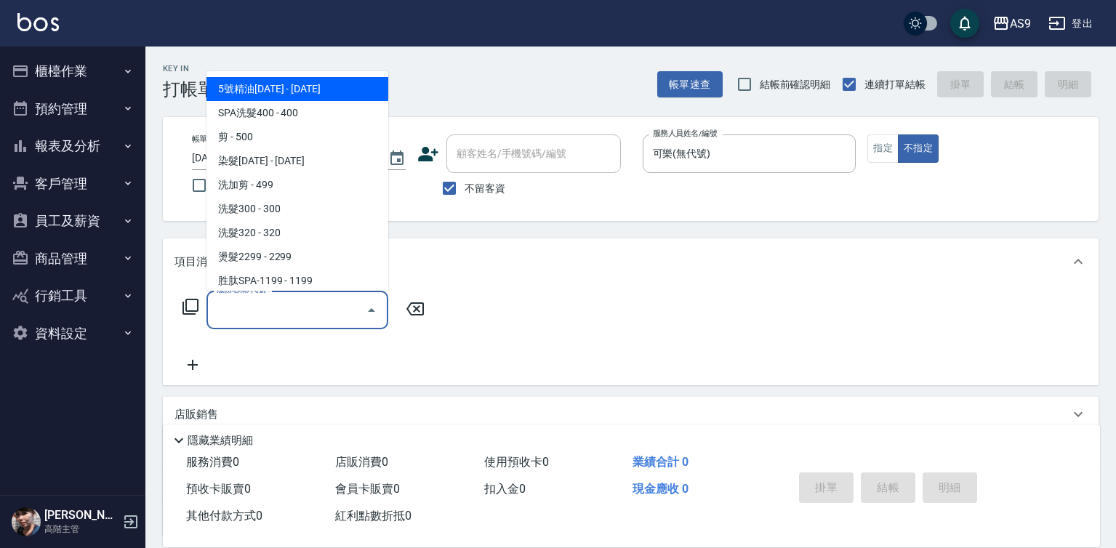
click at [321, 305] on input "服務名稱/代號" at bounding box center [286, 309] width 147 height 25
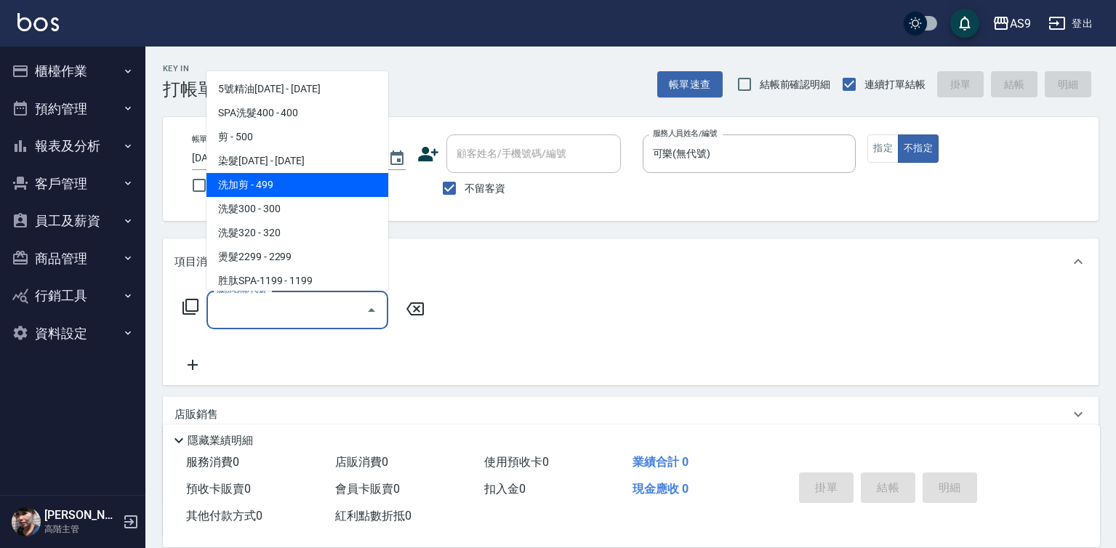
click at [261, 190] on span "洗加剪 - 499" at bounding box center [297, 185] width 182 height 24
type input "洗加剪(洗加剪)"
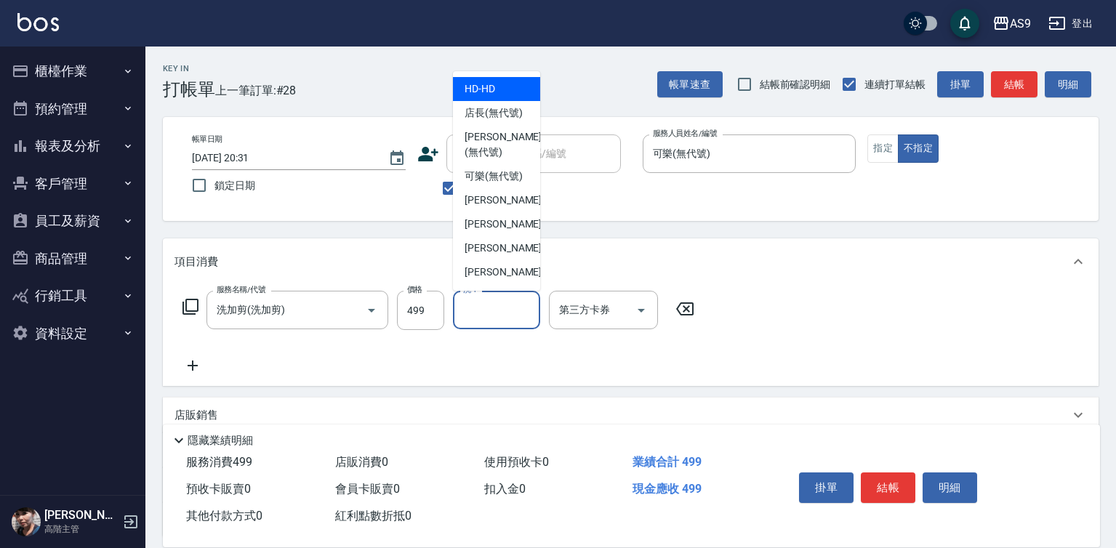
click at [499, 306] on input "洗-1" at bounding box center [496, 309] width 74 height 25
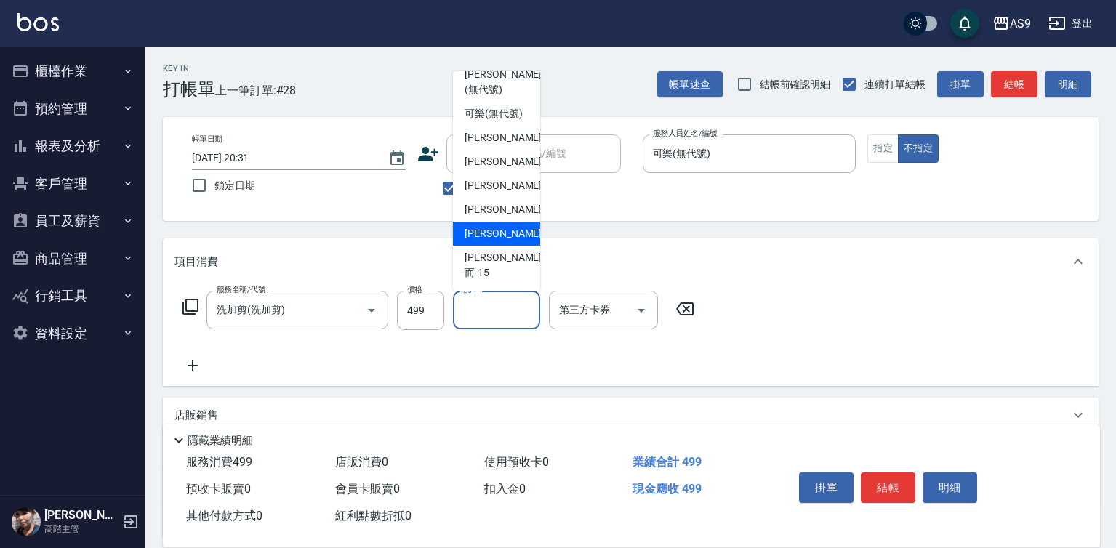
click at [502, 241] on span "[PERSON_NAME] -13" at bounding box center [511, 233] width 92 height 15
type input "[PERSON_NAME]-13"
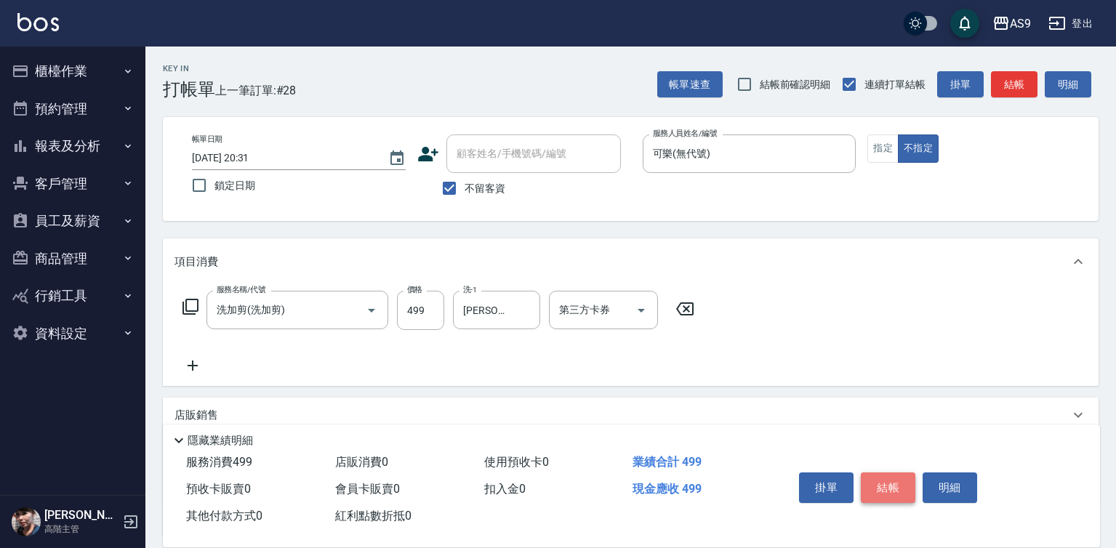
click at [891, 473] on button "結帳" at bounding box center [888, 488] width 55 height 31
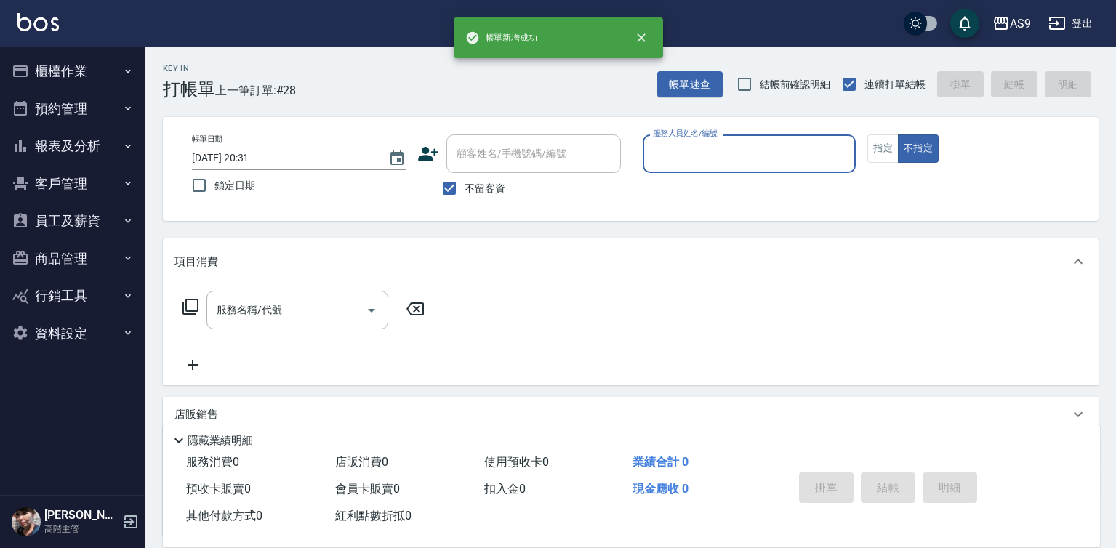
click at [704, 169] on div "服務人員姓名/編號" at bounding box center [750, 153] width 214 height 39
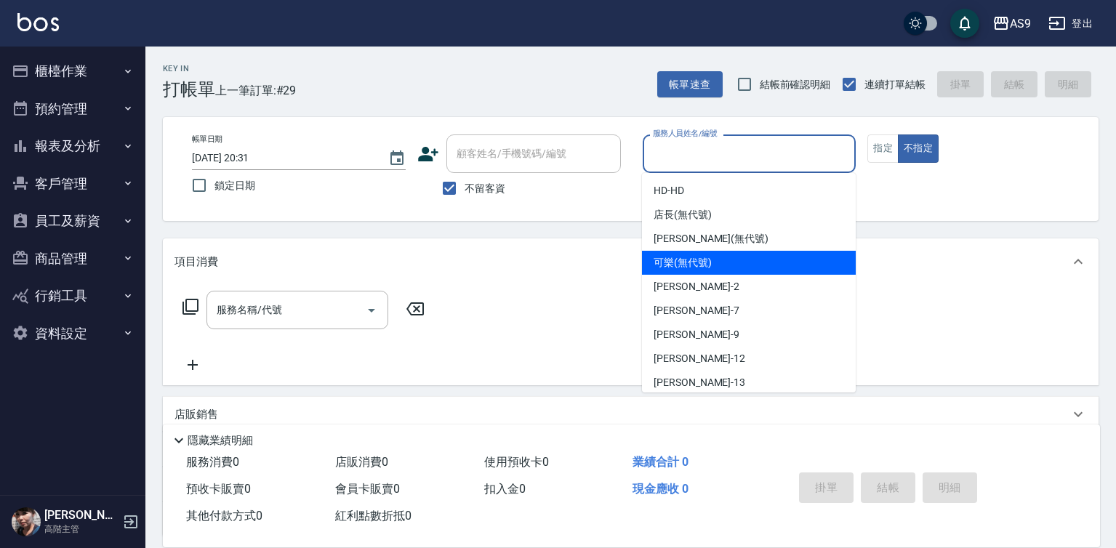
click at [696, 262] on span "可樂 (無代號)" at bounding box center [683, 262] width 58 height 15
type input "可樂(無代號)"
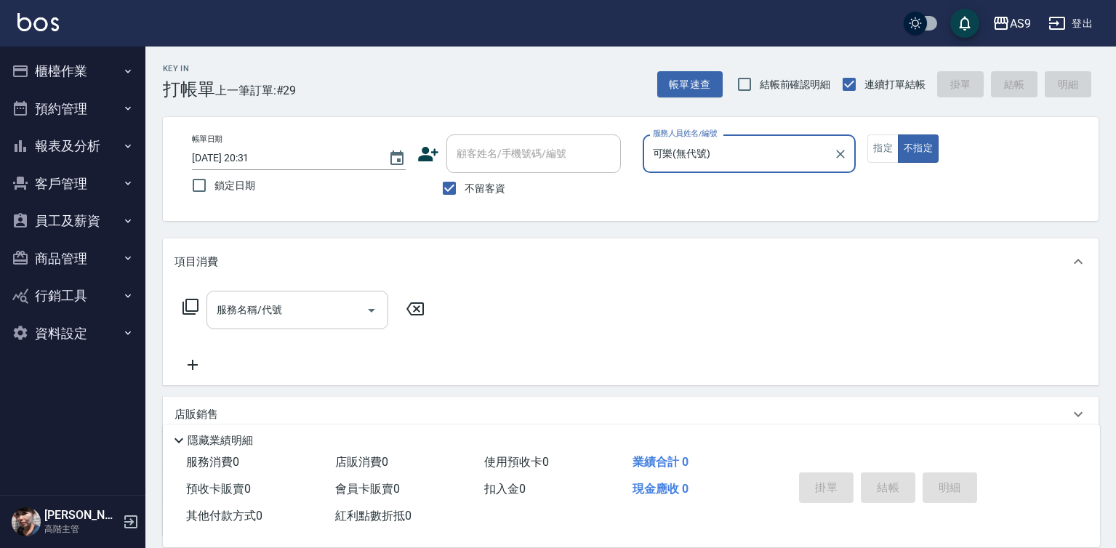
click at [334, 308] on input "服務名稱/代號" at bounding box center [286, 309] width 147 height 25
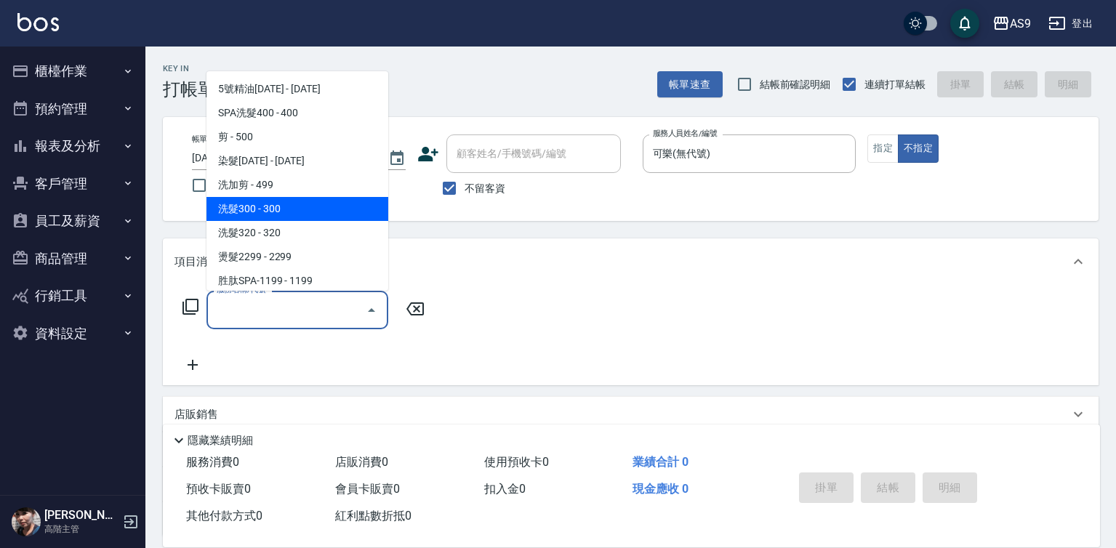
click at [278, 212] on span "洗髮300 - 300" at bounding box center [297, 209] width 182 height 24
type input "洗髮300(洗 髮300)"
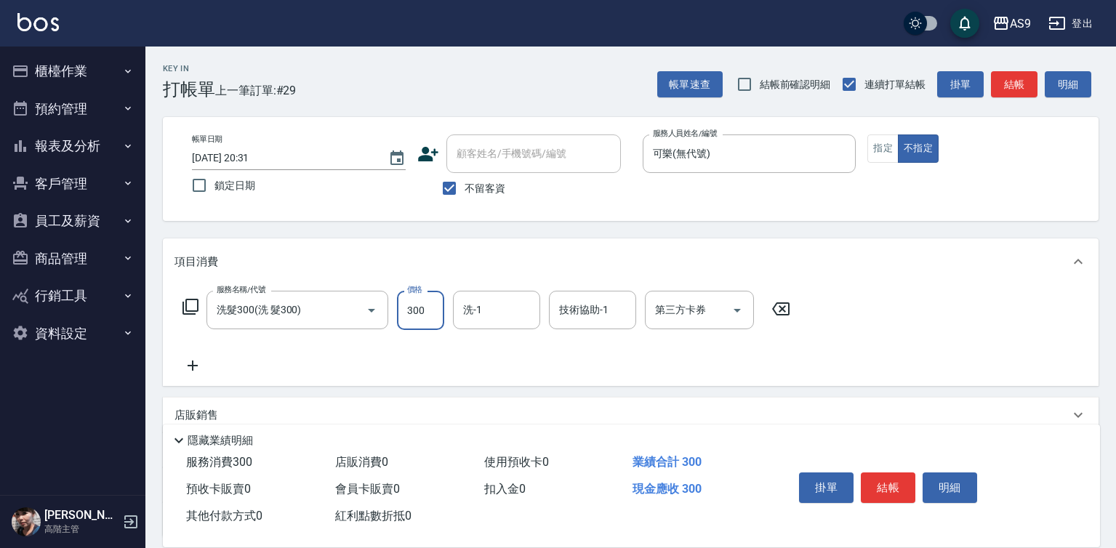
click at [423, 310] on input "300" at bounding box center [420, 310] width 47 height 39
type input "272"
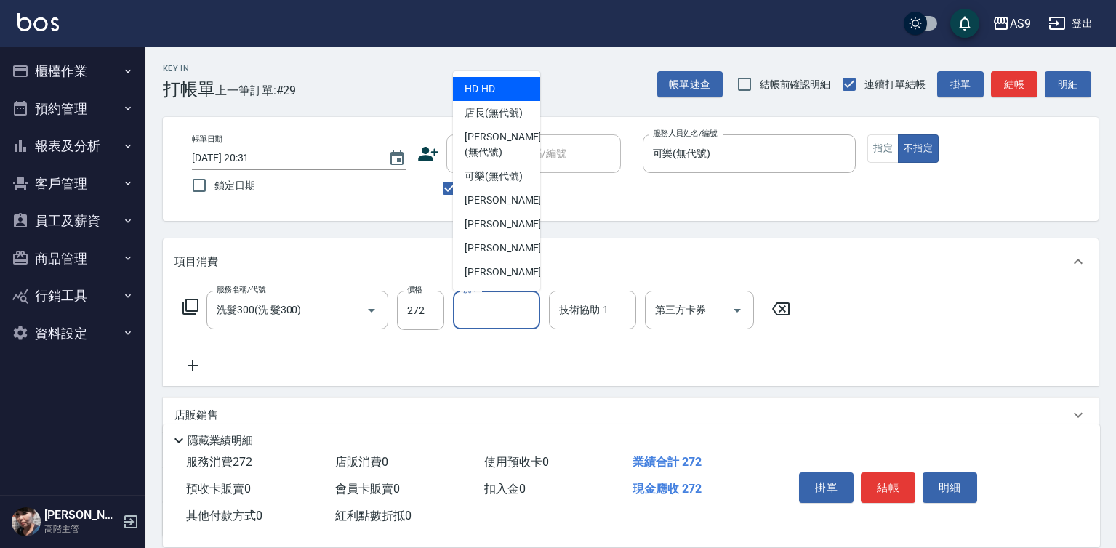
click at [470, 316] on input "洗-1" at bounding box center [496, 309] width 74 height 25
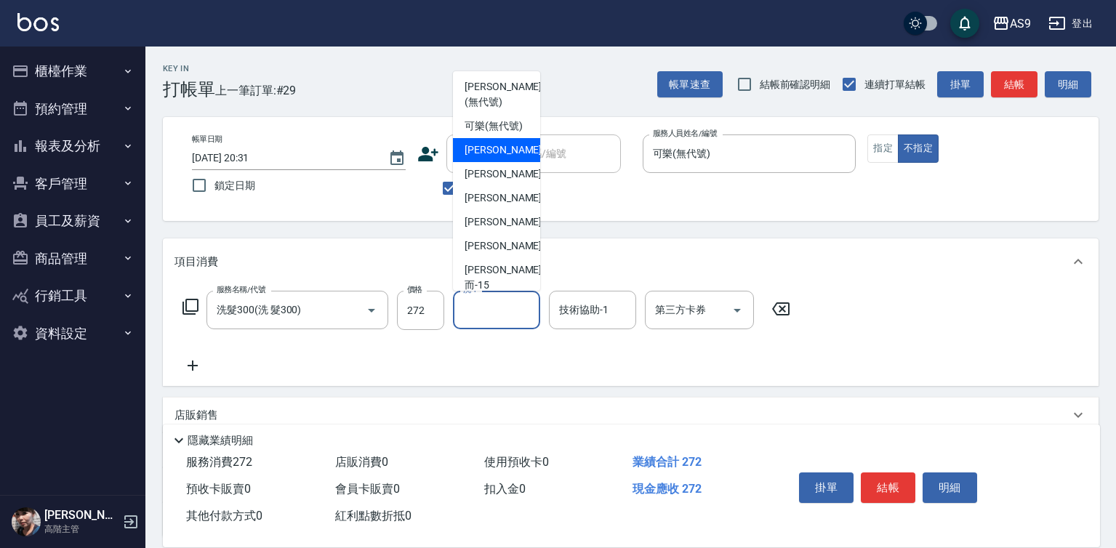
scroll to position [73, 0]
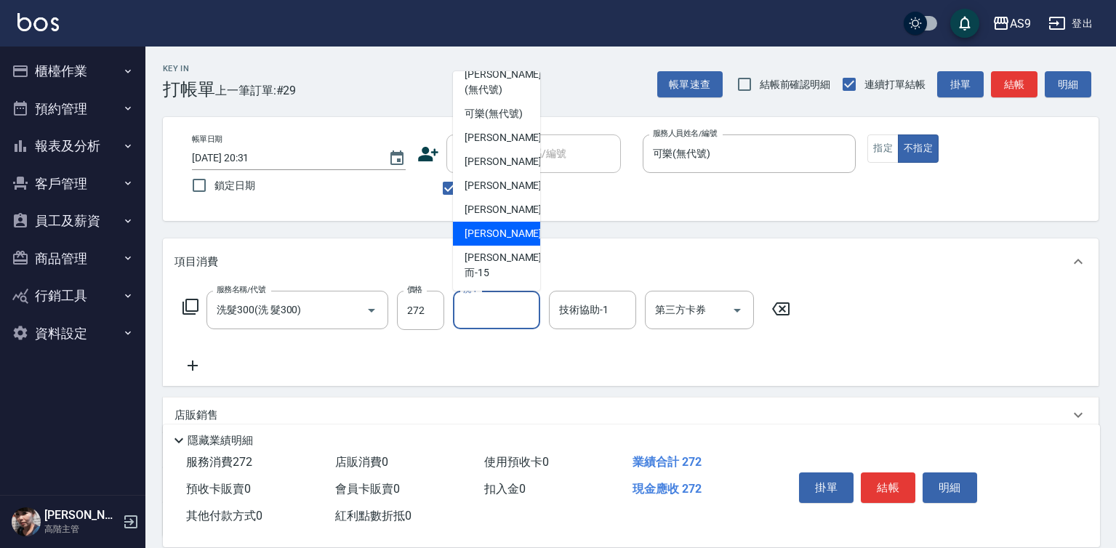
click at [489, 241] on span "[PERSON_NAME] -13" at bounding box center [511, 233] width 92 height 15
type input "[PERSON_NAME]-13"
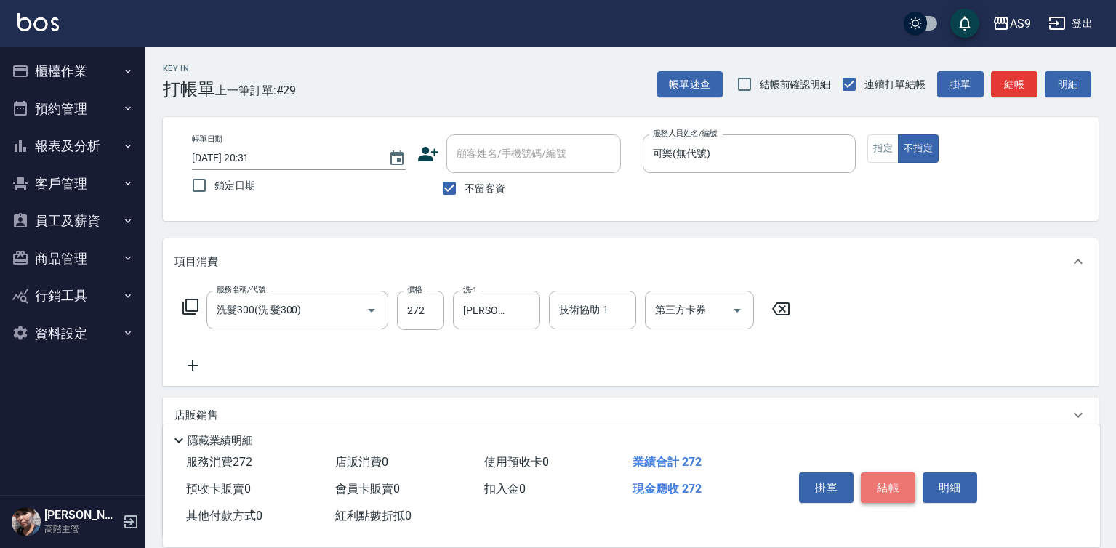
click at [904, 481] on button "結帳" at bounding box center [888, 488] width 55 height 31
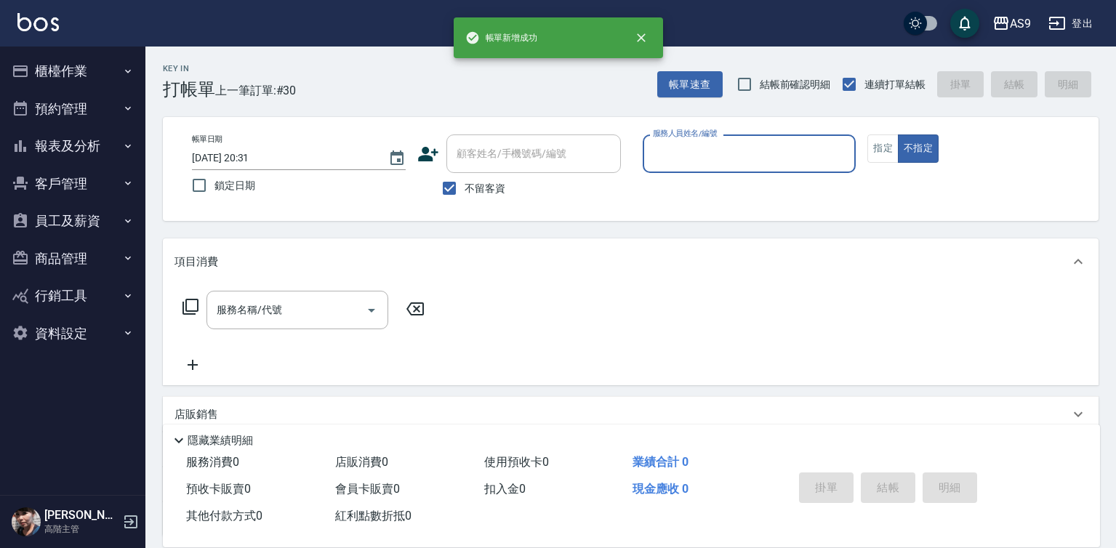
click at [116, 146] on button "報表及分析" at bounding box center [73, 146] width 134 height 38
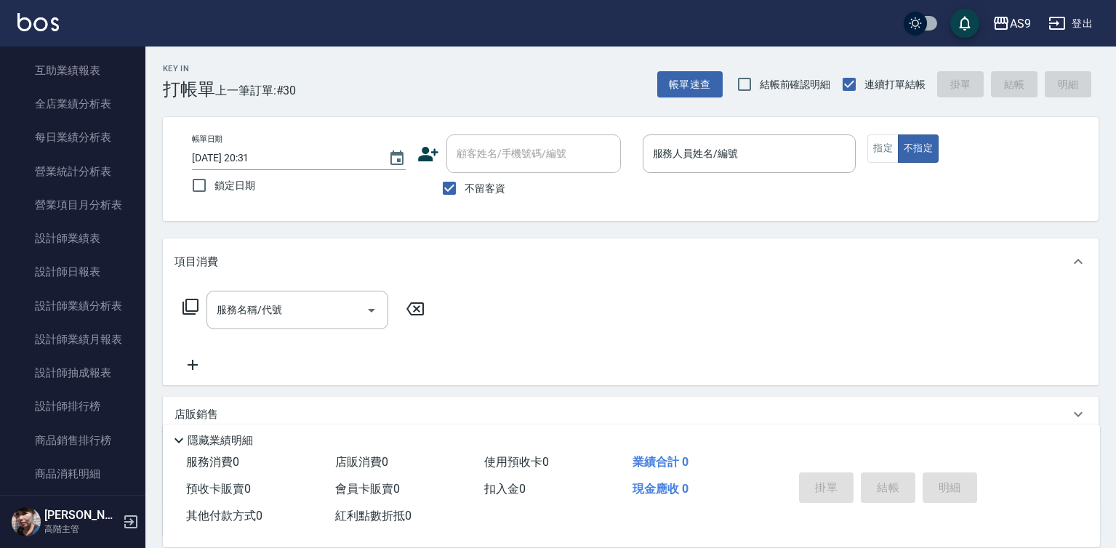
scroll to position [422, 0]
click at [93, 272] on link "設計師日報表" at bounding box center [73, 269] width 134 height 33
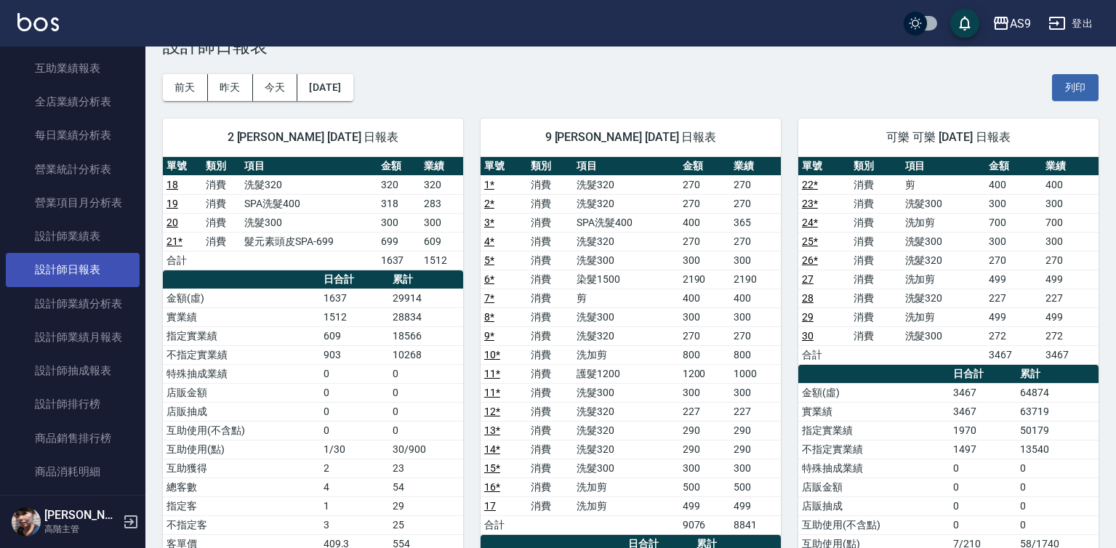
scroll to position [81, 0]
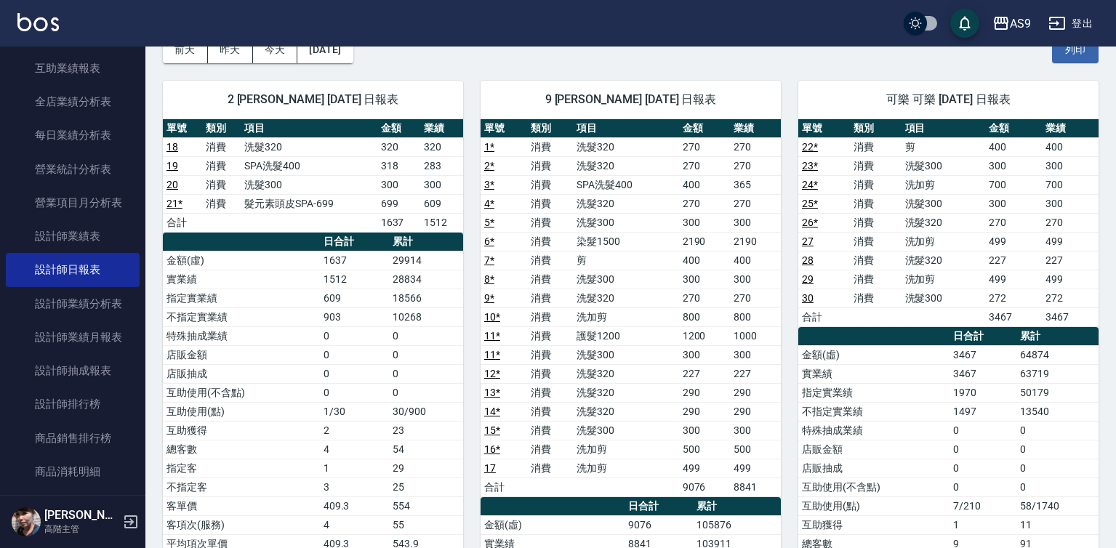
click at [757, 275] on td "300" at bounding box center [755, 279] width 51 height 19
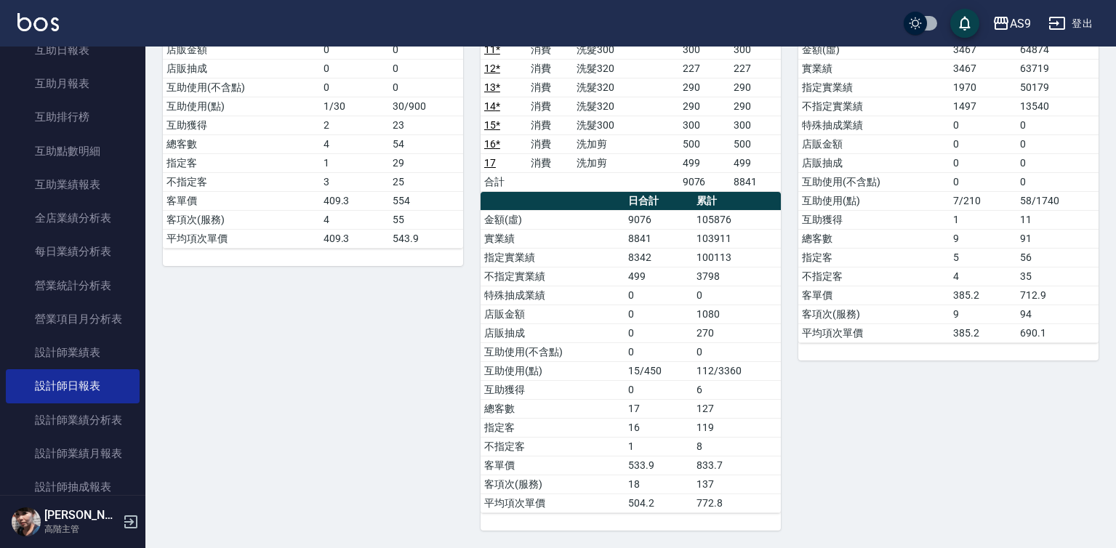
scroll to position [132, 0]
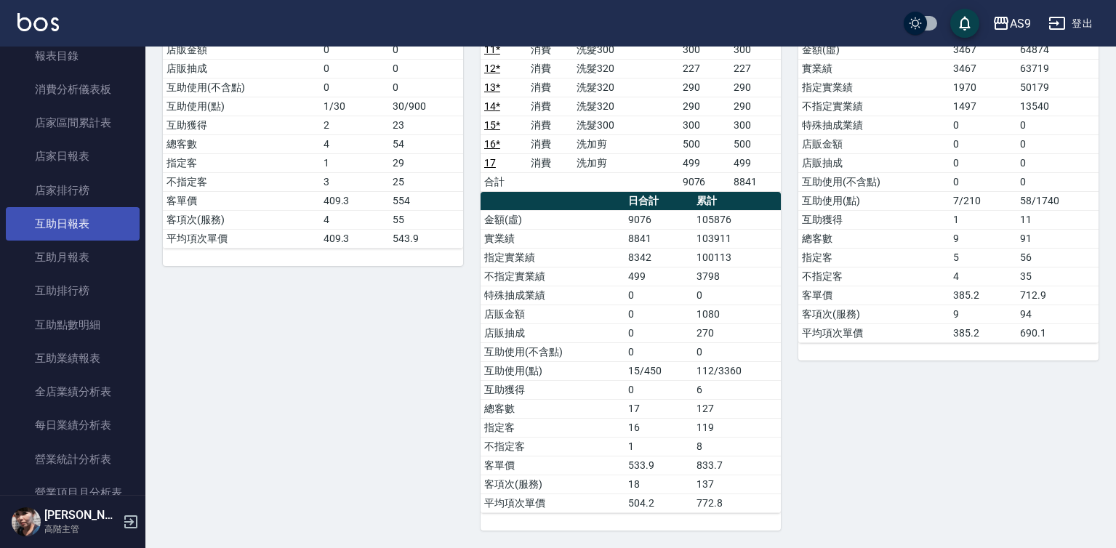
click at [86, 220] on link "互助日報表" at bounding box center [73, 223] width 134 height 33
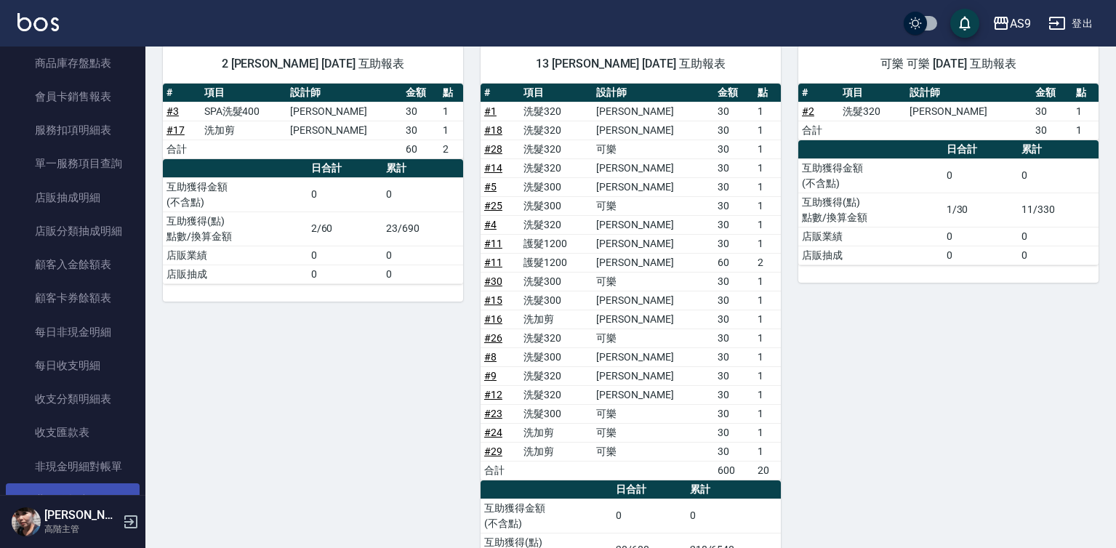
scroll to position [1004, 0]
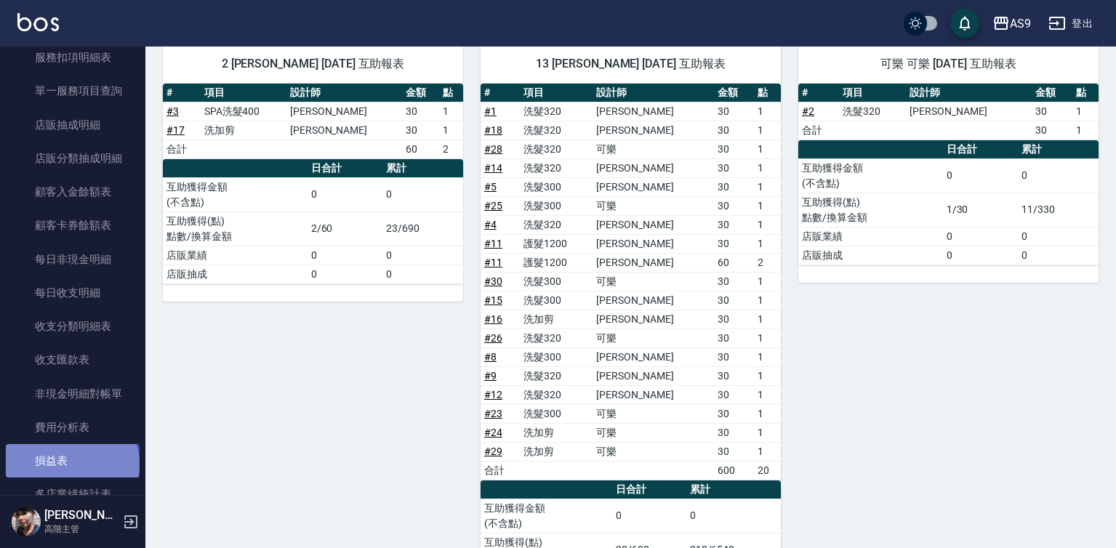
click at [71, 465] on link "損益表" at bounding box center [73, 460] width 134 height 33
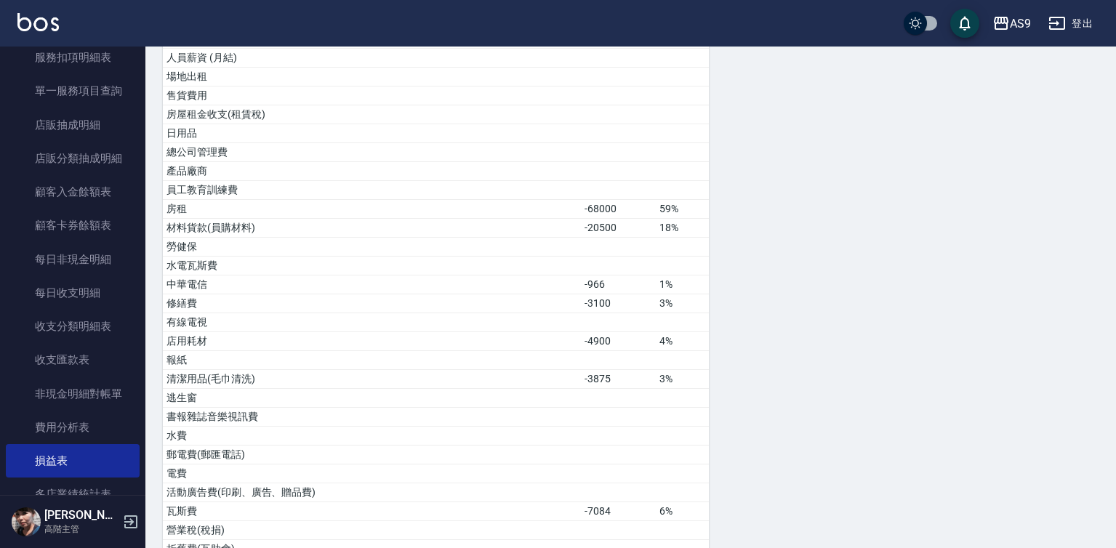
scroll to position [654, 0]
